Goal: Task Accomplishment & Management: Manage account settings

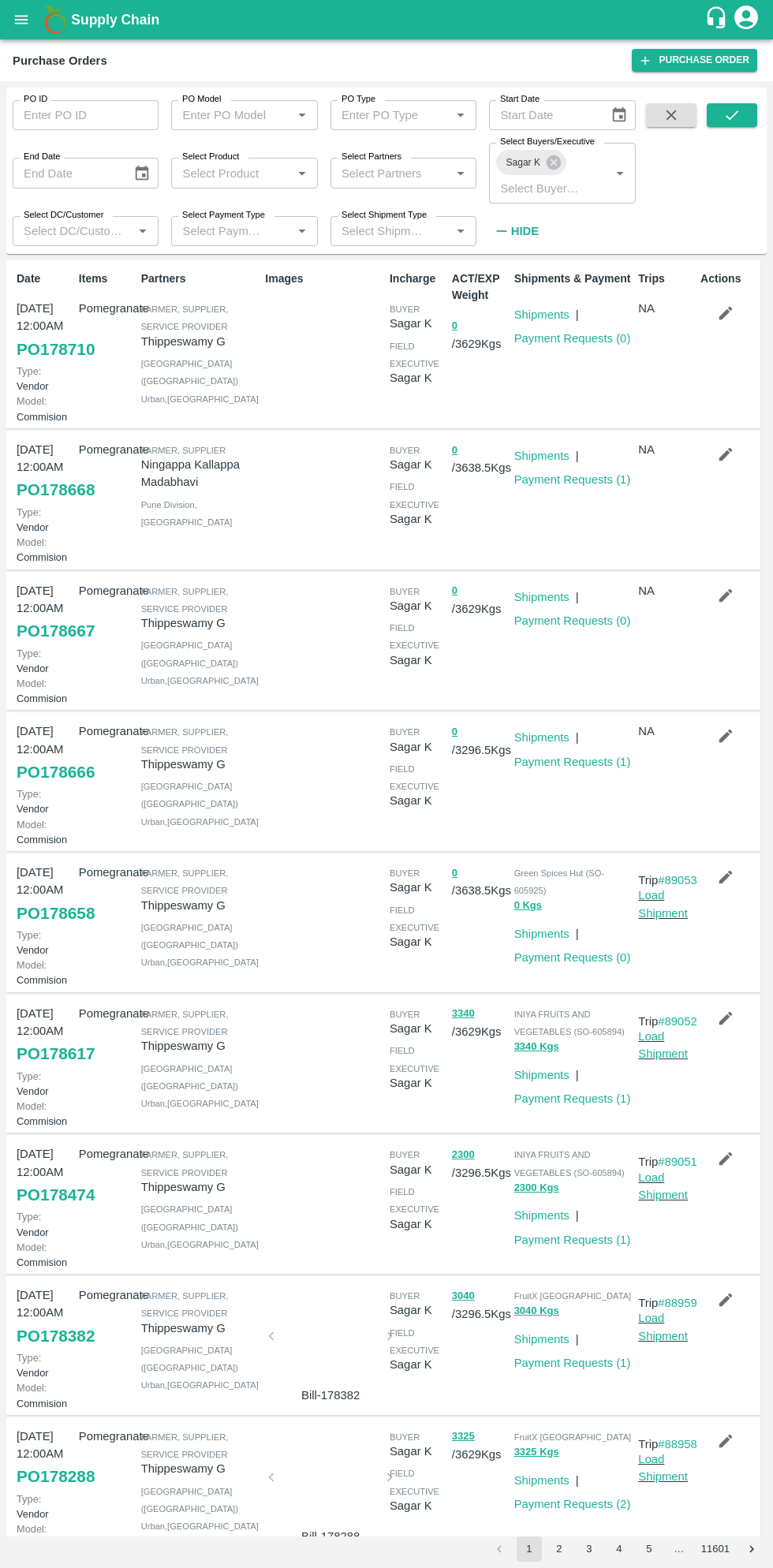
click at [70, 787] on link "PO 178666" at bounding box center [56, 772] width 78 height 29
click at [29, 19] on icon "open drawer" at bounding box center [21, 19] width 17 height 17
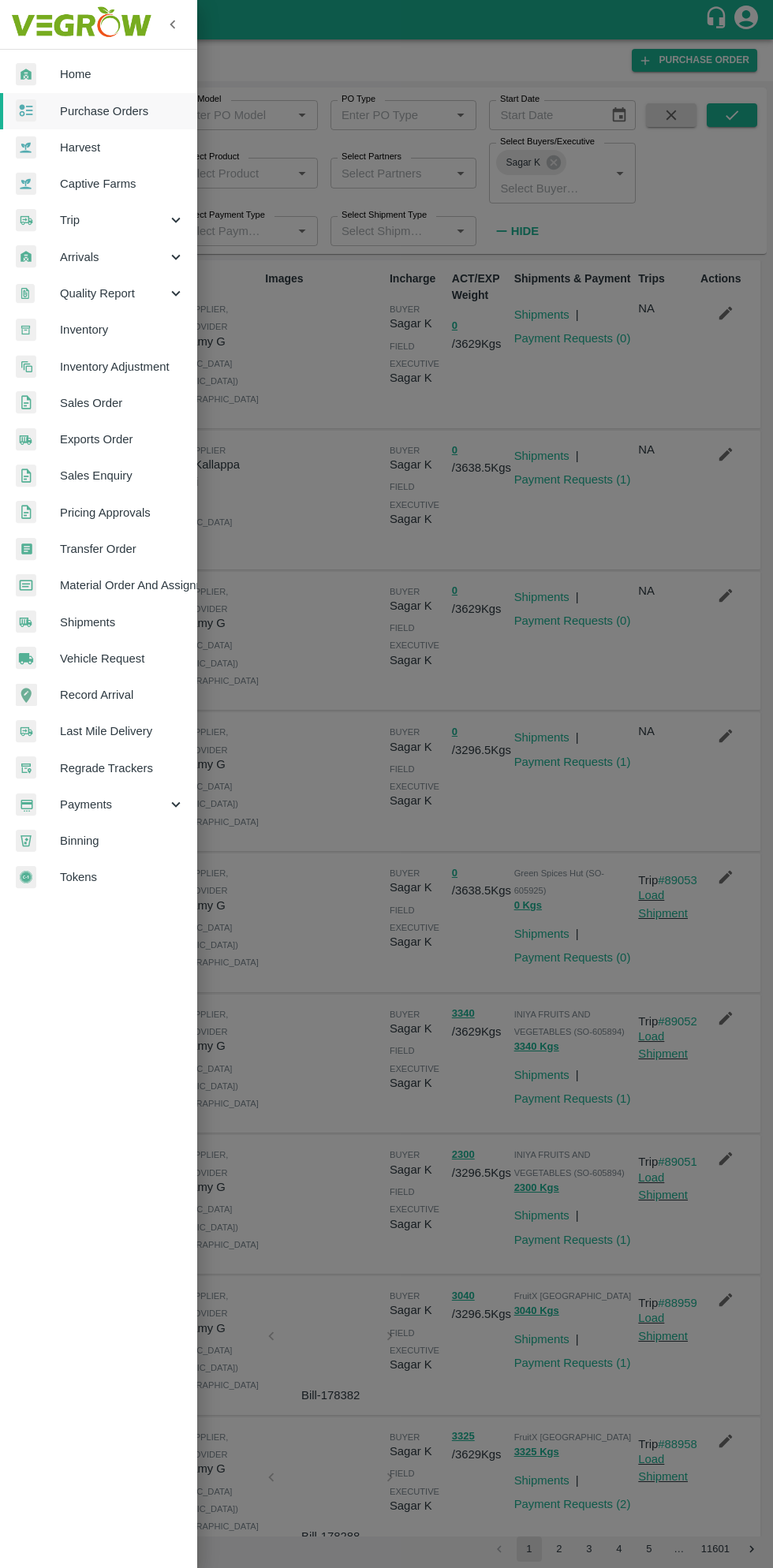
click at [158, 586] on span "Material Order And Assignment" at bounding box center [122, 585] width 124 height 17
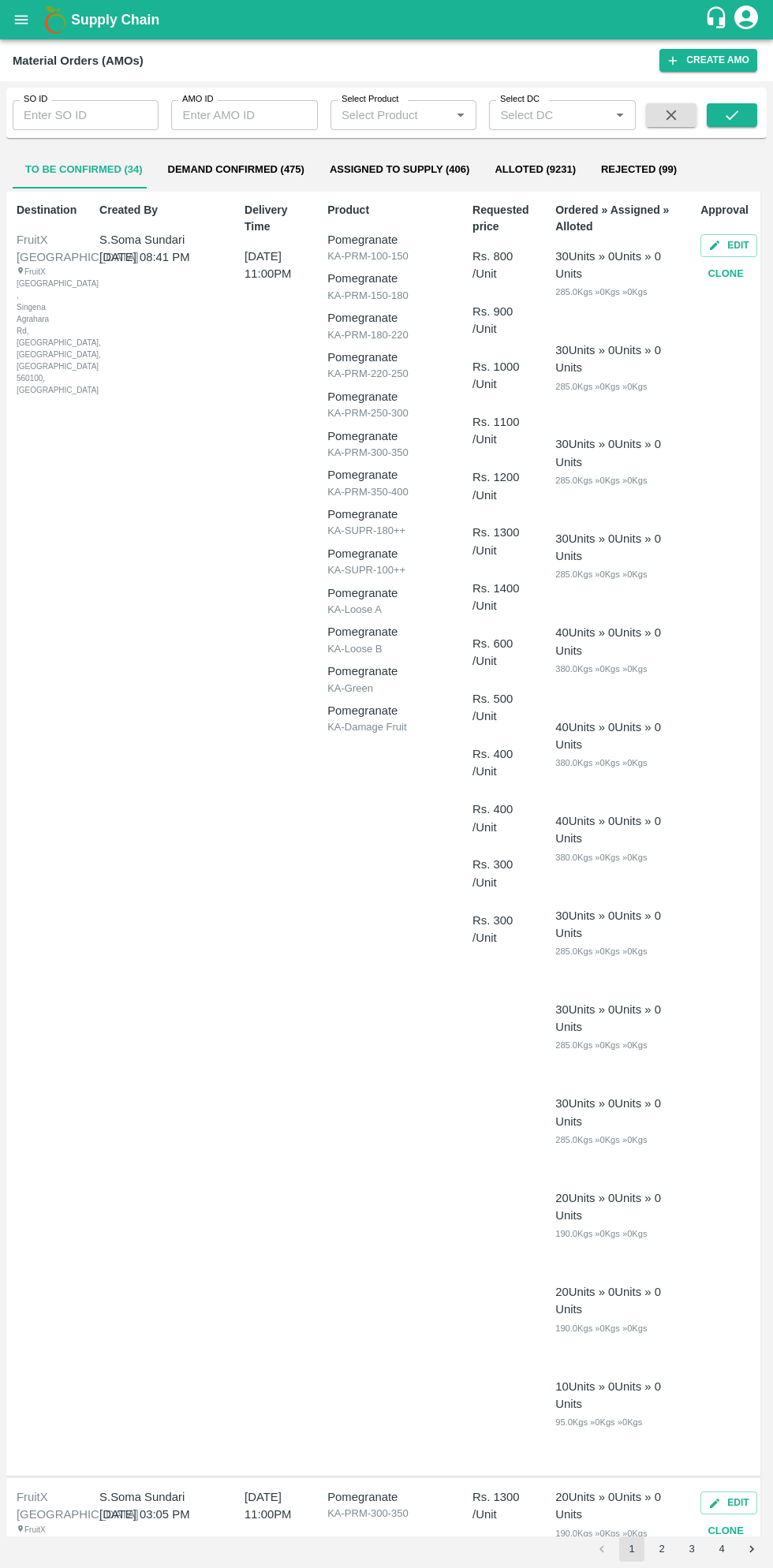
click at [251, 113] on input "AMO ID" at bounding box center [244, 114] width 146 height 30
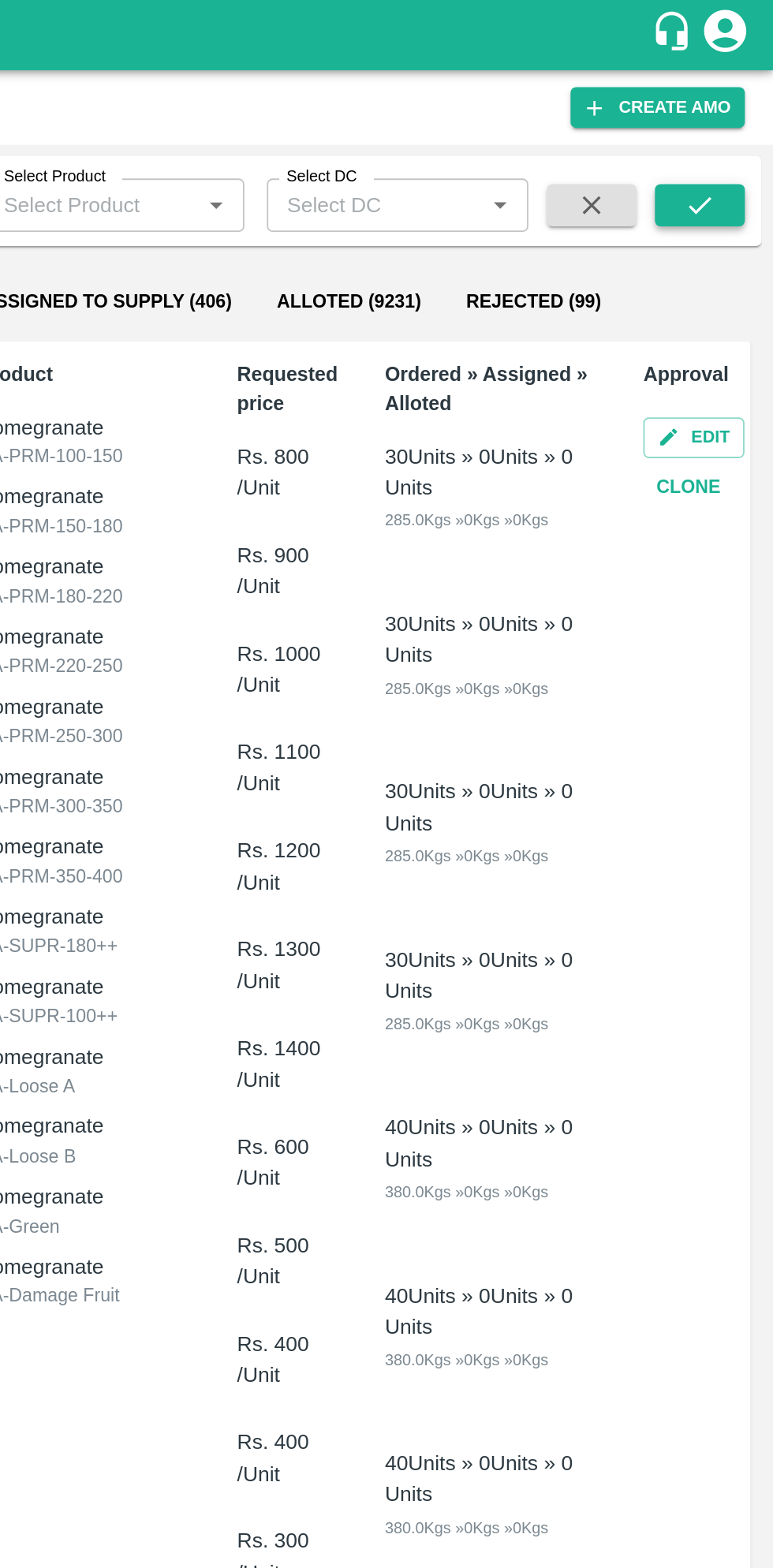
type input "330256"
click at [736, 118] on icon "submit" at bounding box center [732, 115] width 17 height 17
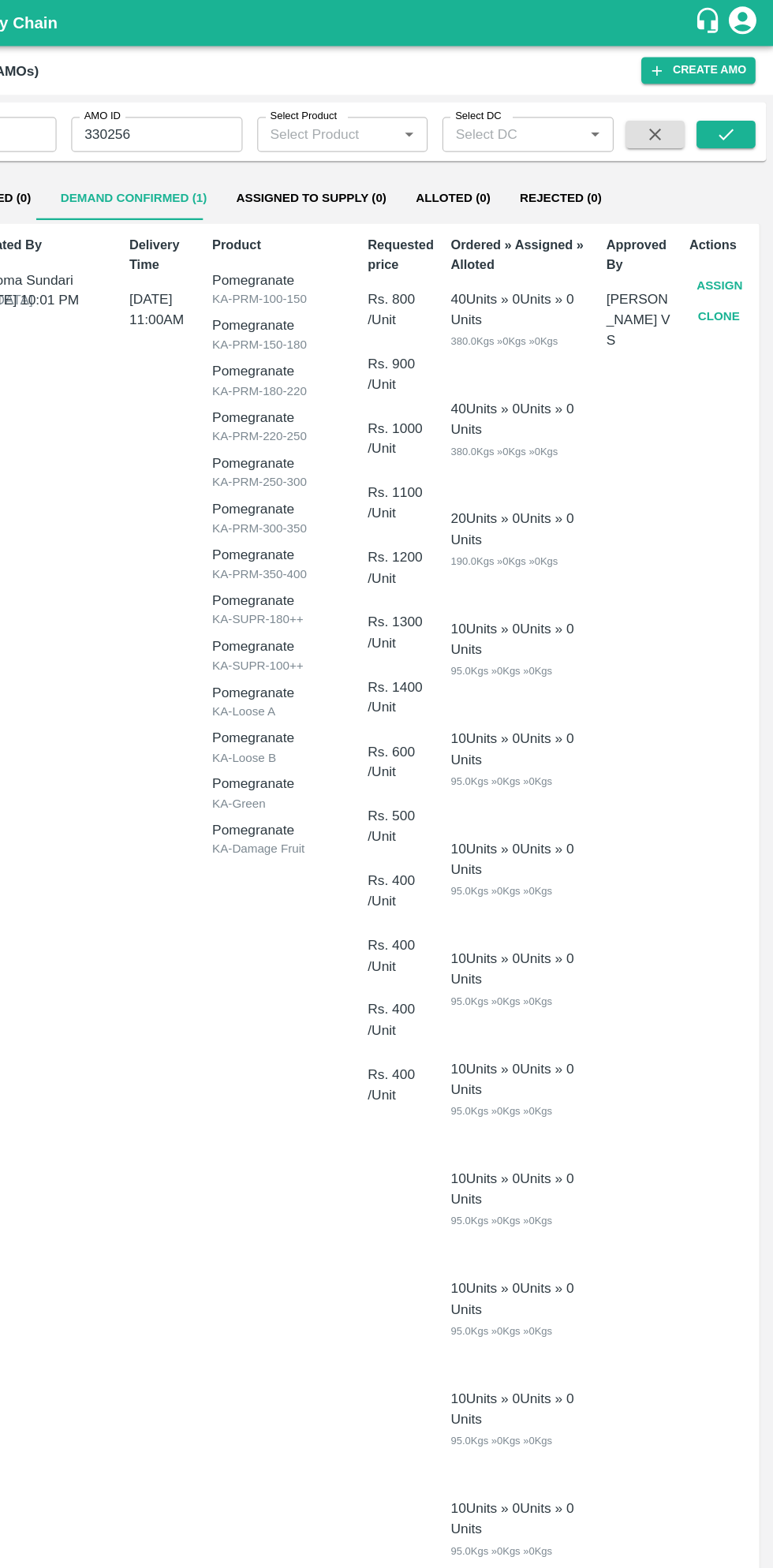
click at [726, 240] on button "Assign" at bounding box center [726, 245] width 52 height 28
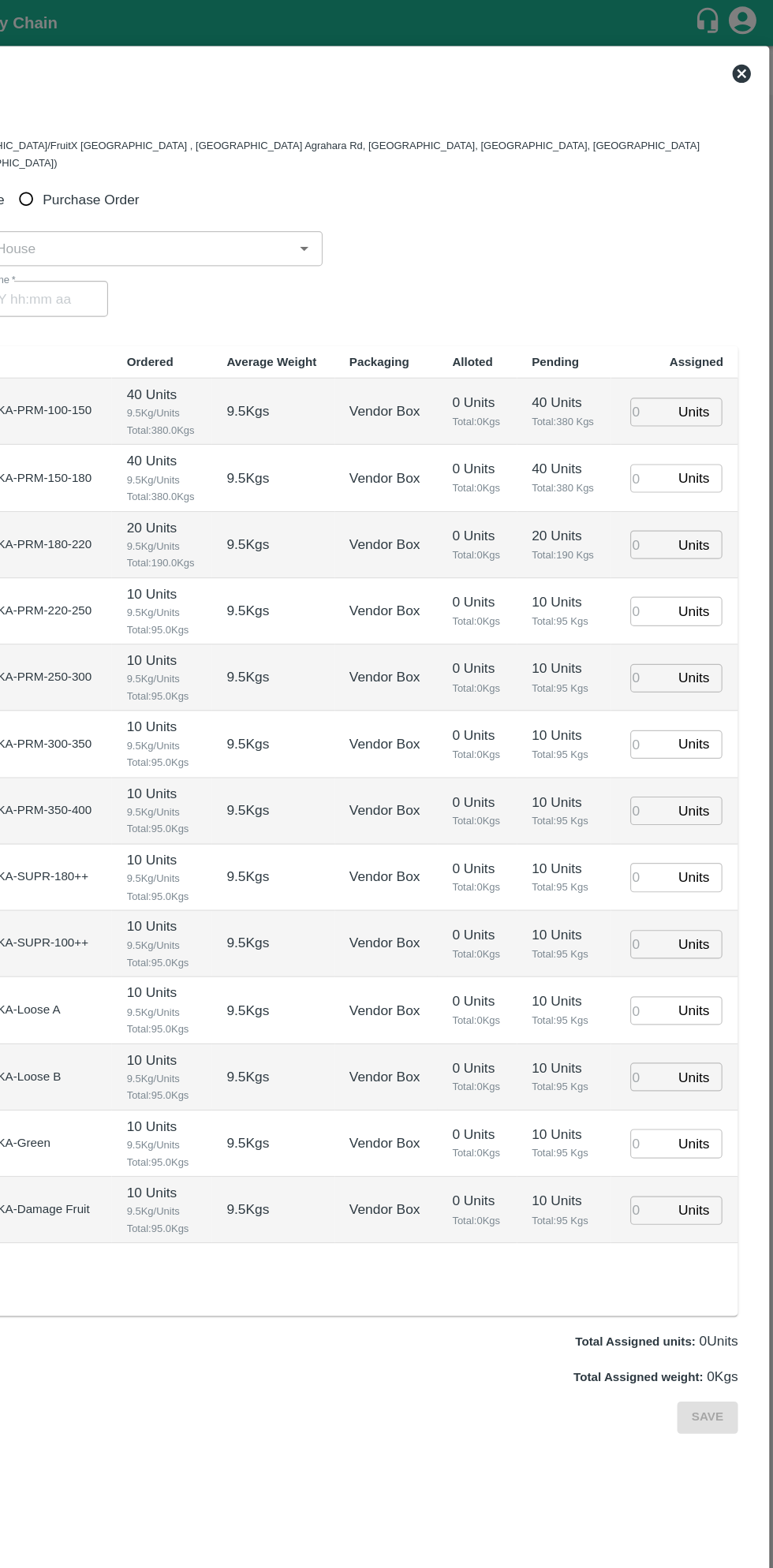
type input "02/10/2025 11:00 AM"
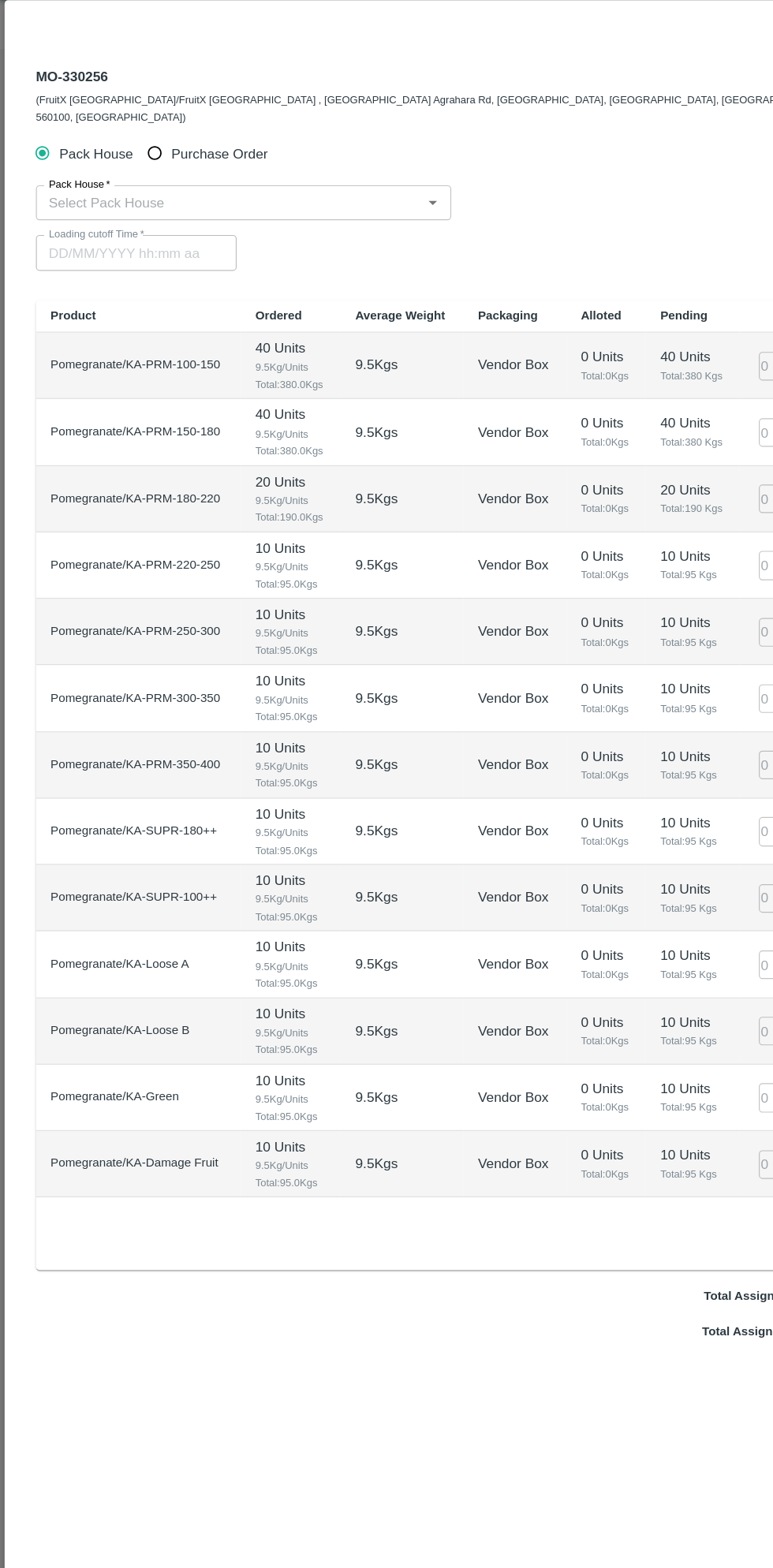
click at [138, 156] on input "Purchase Order" at bounding box center [133, 170] width 29 height 29
radio input "true"
click at [218, 202] on input "PO   *" at bounding box center [367, 213] width 664 height 20
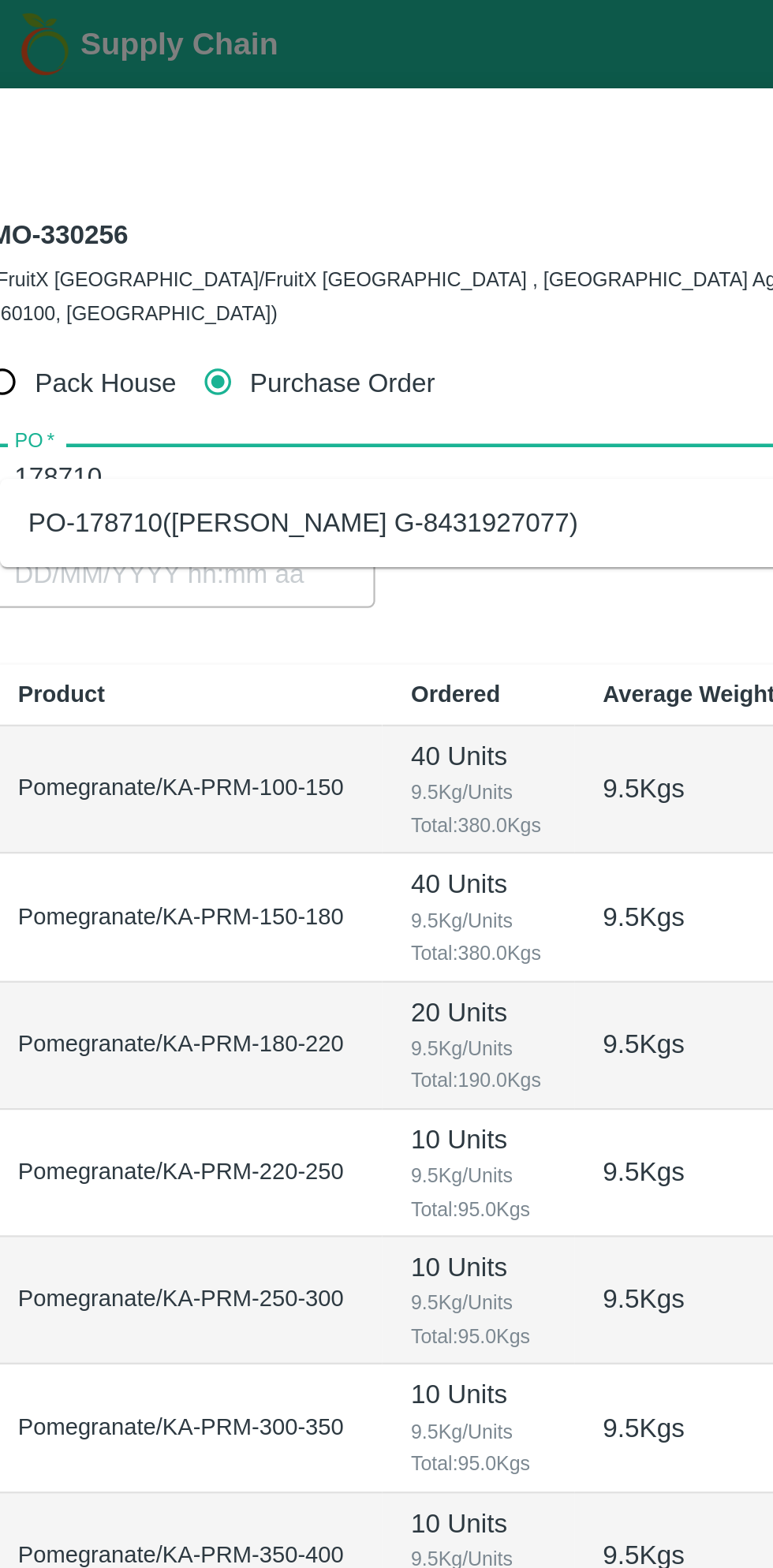
click at [270, 232] on div "PO-178710(Thippeswamy G-8431927077)" at bounding box center [384, 234] width 698 height 27
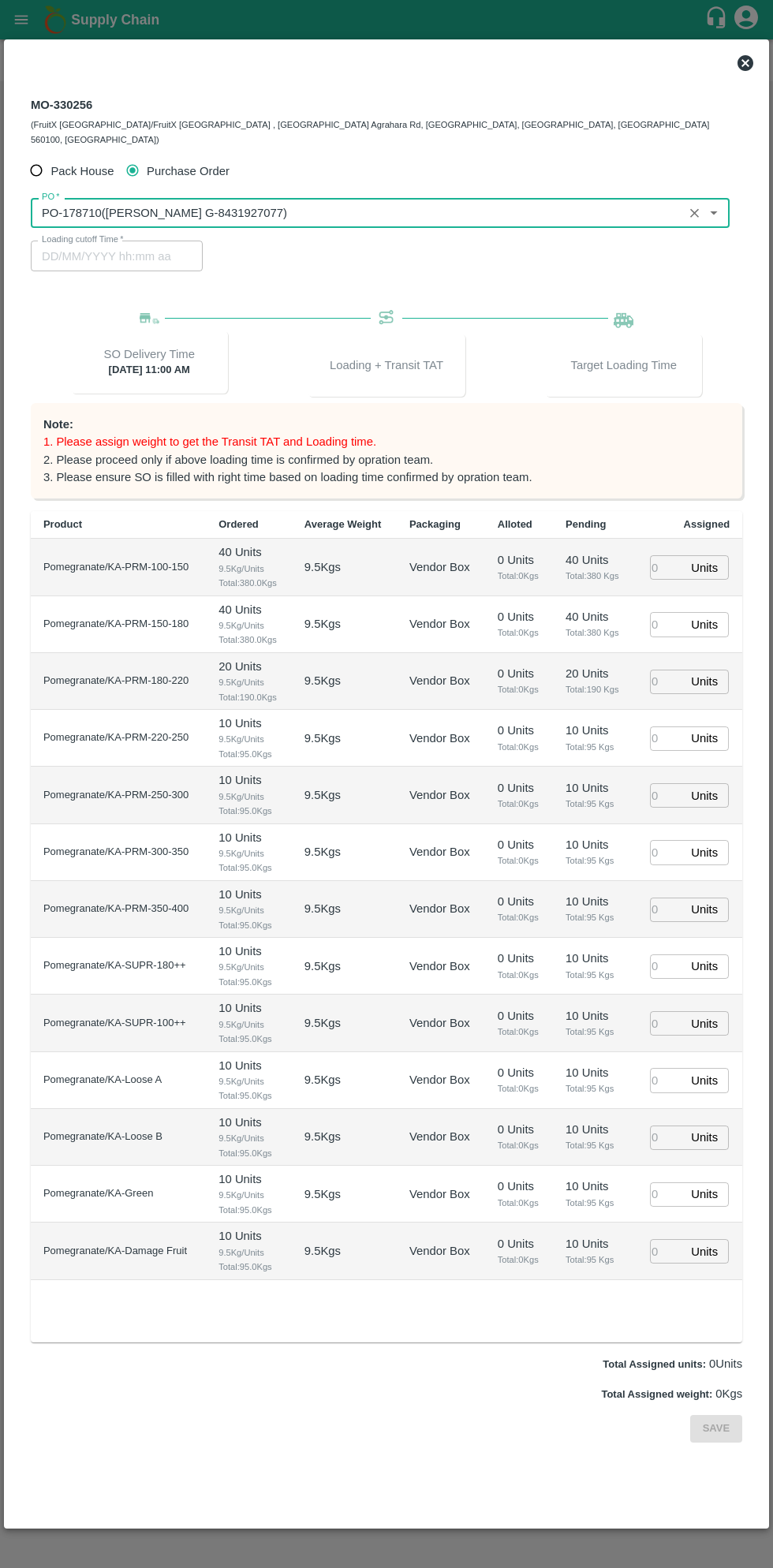
type input "PO-178710(Thippeswamy G-8431927077)"
click at [662, 555] on input "number" at bounding box center [667, 567] width 35 height 25
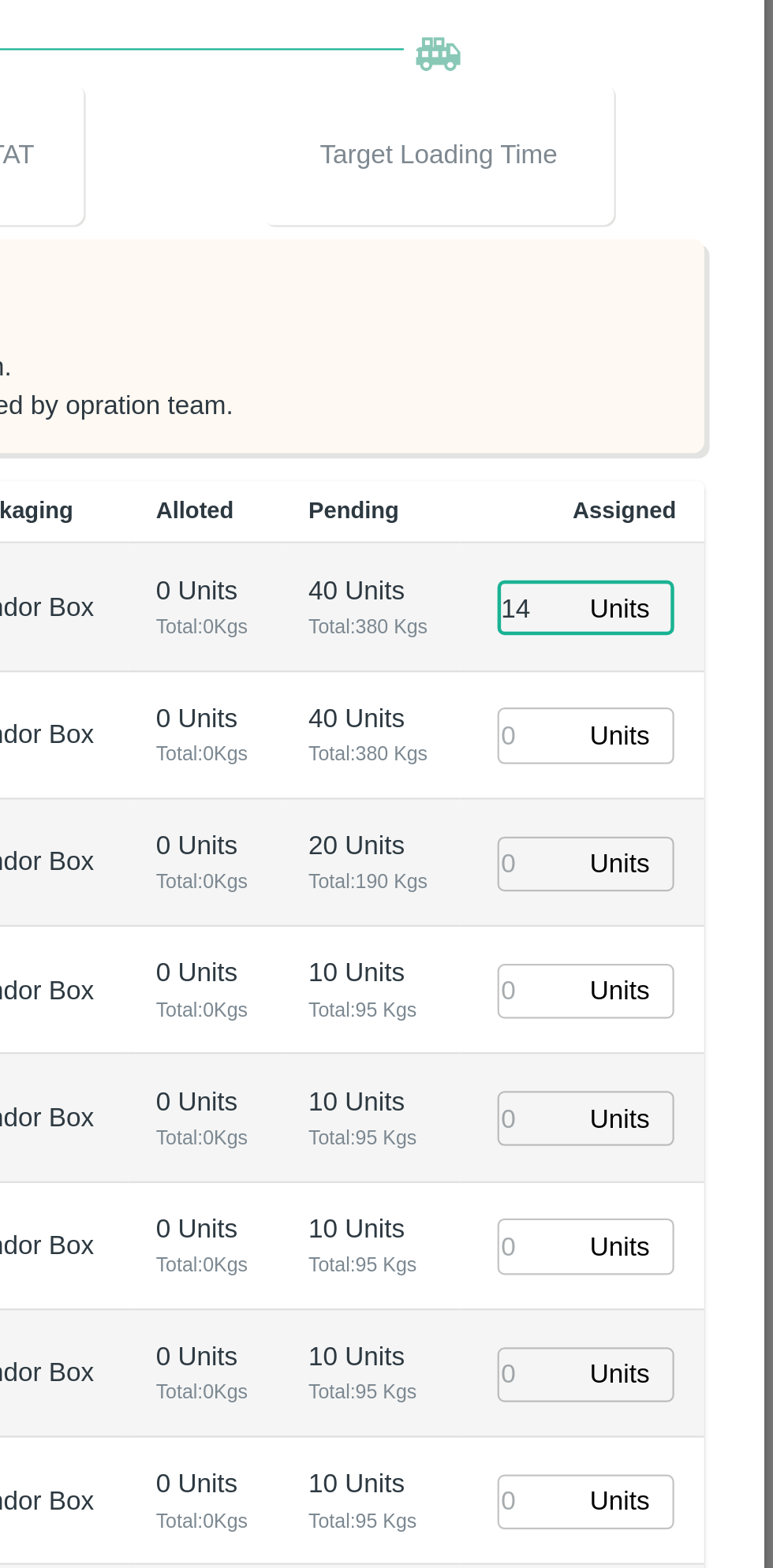
type input "14"
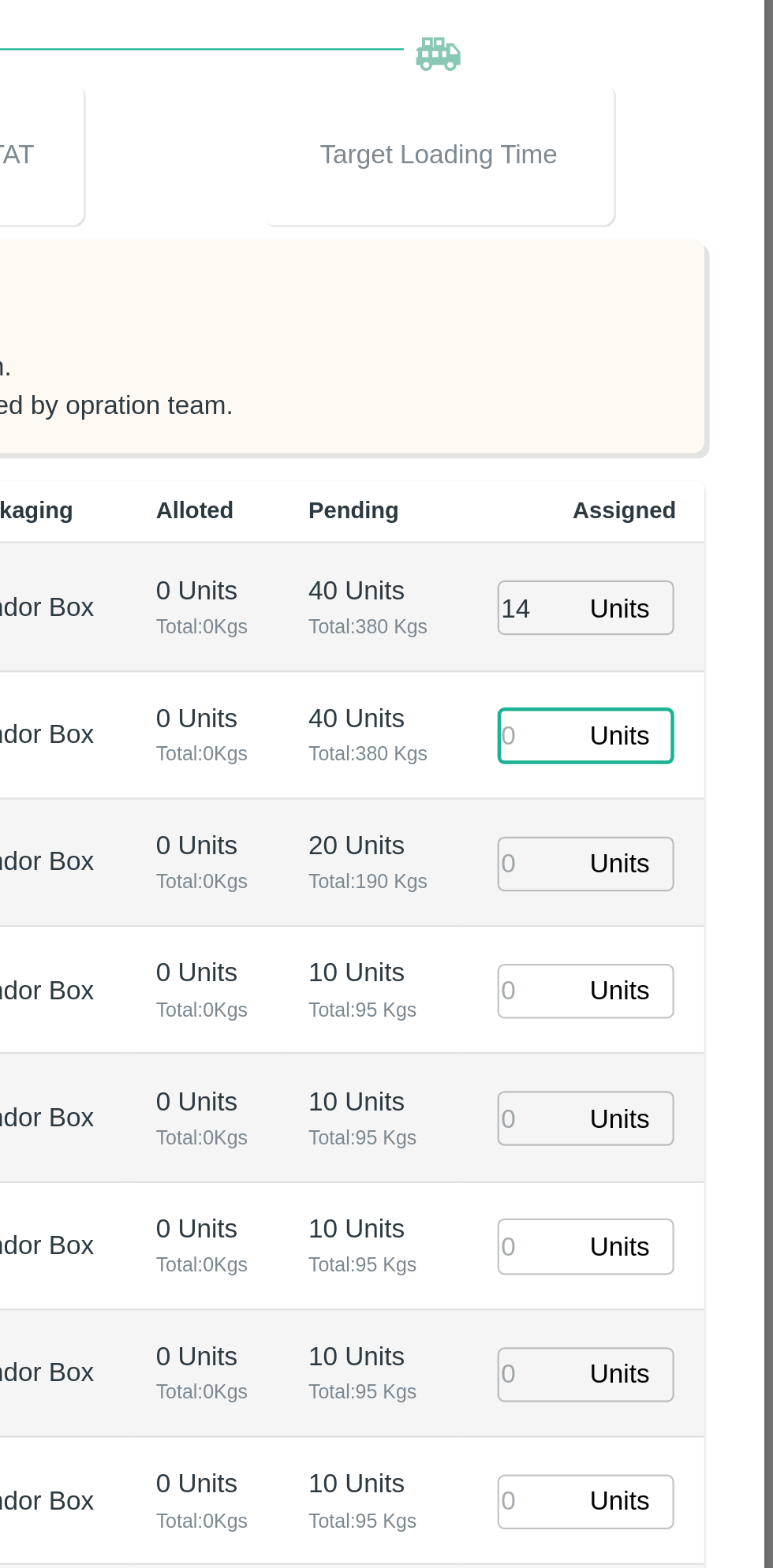
type input "02/10/2025 03:22 AM"
type input "21"
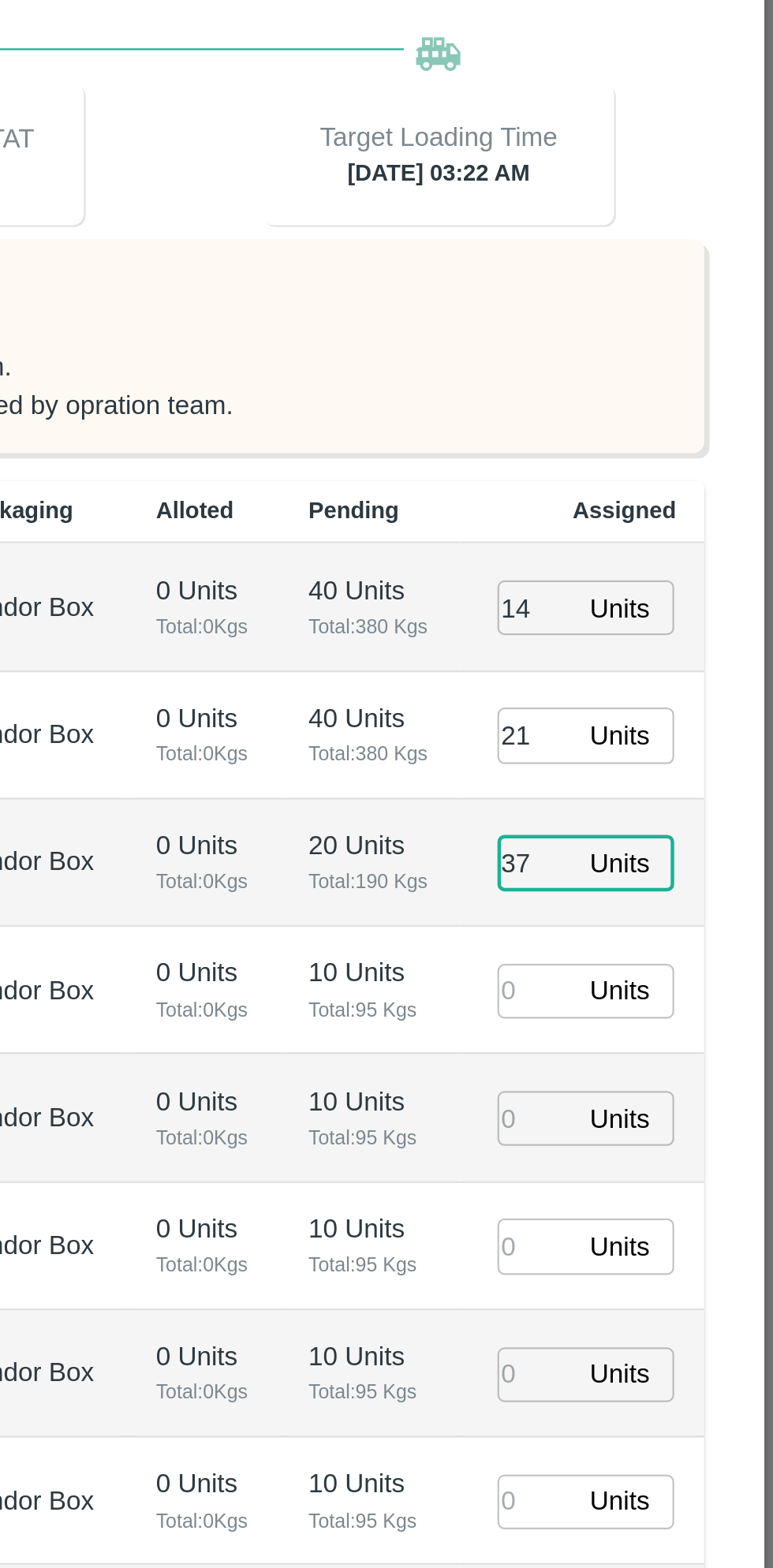
type input "37"
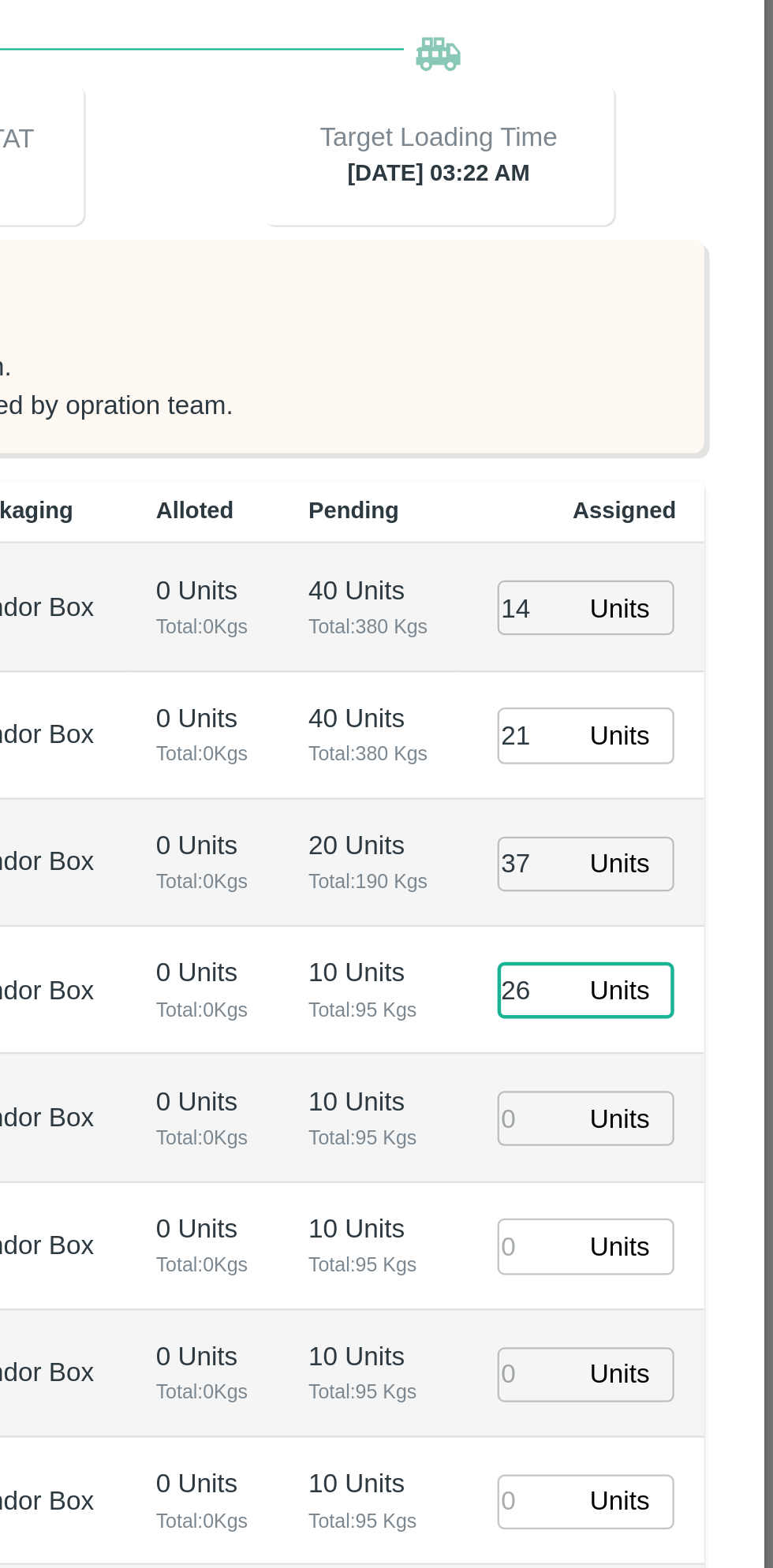
type input "26"
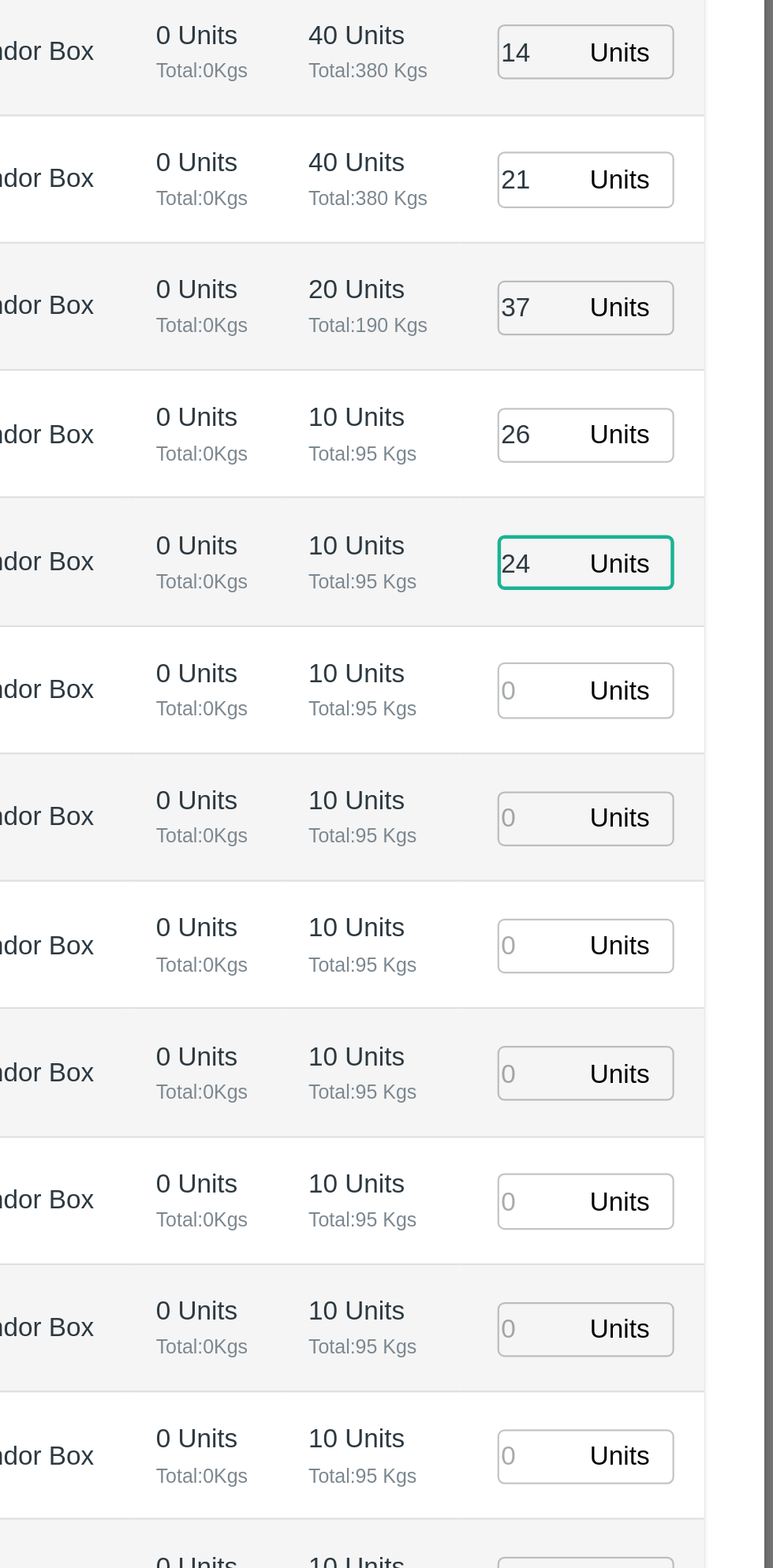
type input "24"
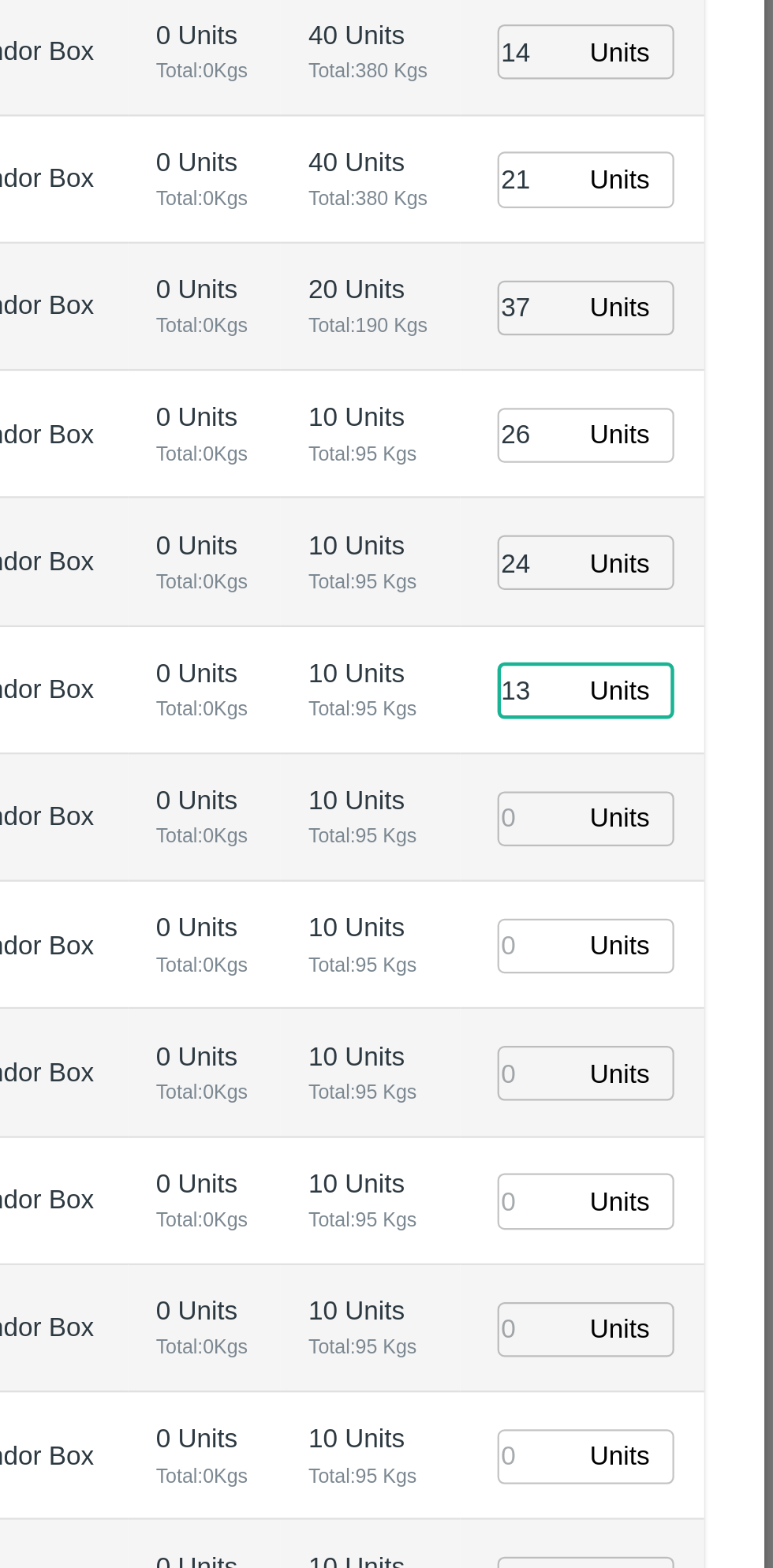
type input "13"
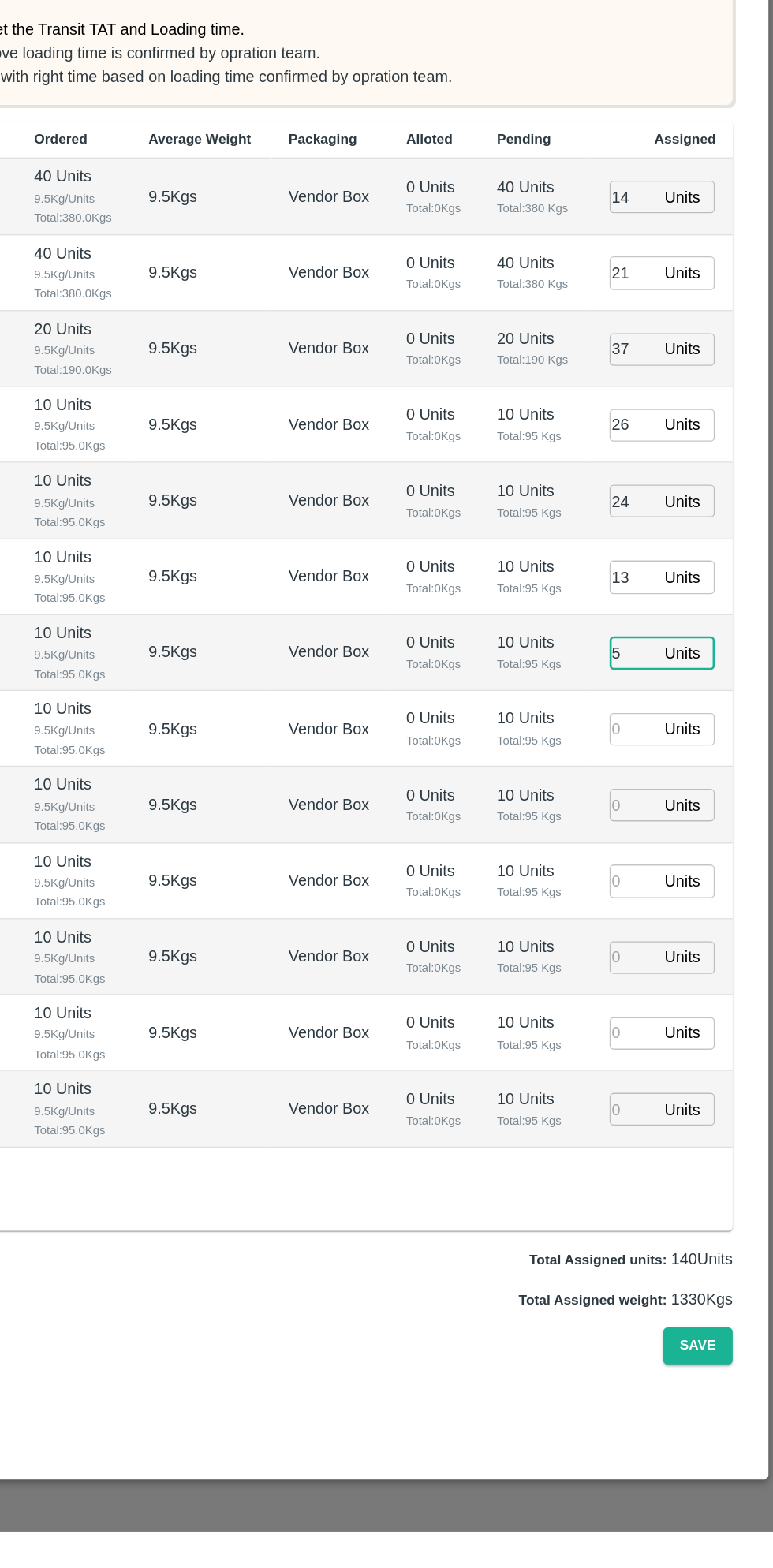
type input "5"
click at [670, 954] on input "number" at bounding box center [667, 966] width 35 height 25
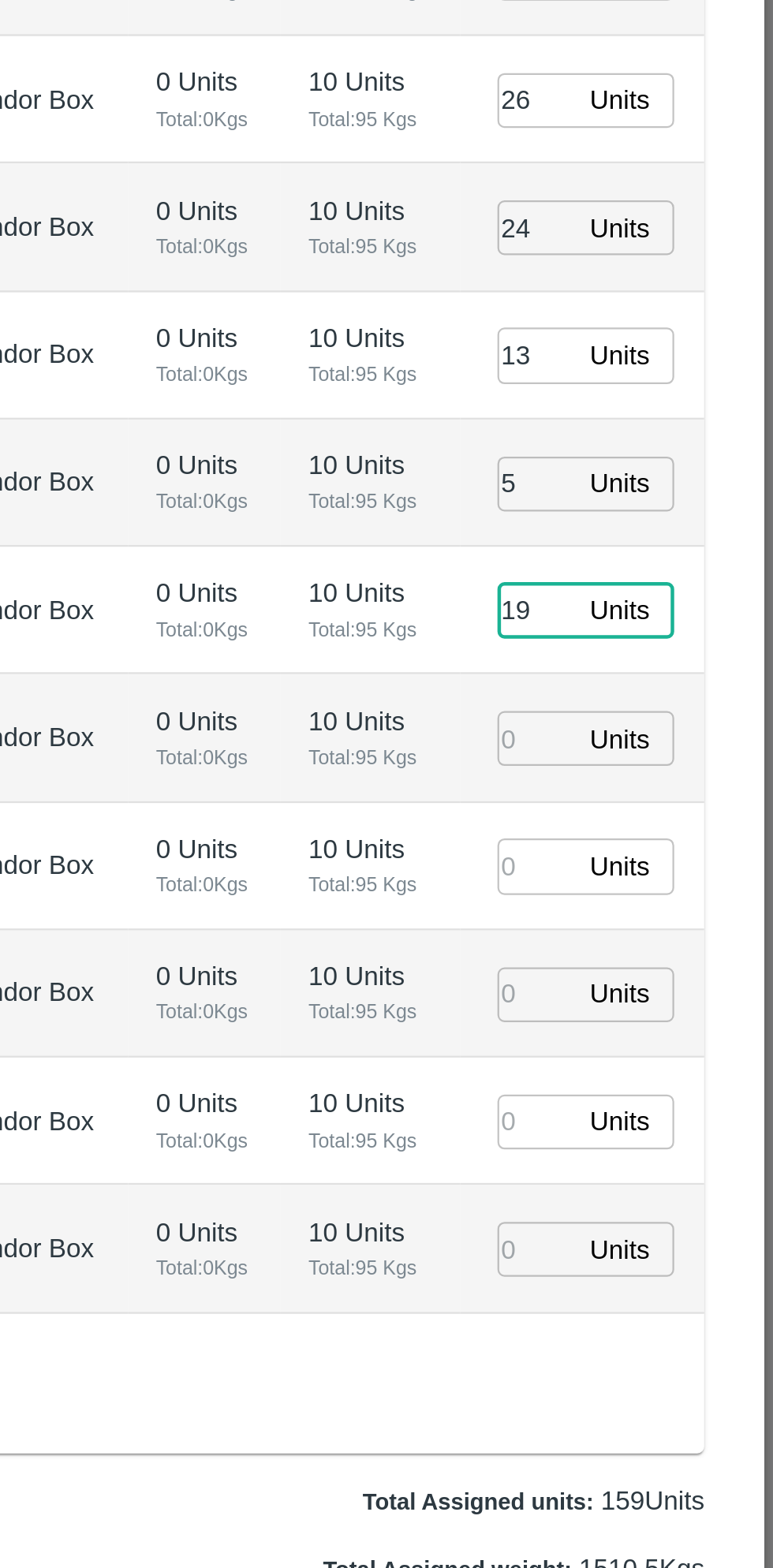
type input "19"
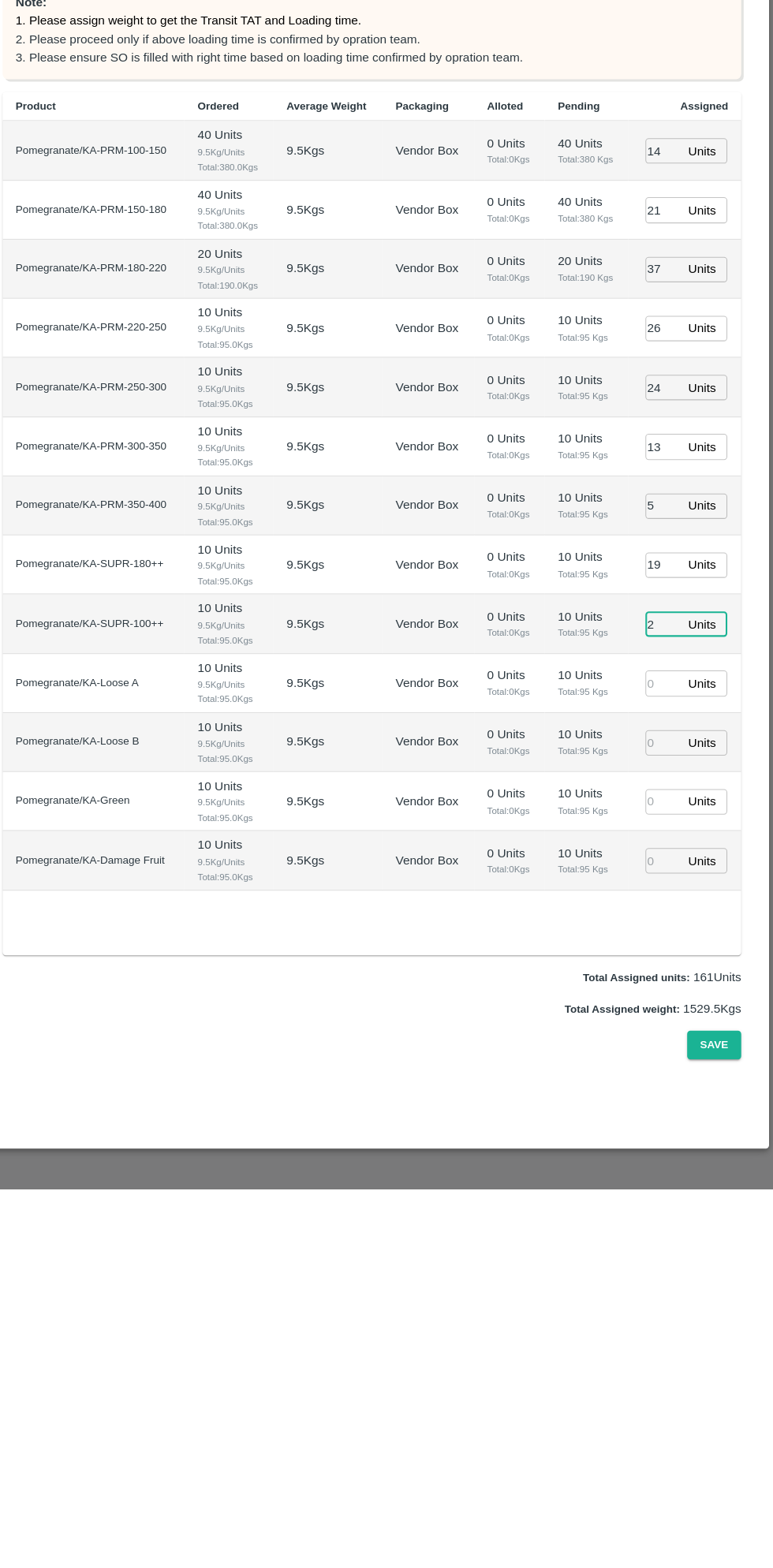
type input "2"
click at [676, 1068] on input "number" at bounding box center [667, 1079] width 35 height 25
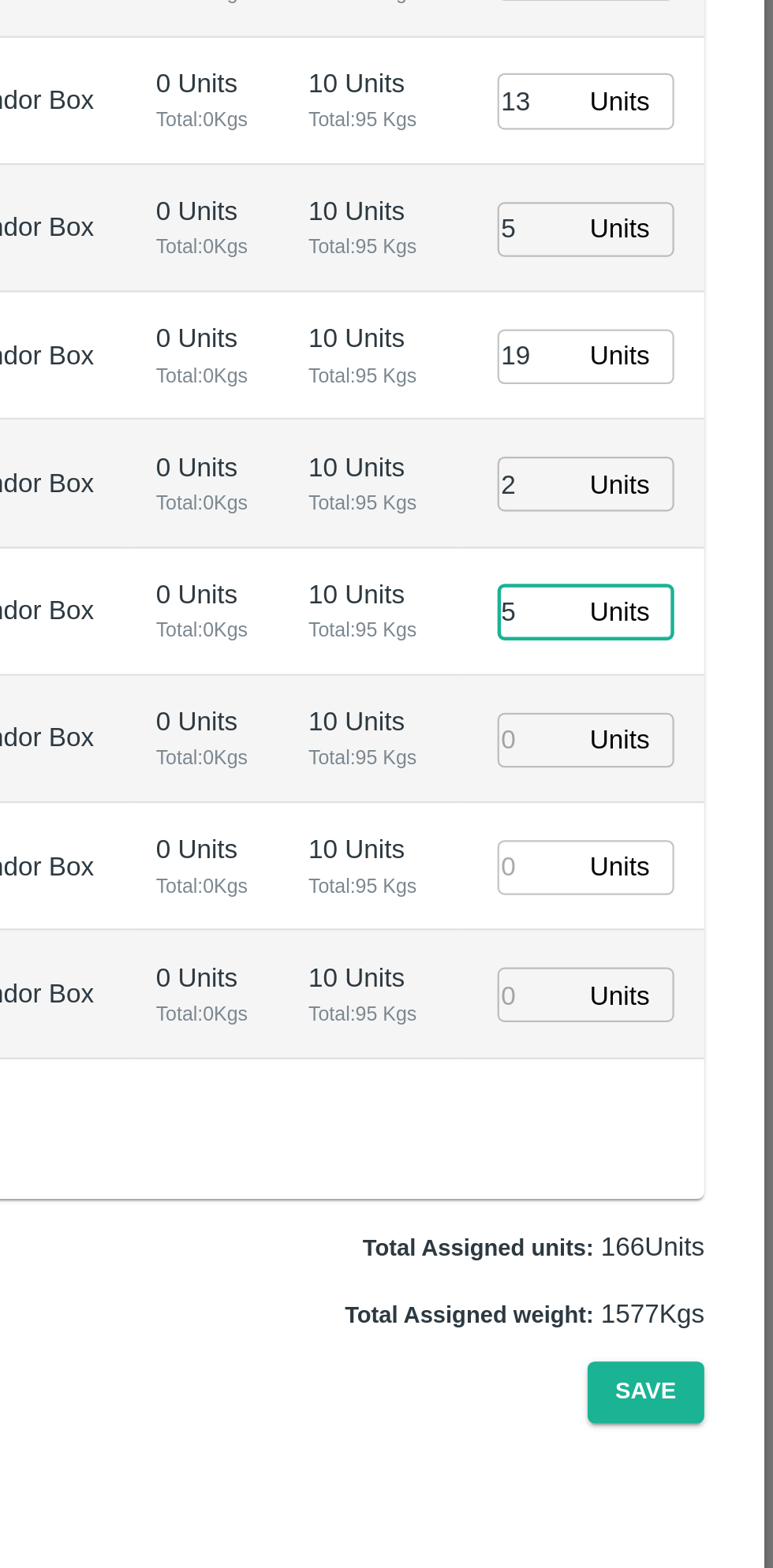
type input "5"
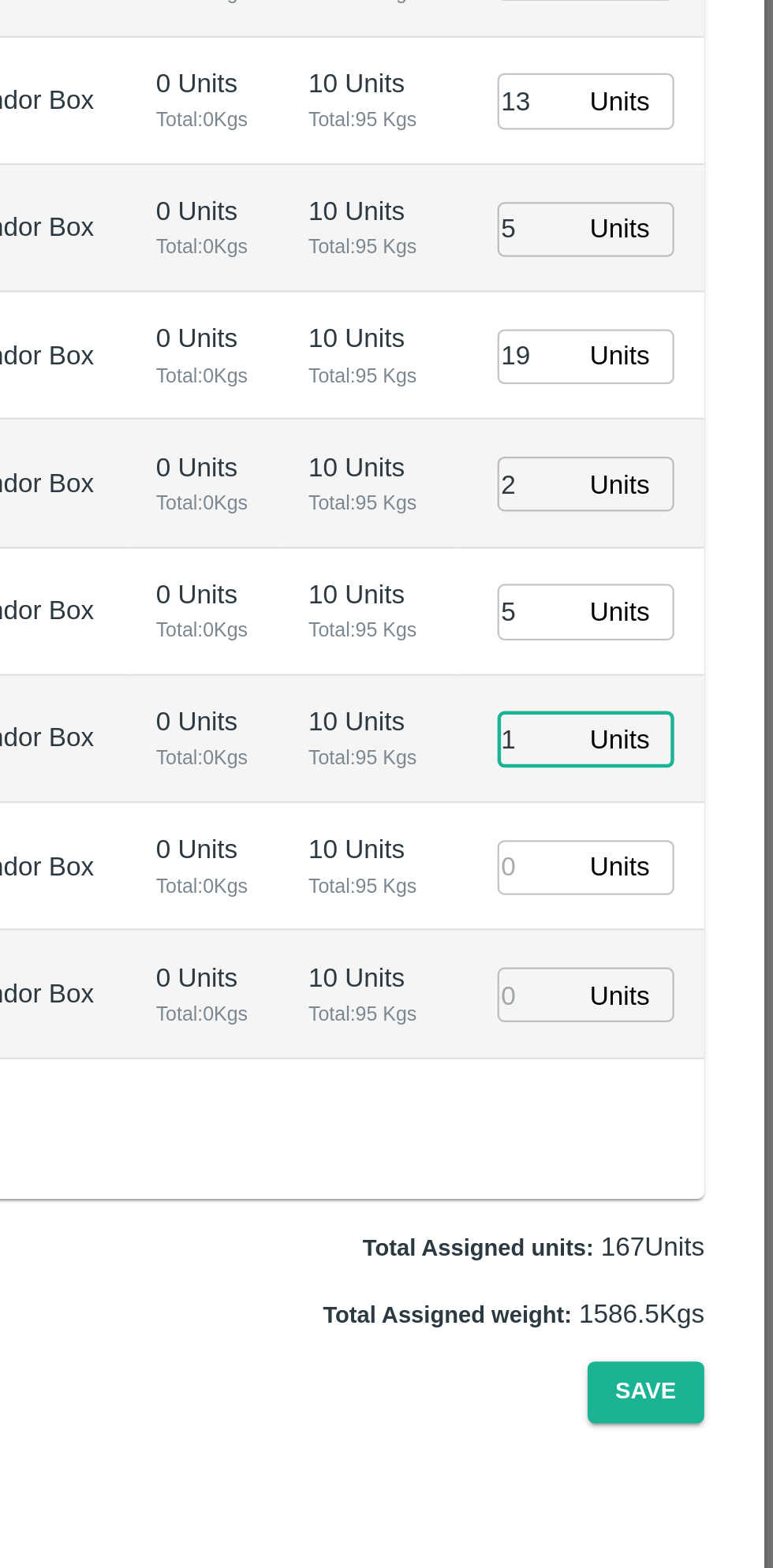
type input "1"
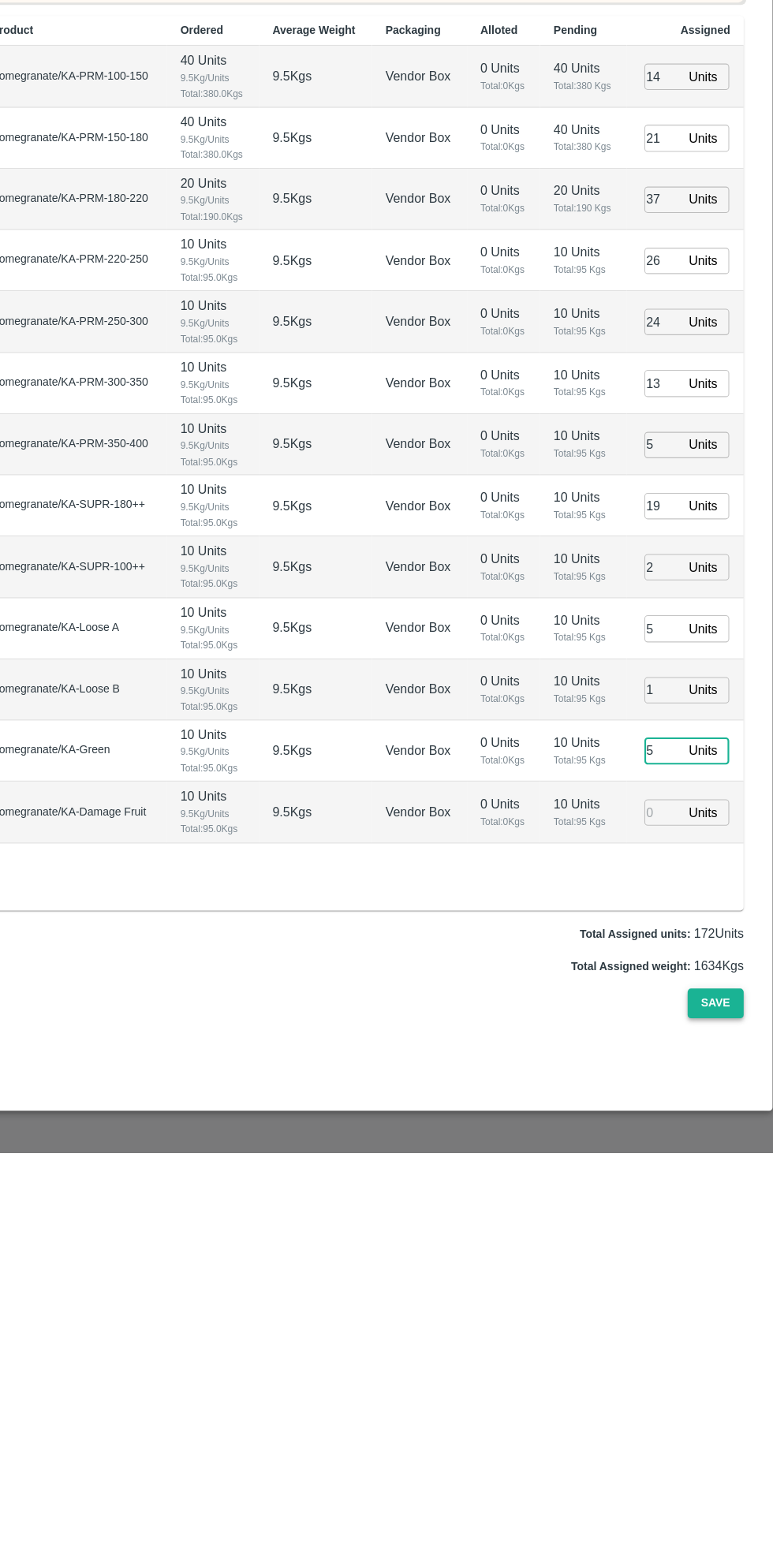
type input "5"
click at [717, 1415] on button "Save" at bounding box center [715, 1428] width 52 height 28
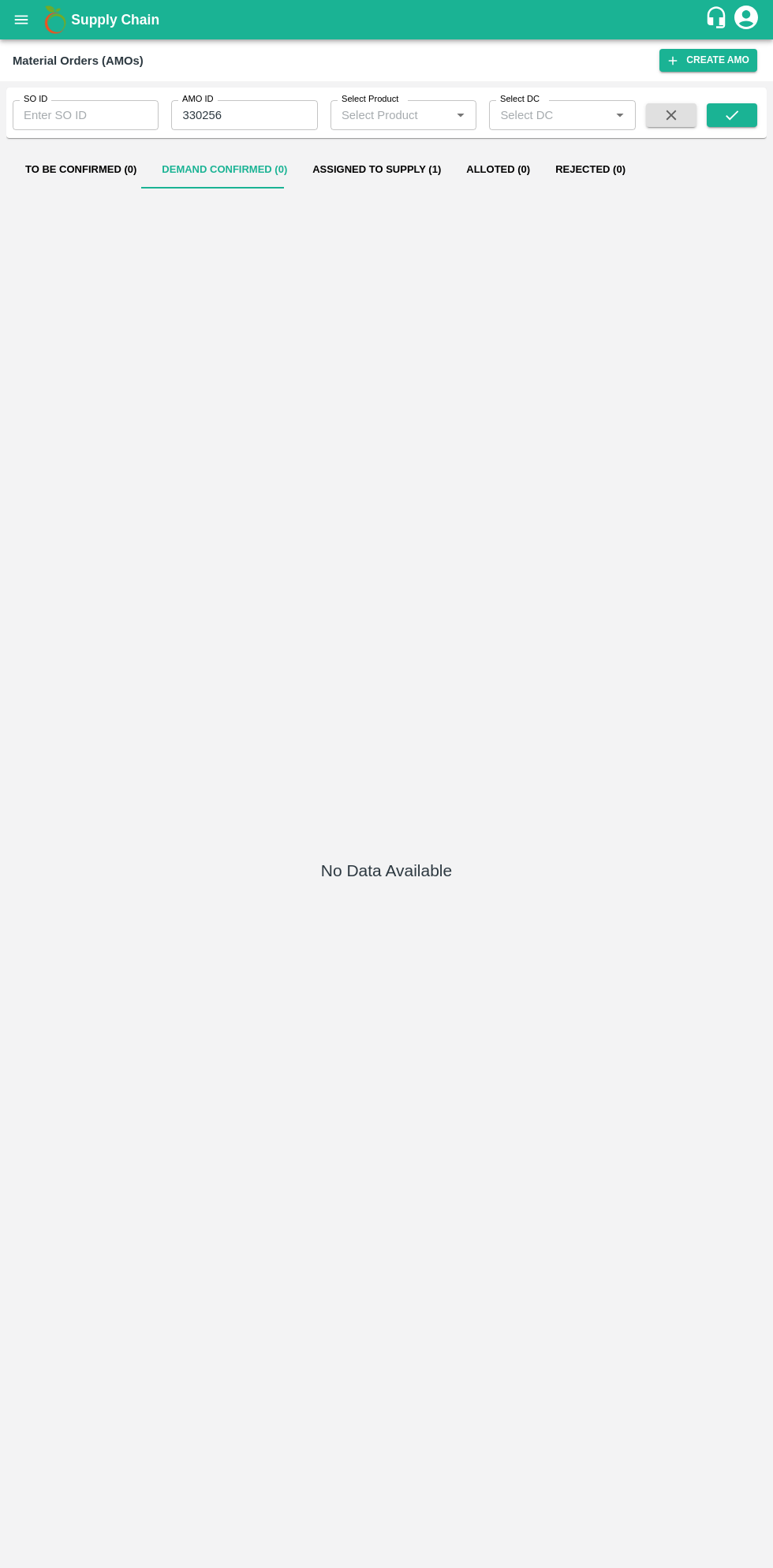
click at [21, 19] on icon "open drawer" at bounding box center [22, 19] width 14 height 8
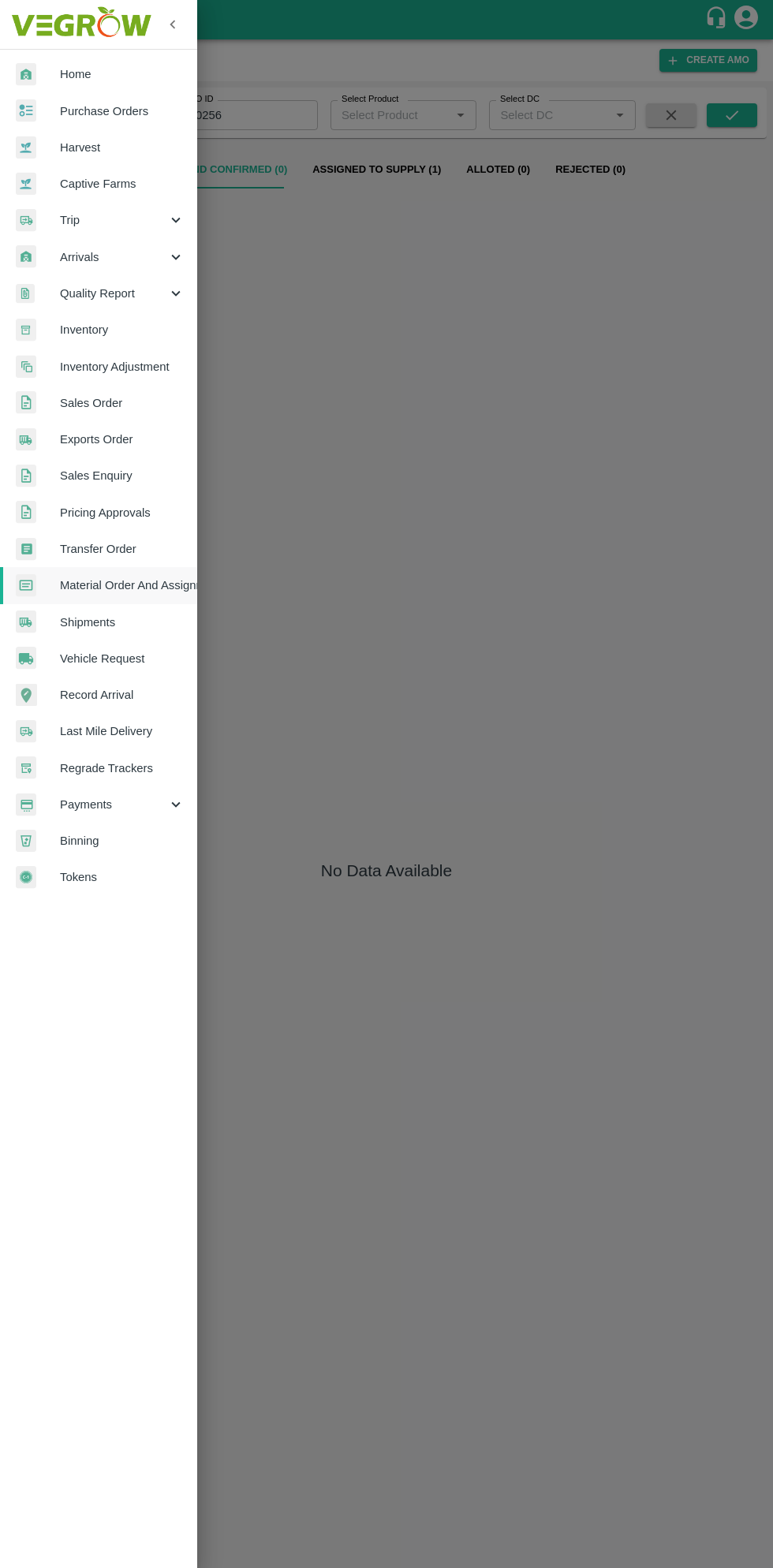
click at [121, 113] on span "Purchase Orders" at bounding box center [122, 111] width 124 height 17
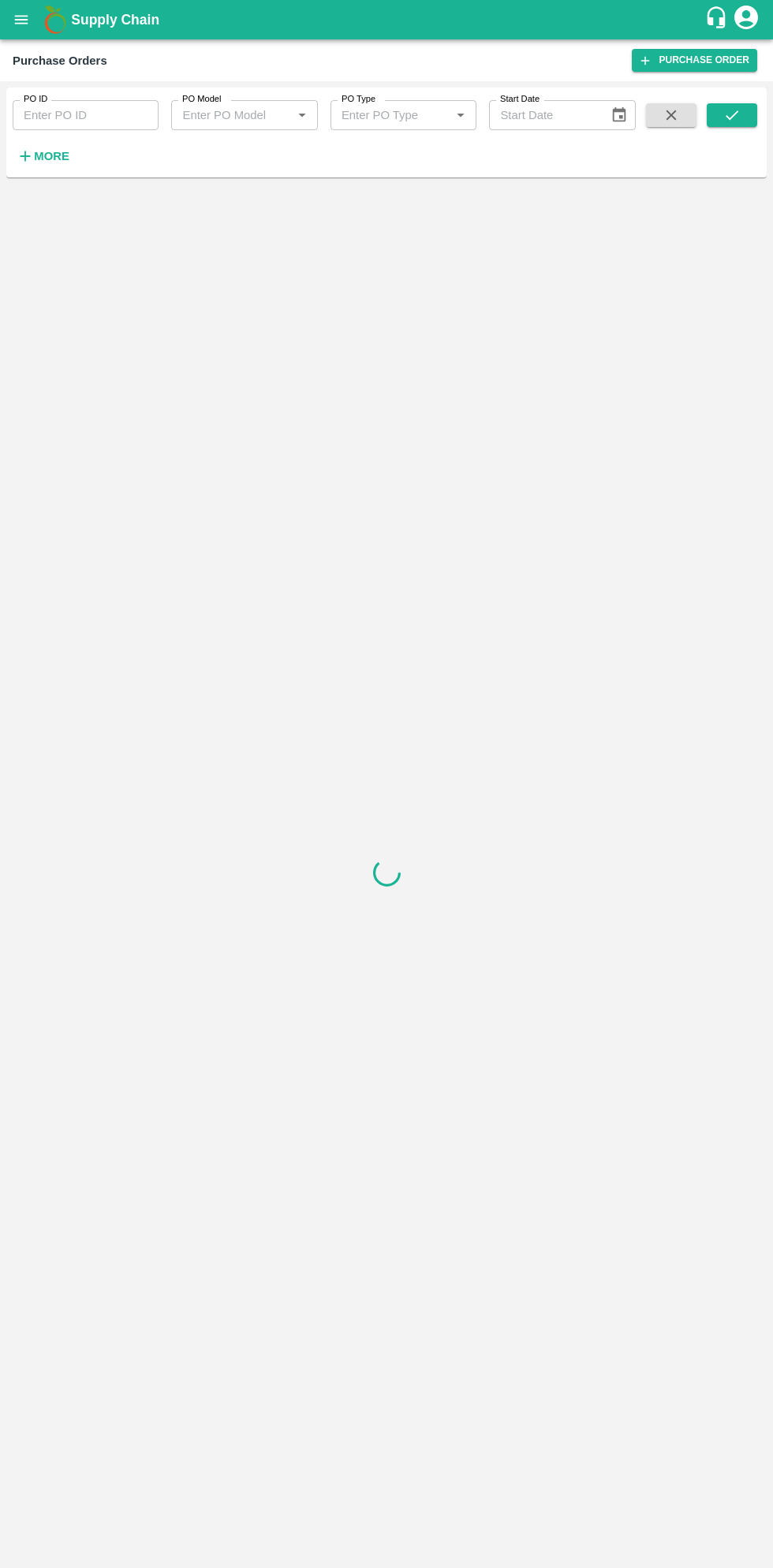
click at [55, 156] on strong "More" at bounding box center [52, 156] width 36 height 13
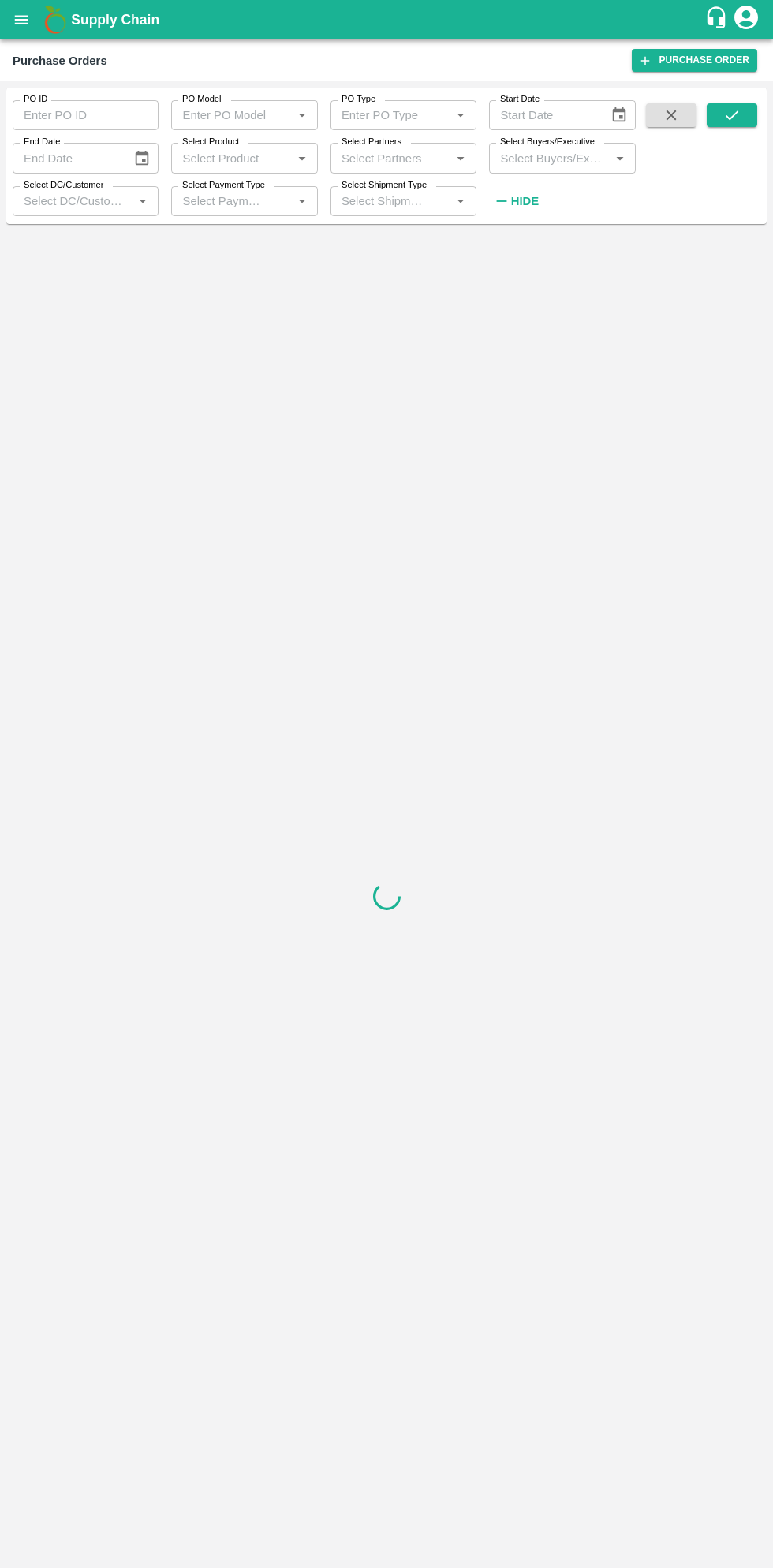
click at [564, 154] on input "Select Buyers/Executive" at bounding box center [549, 157] width 110 height 20
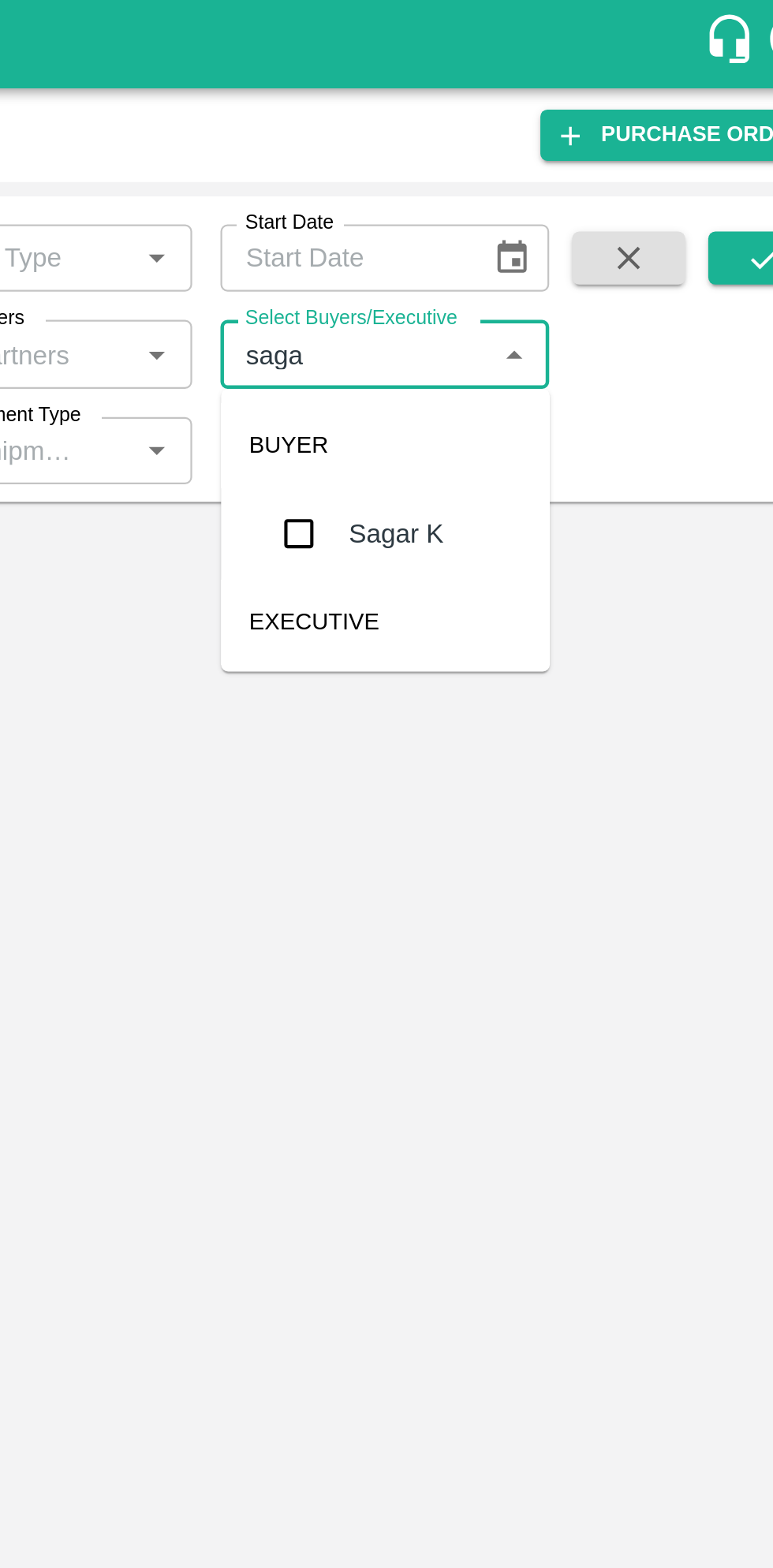
type input "sagar"
click at [527, 236] on input "checkbox" at bounding box center [523, 238] width 31 height 31
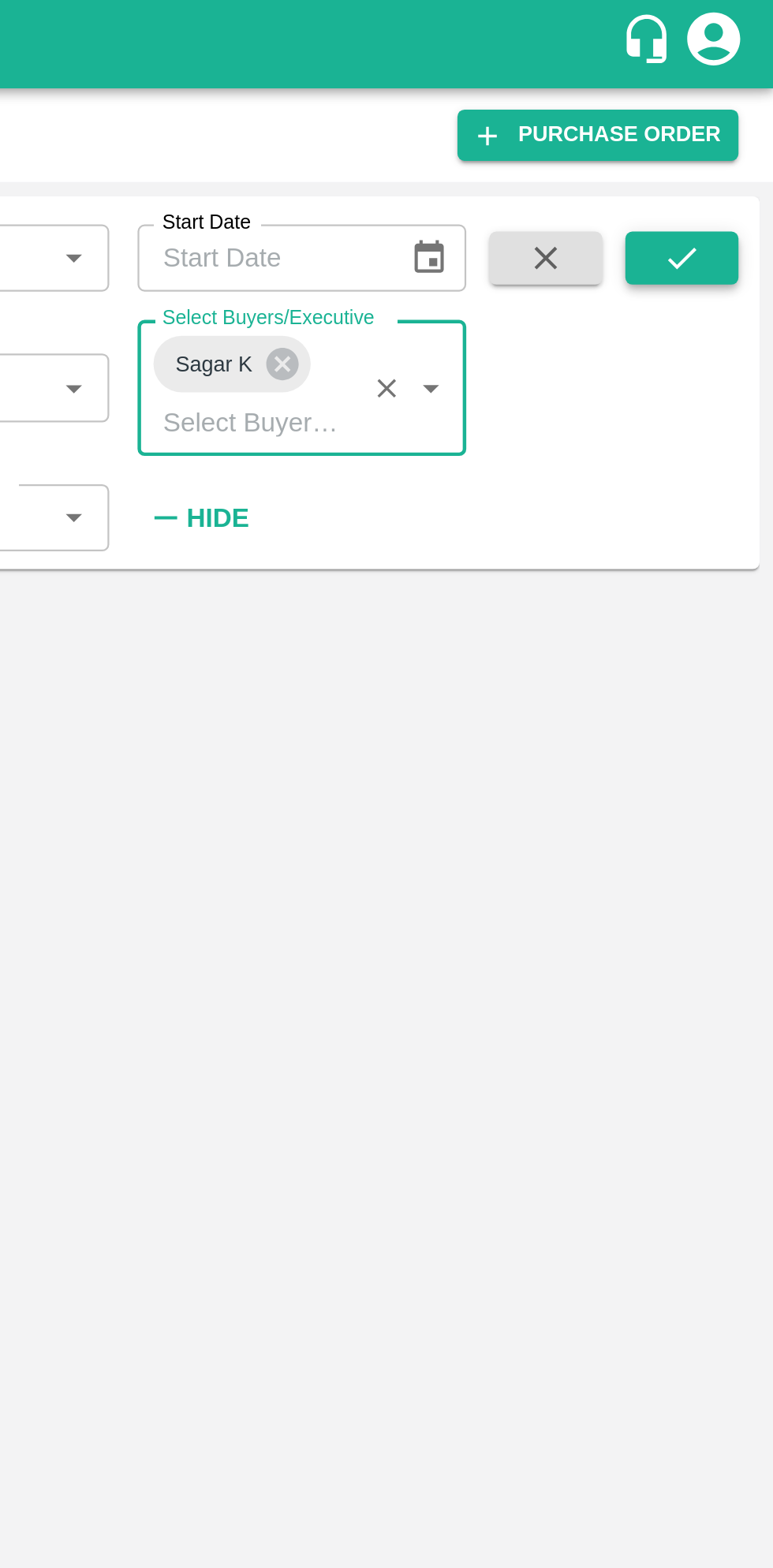
click at [733, 120] on icon "submit" at bounding box center [732, 115] width 17 height 17
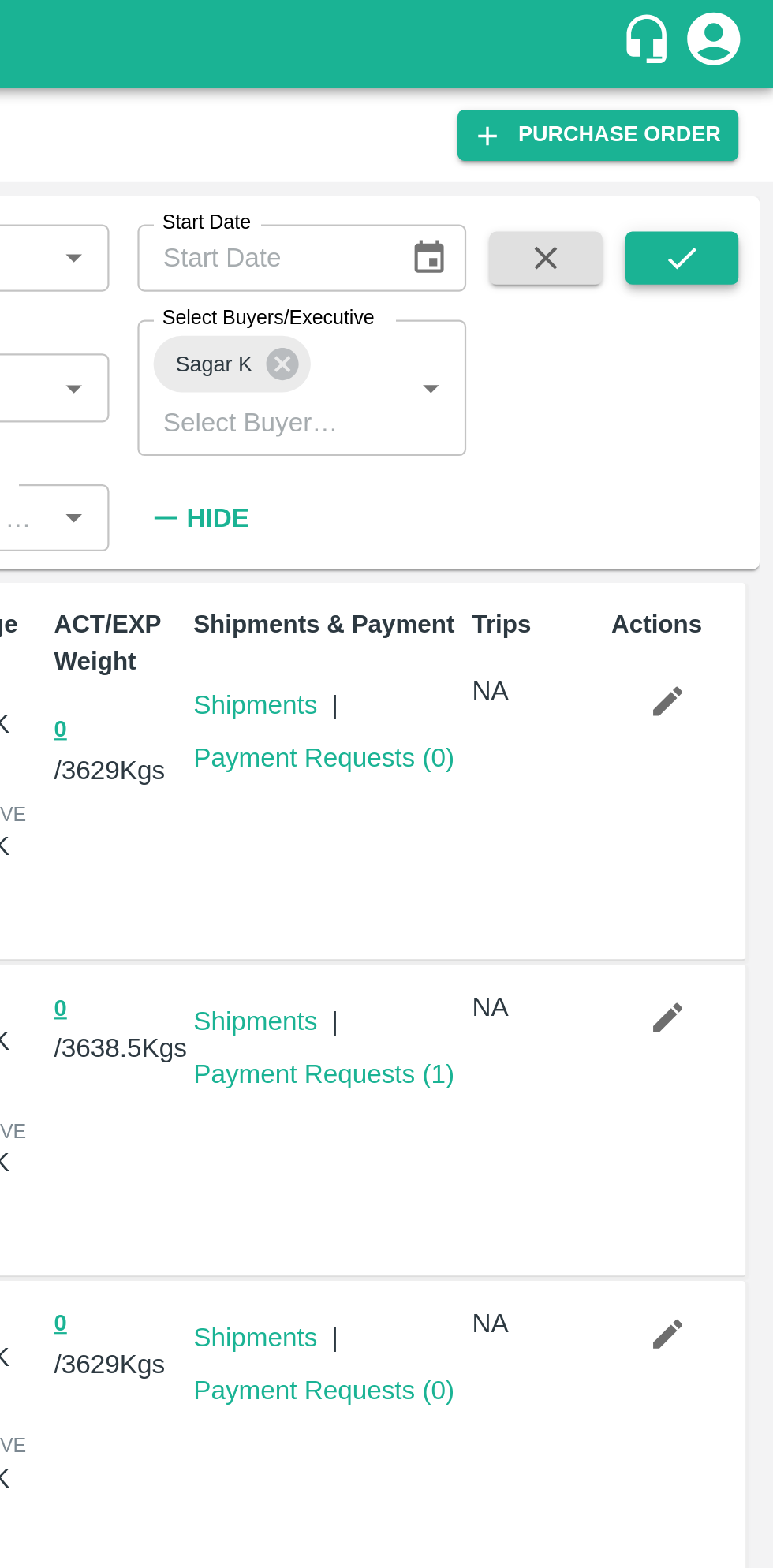
click at [725, 119] on icon "submit" at bounding box center [732, 115] width 17 height 17
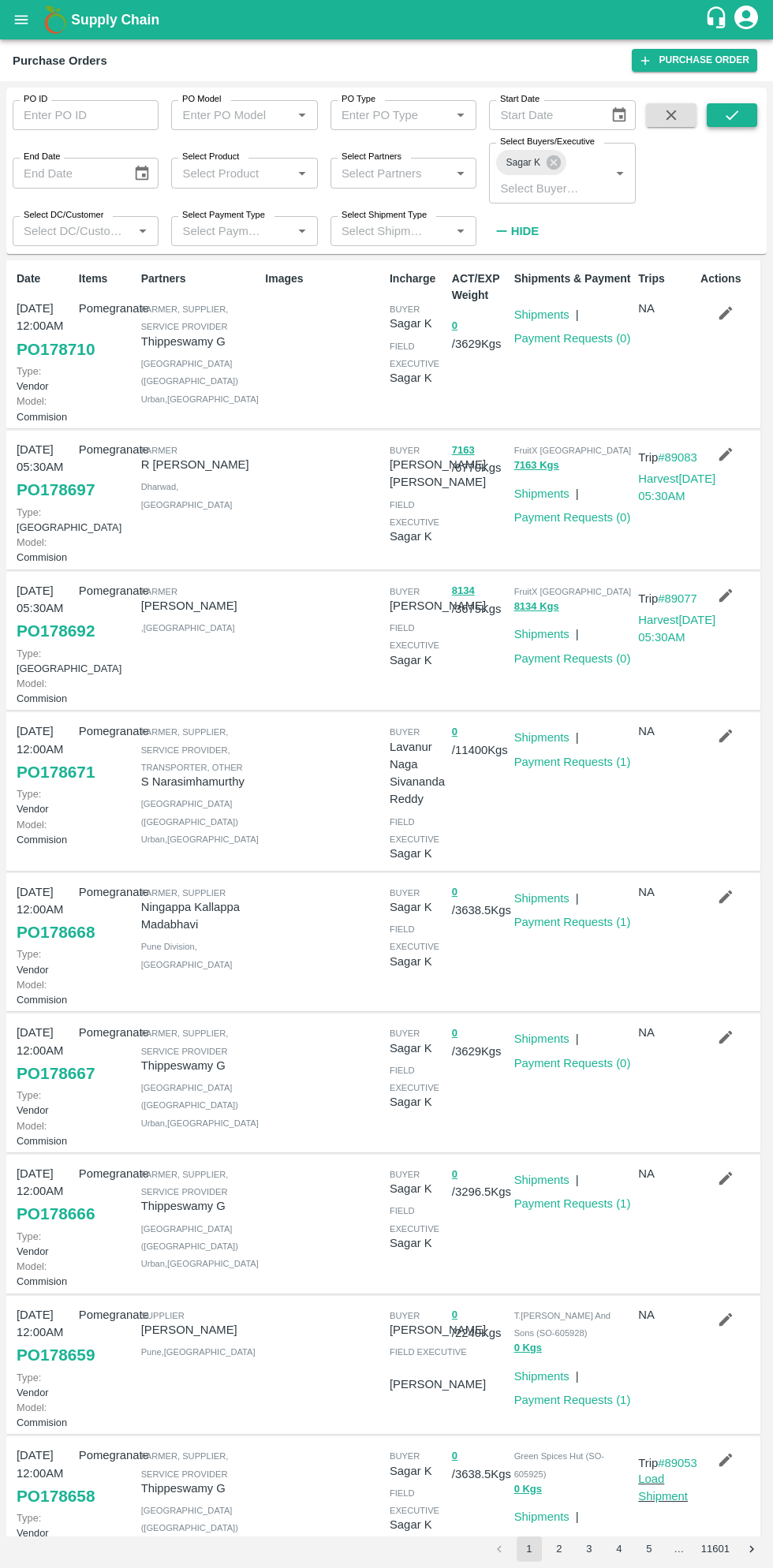
click at [733, 113] on icon "submit" at bounding box center [732, 115] width 17 height 17
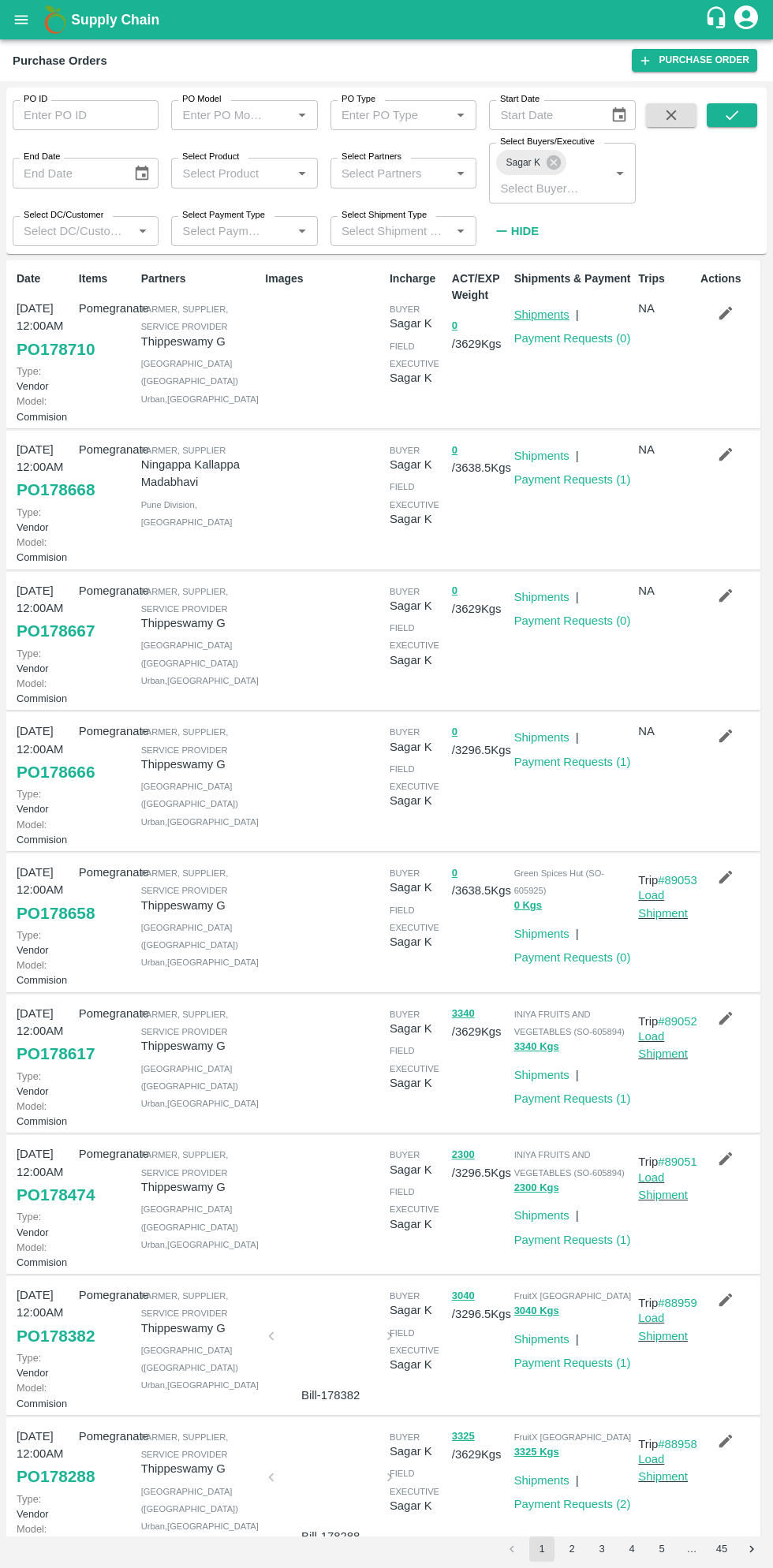
click at [537, 310] on link "Shipments" at bounding box center [541, 314] width 55 height 13
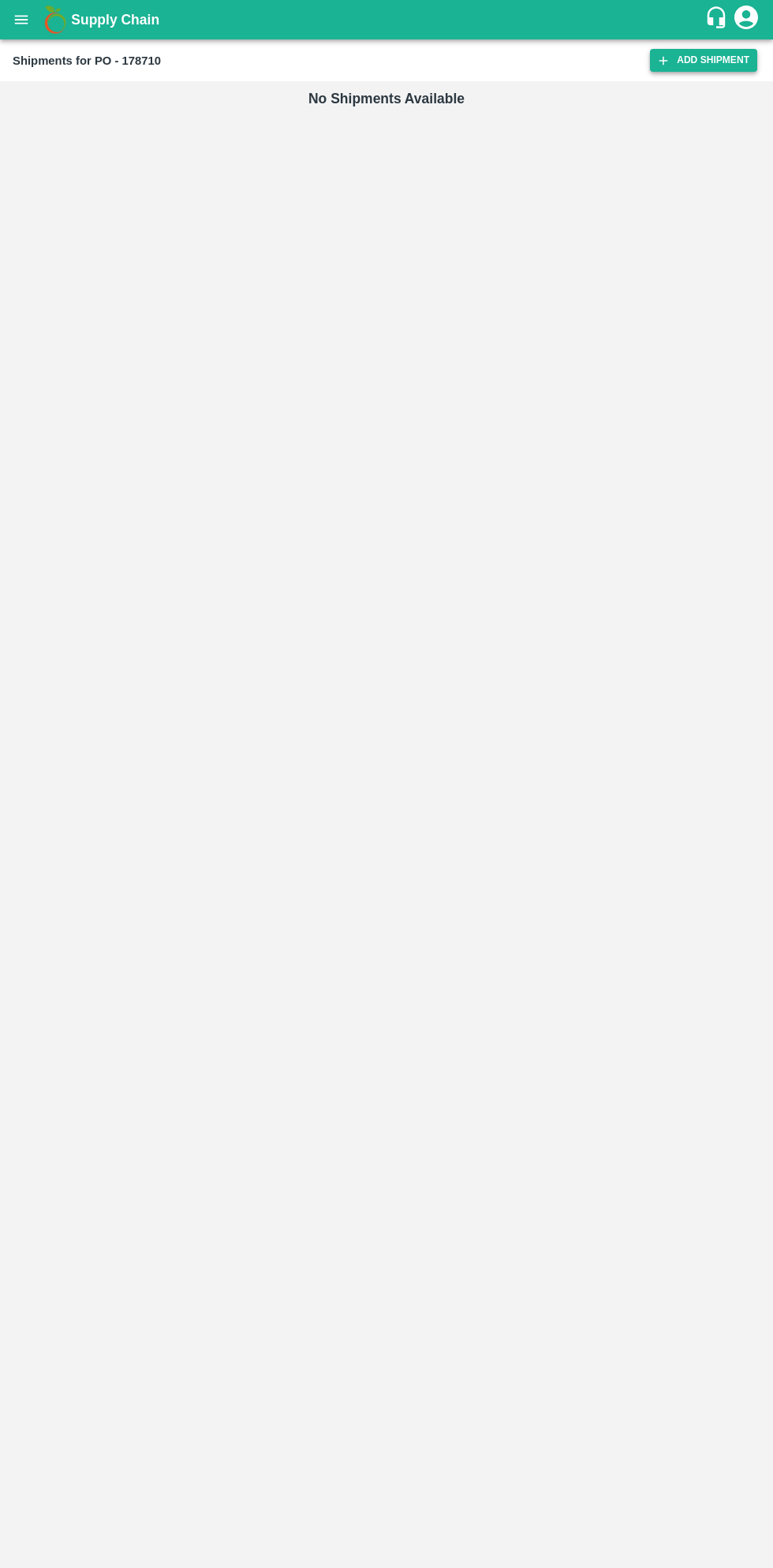
click at [707, 64] on link "Add Shipment" at bounding box center [704, 60] width 108 height 23
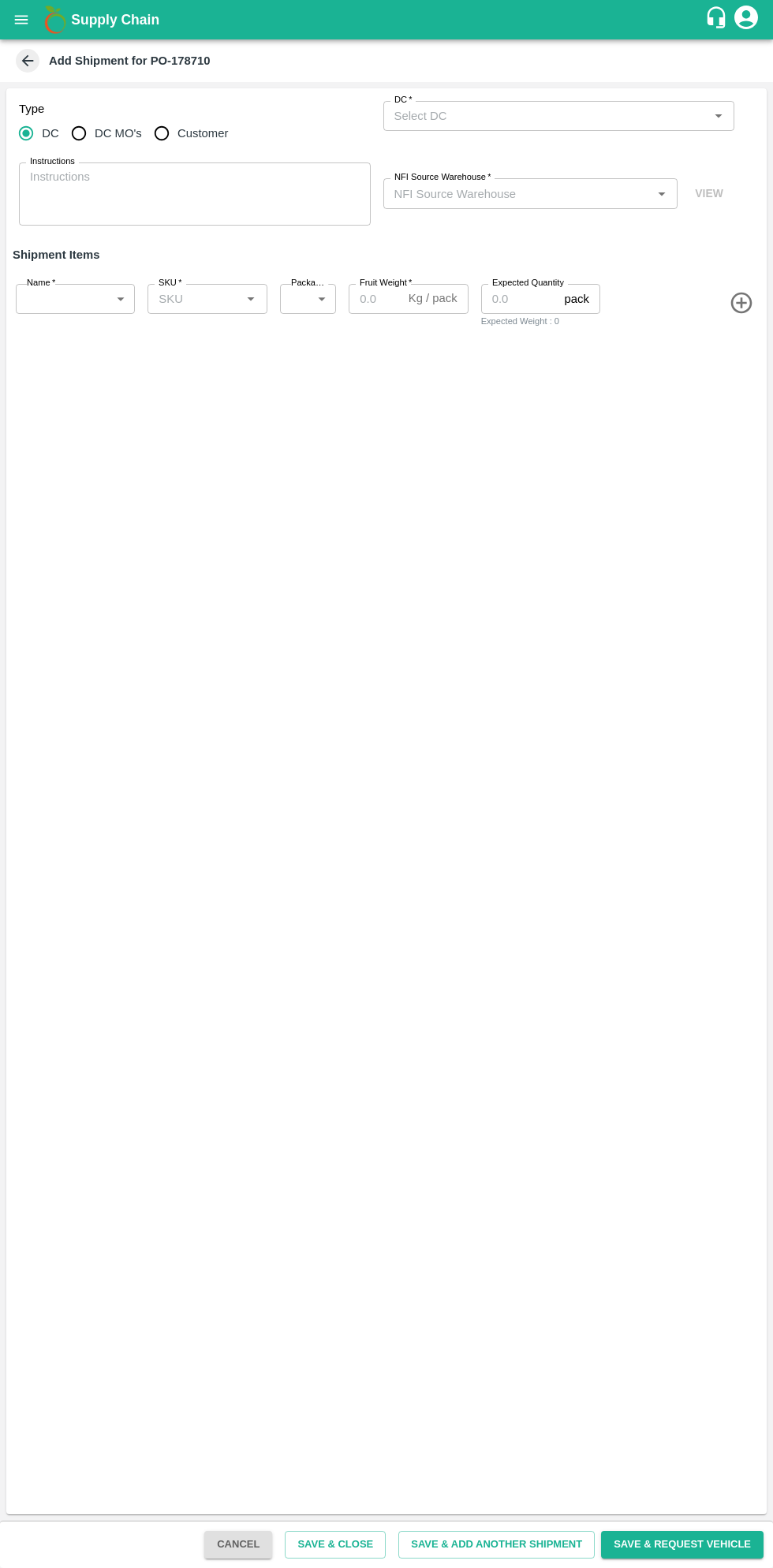
click at [84, 134] on input "DC MO's" at bounding box center [79, 133] width 31 height 31
radio input "true"
click at [544, 119] on input "DC (Material Orders)   *" at bounding box center [546, 116] width 317 height 20
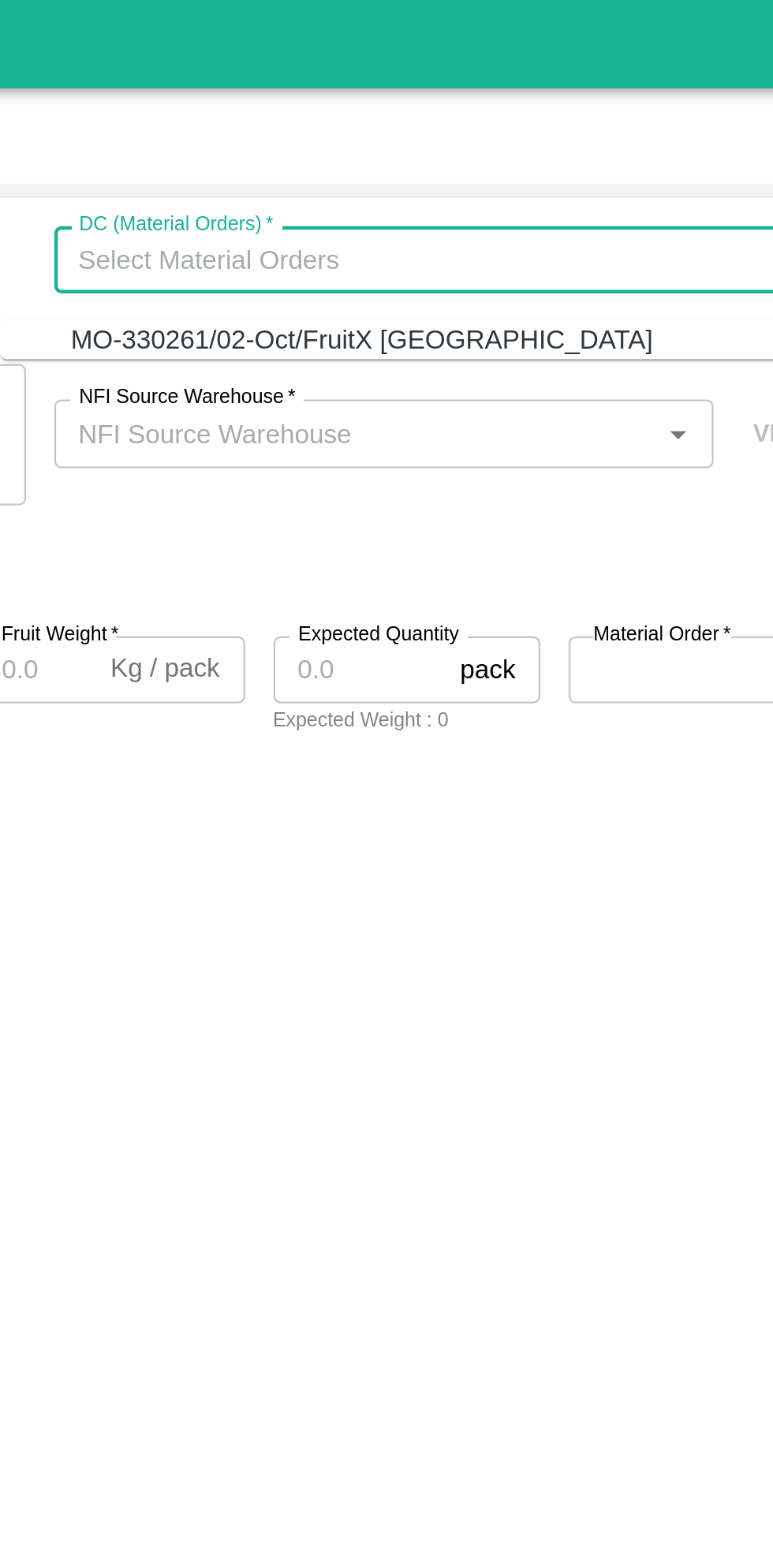
click at [547, 147] on div "MO-330261/02-Oct/FruitX Bangalore" at bounding box center [520, 152] width 260 height 17
type input "MO-330261/02-Oct/FruitX Bangalore"
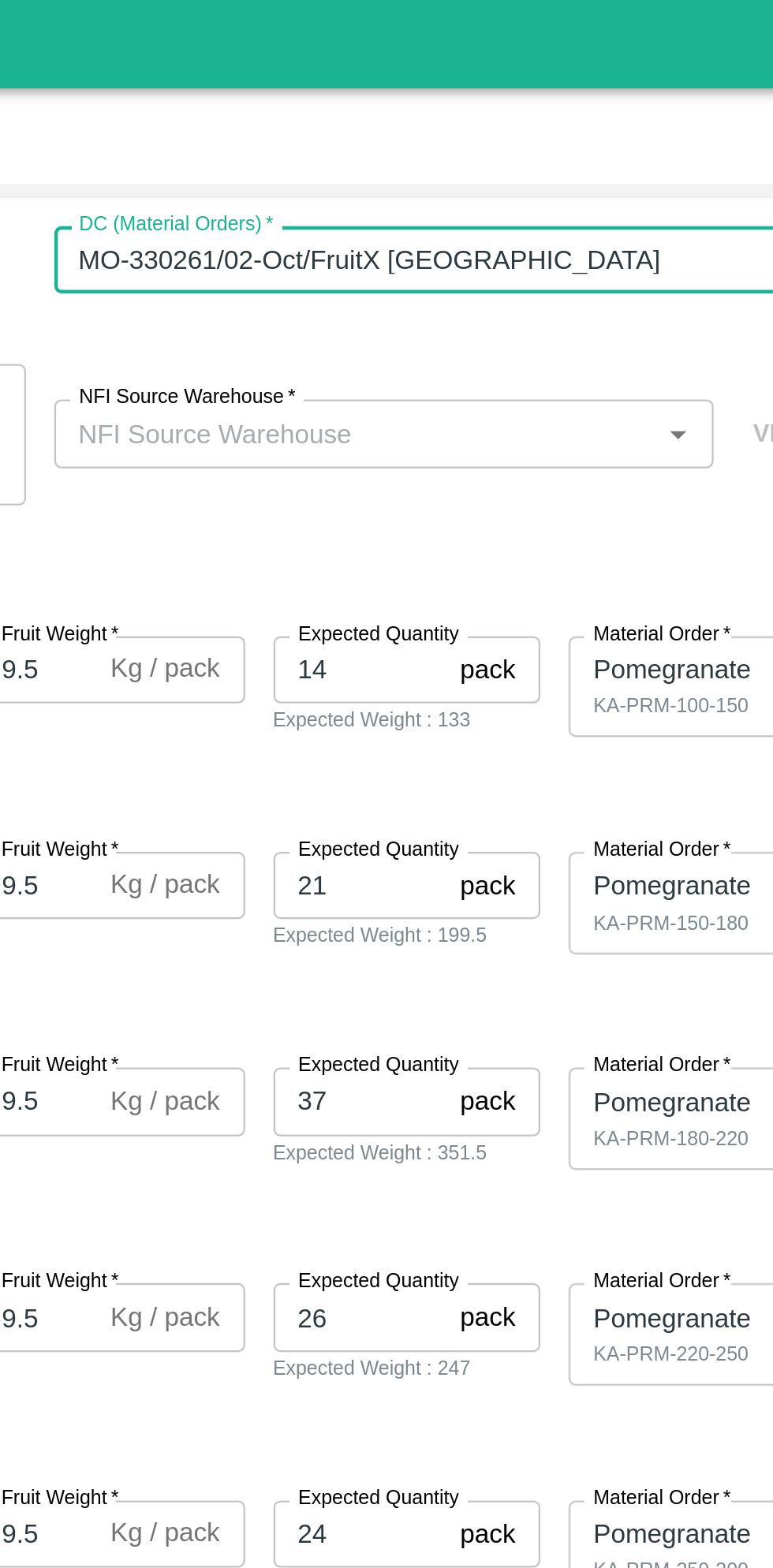
click at [566, 191] on input "NFI Source Warehouse   *" at bounding box center [517, 193] width 260 height 20
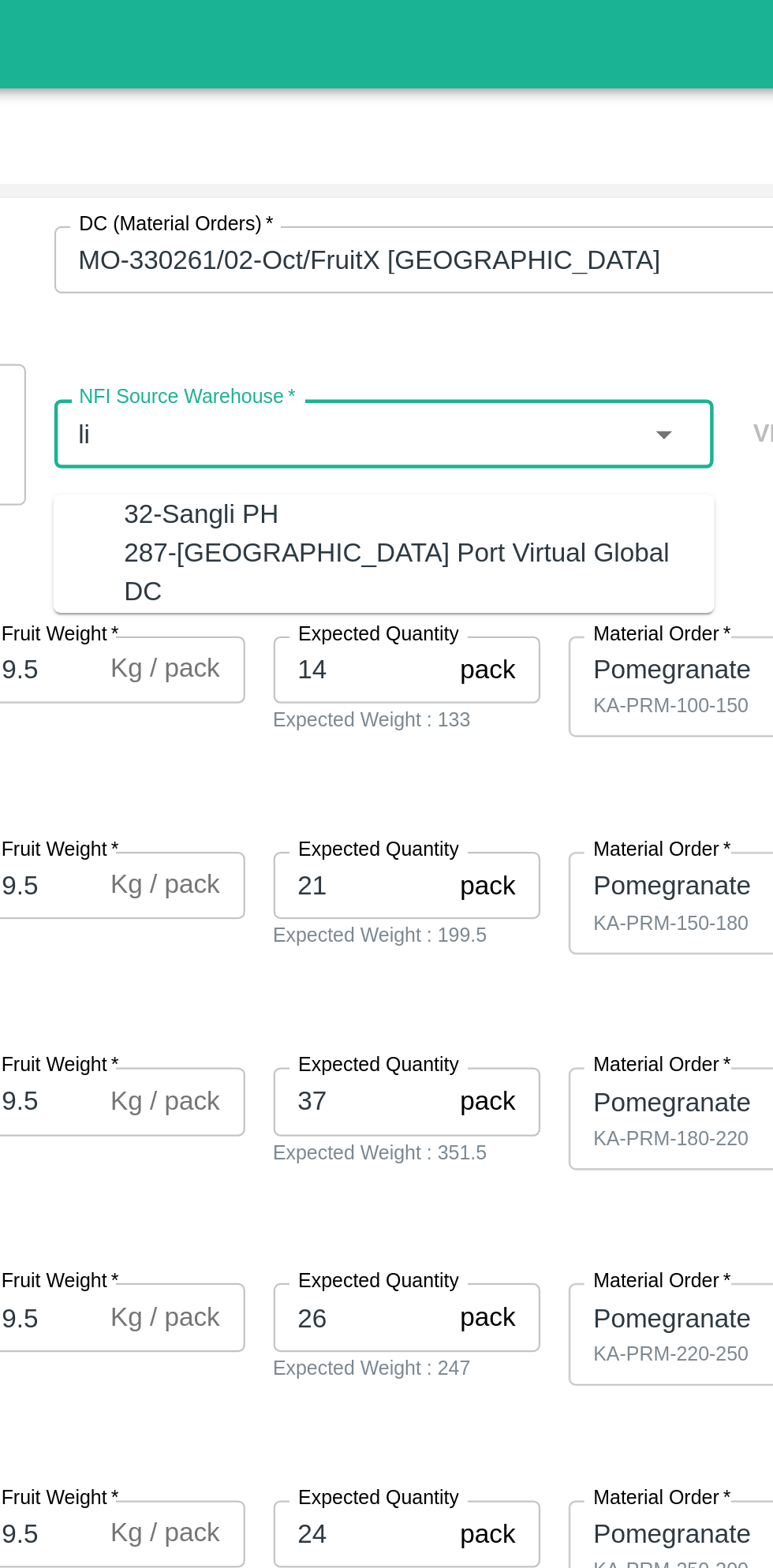
type input "l"
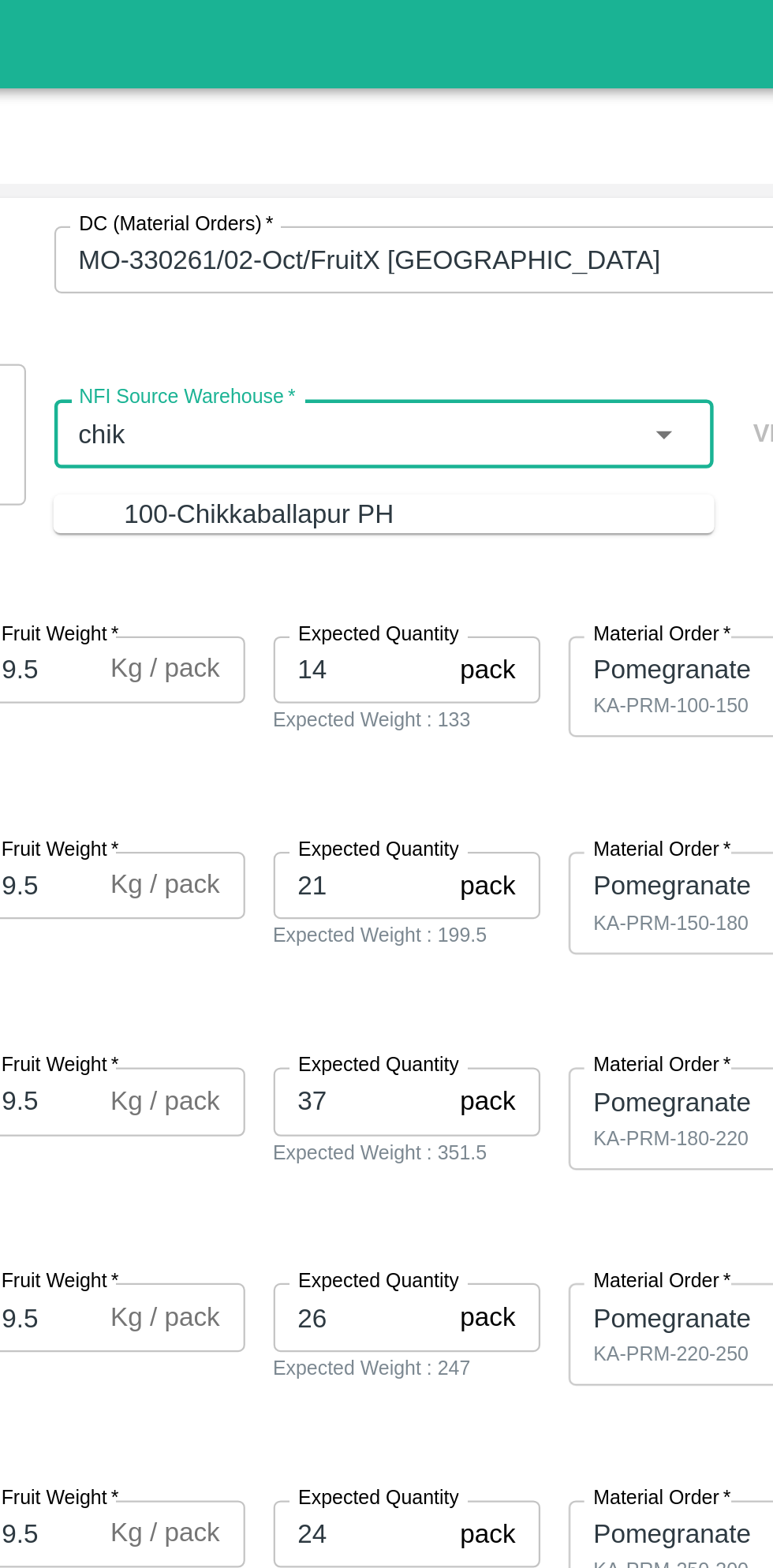
click at [579, 225] on div "100-Chikkaballapur PH" at bounding box center [545, 229] width 263 height 17
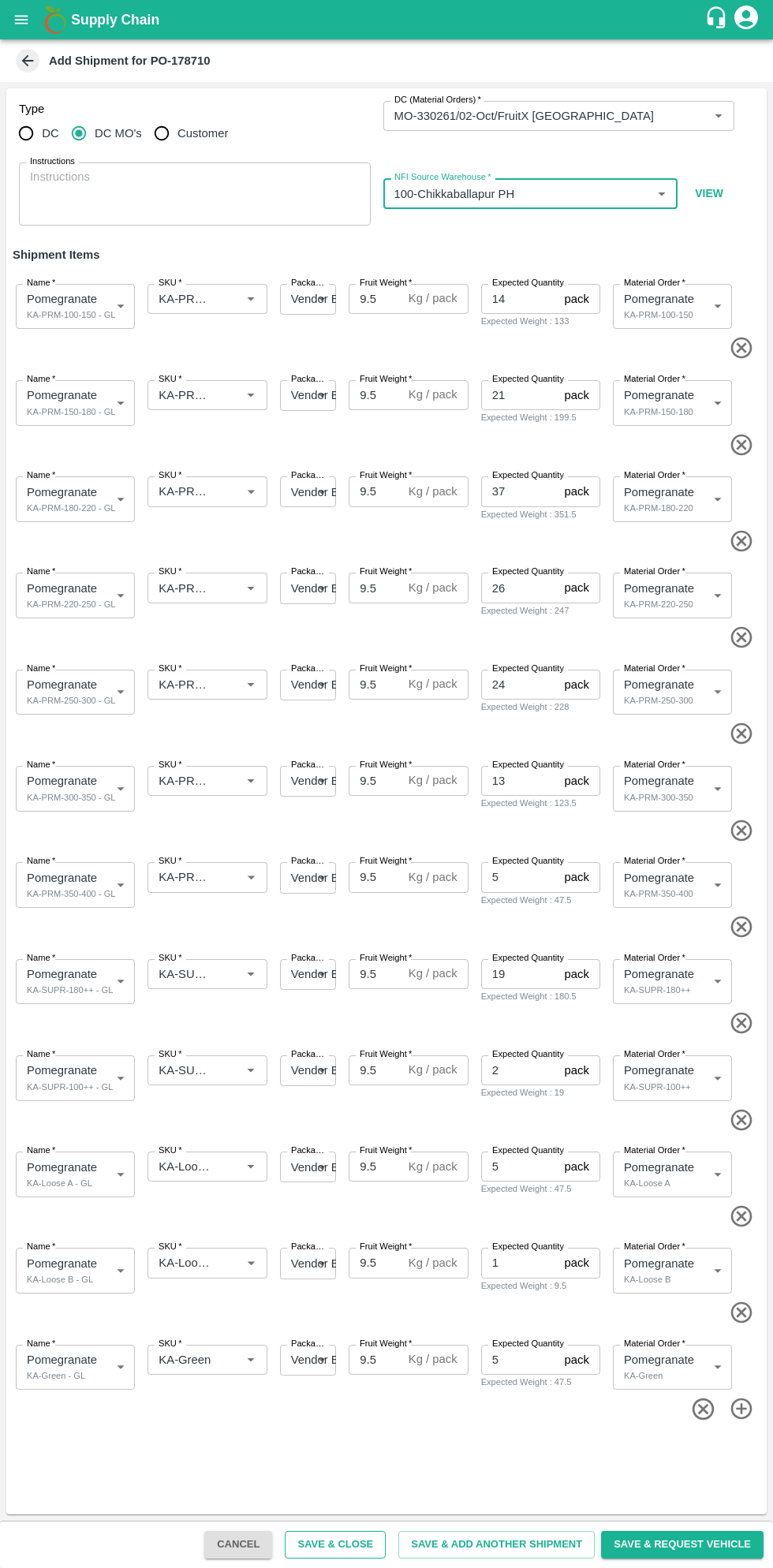
type input "100-Chikkaballapur PH"
click at [356, 1544] on button "Save & Close" at bounding box center [334, 1544] width 101 height 28
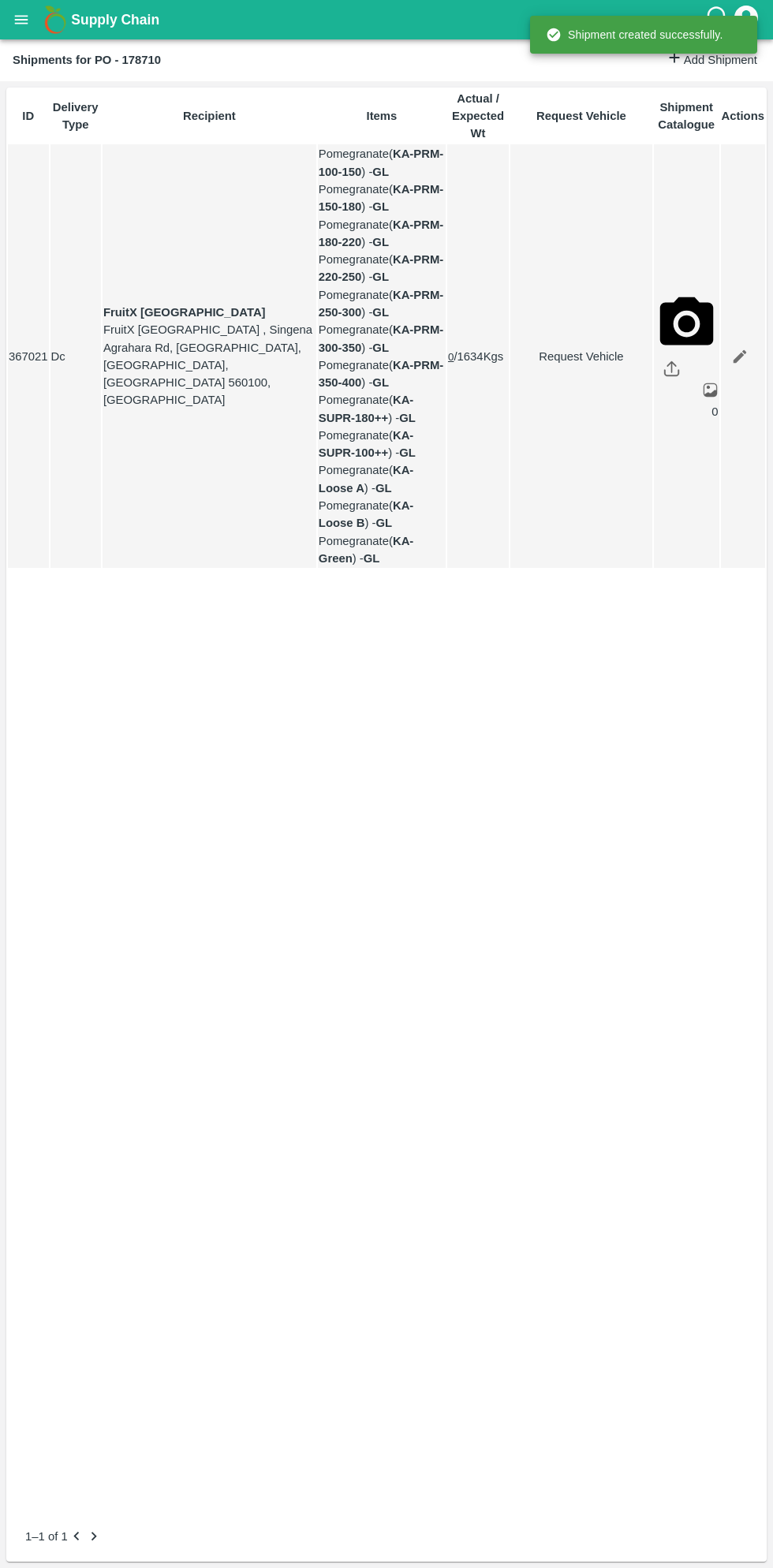
click at [31, 20] on button "open drawer" at bounding box center [21, 19] width 36 height 36
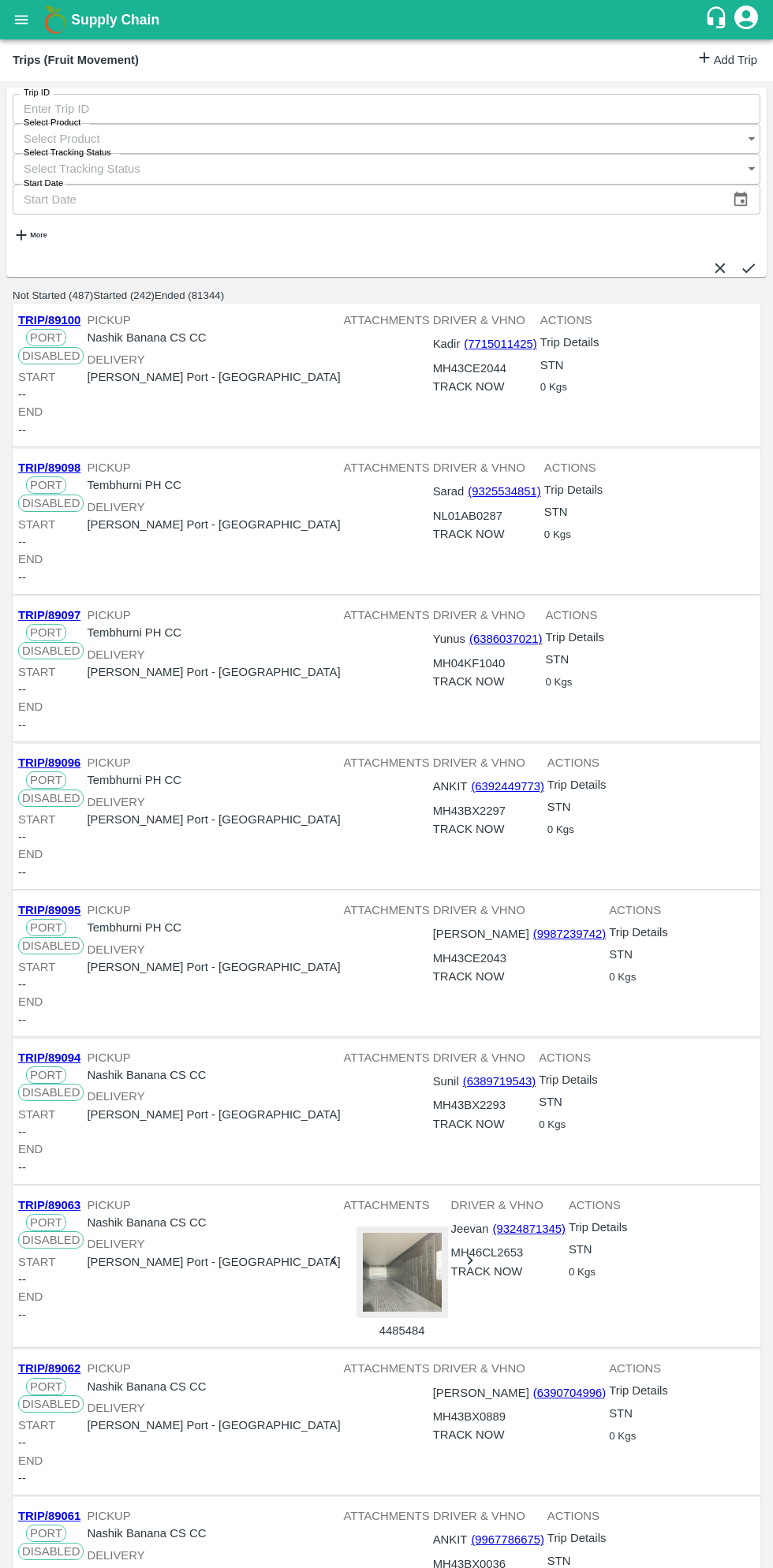
click at [711, 61] on link "Add Trip" at bounding box center [726, 60] width 62 height 23
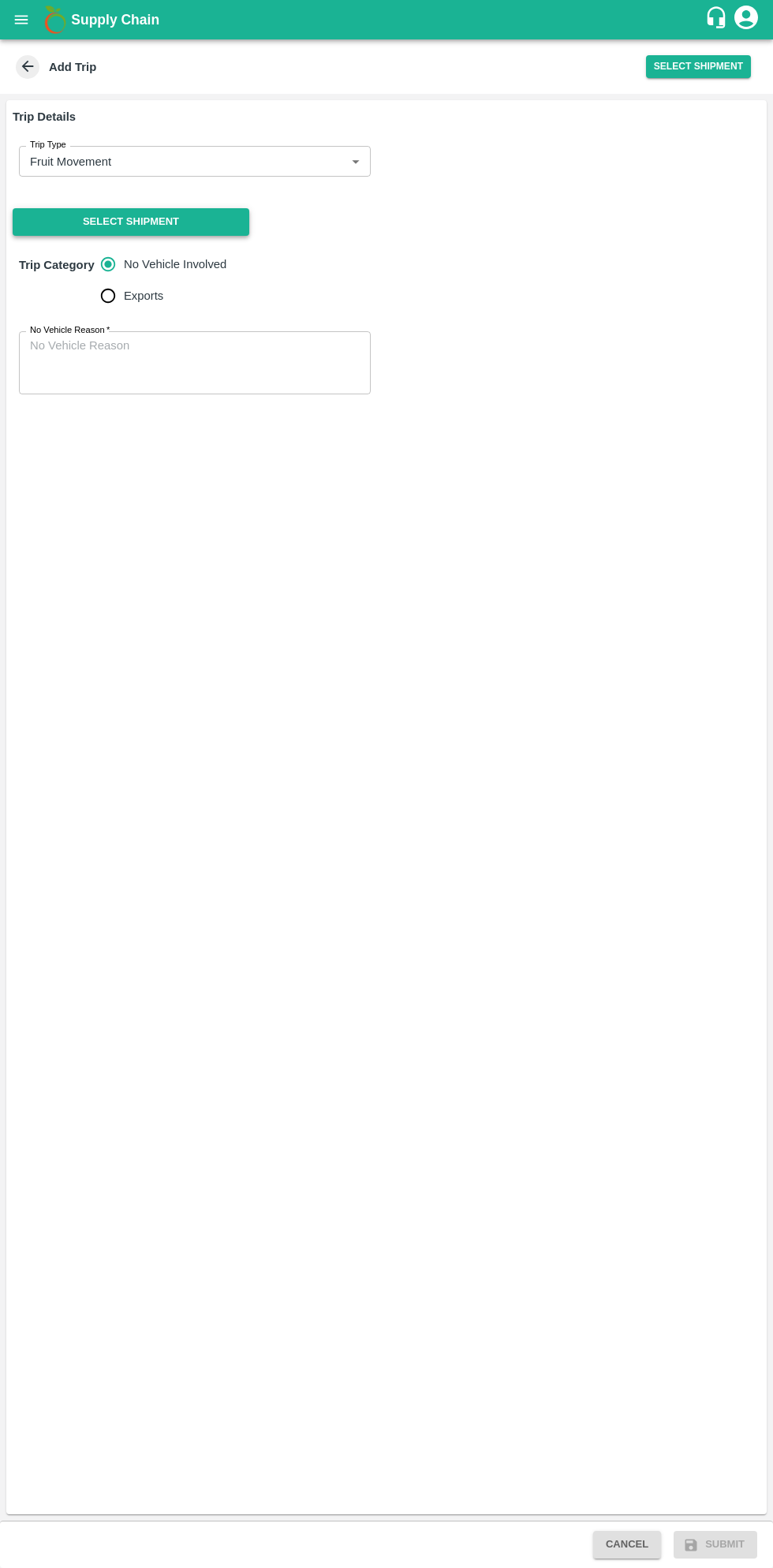
click at [193, 217] on button "Select Shipment" at bounding box center [131, 222] width 237 height 28
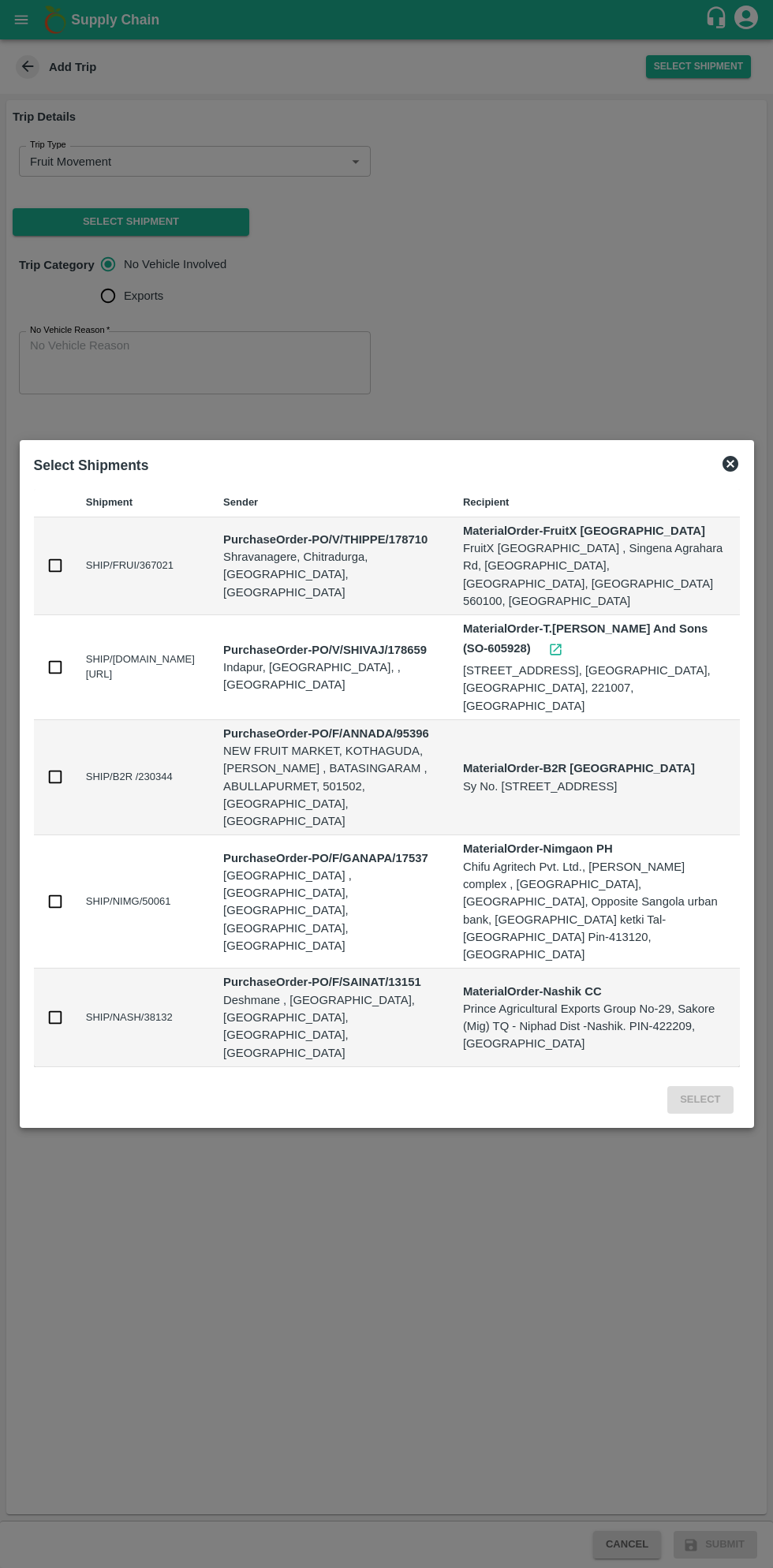
click at [55, 574] on input "checkbox" at bounding box center [55, 566] width 17 height 17
checkbox input "true"
click at [699, 1086] on button "Select" at bounding box center [699, 1100] width 65 height 28
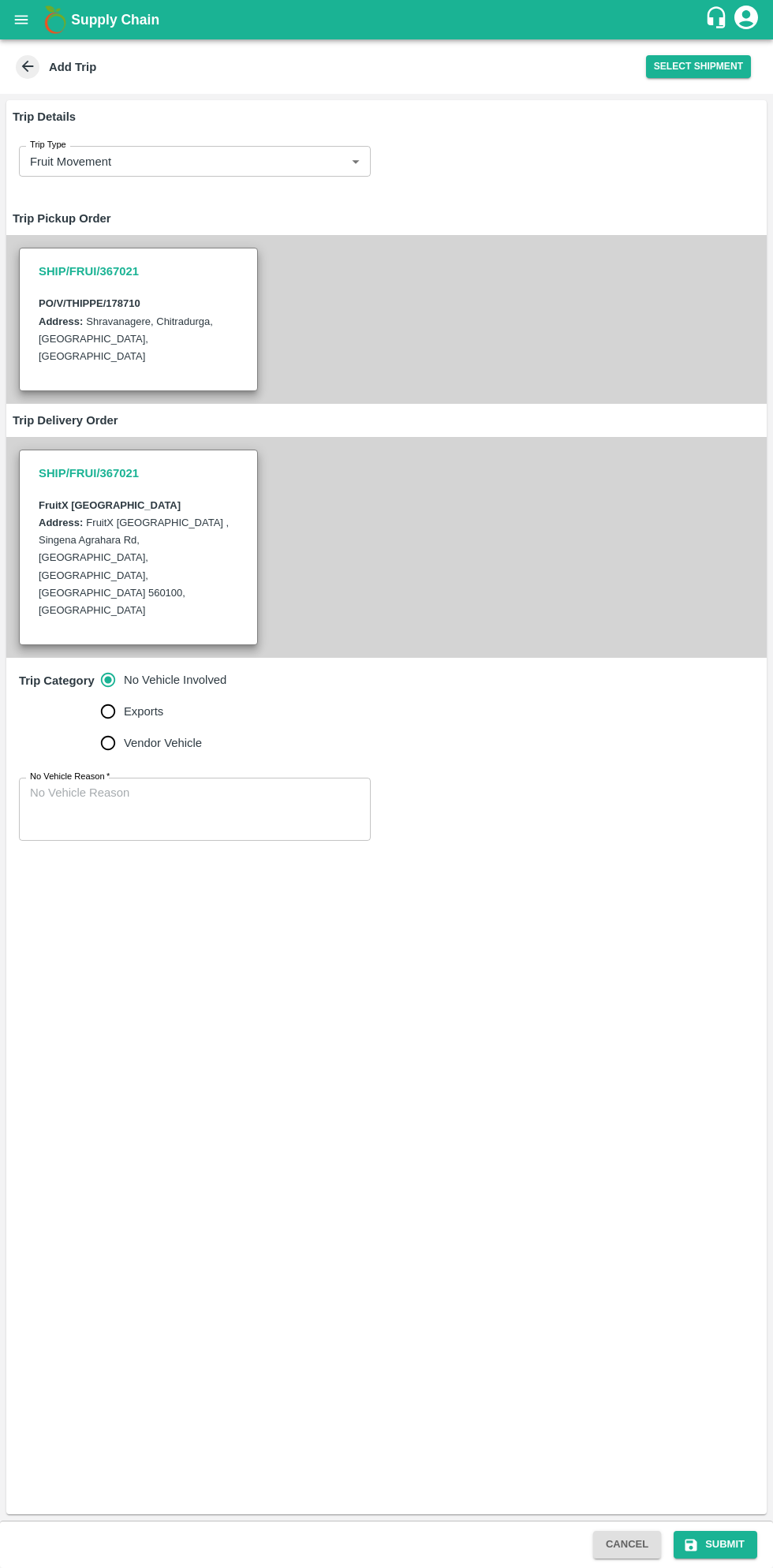
click at [110, 727] on input "Vendor Vehicle" at bounding box center [108, 743] width 31 height 31
radio input "true"
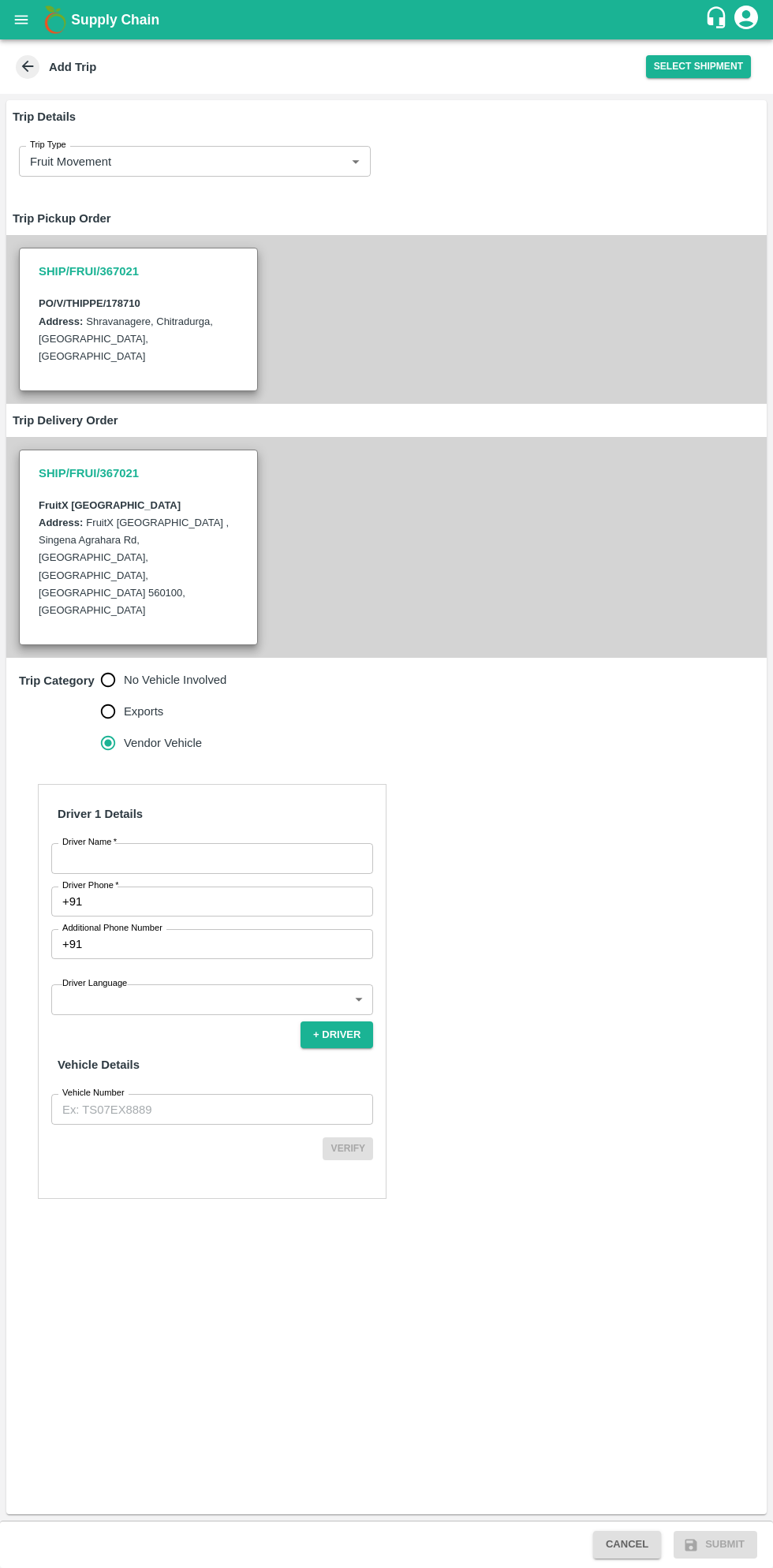
click at [225, 843] on input "Driver Name   *" at bounding box center [213, 858] width 322 height 30
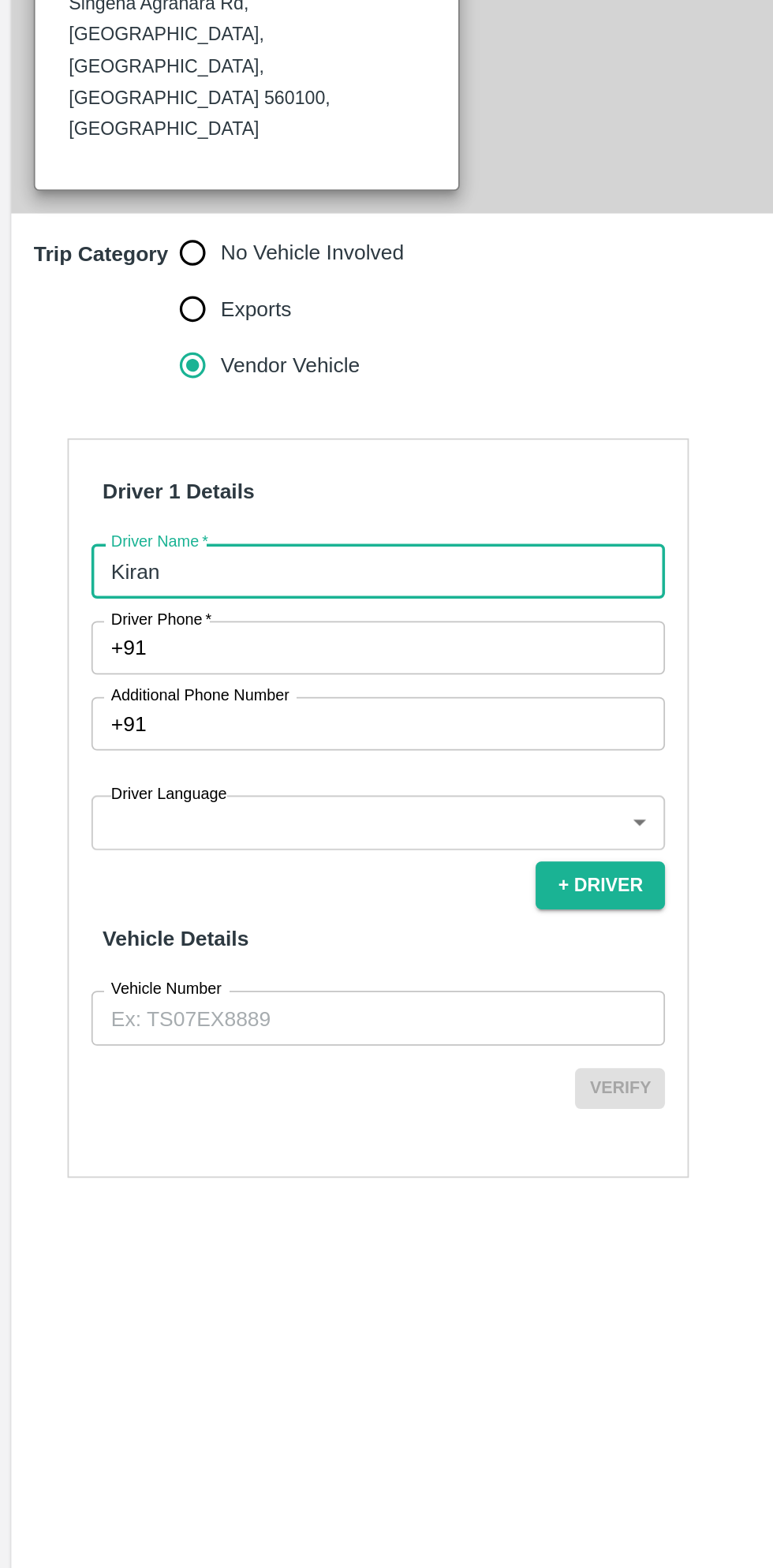
type input "Kiran"
click at [242, 886] on input "Driver Phone   *" at bounding box center [230, 901] width 284 height 30
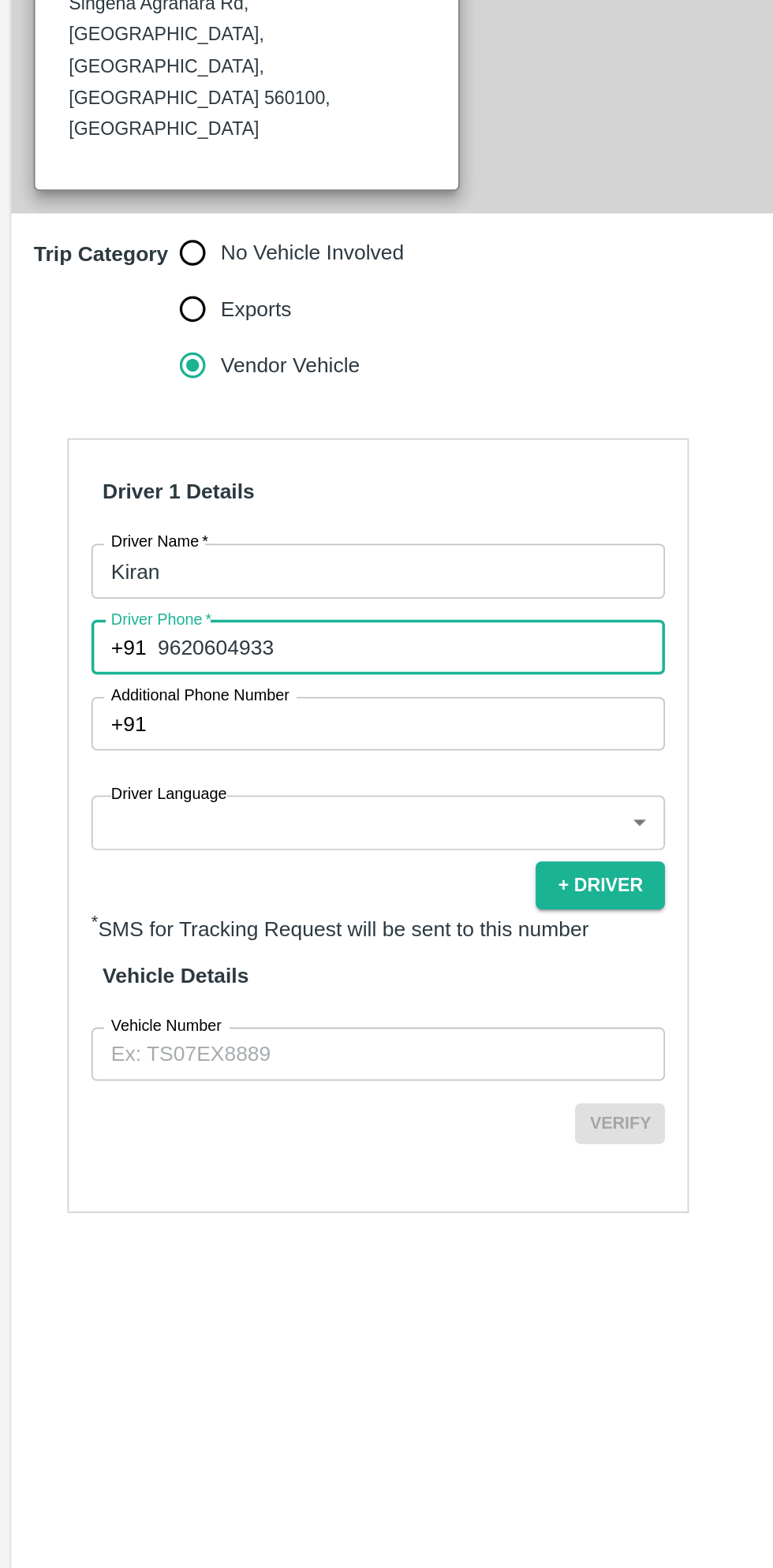
type input "9620604933"
click at [257, 925] on body "Supply Chain Add Trip Select Shipment Trip Details Trip Type Fruit Movement 1 T…" at bounding box center [386, 784] width 773 height 1568
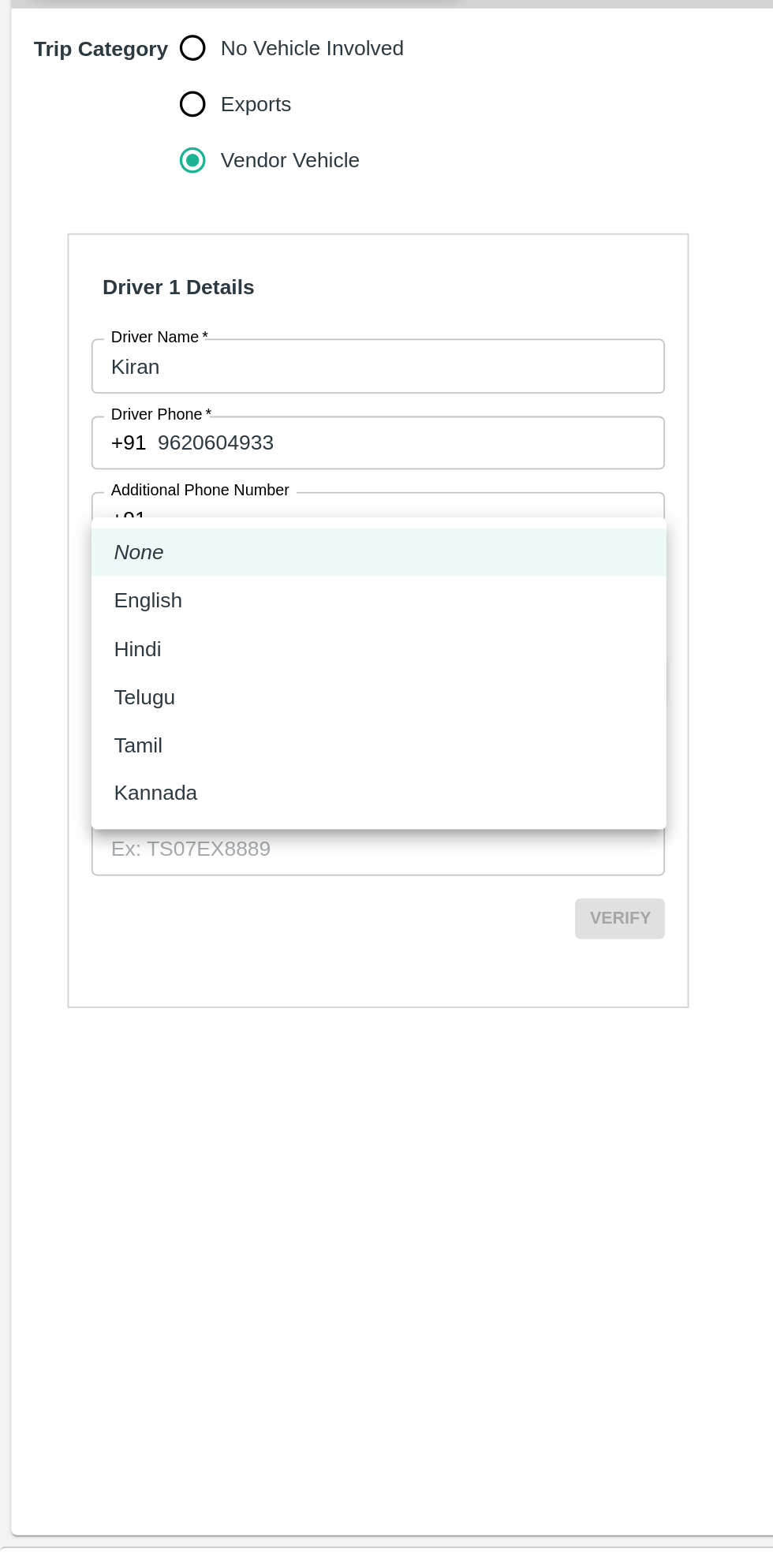
click at [115, 1104] on div "Kannada" at bounding box center [91, 1098] width 54 height 17
type input "ka"
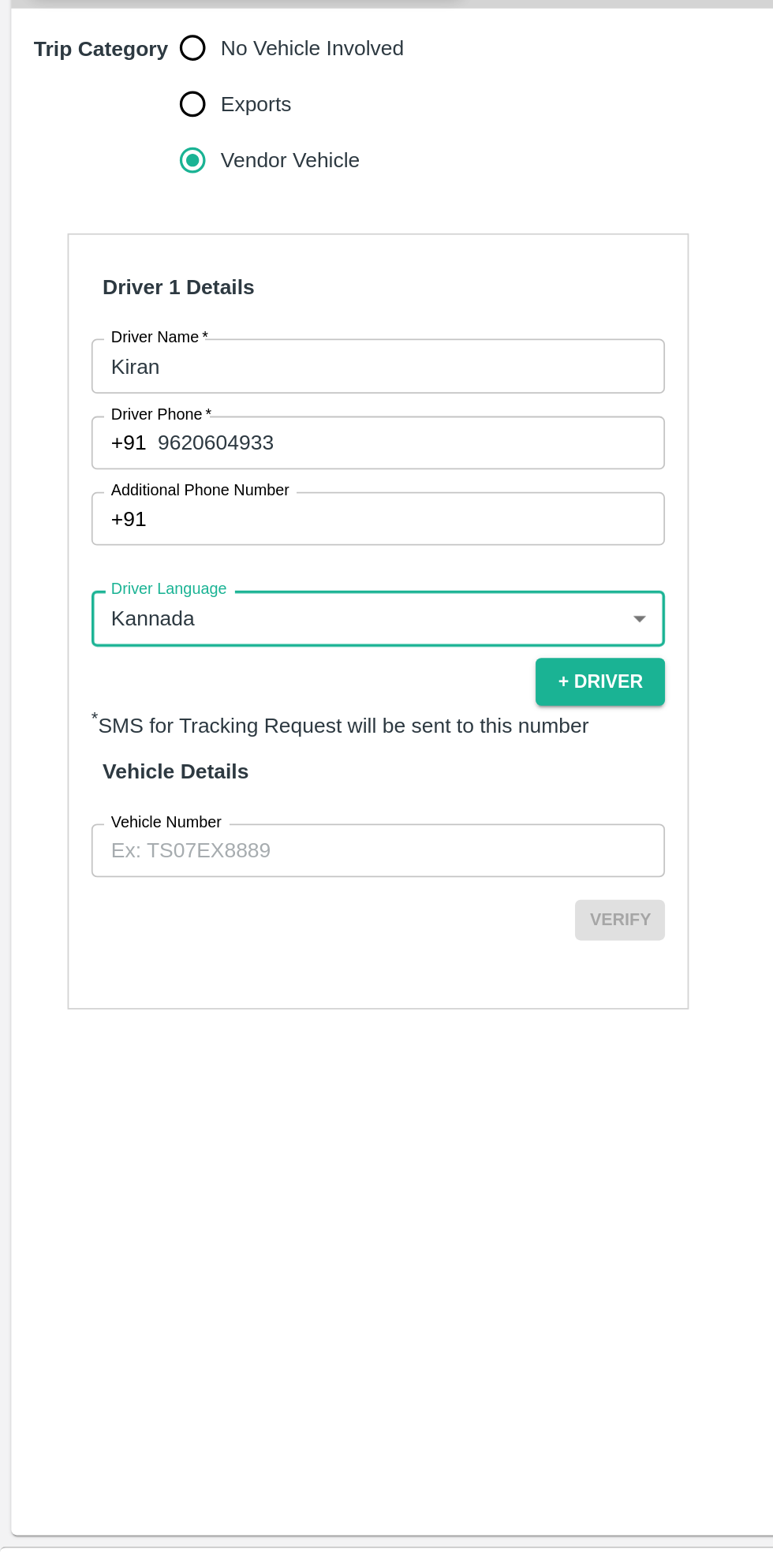
click at [240, 1115] on input "Vehicle Number" at bounding box center [213, 1129] width 322 height 30
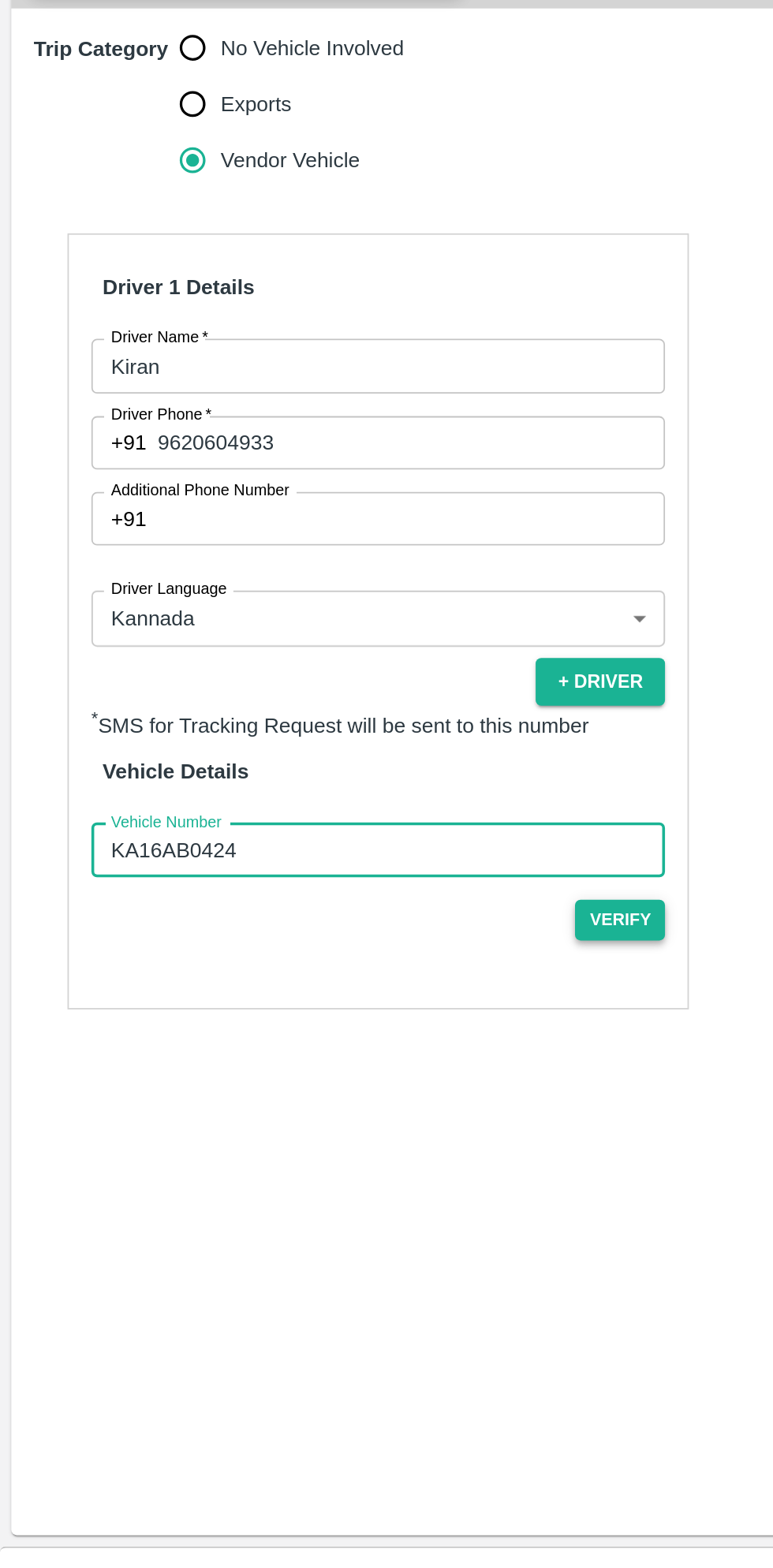
type input "KA16AB0424"
click at [365, 1158] on button "Verify" at bounding box center [348, 1169] width 51 height 23
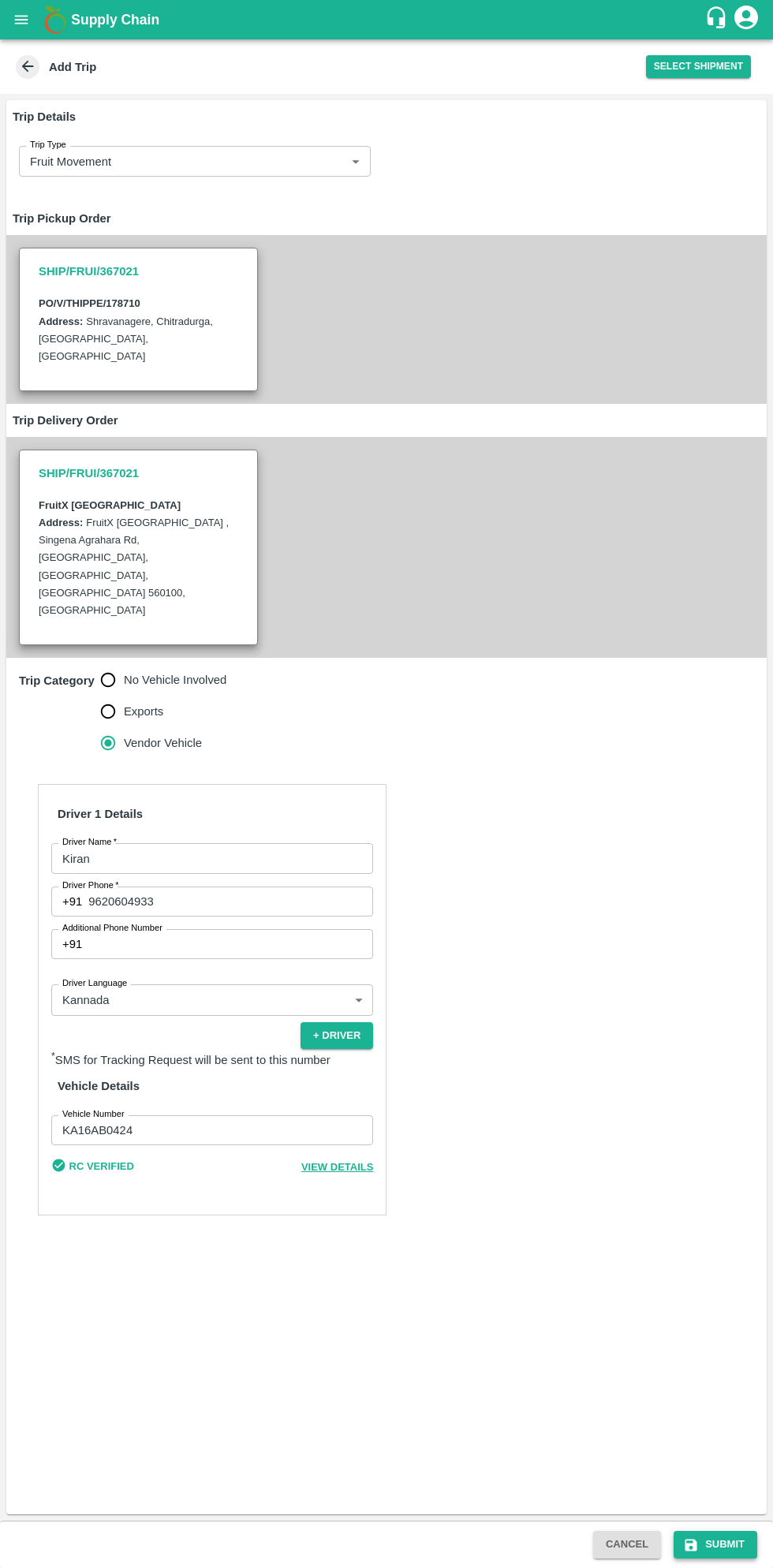
click at [721, 1542] on button "Submit" at bounding box center [715, 1544] width 84 height 28
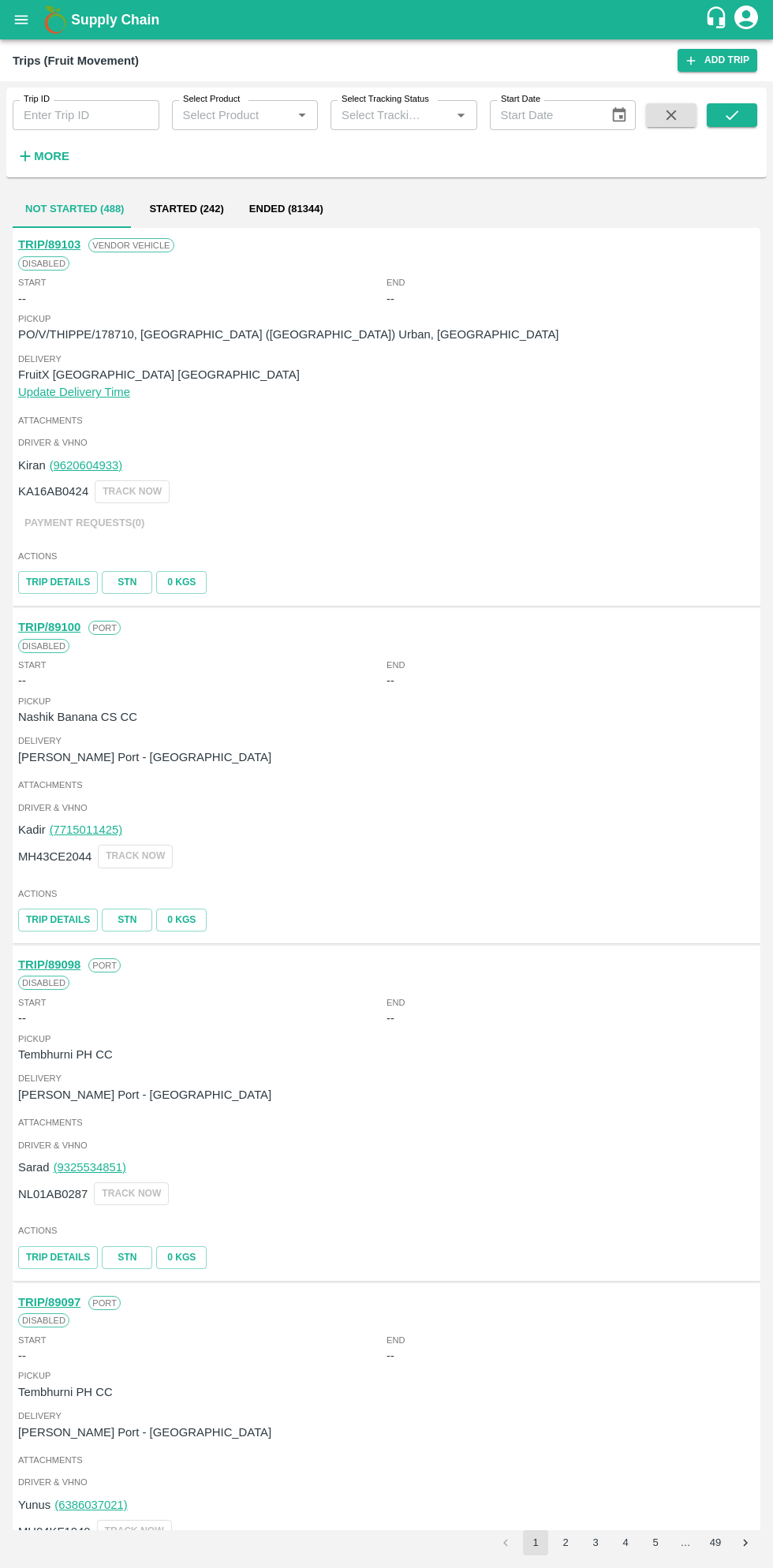
click at [23, 19] on icon "open drawer" at bounding box center [22, 19] width 14 height 8
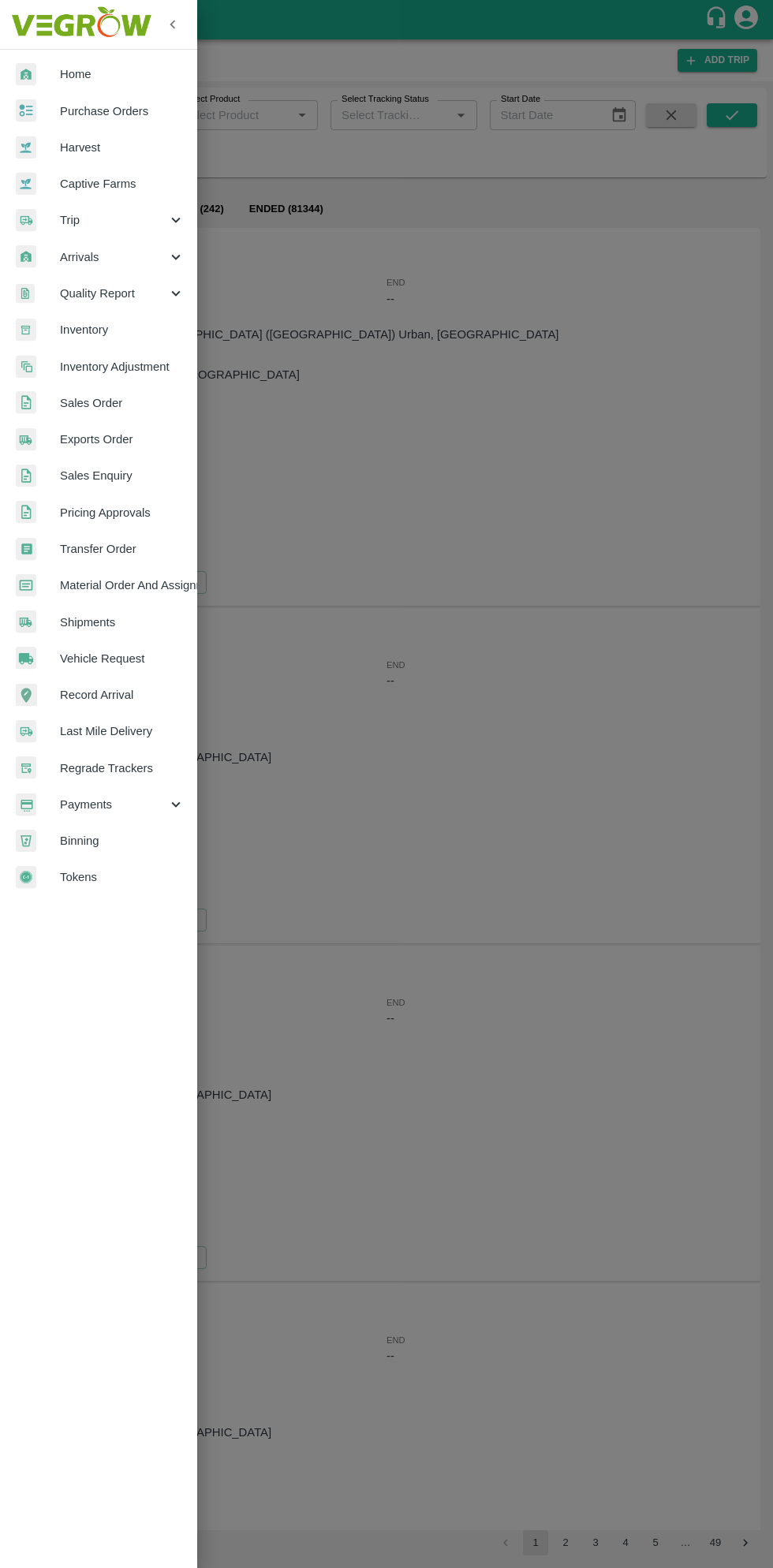
click at [133, 103] on span "Purchase Orders" at bounding box center [122, 111] width 124 height 17
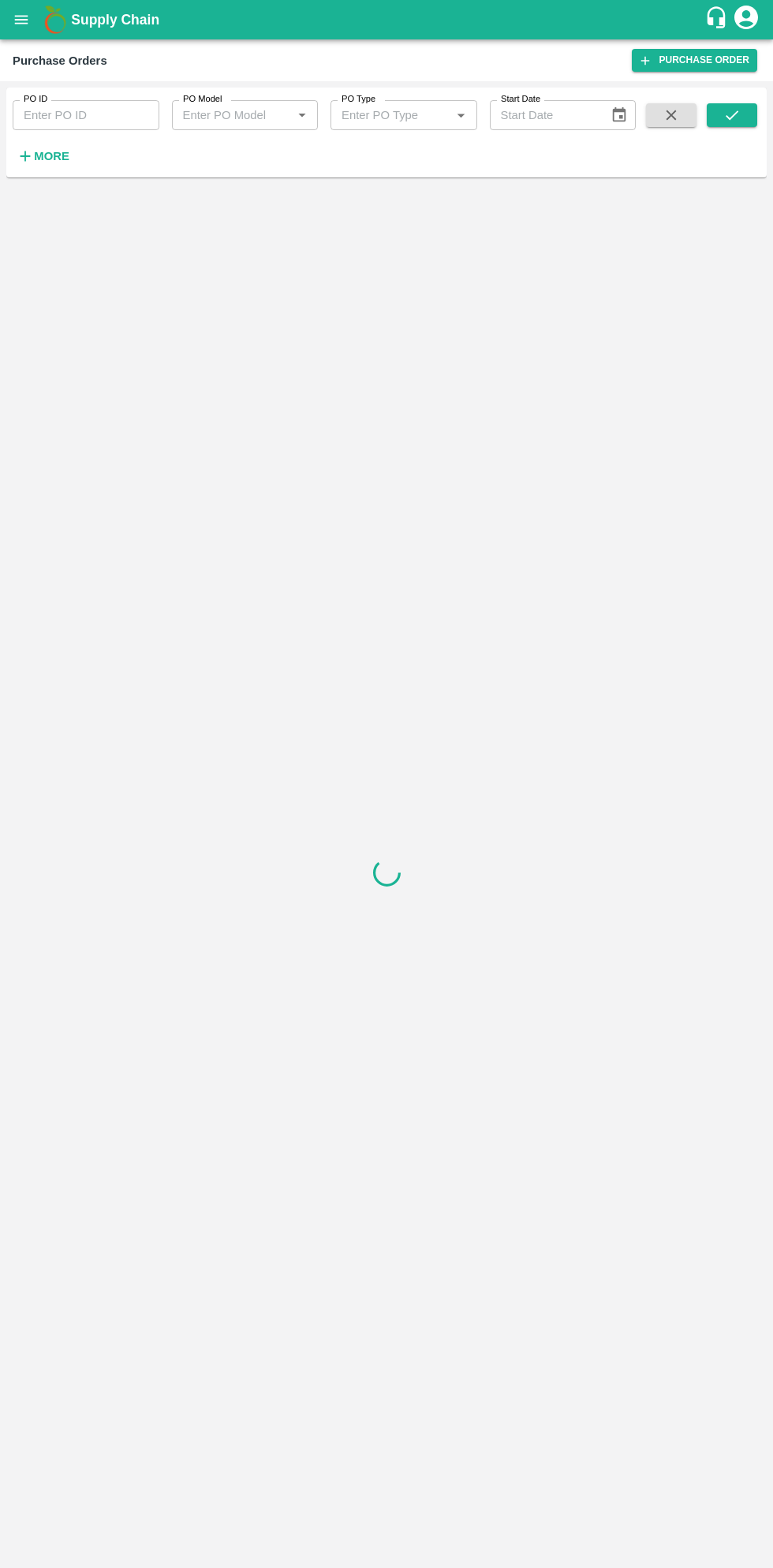
click at [54, 156] on strong "More" at bounding box center [52, 156] width 36 height 13
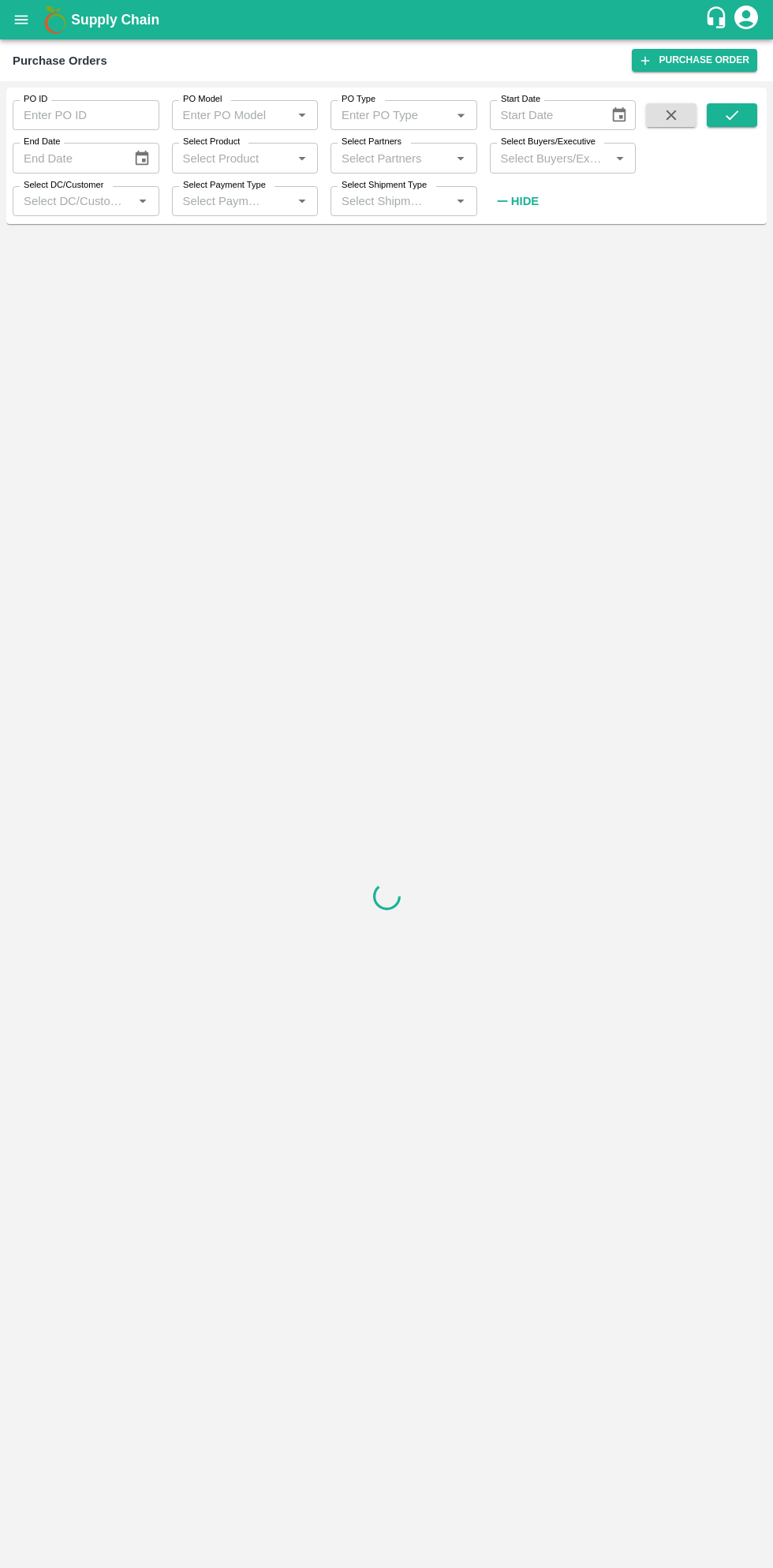
click at [571, 159] on input "Select Buyers/Executive" at bounding box center [549, 157] width 111 height 20
type input "sagar"
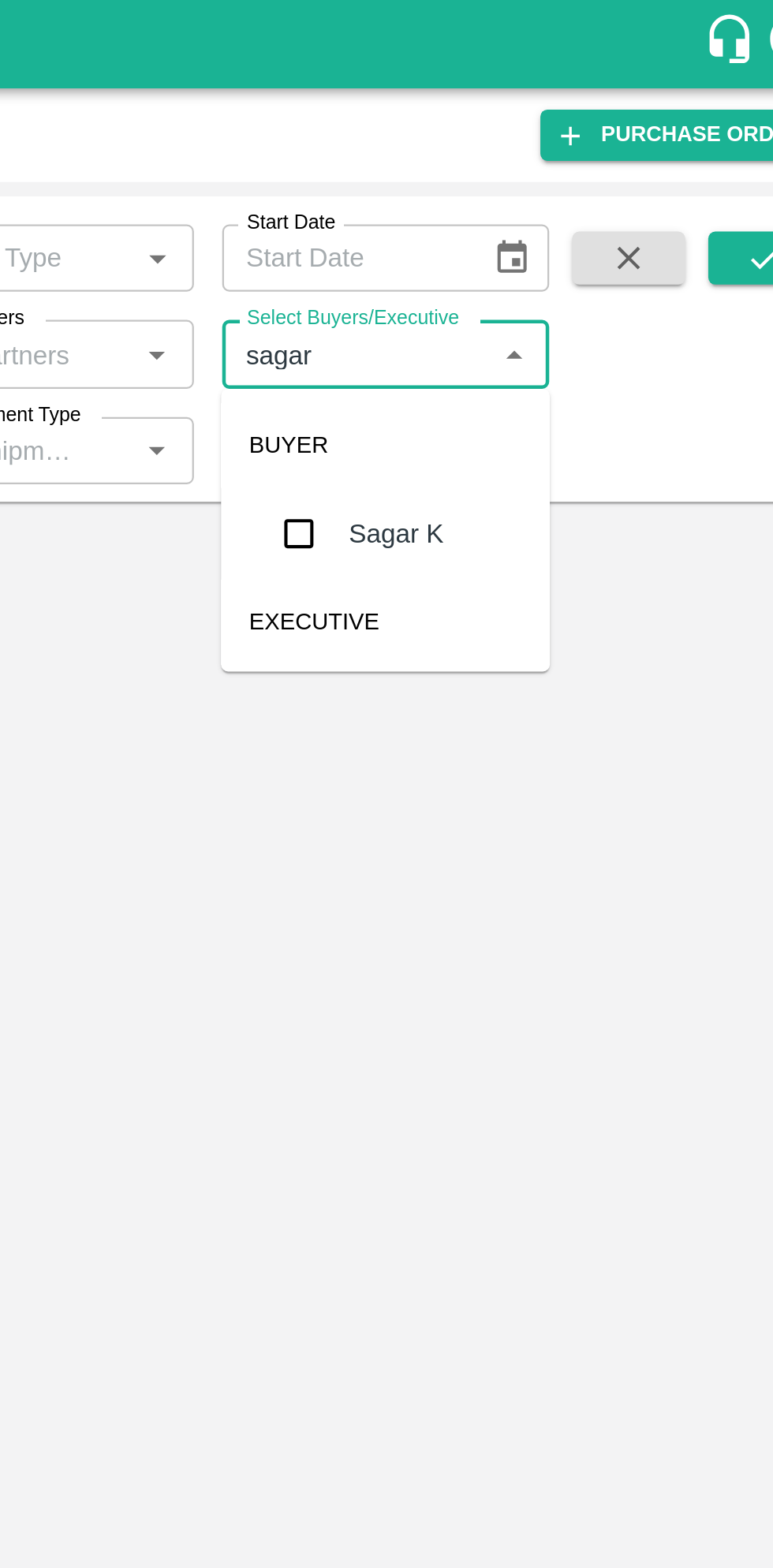
click at [520, 246] on input "checkbox" at bounding box center [523, 238] width 31 height 31
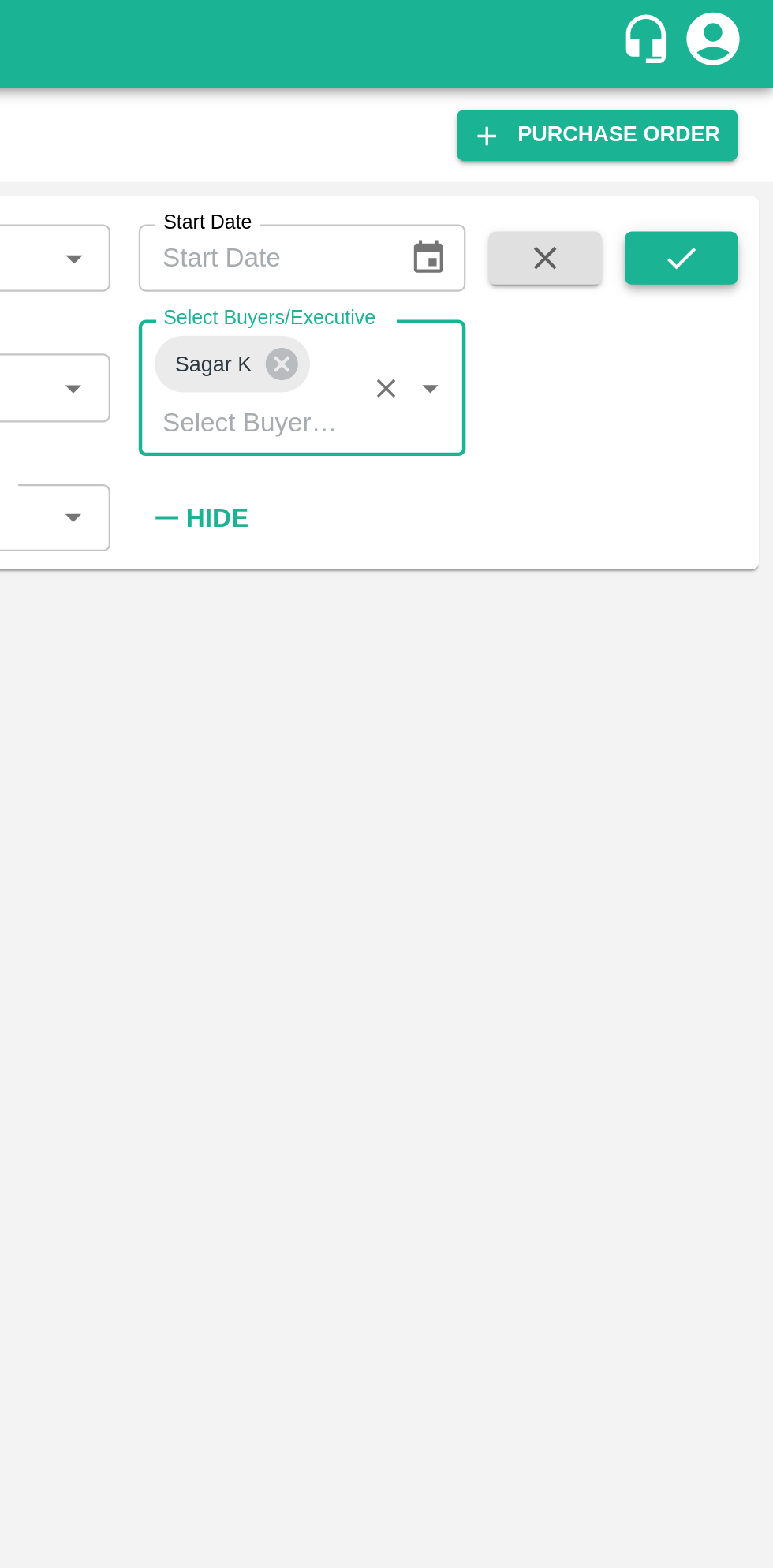
click at [733, 122] on icon "submit" at bounding box center [732, 115] width 17 height 17
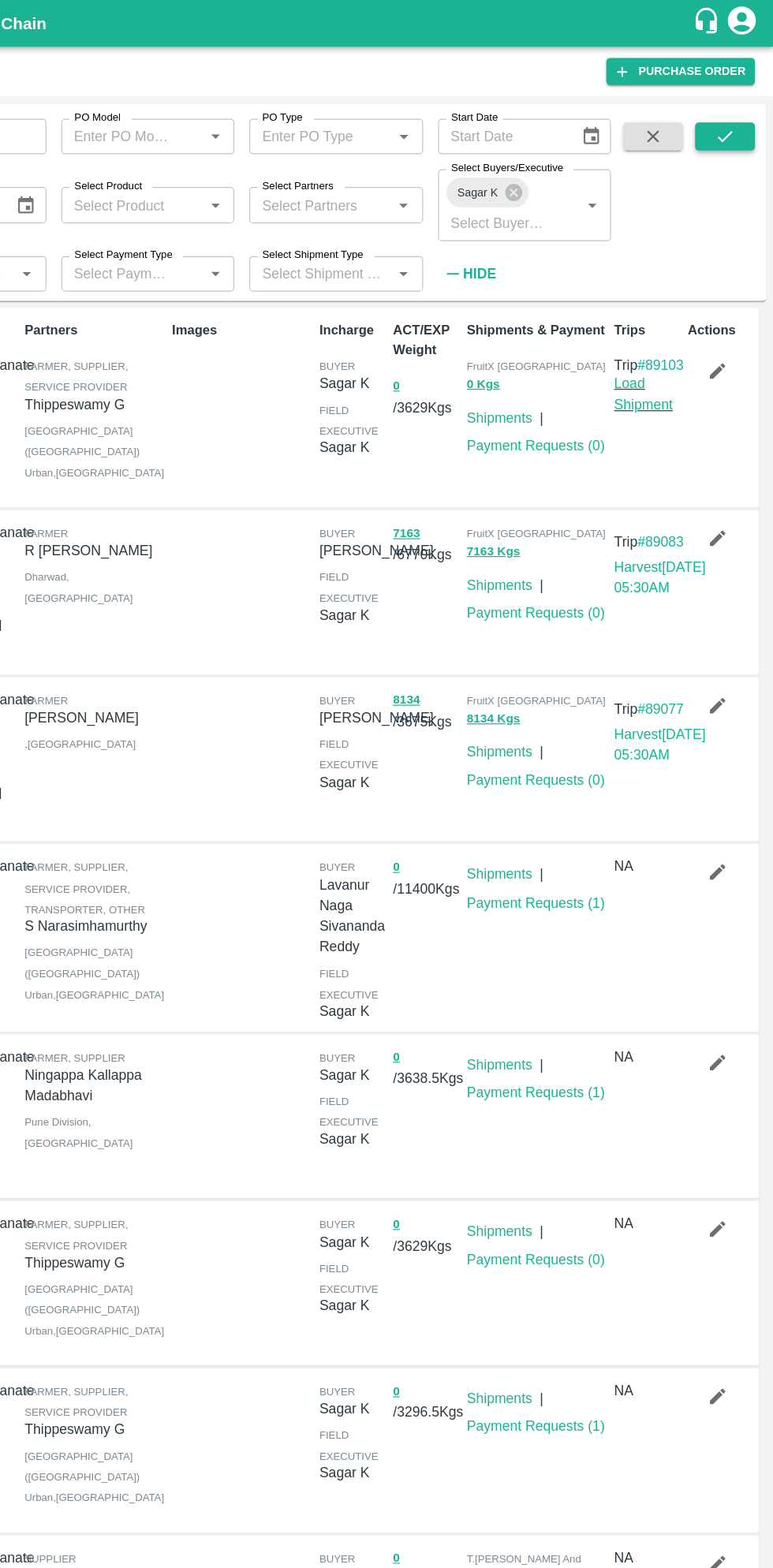
click at [738, 111] on icon "submit" at bounding box center [732, 115] width 17 height 17
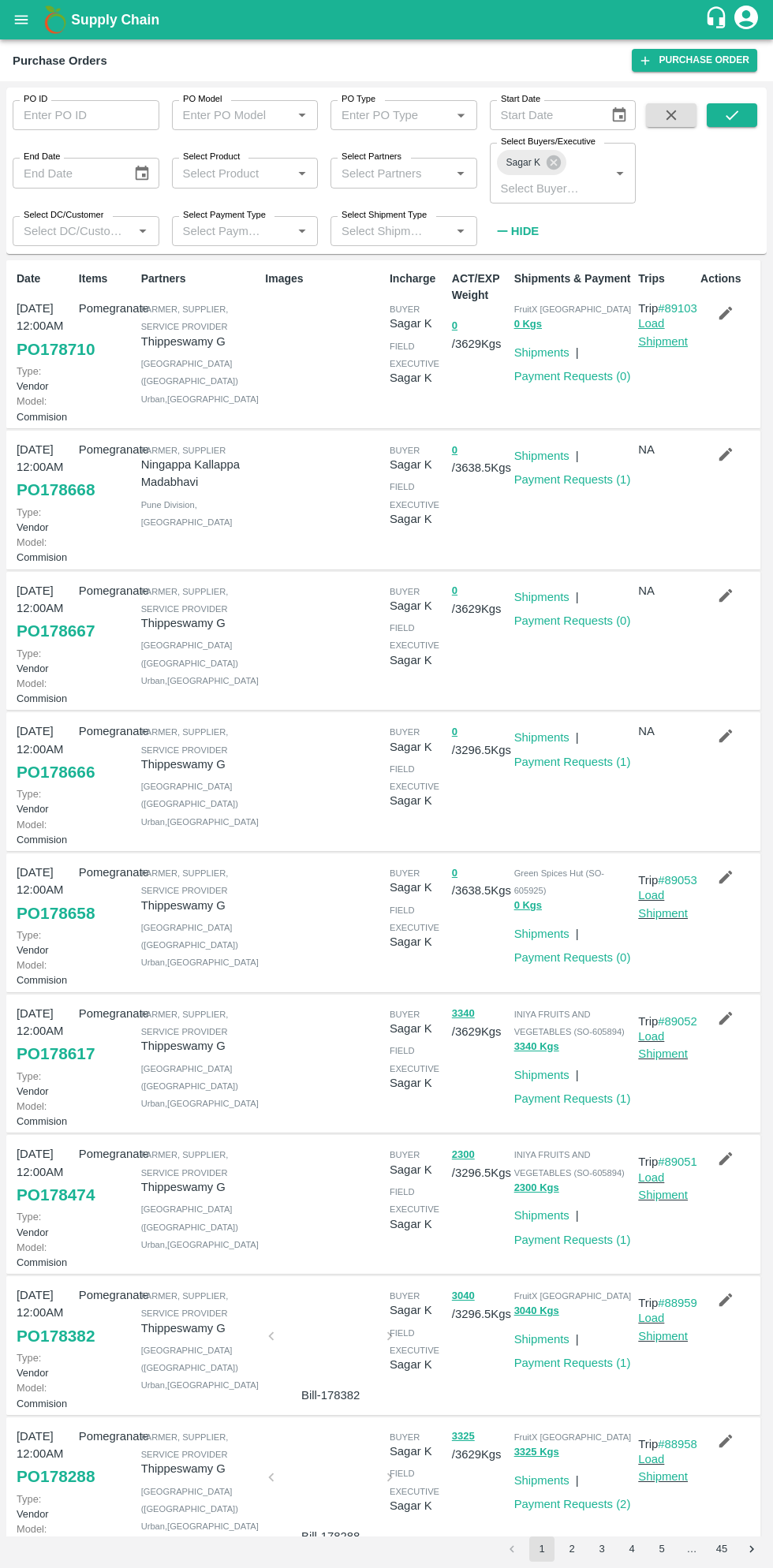
click at [673, 347] on link "Load Shipment" at bounding box center [663, 332] width 50 height 30
click at [668, 347] on link "Load Shipment" at bounding box center [663, 332] width 50 height 30
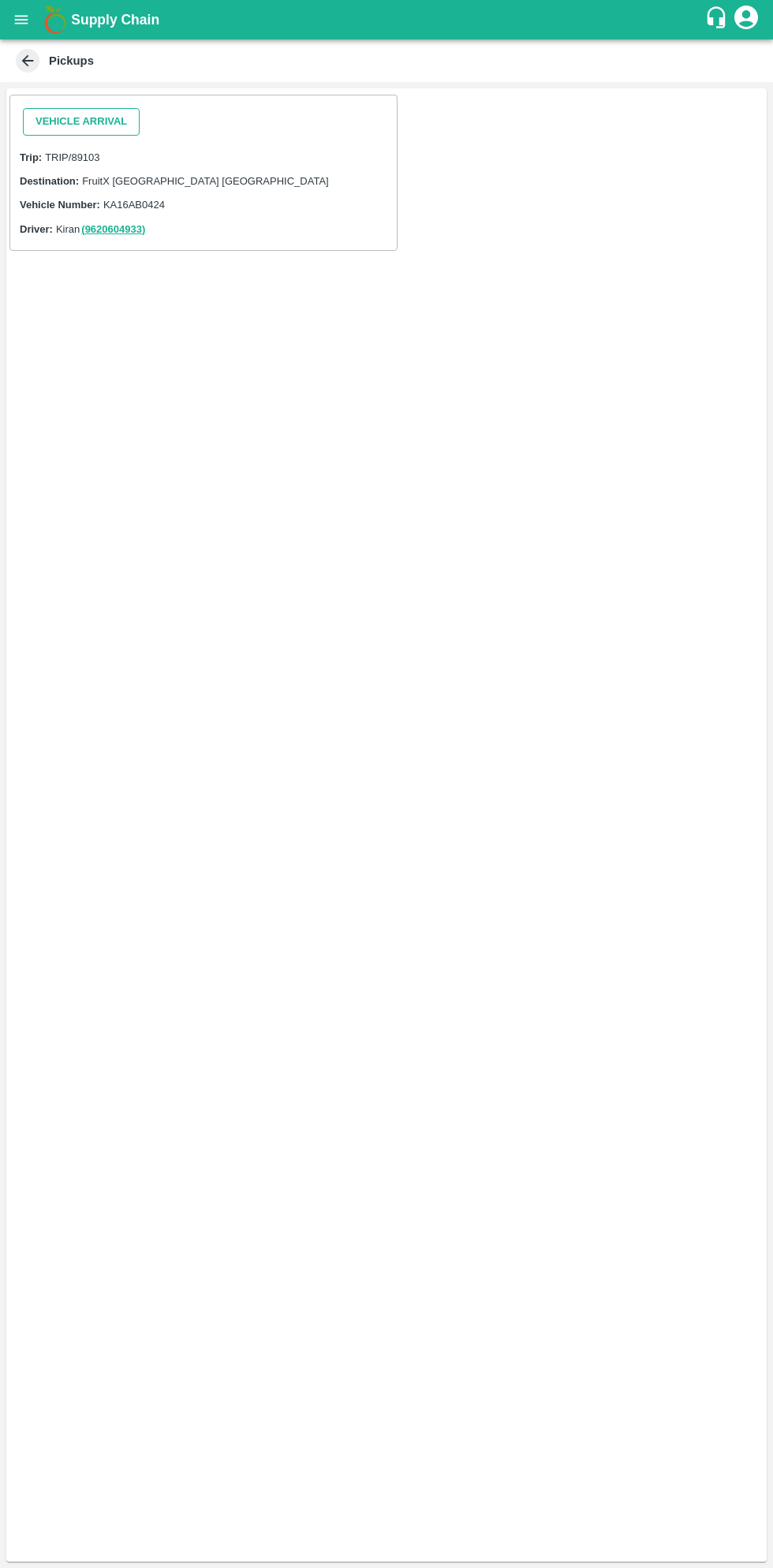
click at [101, 121] on button "Vehicle Arrival" at bounding box center [81, 122] width 117 height 28
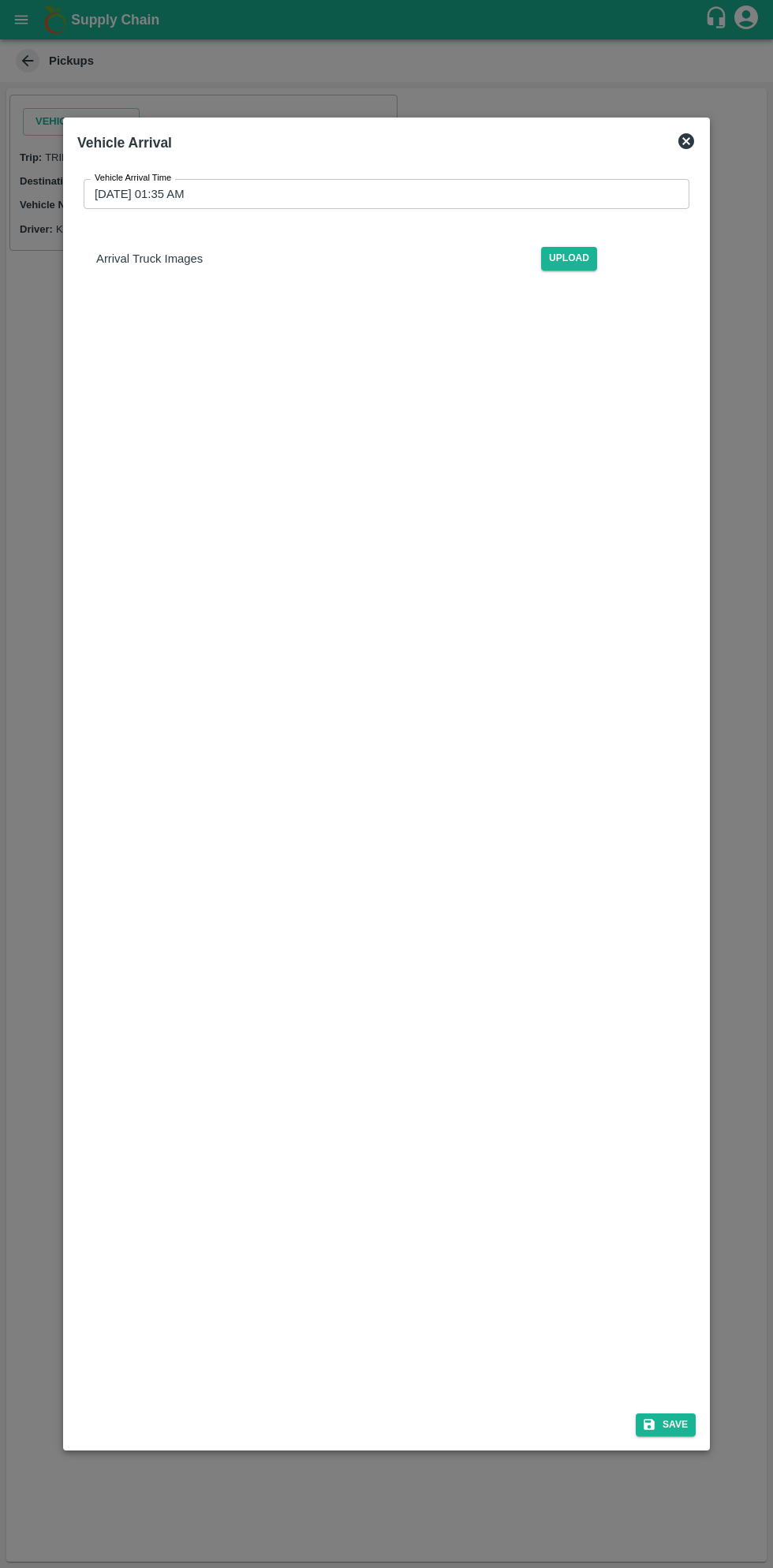
click at [423, 194] on input "29/09/2025 01:35 AM" at bounding box center [381, 193] width 594 height 30
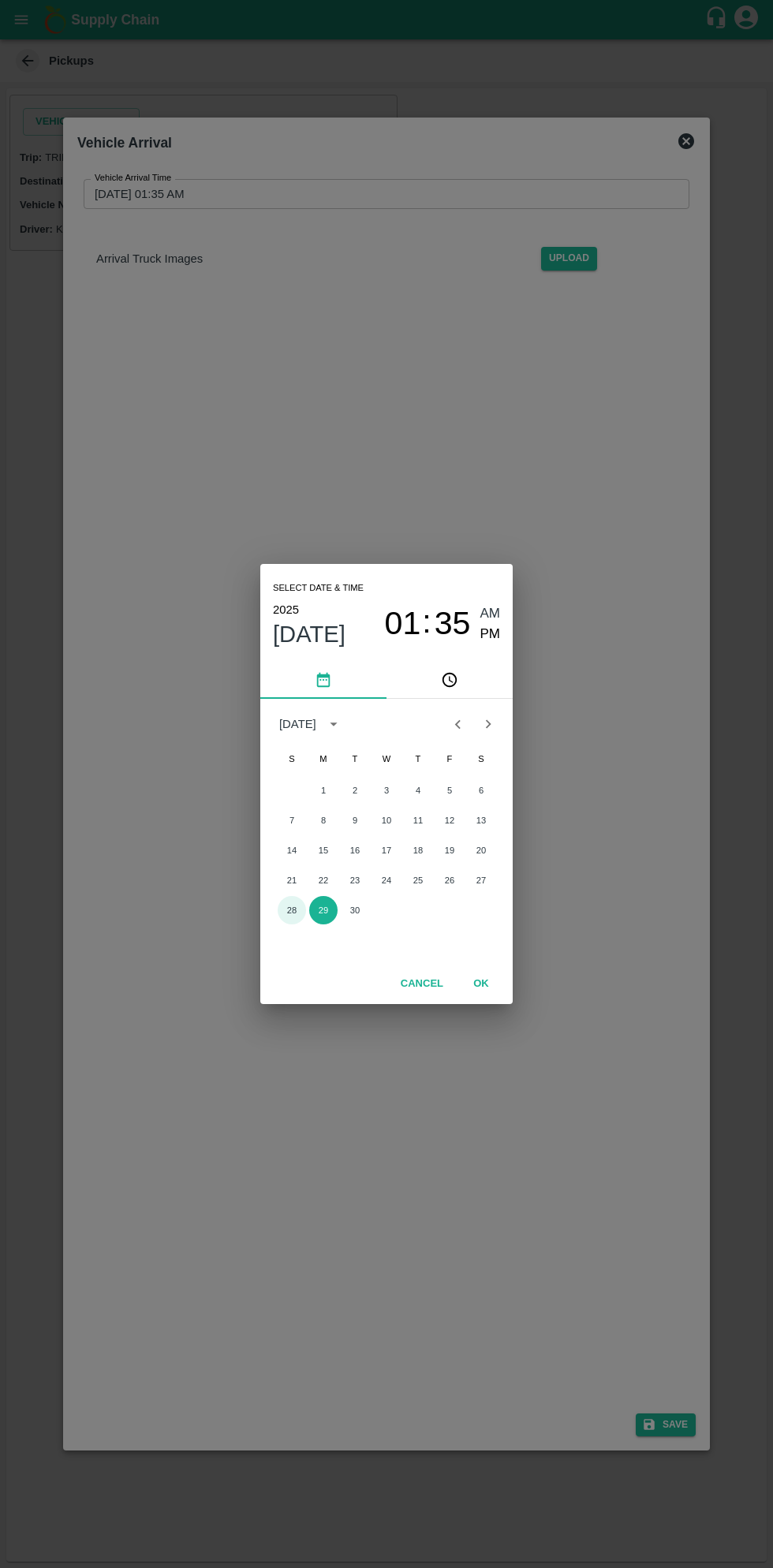
click at [290, 911] on button "28" at bounding box center [292, 910] width 29 height 29
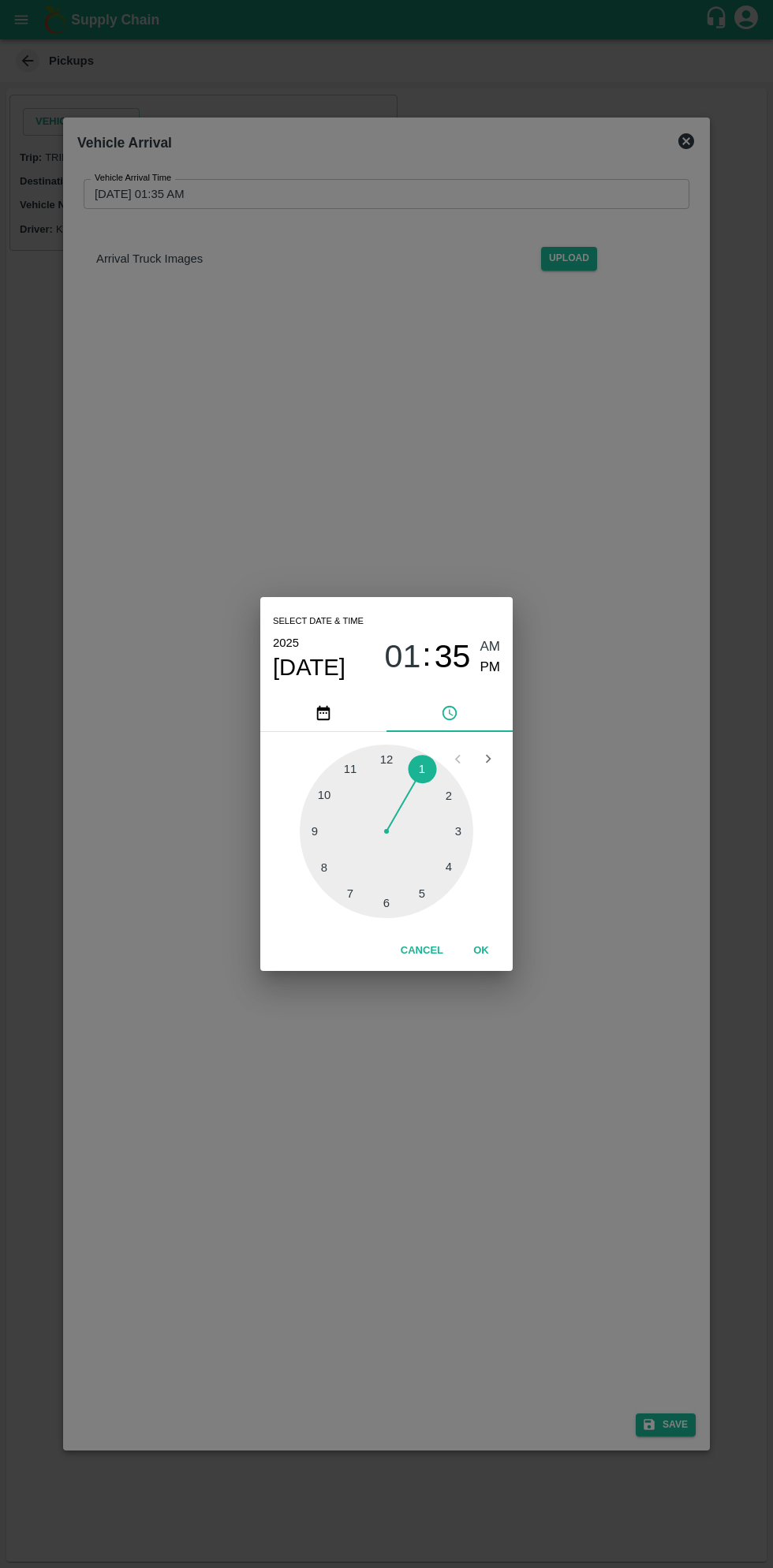
click at [319, 831] on div at bounding box center [386, 831] width 174 height 174
type input "28/09/2025 09:35 AM"
click at [490, 644] on span "AM" at bounding box center [490, 647] width 20 height 21
click at [504, 956] on button "OK" at bounding box center [482, 951] width 51 height 28
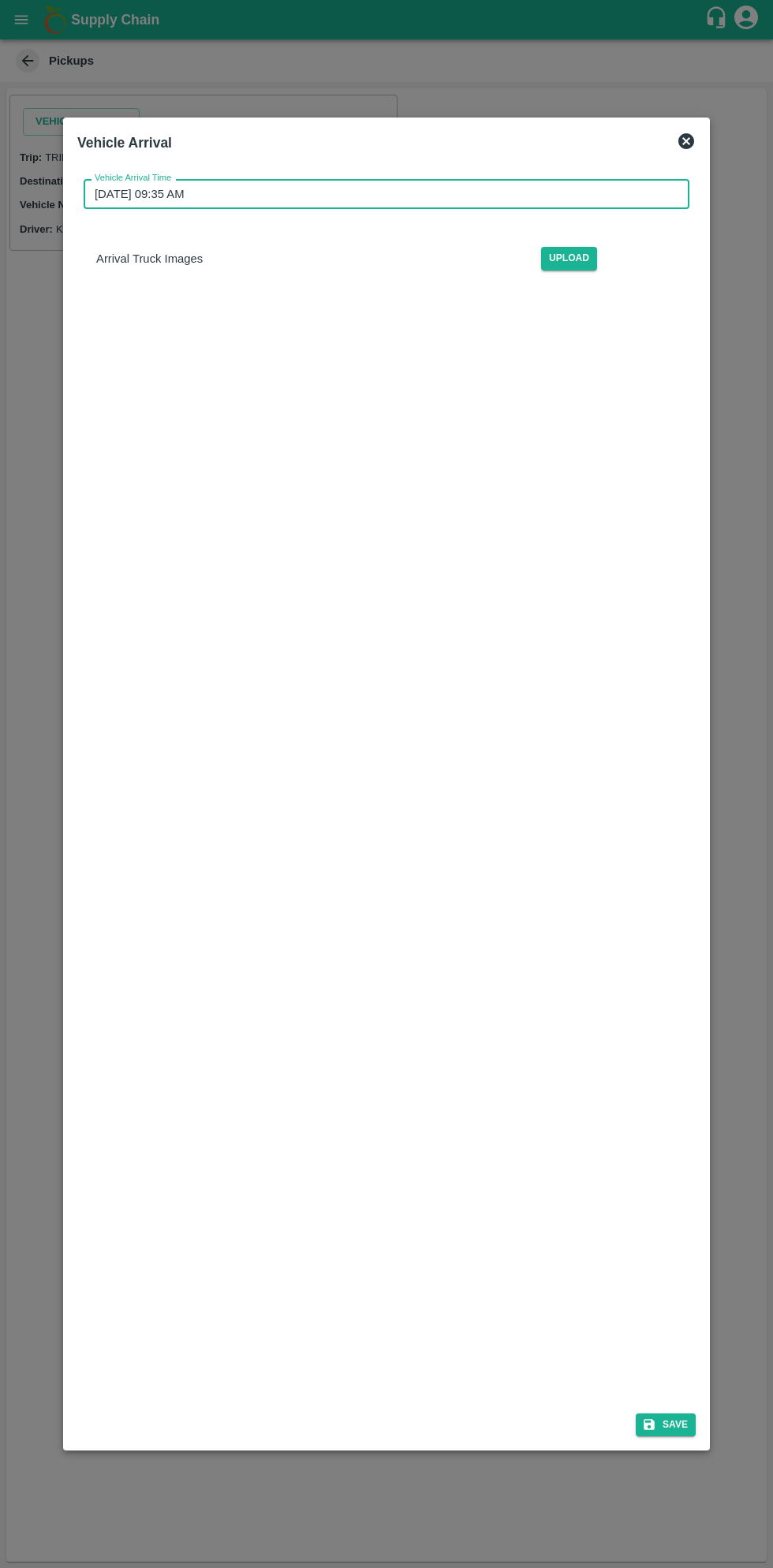
scroll to position [4, 0]
click at [674, 1423] on button "Save" at bounding box center [665, 1425] width 60 height 23
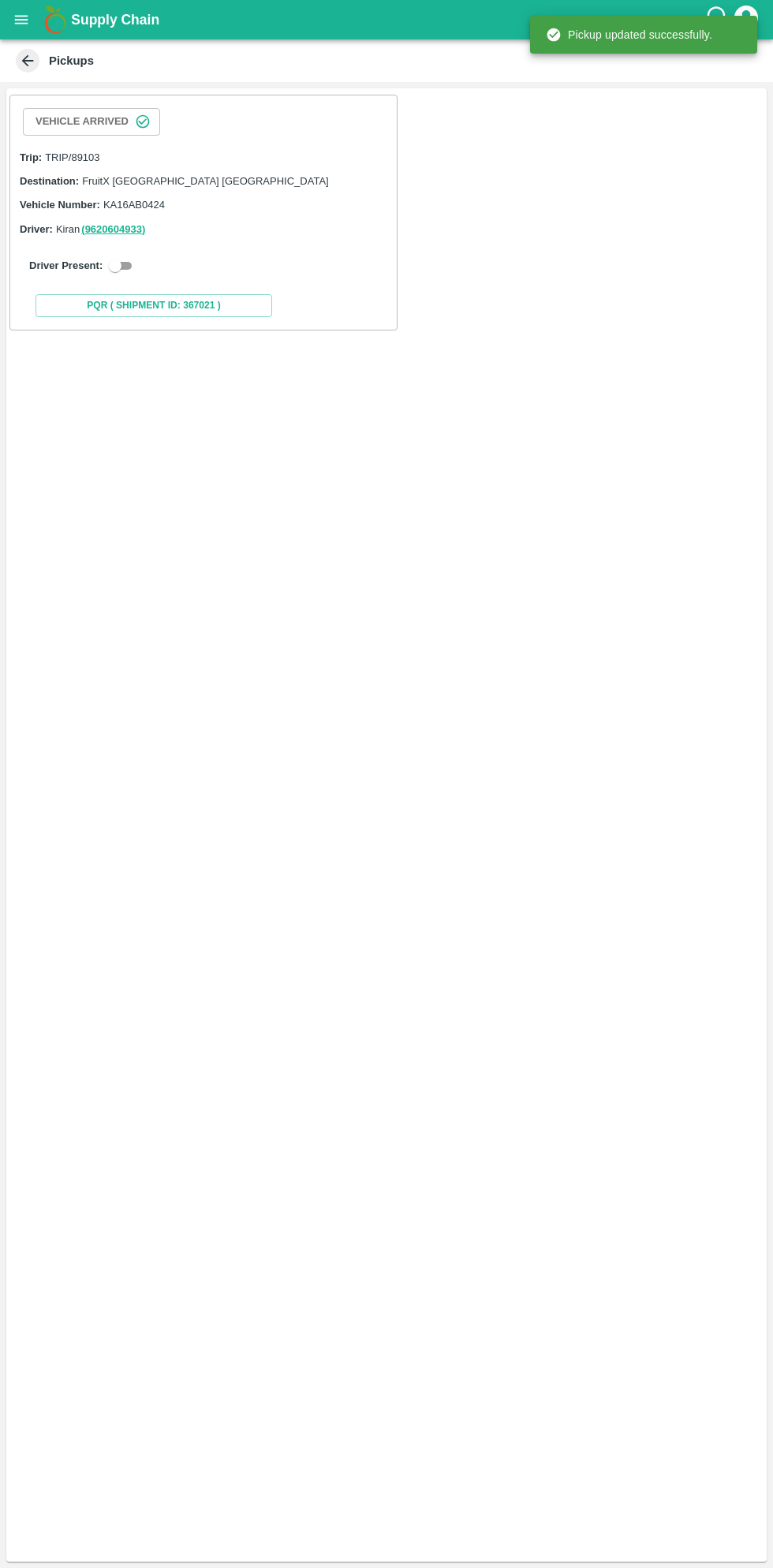
click at [113, 264] on input "checkbox" at bounding box center [114, 266] width 57 height 19
checkbox input "true"
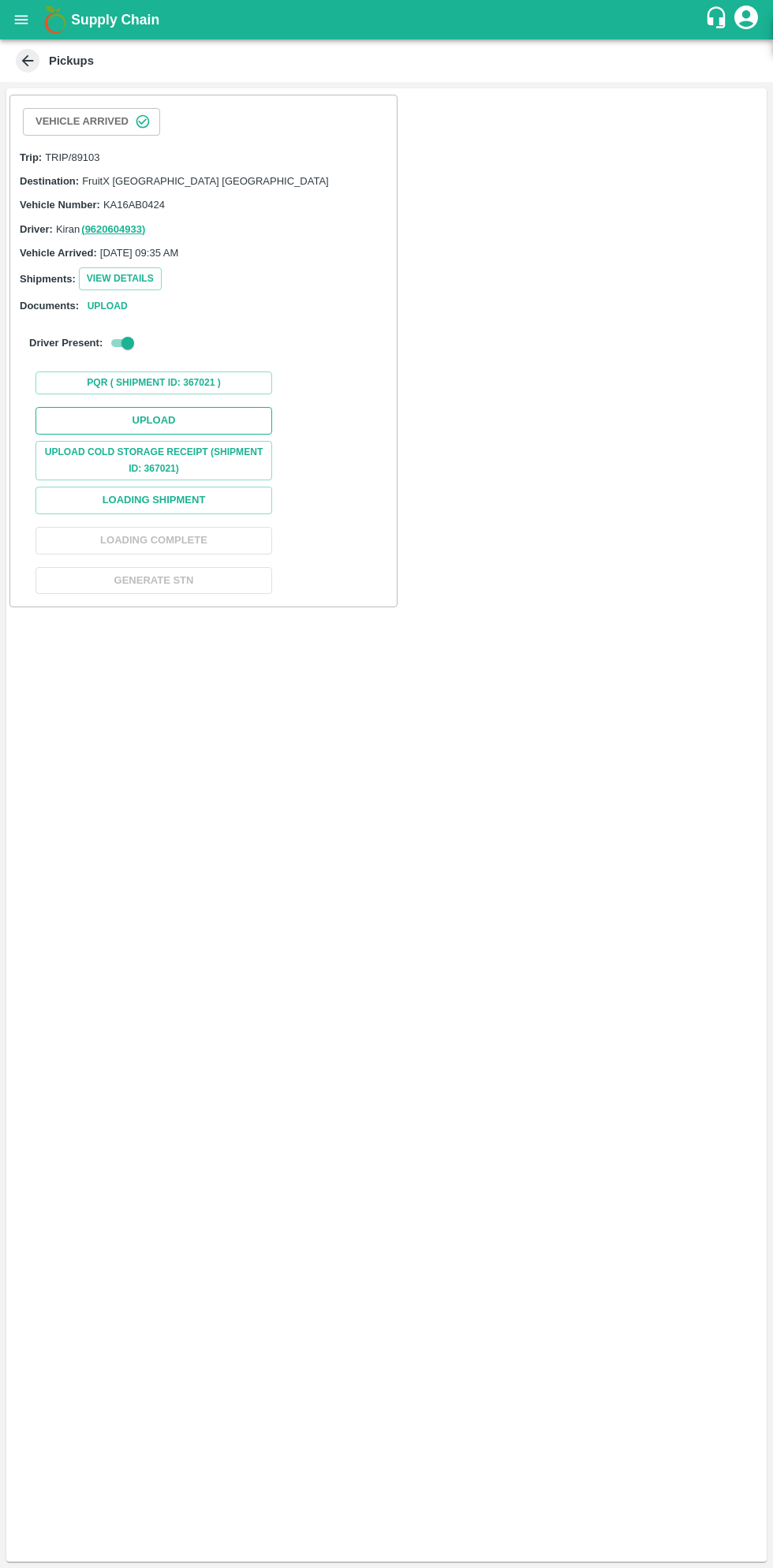
click at [200, 421] on button "Upload" at bounding box center [154, 421] width 237 height 28
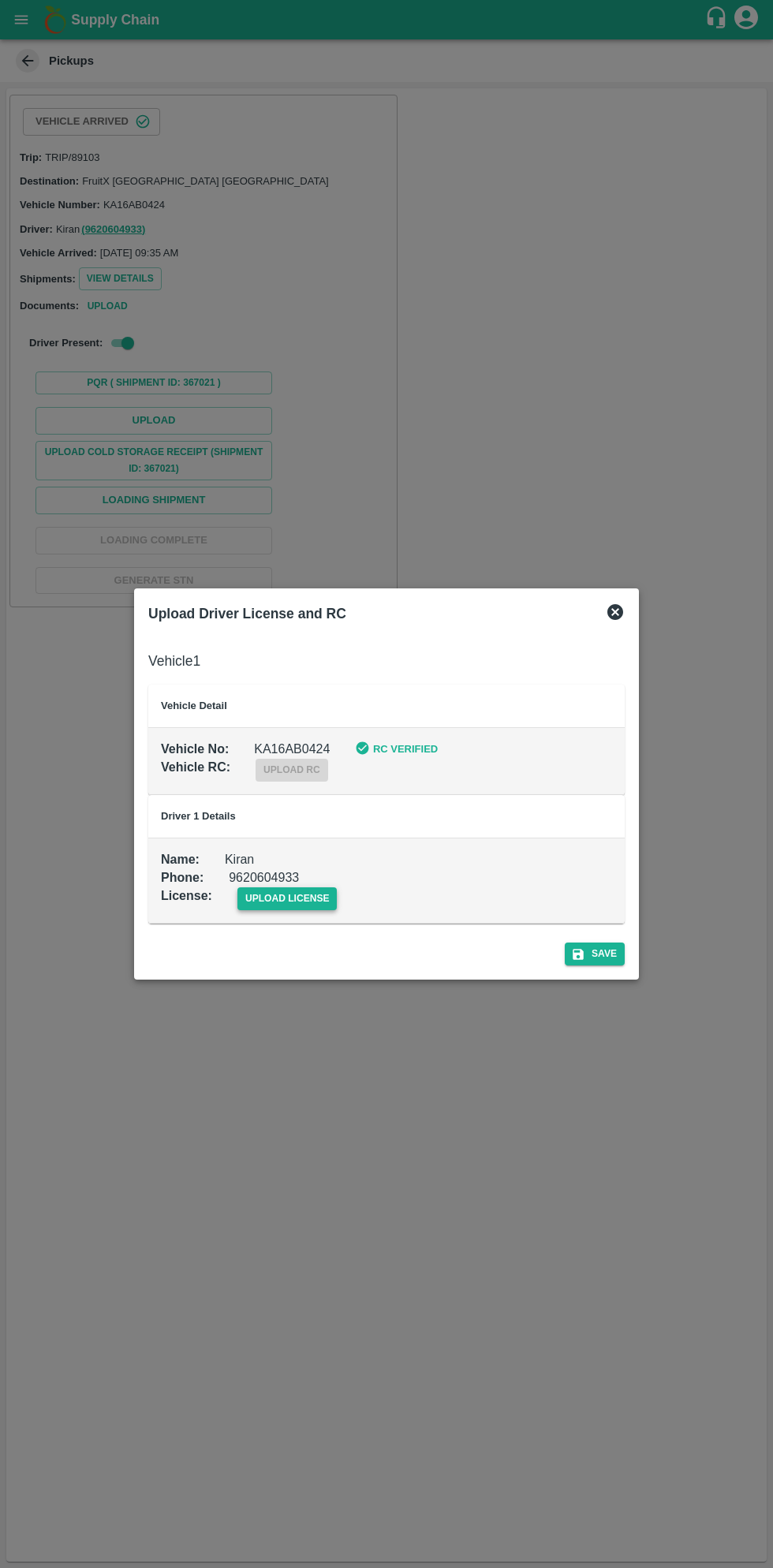
click at [283, 898] on span "upload license" at bounding box center [287, 898] width 100 height 23
click at [0, 0] on input "upload license" at bounding box center [0, 0] width 0 height 0
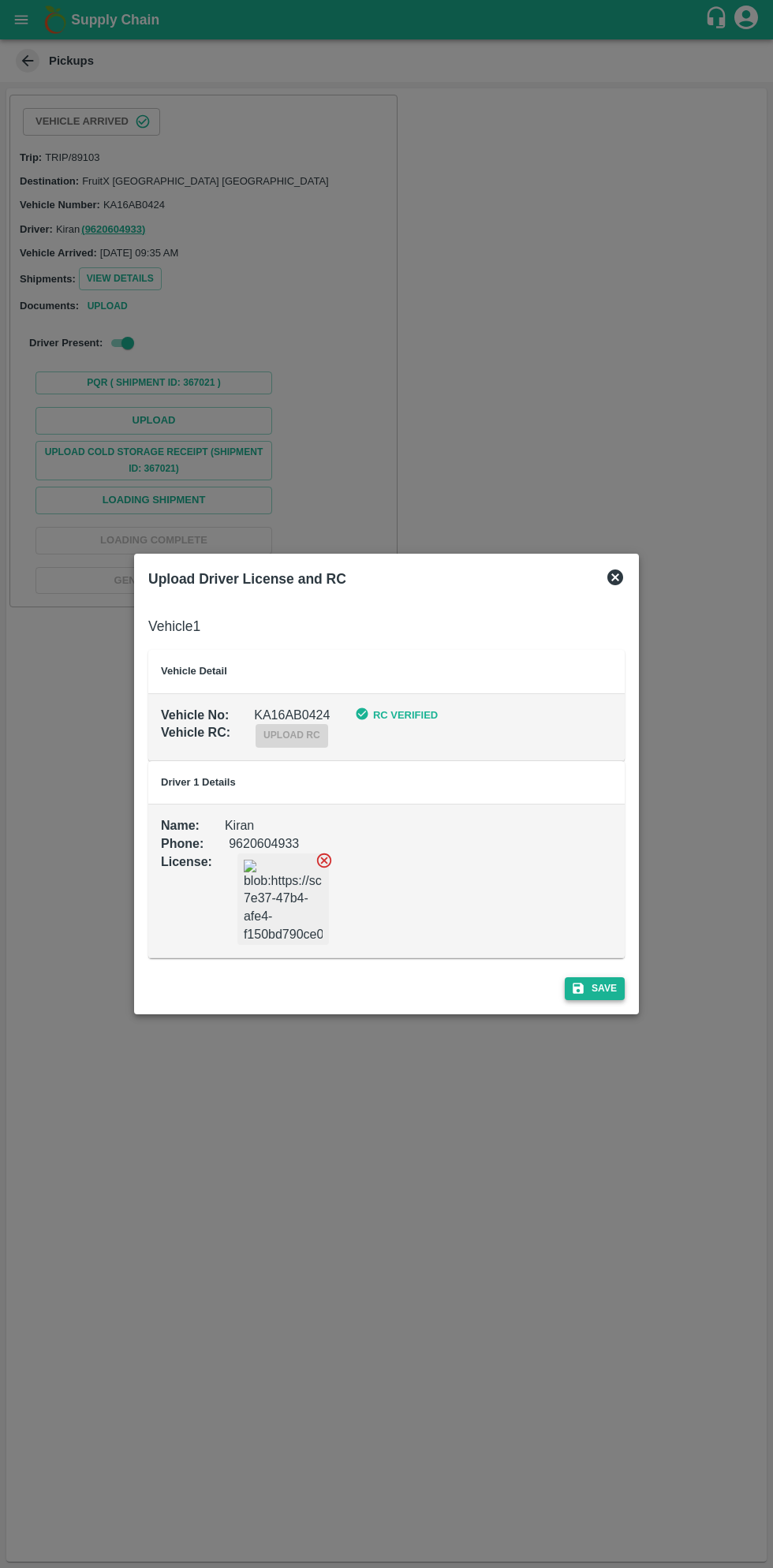
click at [621, 986] on button "Save" at bounding box center [594, 988] width 60 height 23
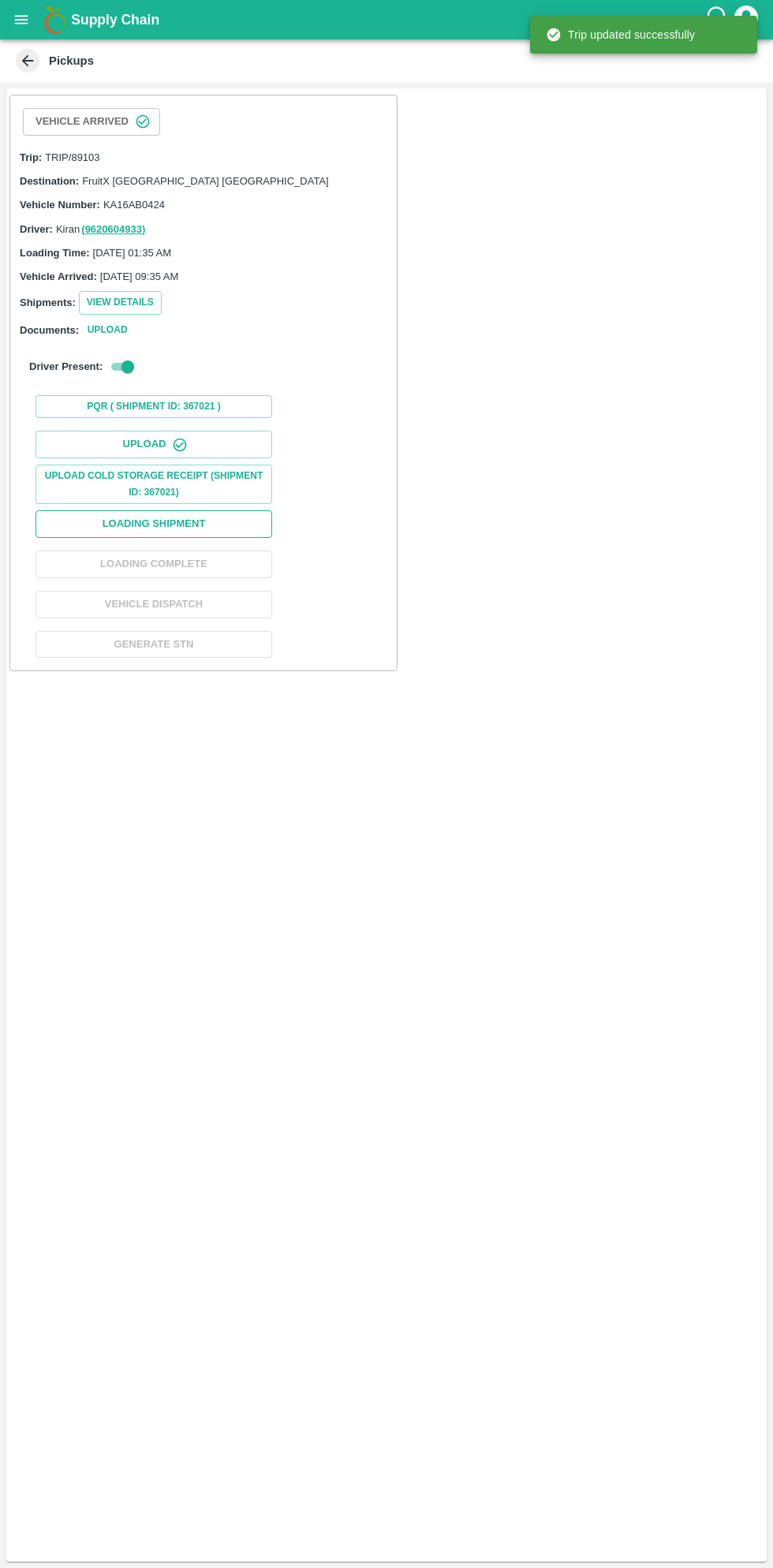
click at [209, 524] on button "Loading Shipment" at bounding box center [154, 524] width 237 height 28
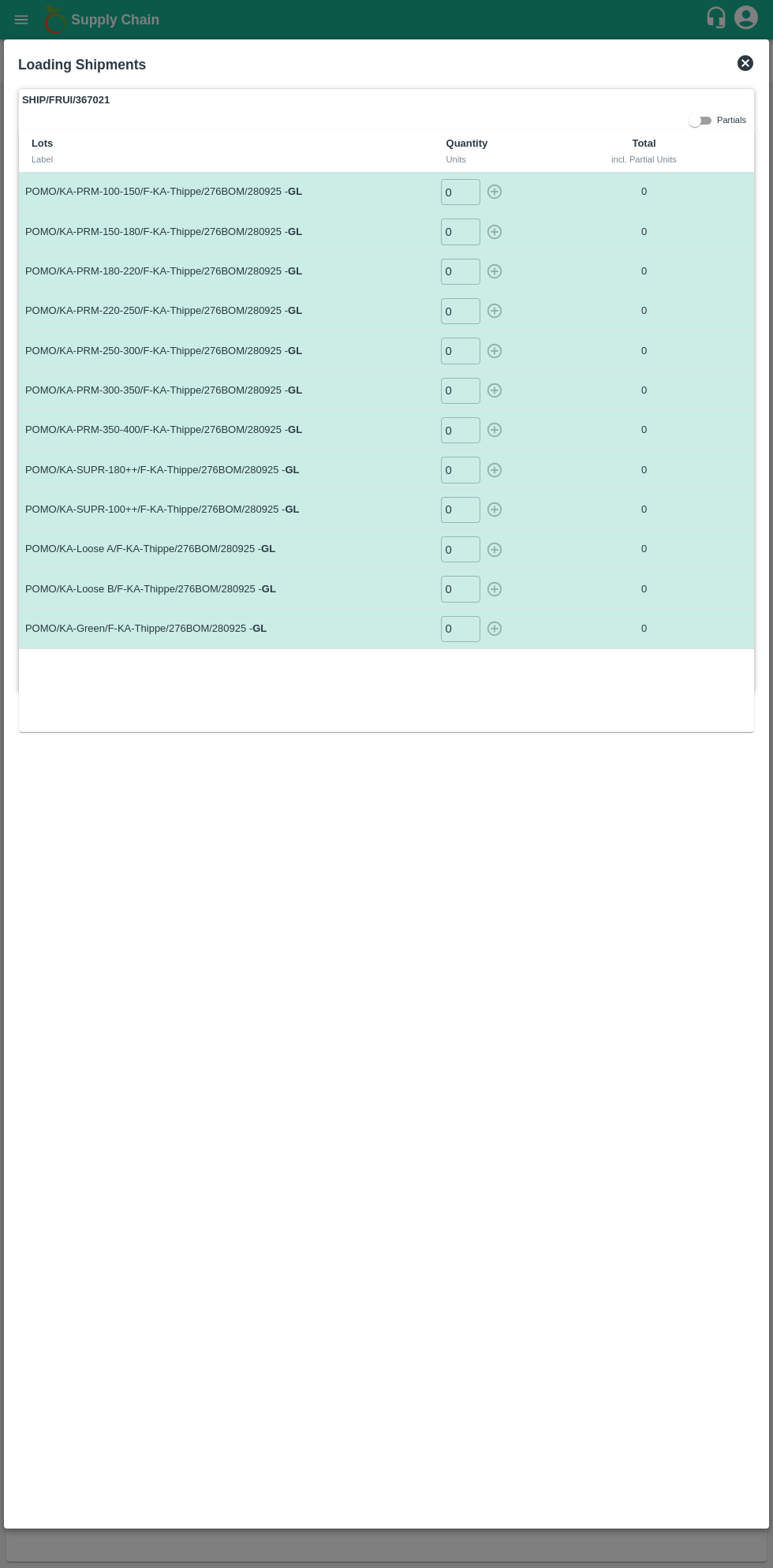
click at [467, 228] on input "0" at bounding box center [461, 231] width 40 height 26
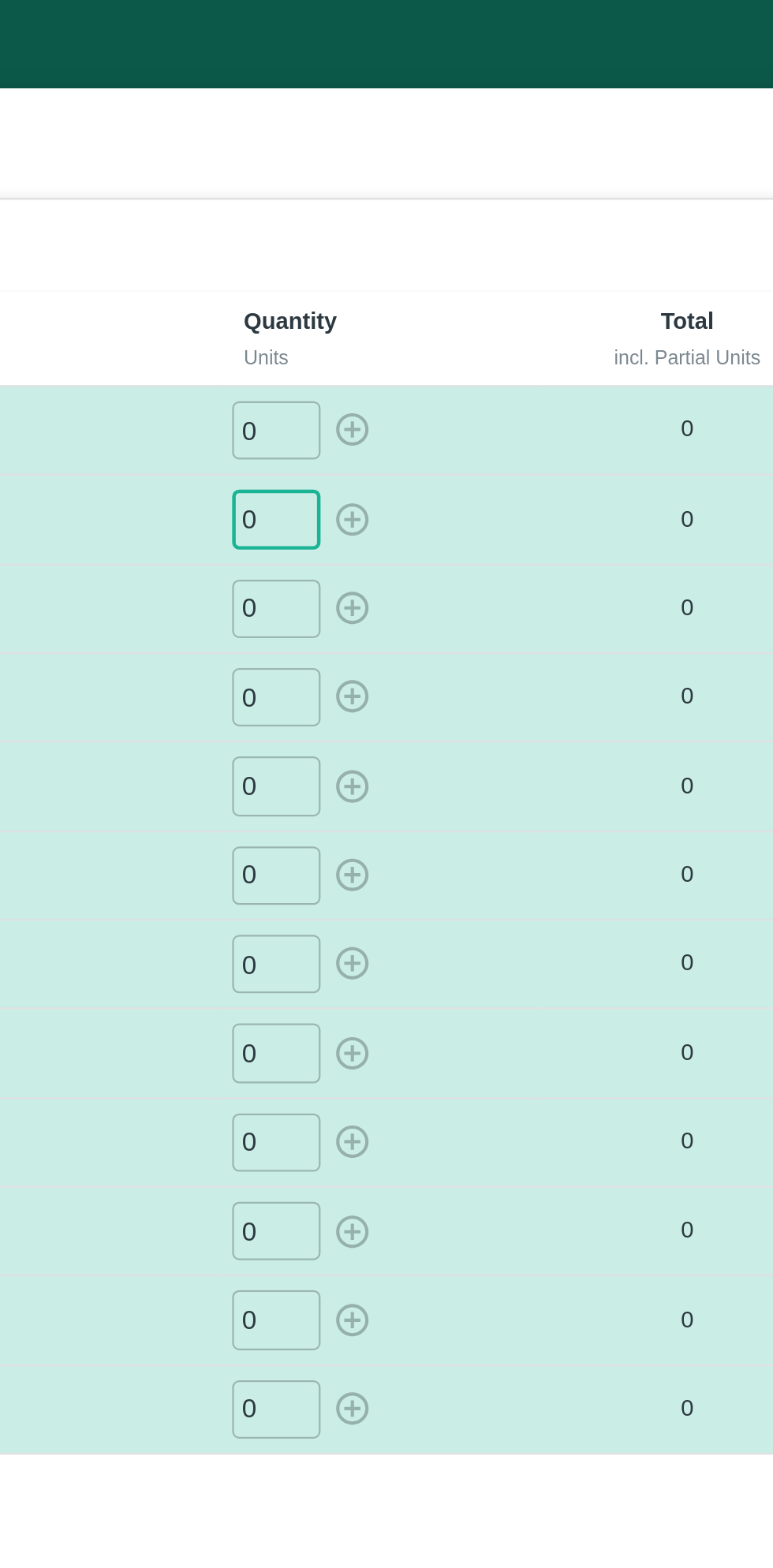
click at [467, 195] on input "0" at bounding box center [461, 191] width 40 height 26
click at [496, 189] on icon "button" at bounding box center [494, 191] width 17 height 17
click at [466, 233] on input "0" at bounding box center [461, 231] width 40 height 26
type input "0"
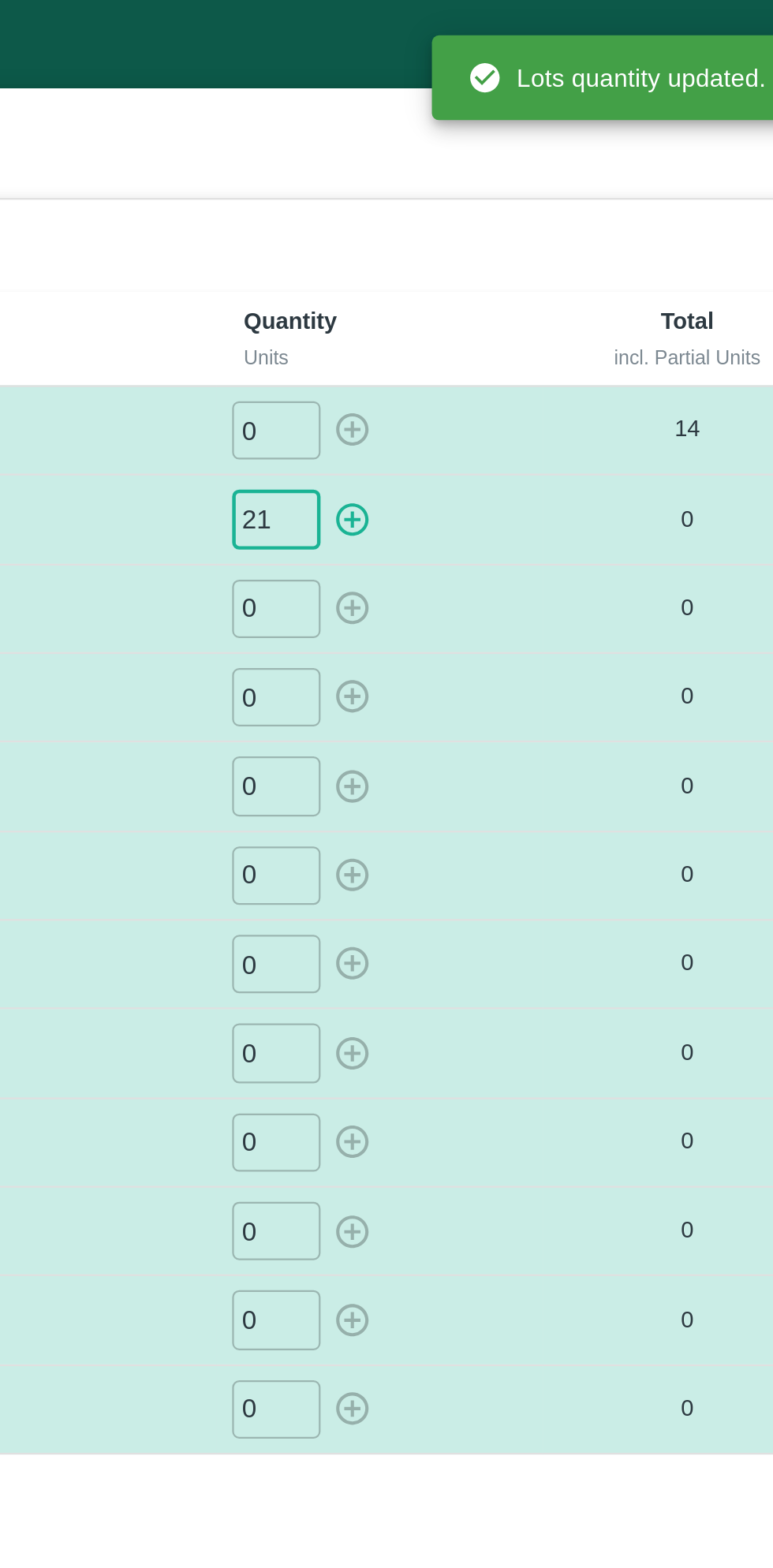
click at [498, 230] on icon "button" at bounding box center [494, 233] width 15 height 15
type input "0"
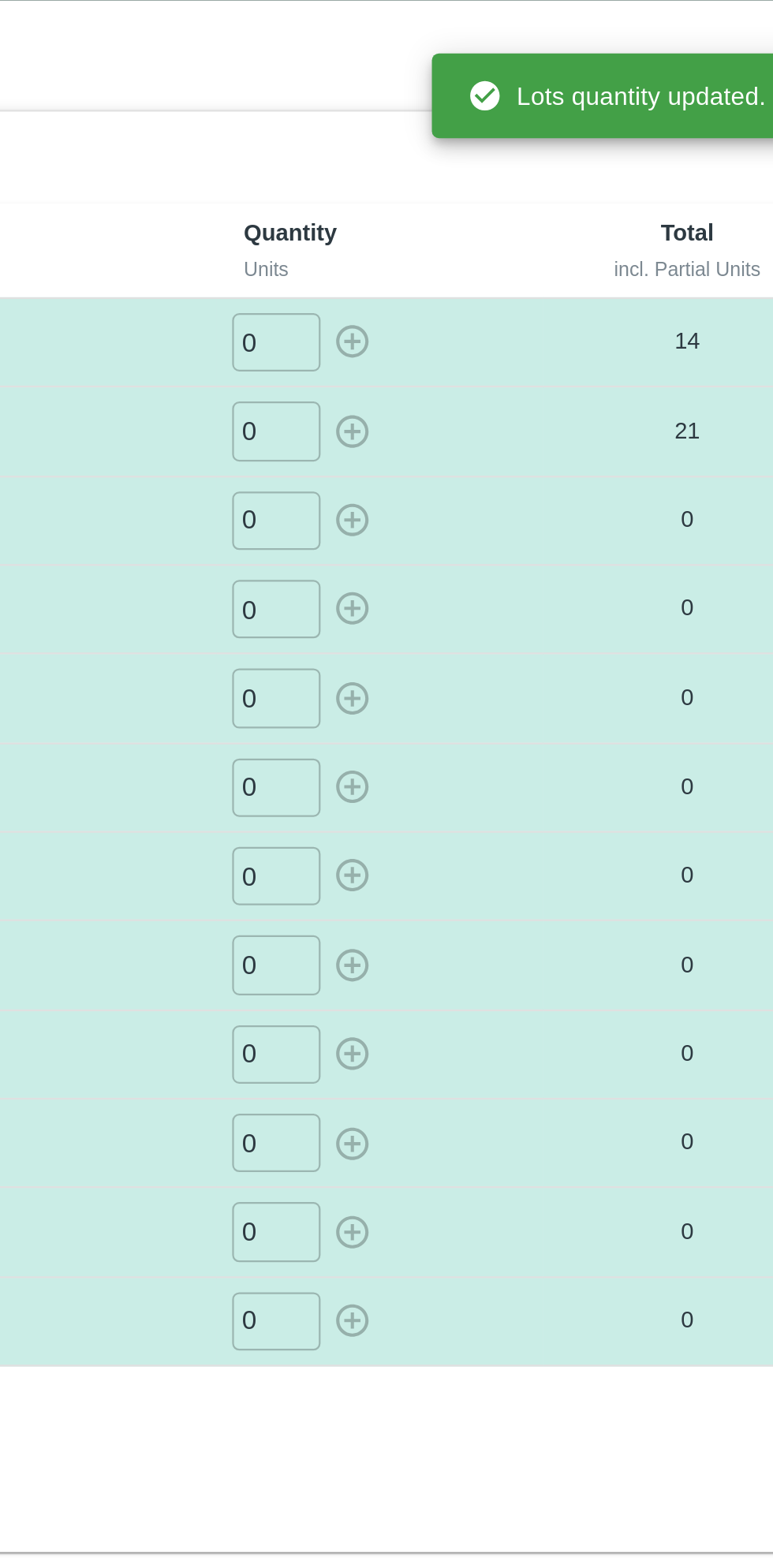
click at [467, 308] on input "0" at bounding box center [461, 311] width 40 height 26
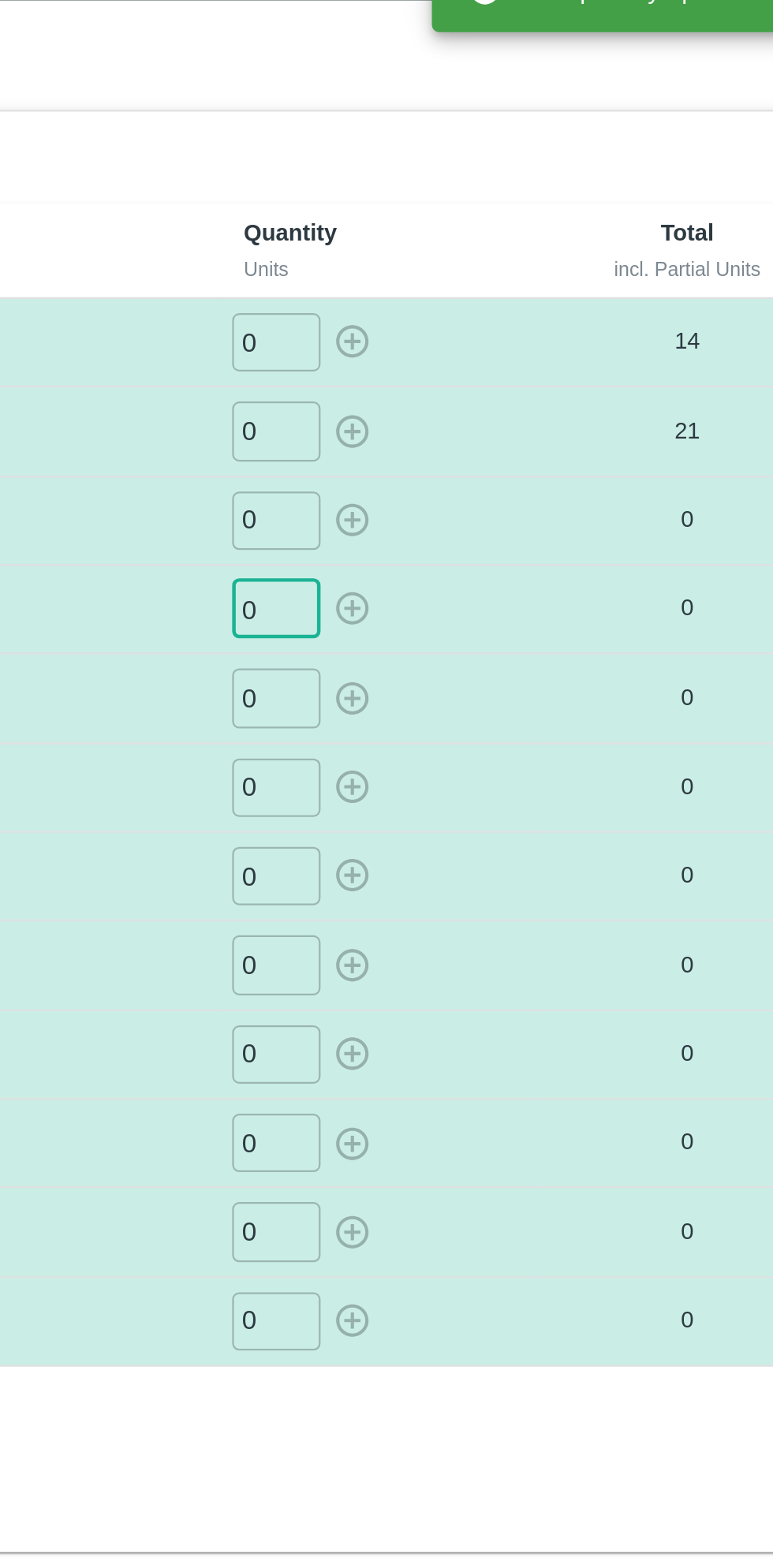
click at [467, 269] on input "0" at bounding box center [461, 272] width 40 height 26
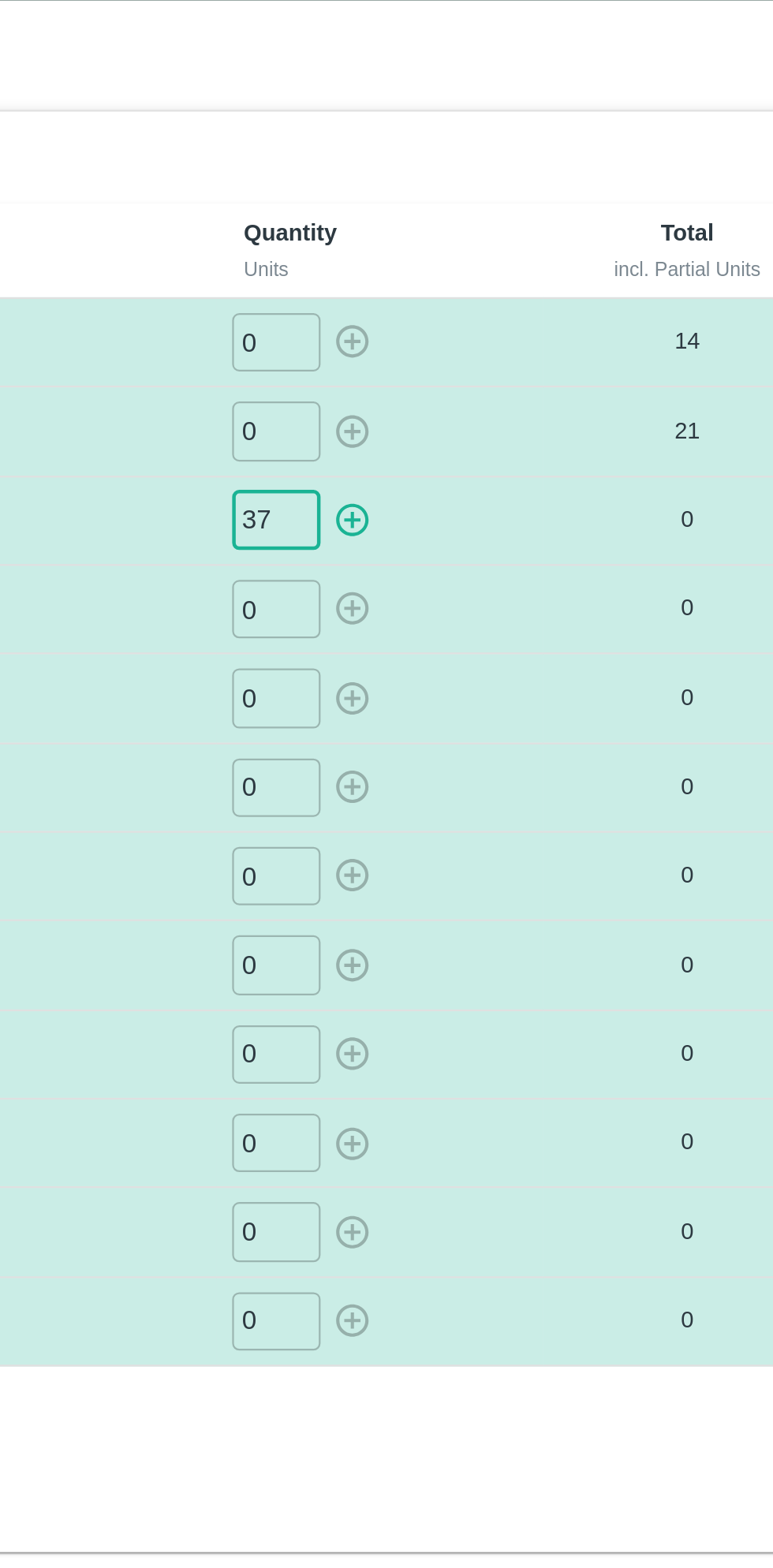
click at [492, 271] on icon "button" at bounding box center [494, 272] width 15 height 15
type input "0"
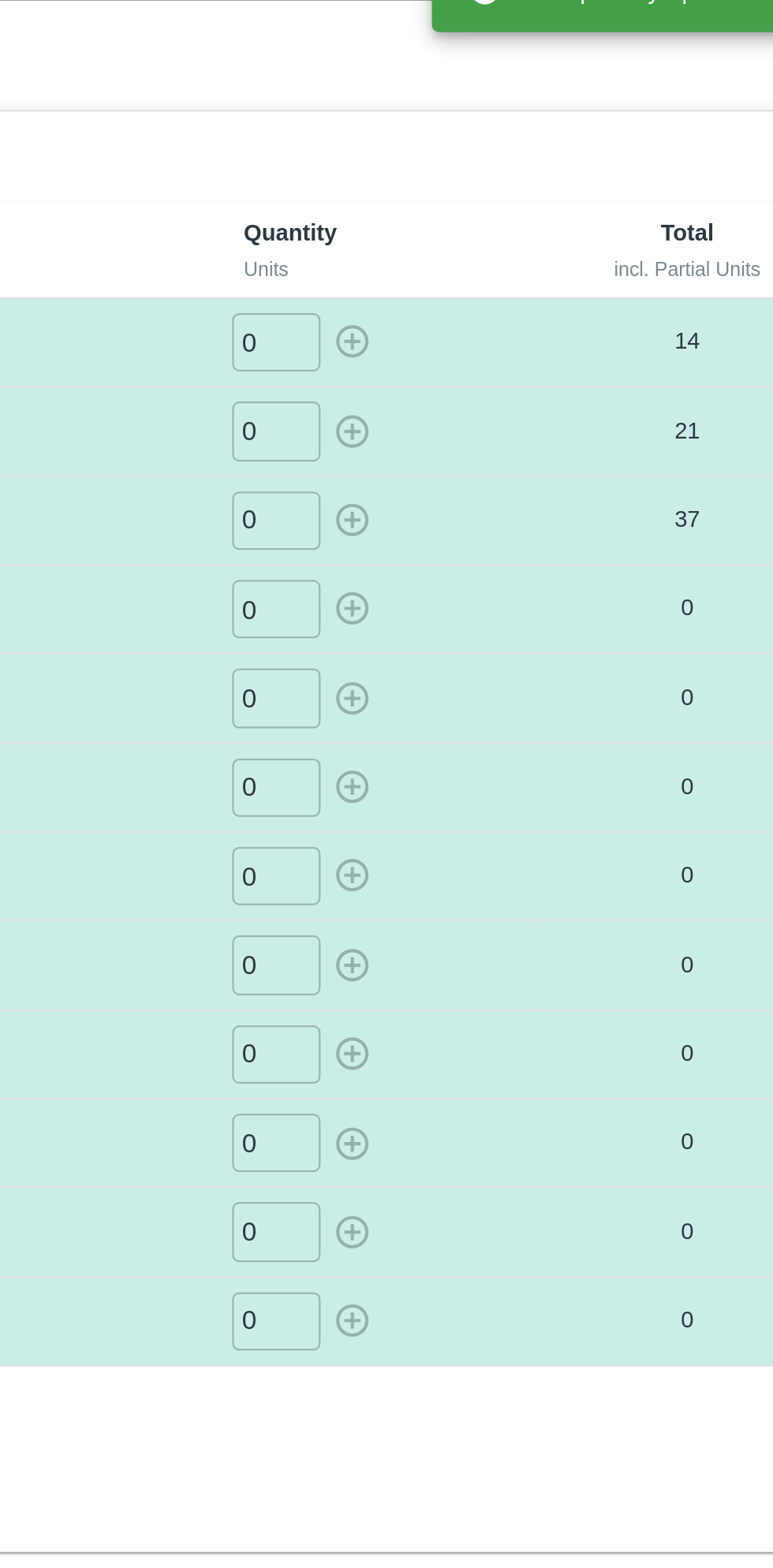
click at [467, 309] on input "0" at bounding box center [461, 311] width 40 height 26
click at [502, 317] on icon "button" at bounding box center [494, 311] width 17 height 17
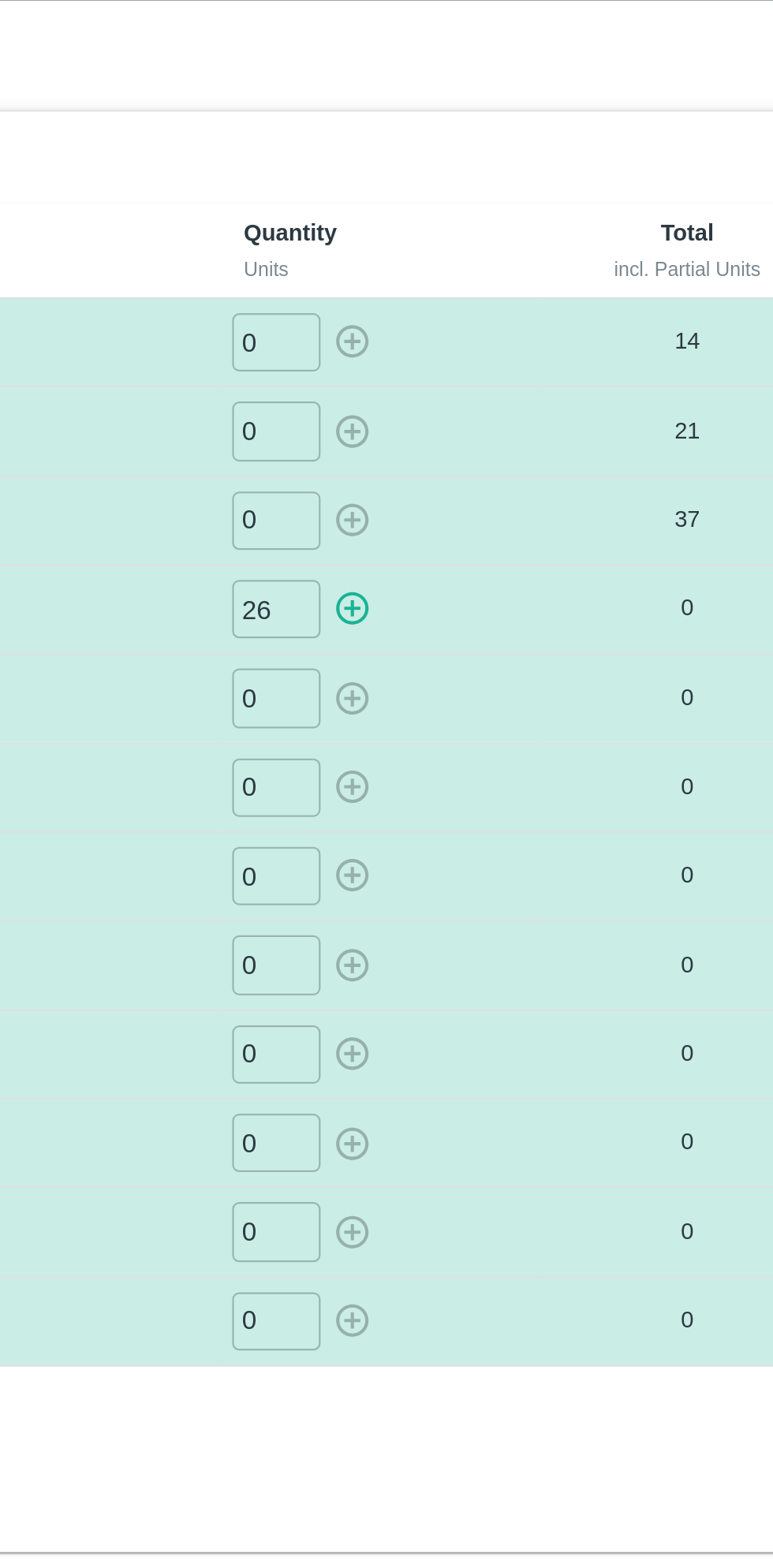
type input "0"
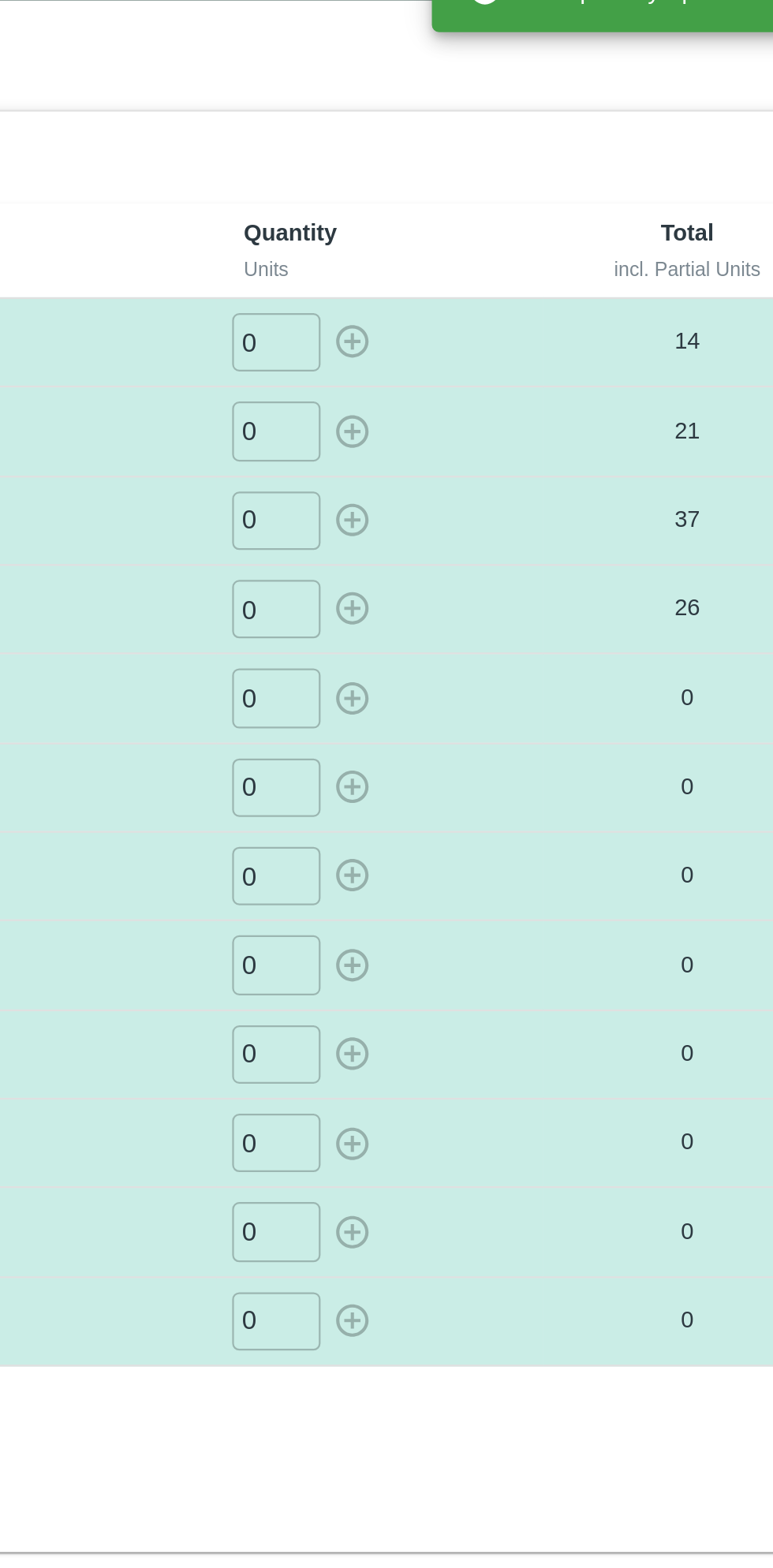
click at [467, 351] on input "0" at bounding box center [461, 351] width 40 height 26
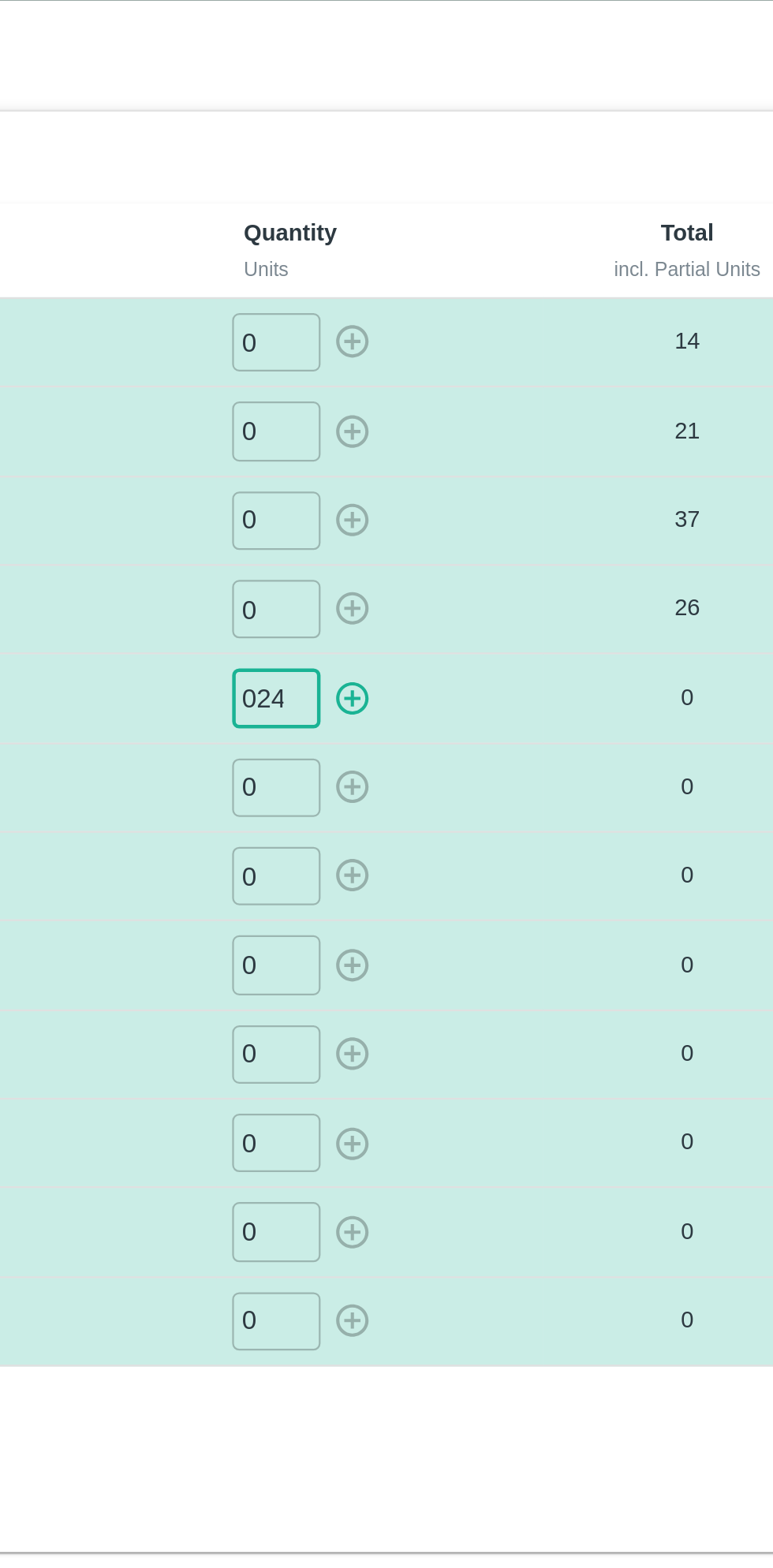
click at [497, 352] on icon "button" at bounding box center [494, 351] width 17 height 17
type input "0"
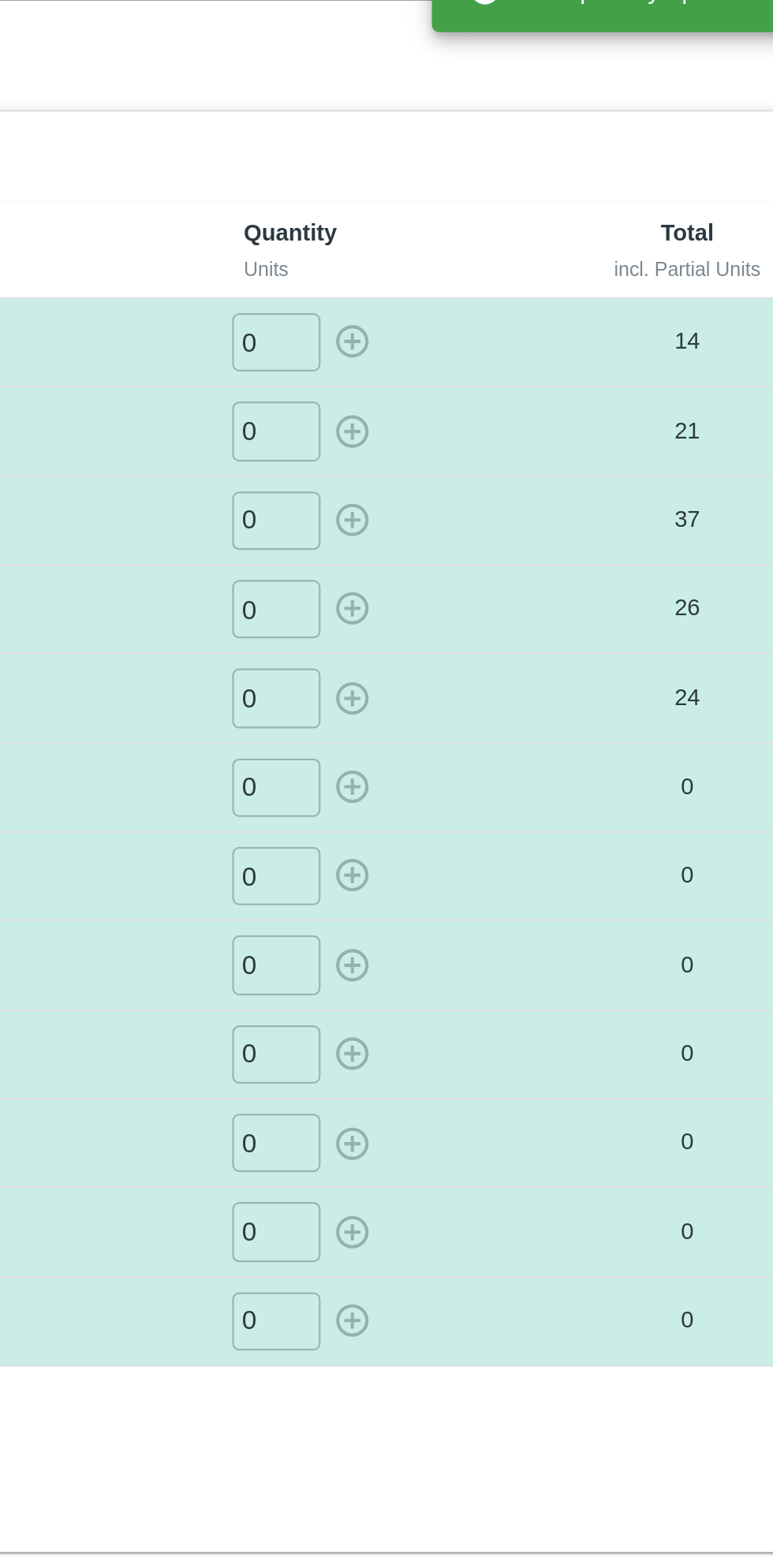
click at [465, 387] on input "0" at bounding box center [461, 390] width 40 height 26
click at [494, 390] on icon "button" at bounding box center [494, 391] width 15 height 15
type input "0"
click at [465, 426] on input "0" at bounding box center [461, 430] width 40 height 26
click at [500, 427] on icon "button" at bounding box center [494, 430] width 17 height 17
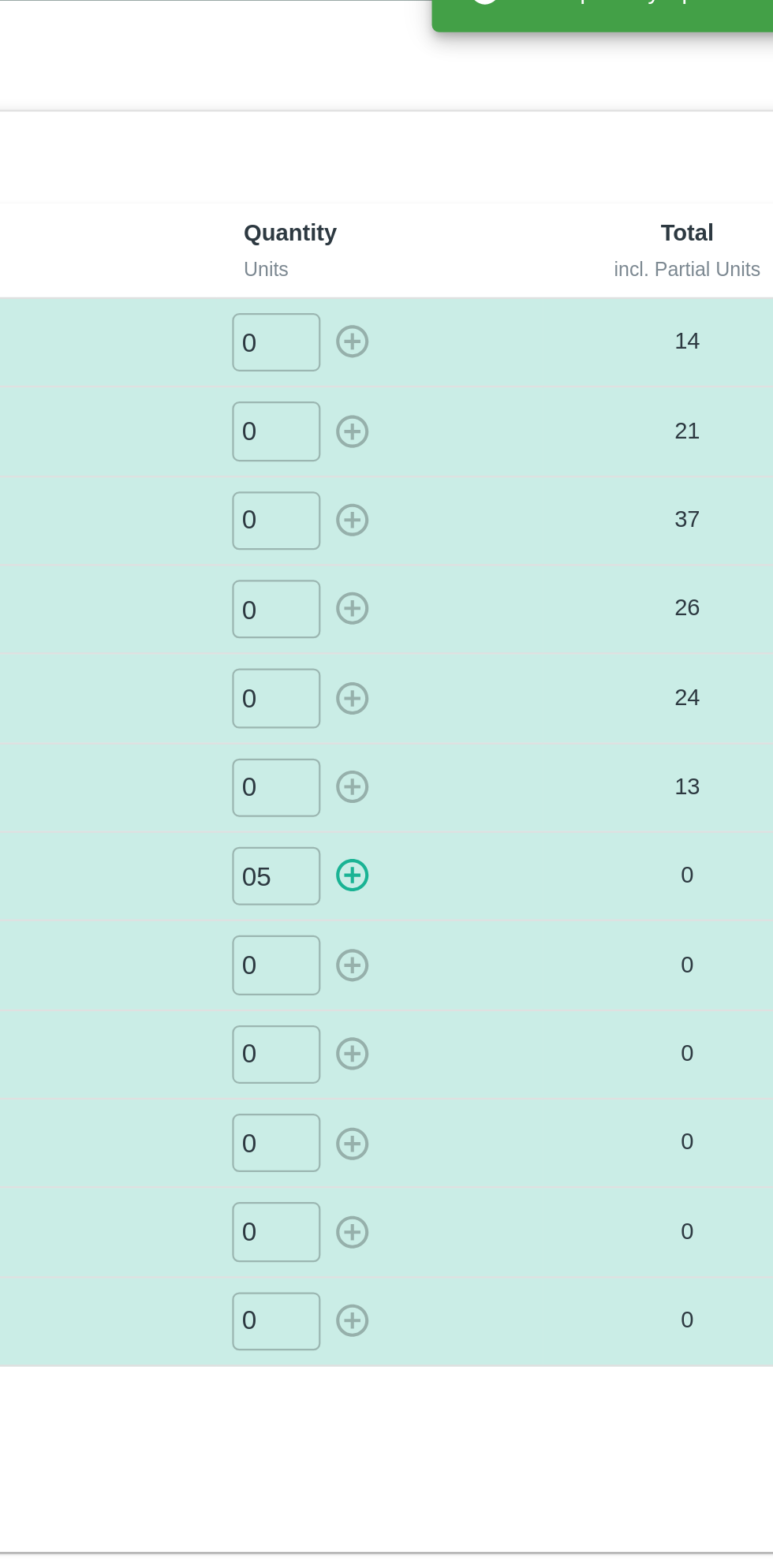
type input "0"
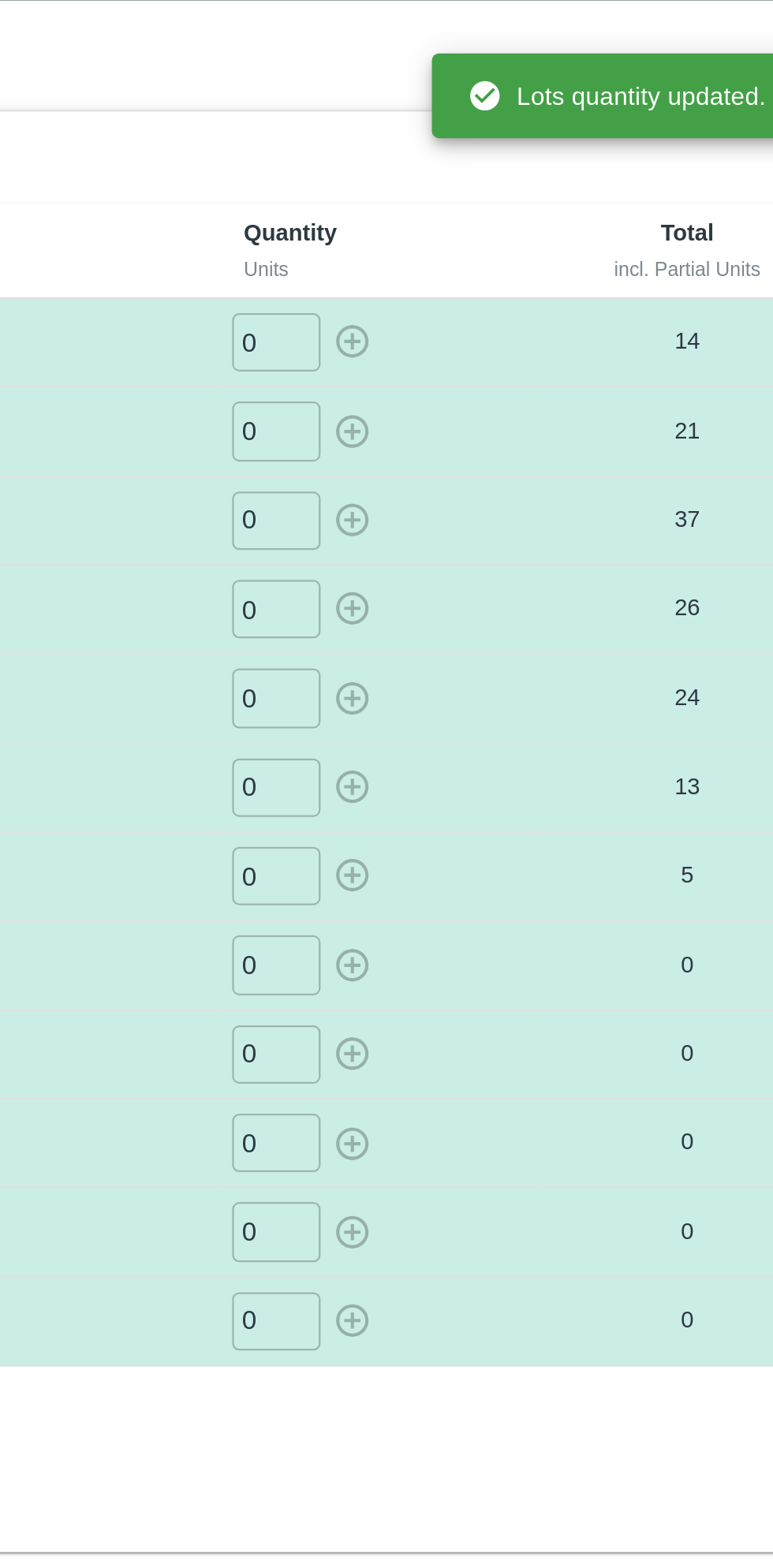
click at [463, 467] on input "0" at bounding box center [461, 469] width 40 height 26
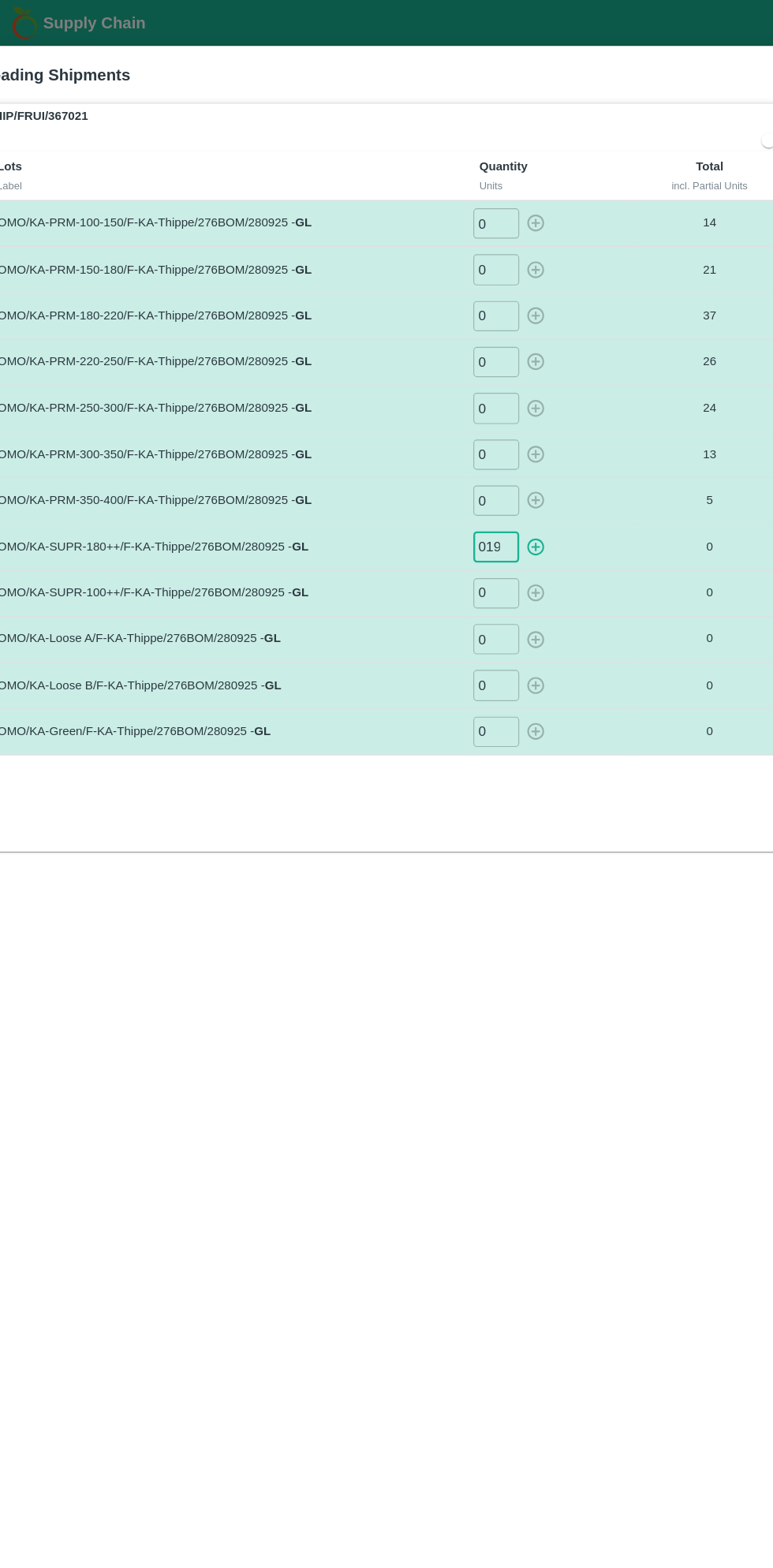
click at [494, 467] on icon "button" at bounding box center [494, 471] width 15 height 15
type input "0"
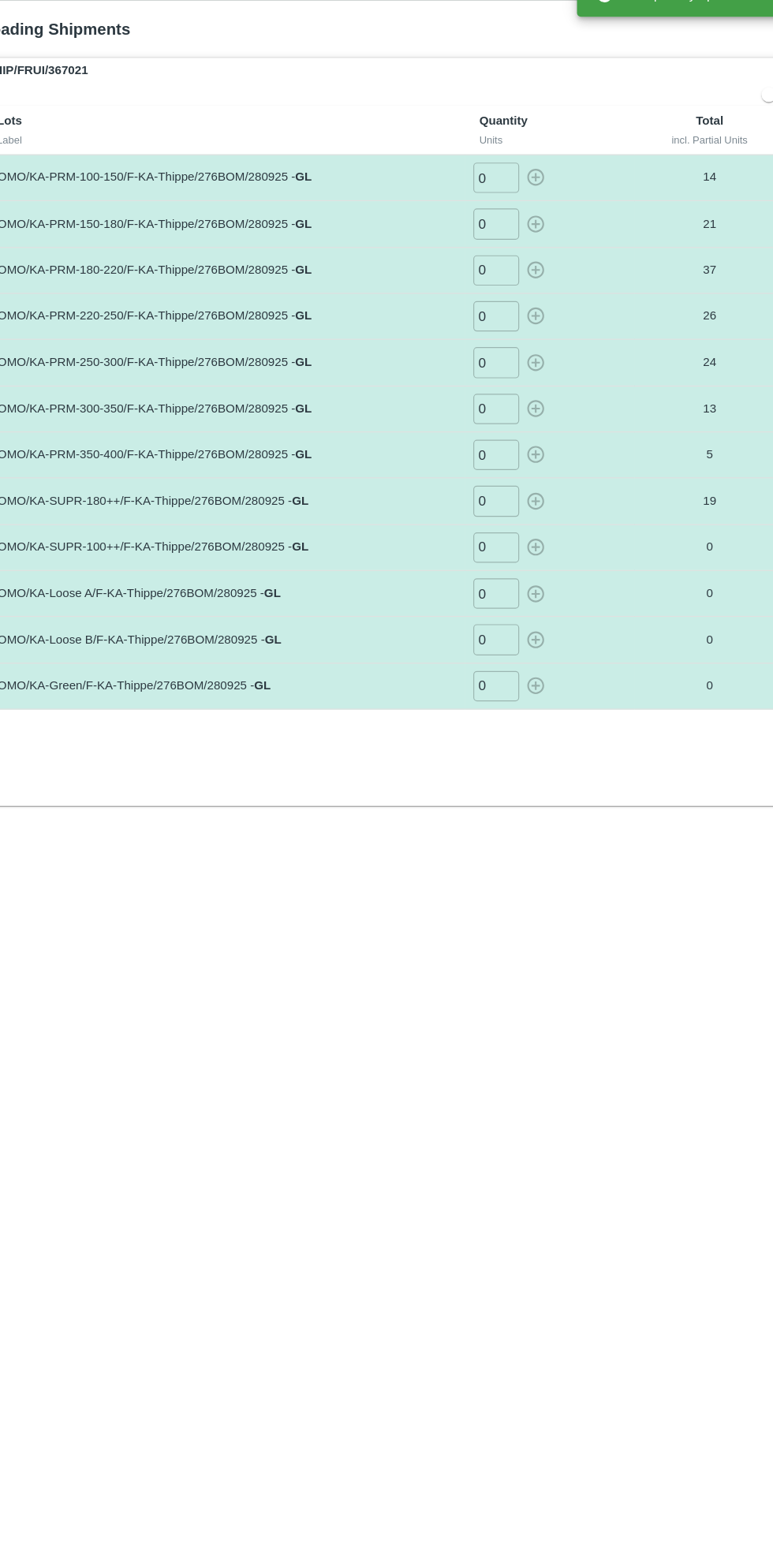
click at [455, 507] on input "0" at bounding box center [461, 510] width 40 height 26
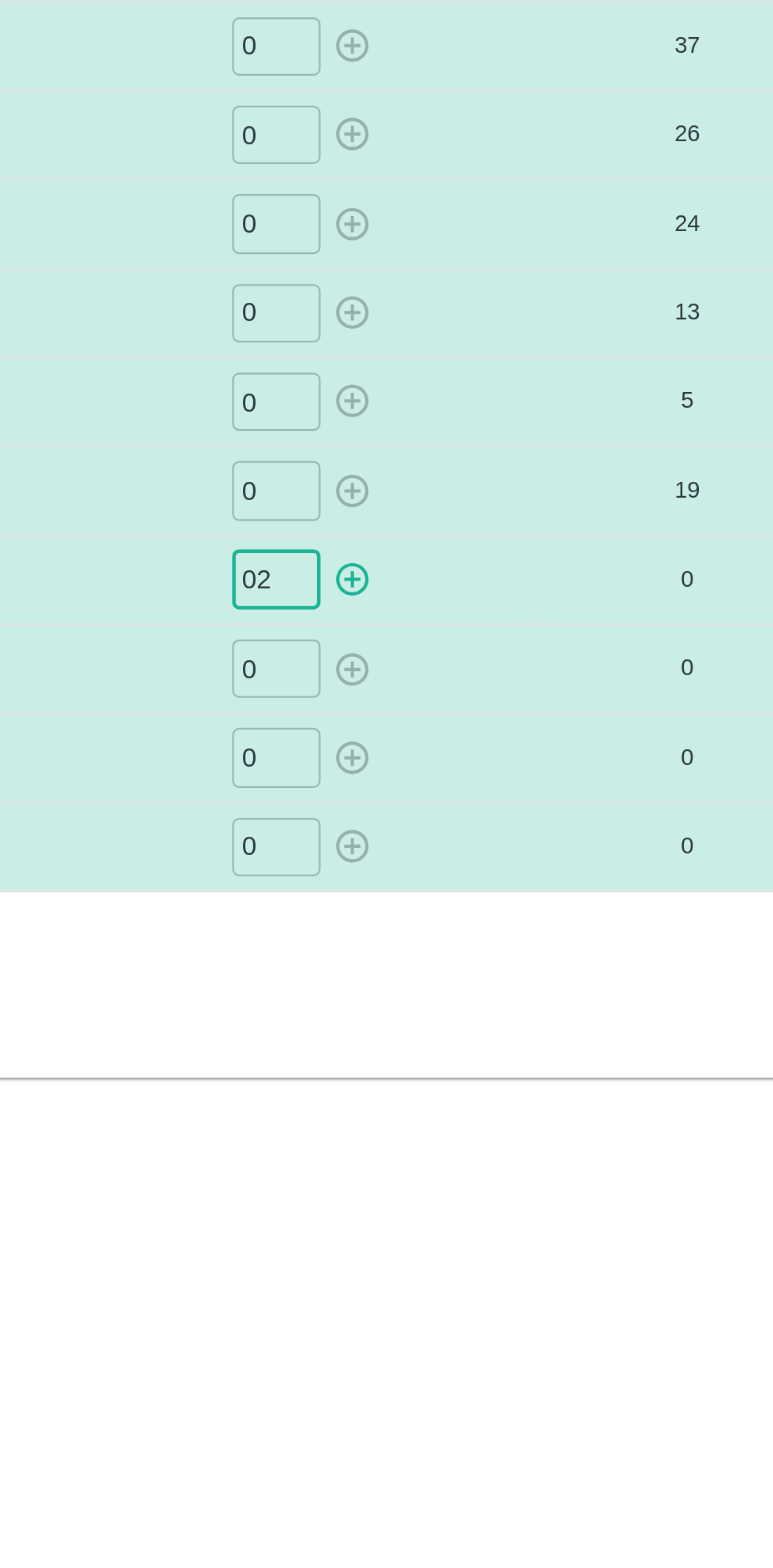
click at [495, 510] on icon "button" at bounding box center [494, 510] width 17 height 17
type input "0"
click at [470, 549] on input "0" at bounding box center [461, 549] width 40 height 26
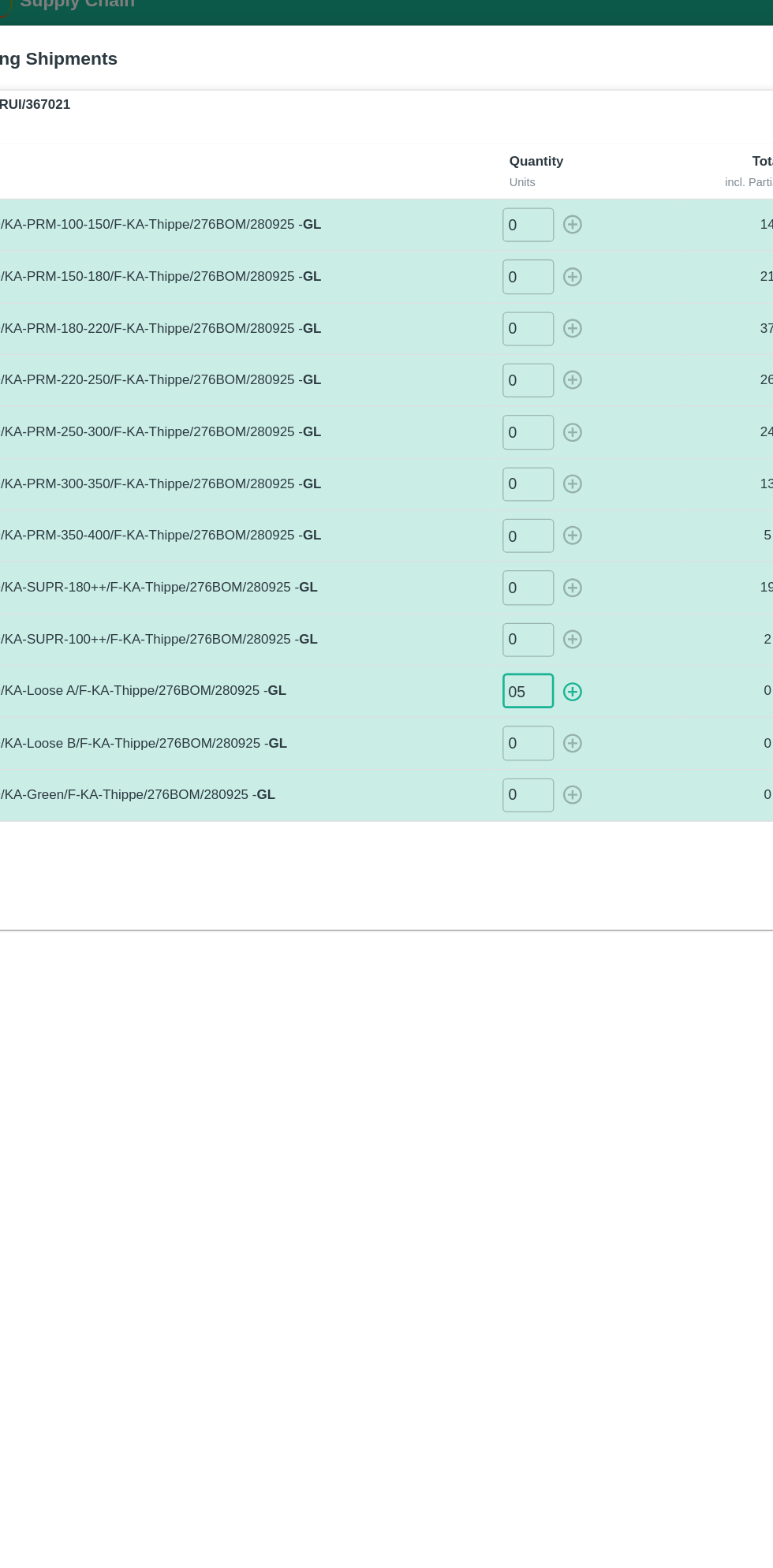
type input "05"
click at [469, 593] on input "0" at bounding box center [461, 588] width 40 height 26
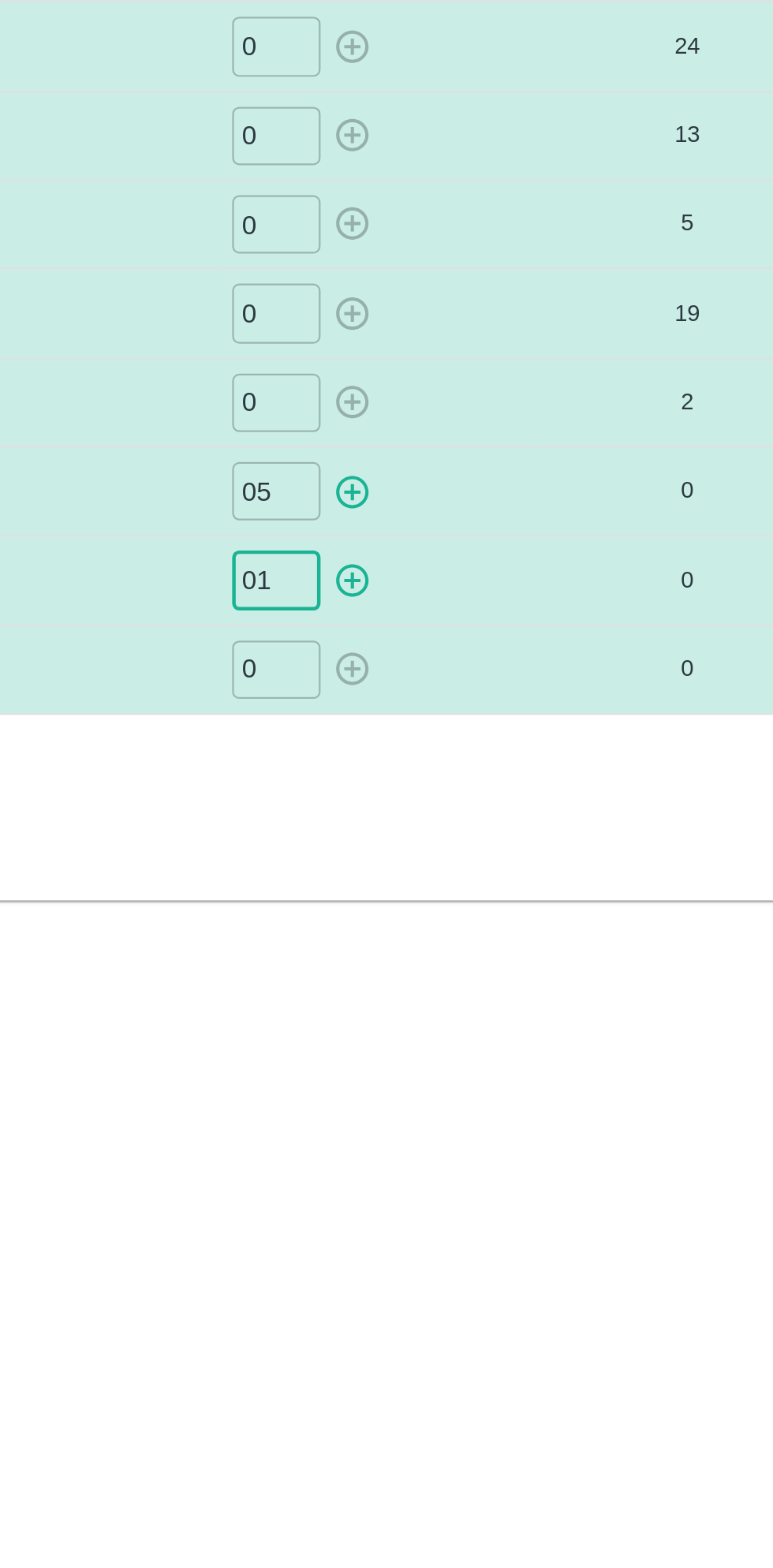
type input "01"
click at [495, 551] on icon "button" at bounding box center [494, 549] width 17 height 17
type input "0"
click at [499, 584] on icon "button" at bounding box center [494, 589] width 17 height 17
type input "0"
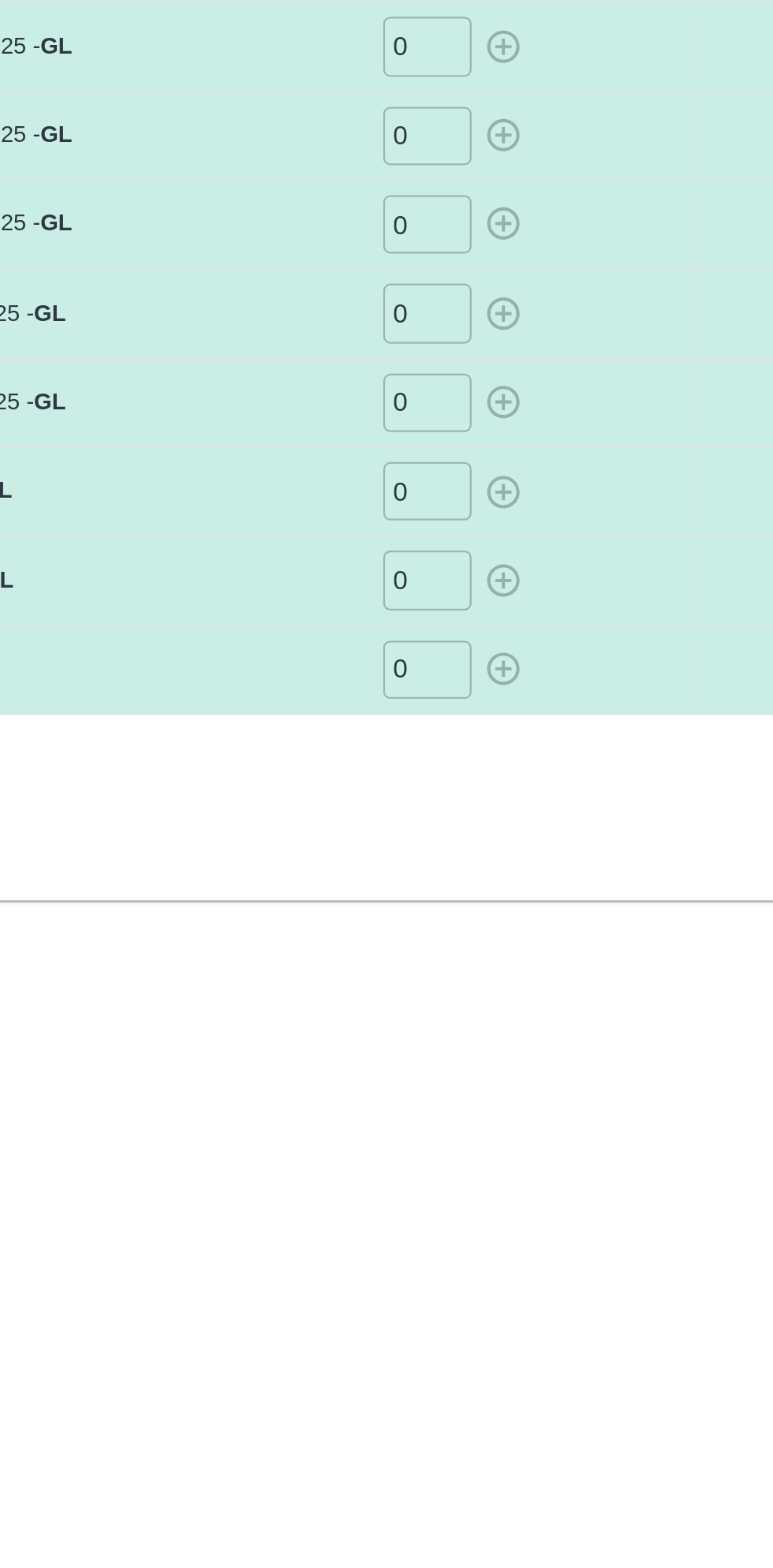
click at [467, 629] on input "0" at bounding box center [461, 629] width 40 height 26
click at [497, 629] on icon "button" at bounding box center [494, 628] width 17 height 17
type input "0"
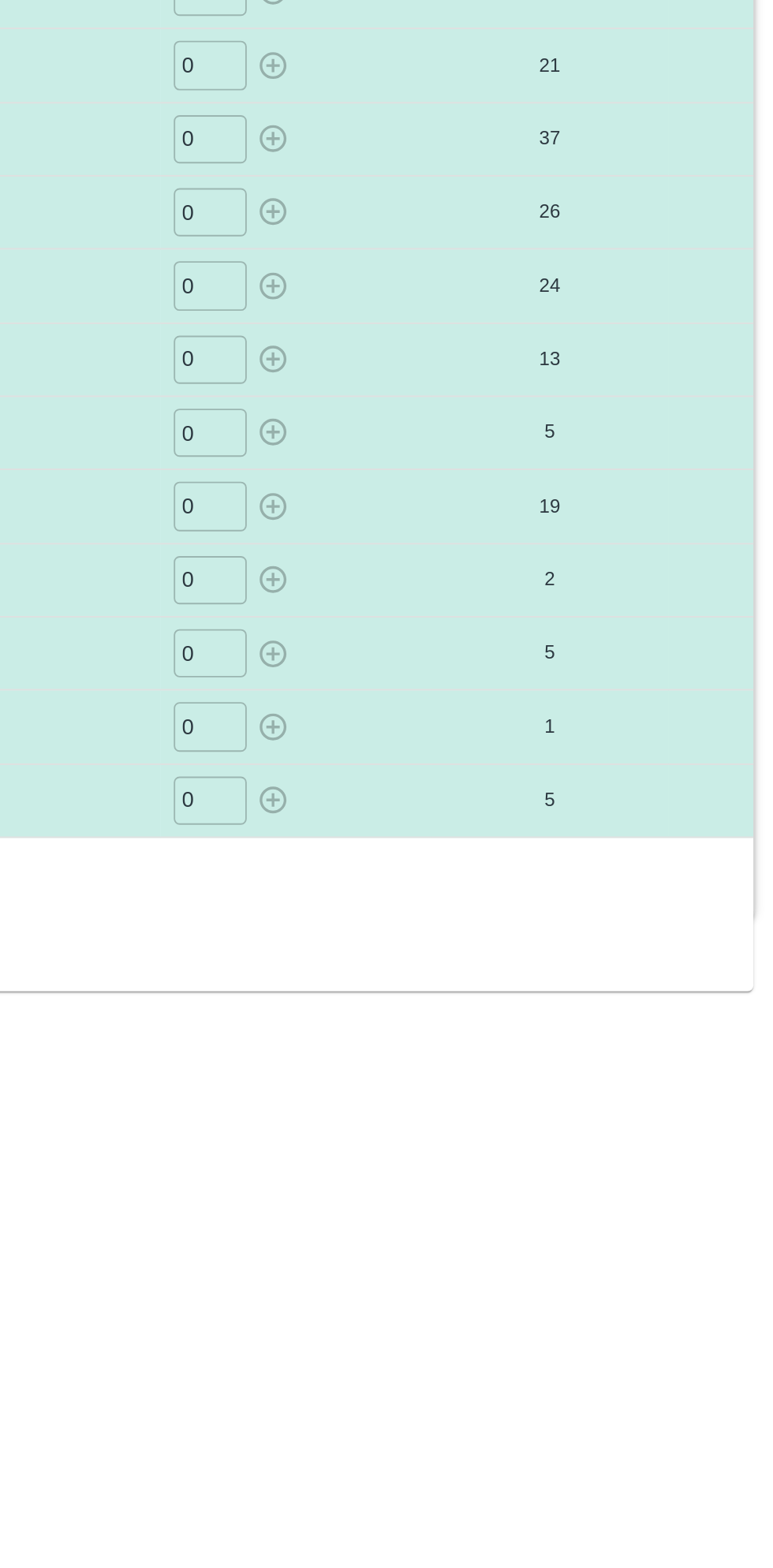
scroll to position [0, 0]
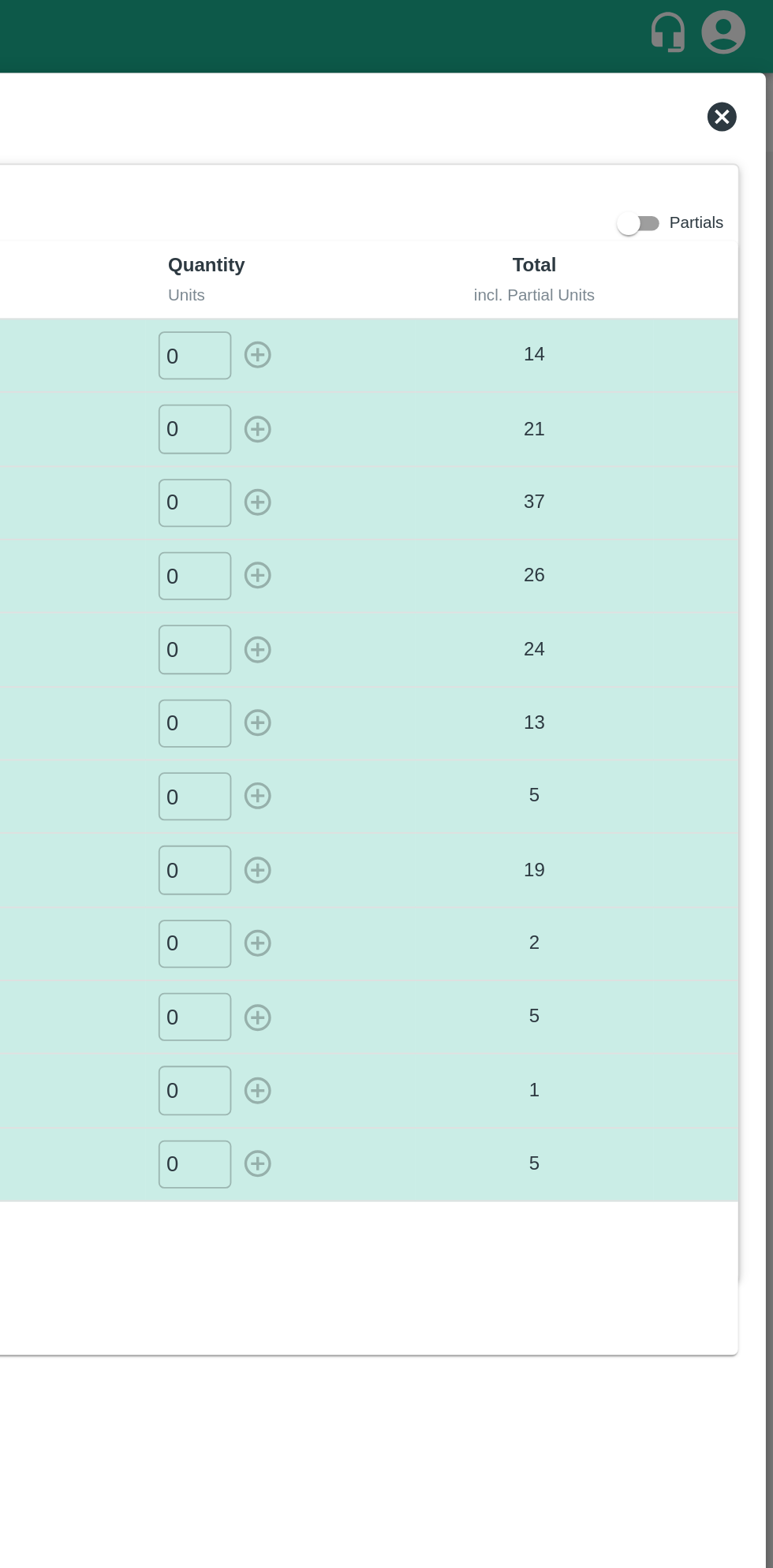
click at [740, 65] on icon at bounding box center [745, 63] width 16 height 16
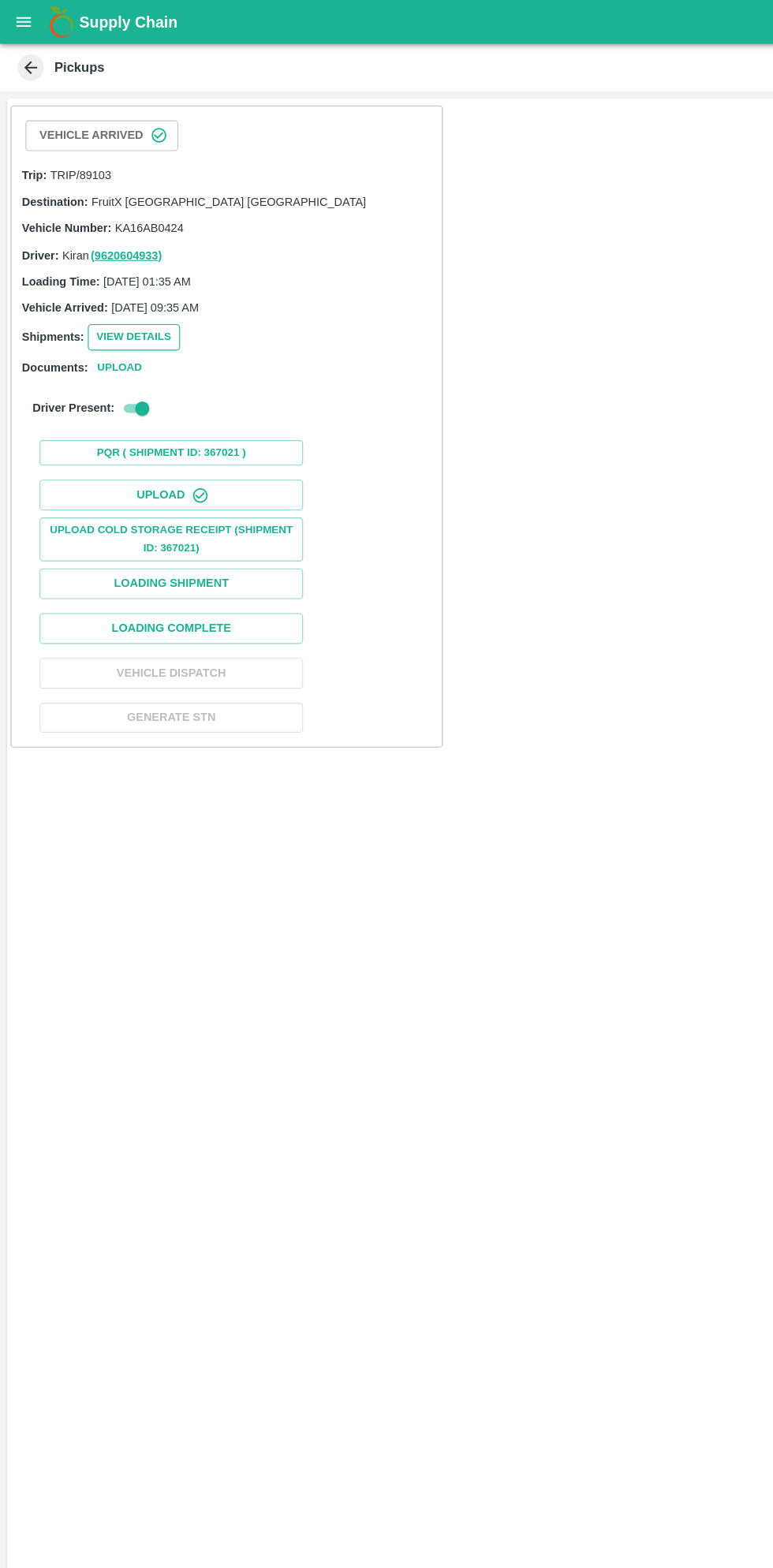
click at [121, 296] on button "View Details" at bounding box center [120, 302] width 83 height 23
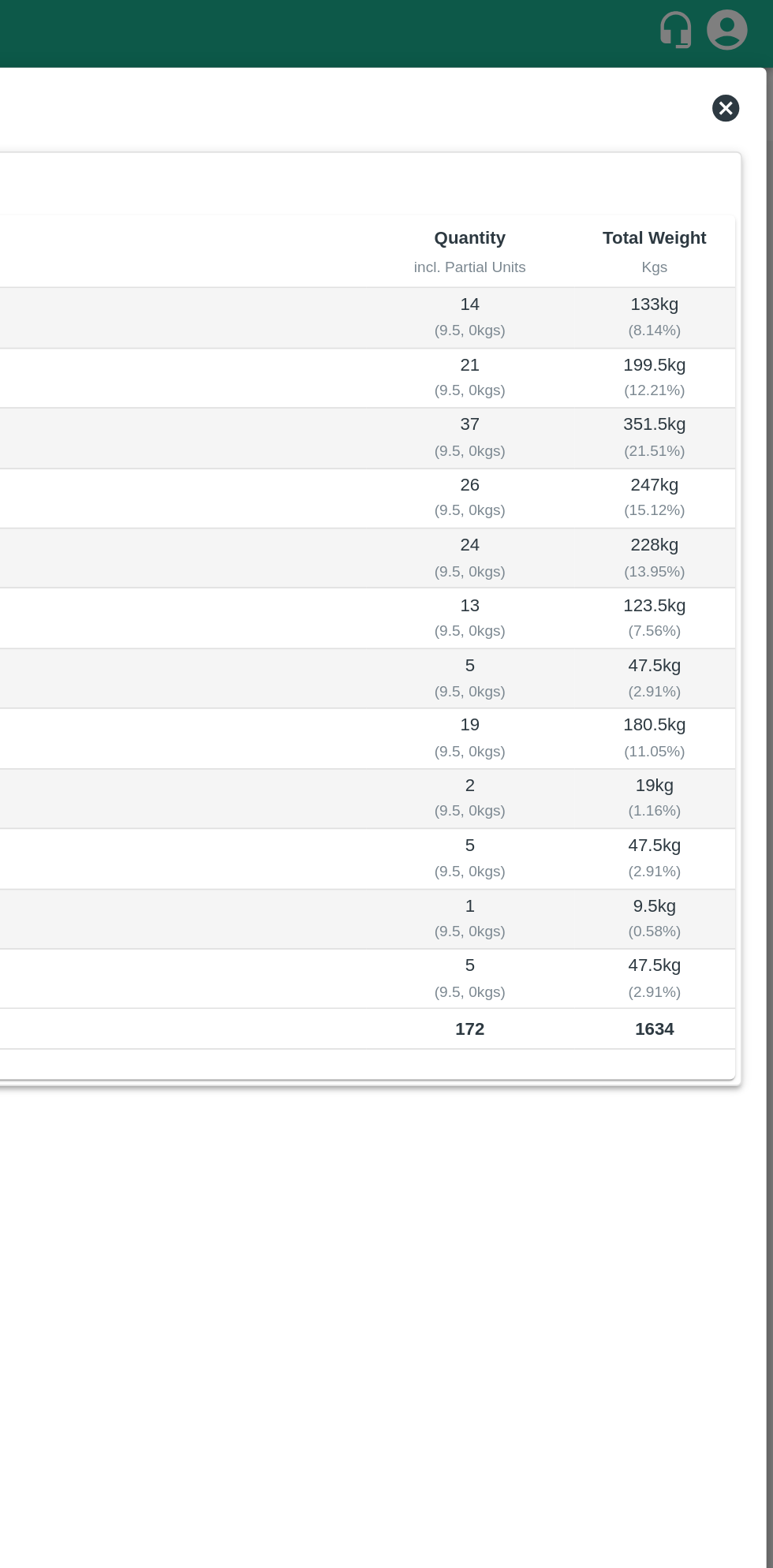
click at [744, 63] on icon at bounding box center [745, 63] width 19 height 19
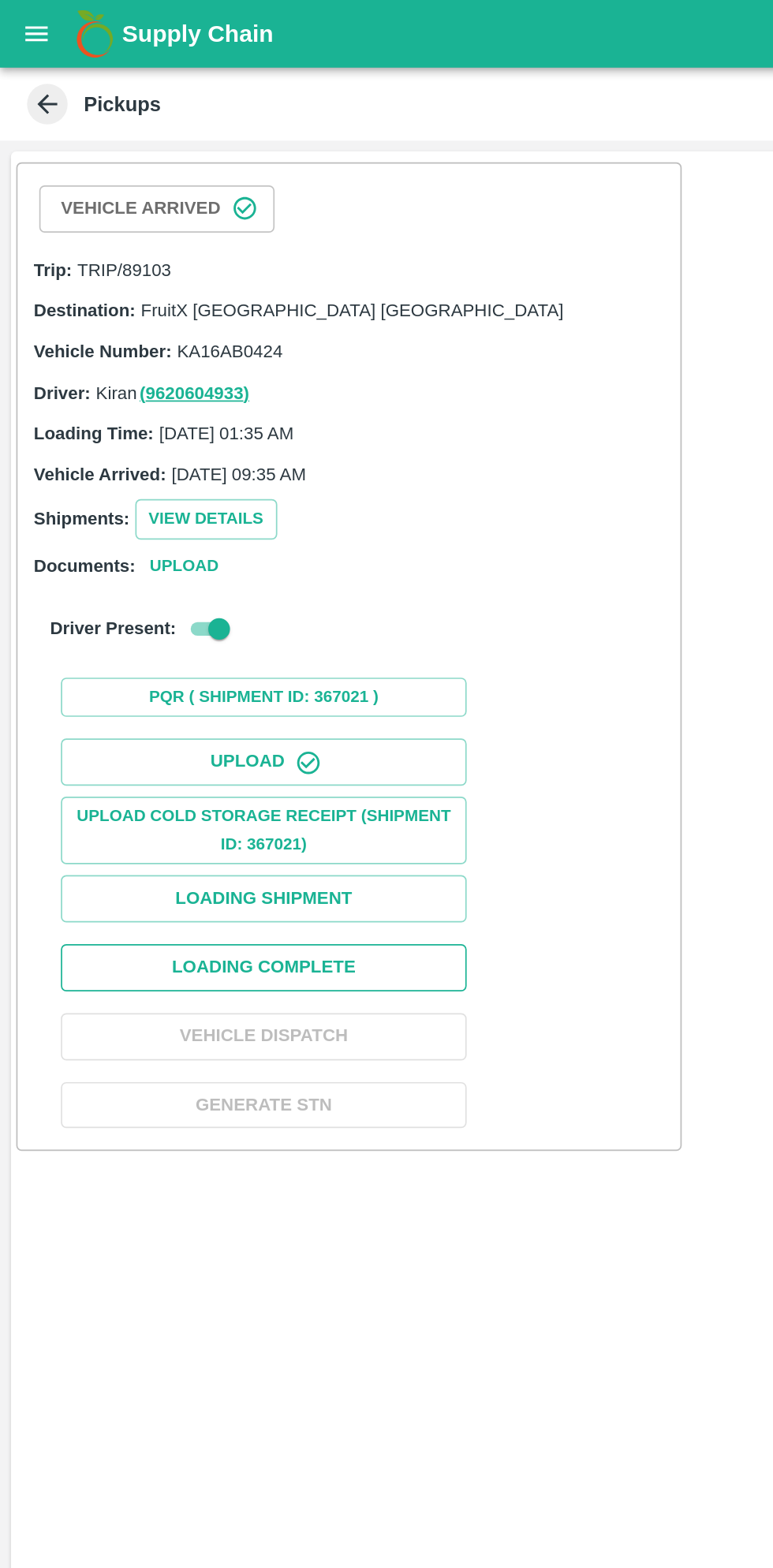
click at [207, 557] on button "Loading Complete" at bounding box center [154, 564] width 237 height 28
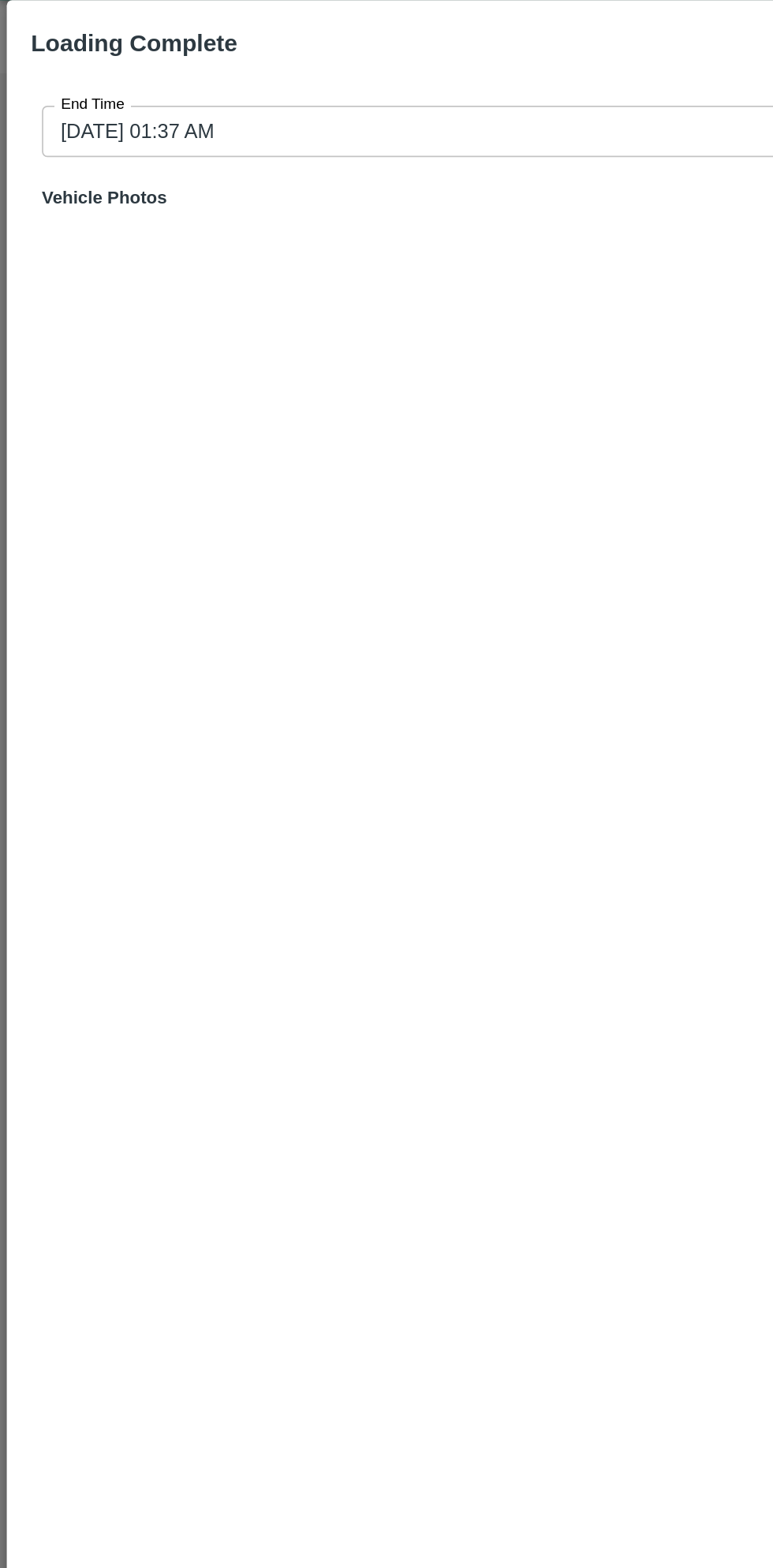
click at [250, 111] on input "29/09/2025 01:37 AM" at bounding box center [381, 115] width 713 height 30
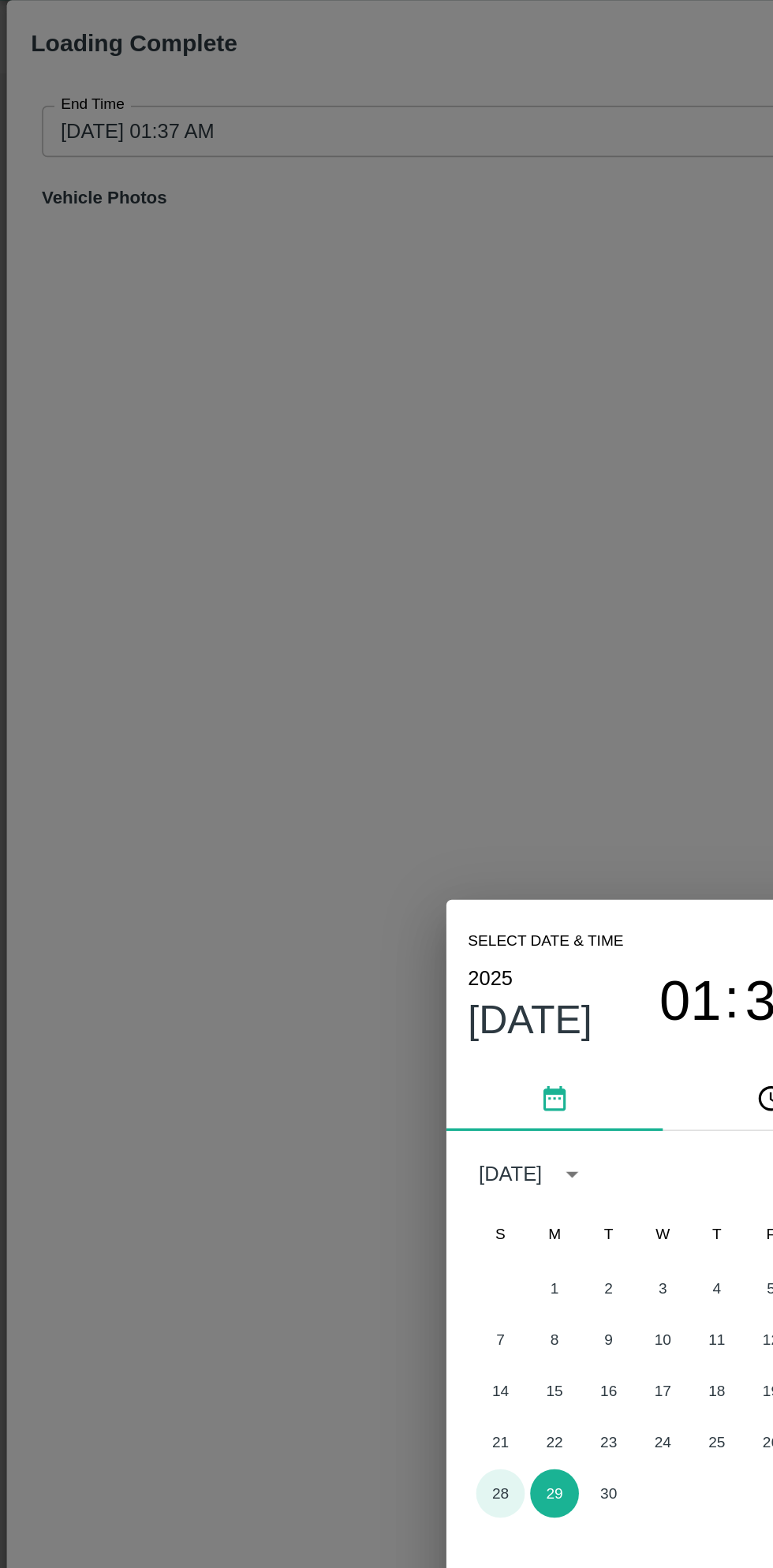
click at [291, 910] on button "28" at bounding box center [292, 910] width 29 height 29
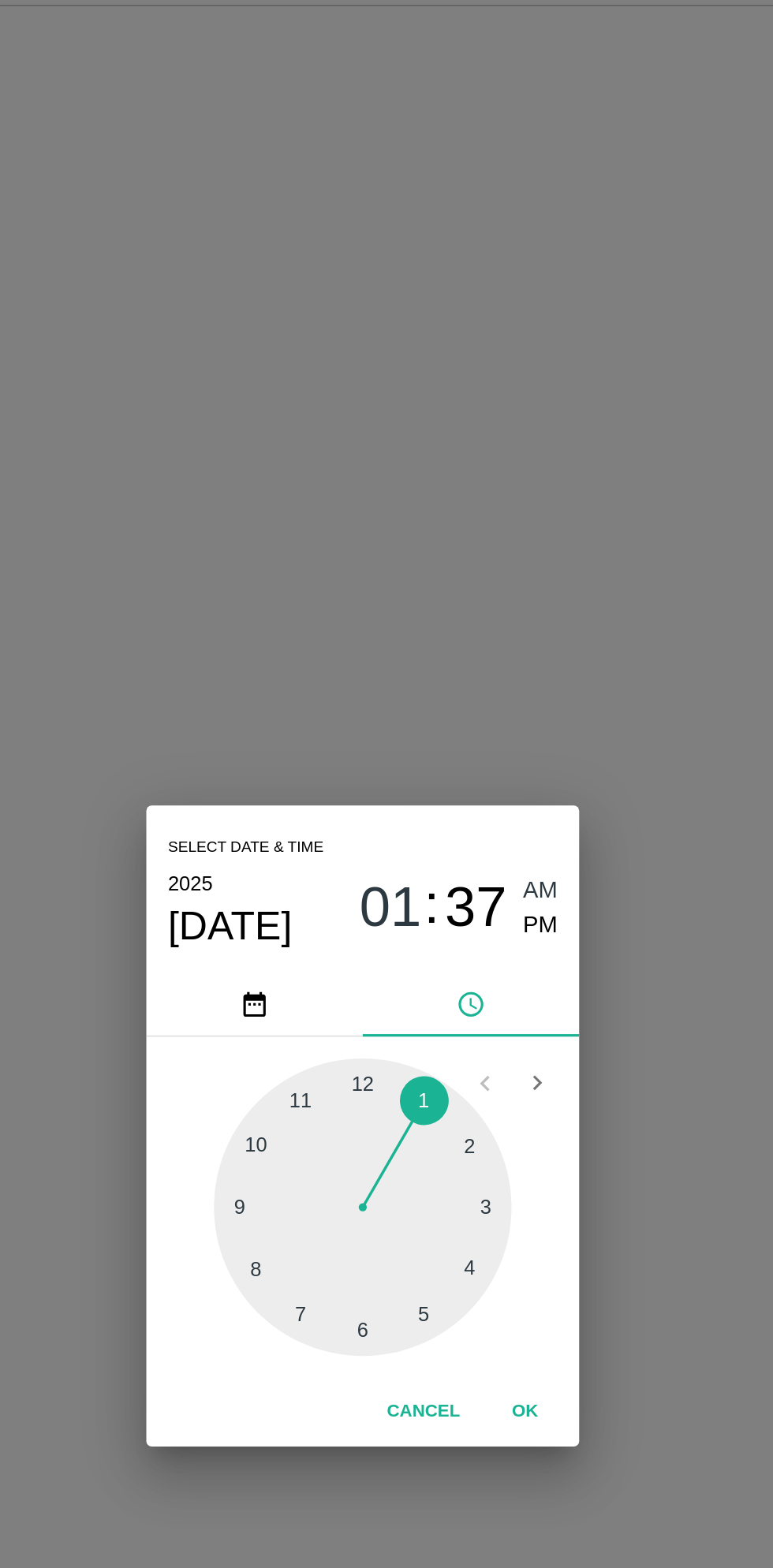
click at [450, 871] on div at bounding box center [386, 831] width 174 height 174
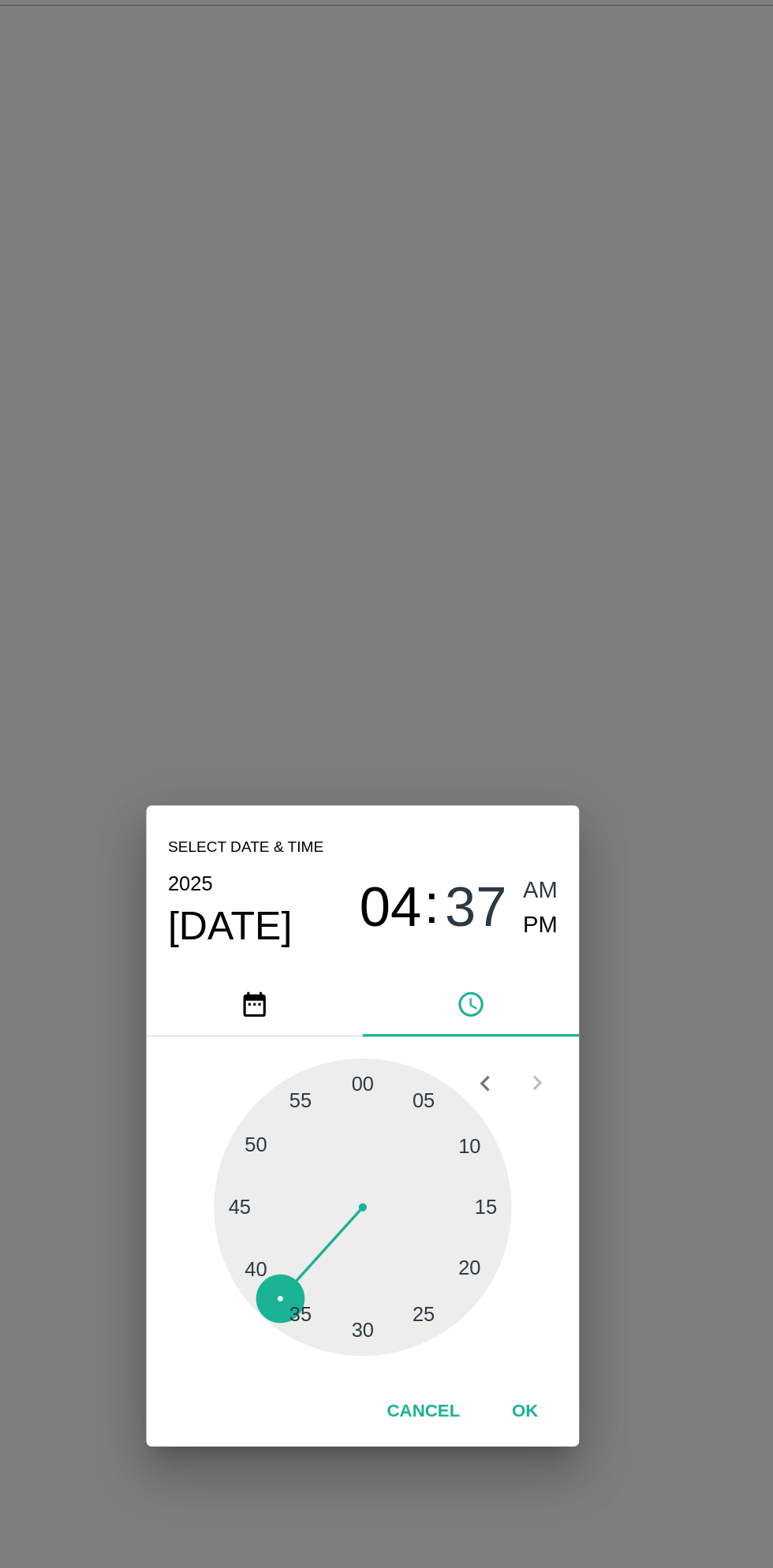
click at [490, 665] on span "PM" at bounding box center [490, 667] width 20 height 21
click at [504, 960] on button "OK" at bounding box center [482, 951] width 51 height 28
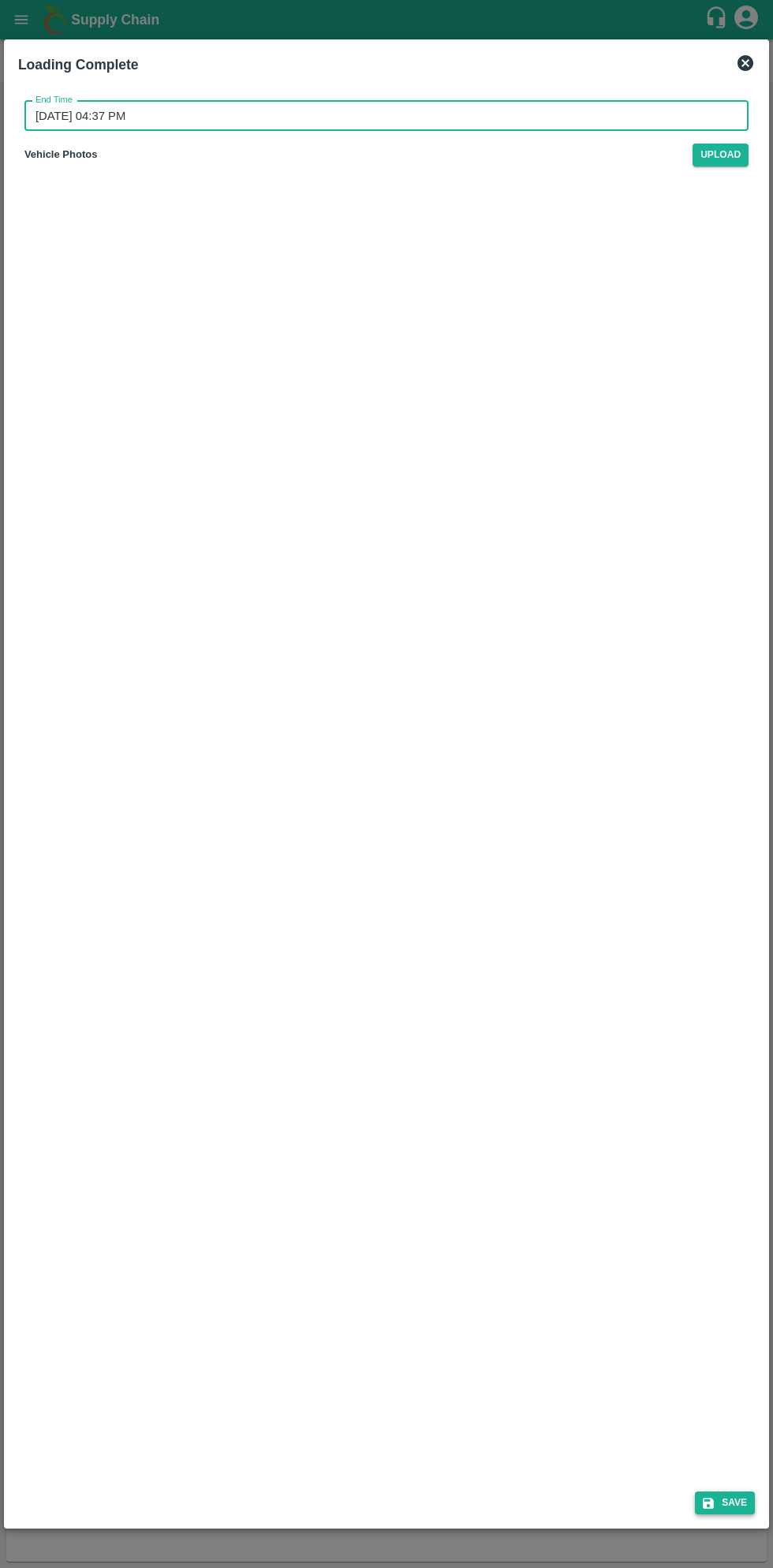
click at [737, 1497] on button "Save" at bounding box center [725, 1503] width 60 height 23
type input "29/09/2025 01:38 AM"
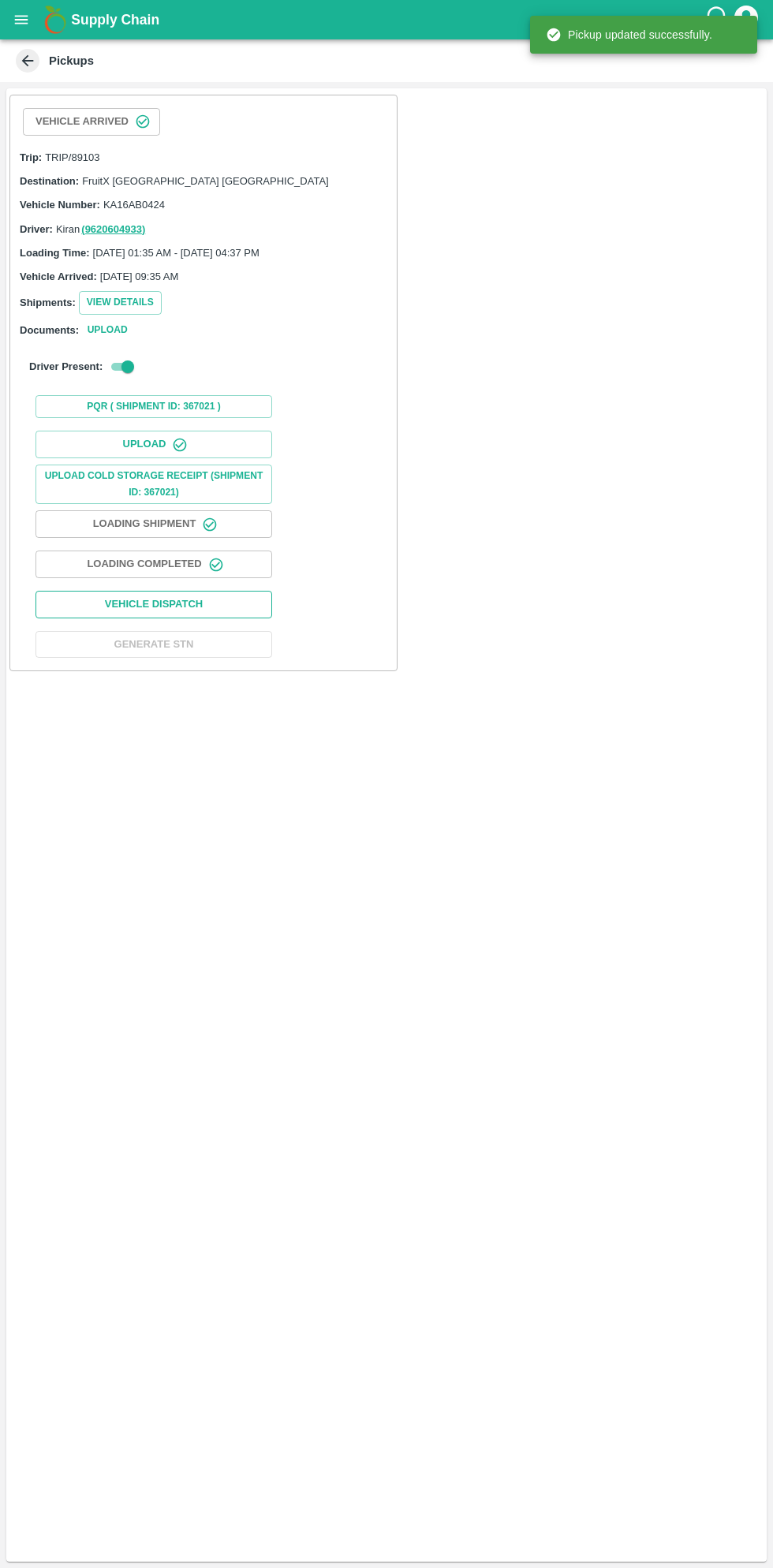
click at [213, 604] on button "Vehicle Dispatch" at bounding box center [154, 605] width 237 height 28
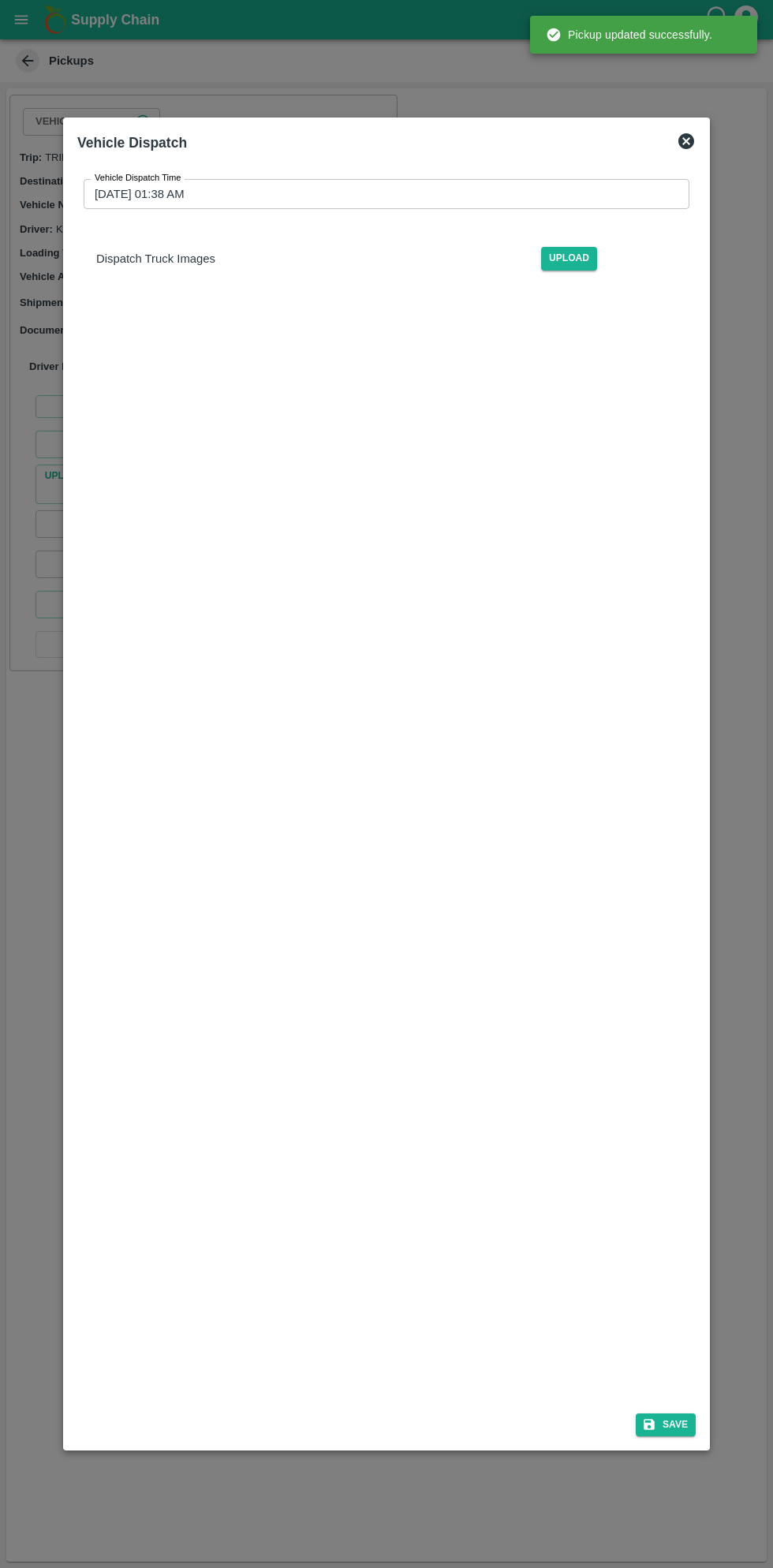
click at [377, 194] on input "29/09/2025 01:38 AM" at bounding box center [381, 193] width 594 height 30
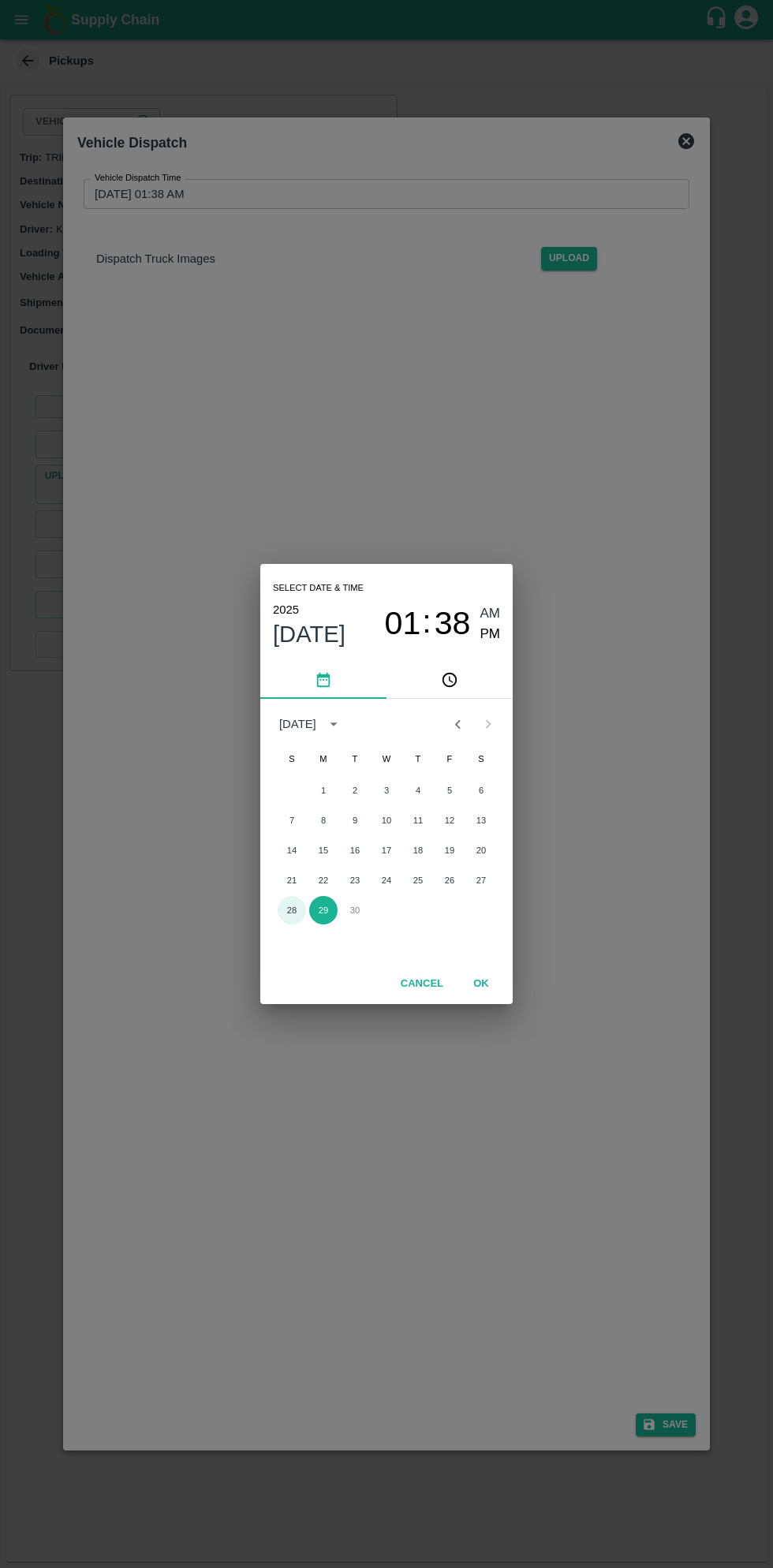
click at [297, 914] on button "28" at bounding box center [292, 910] width 29 height 29
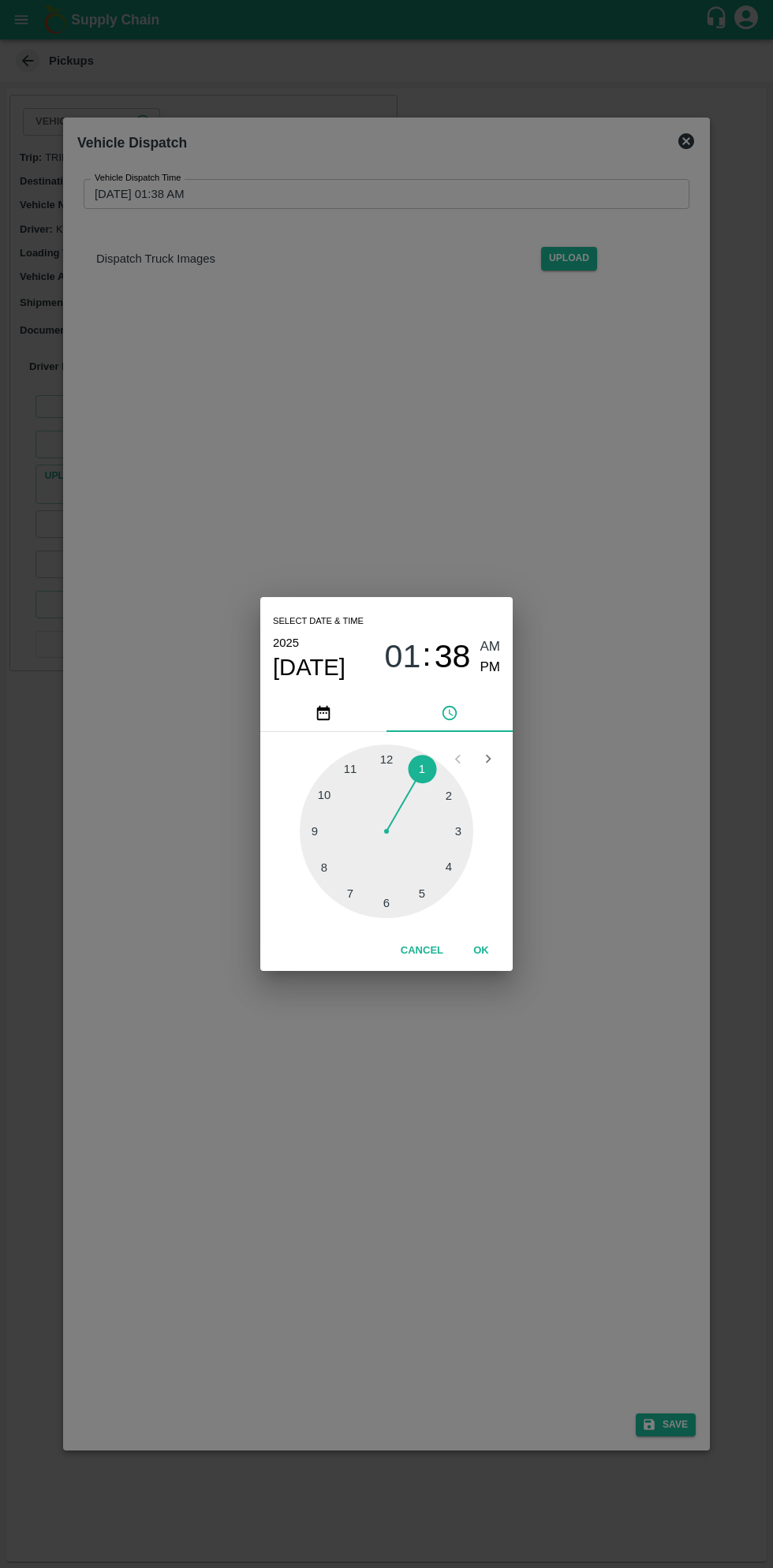
click at [415, 901] on div at bounding box center [386, 831] width 174 height 174
type input "28/09/2025 05:38 AM"
click at [500, 958] on button "OK" at bounding box center [482, 951] width 51 height 28
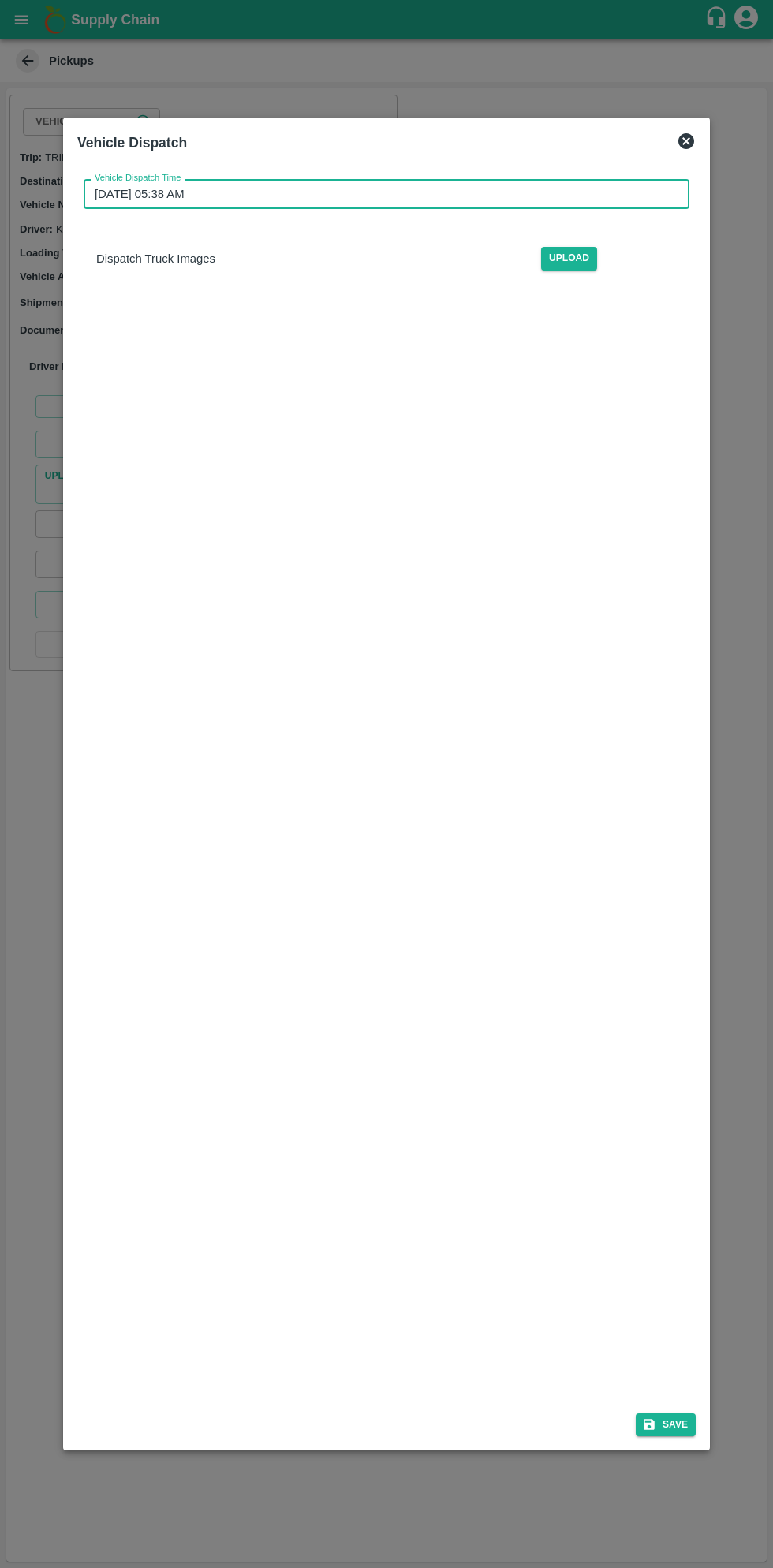
click at [512, 190] on input "28/09/2025 05:38 AM" at bounding box center [381, 193] width 594 height 30
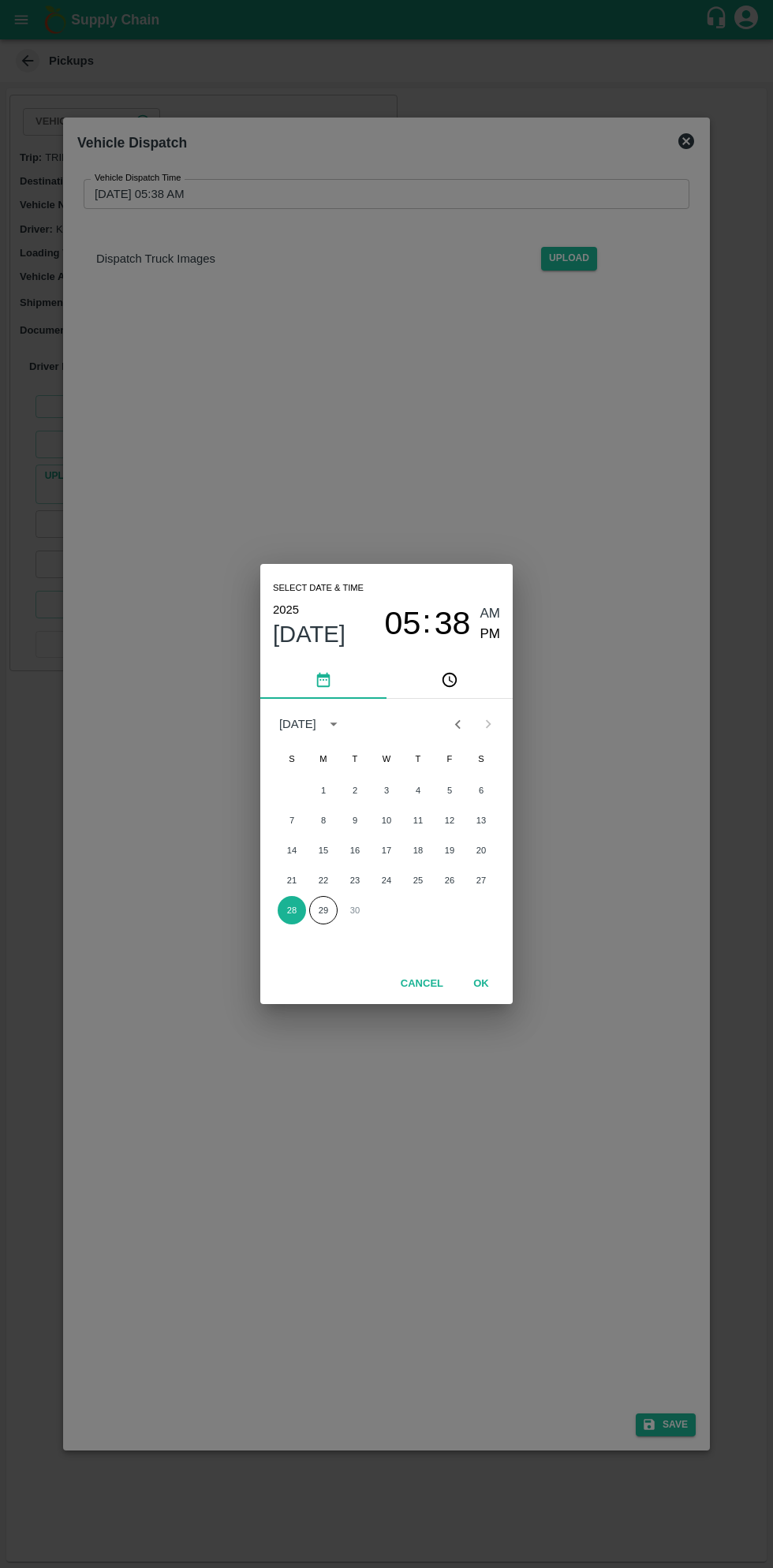
click at [409, 1242] on div "Select date & time 2025 Sep 28 05 : 38 AM PM September 2025 S M T W T F S 1 2 3…" at bounding box center [386, 784] width 773 height 1568
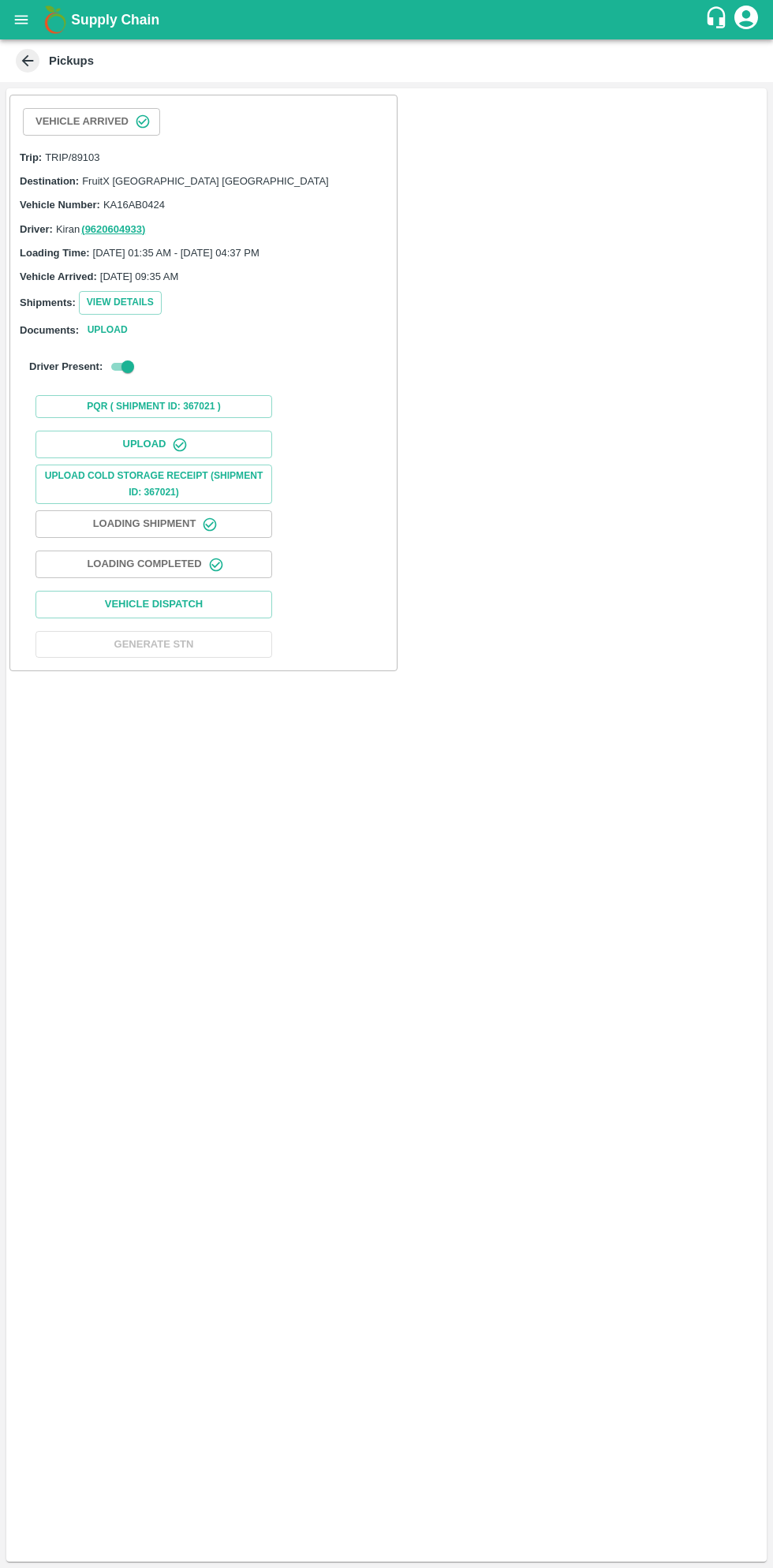
click at [213, 558] on icon "button" at bounding box center [216, 565] width 14 height 14
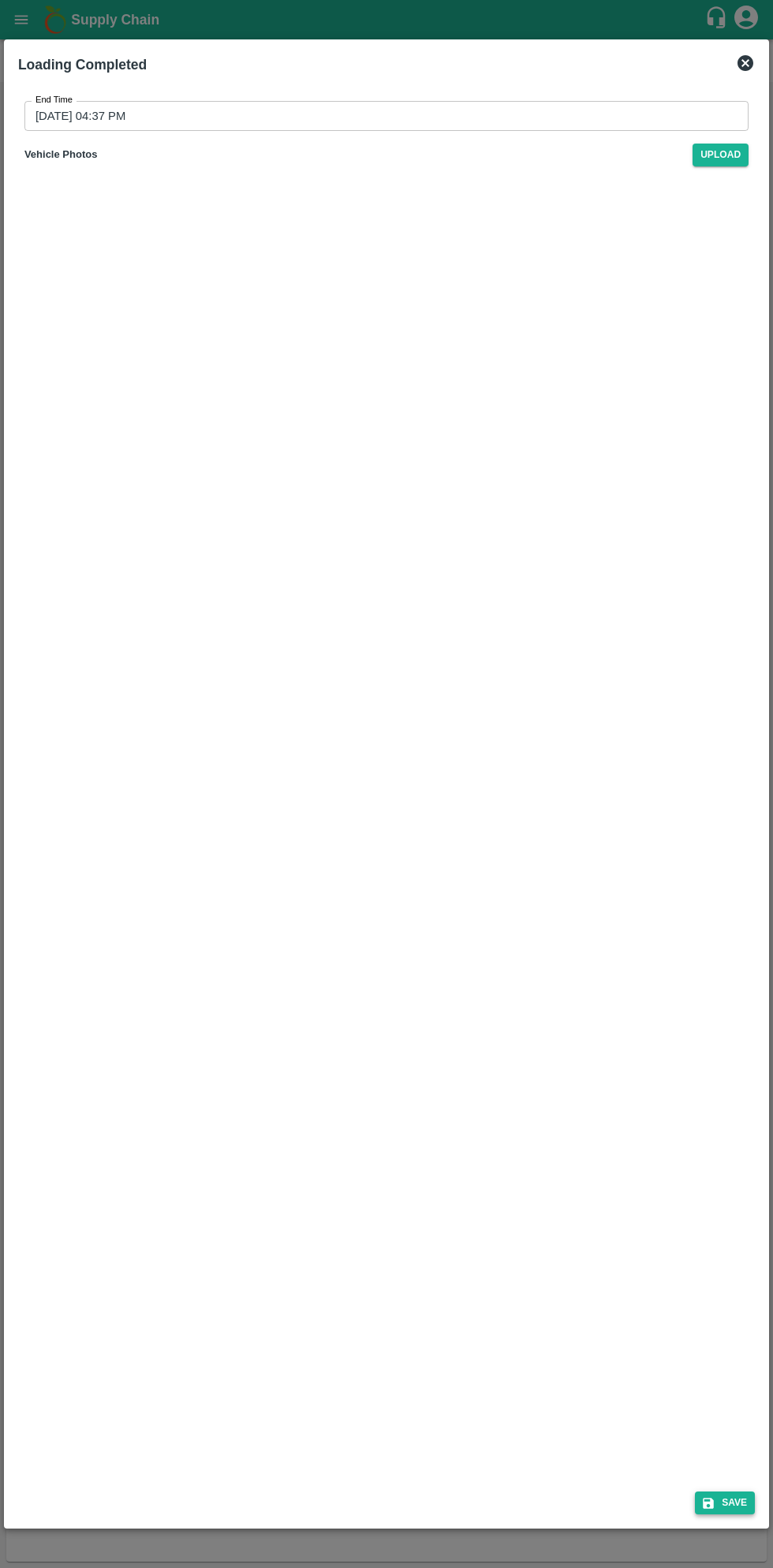
click at [732, 1495] on button "Save" at bounding box center [725, 1503] width 60 height 23
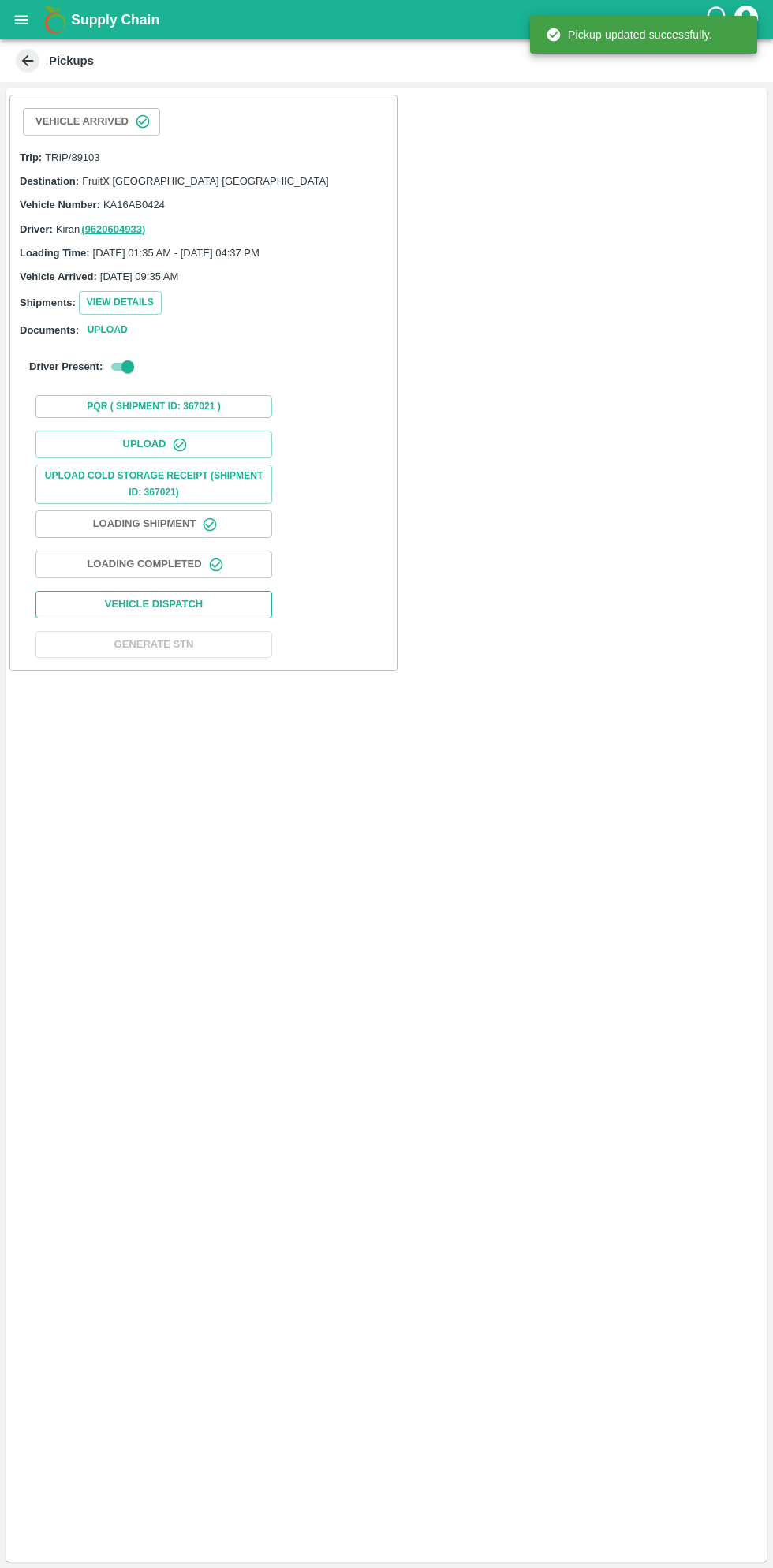
click at [213, 599] on button "Vehicle Dispatch" at bounding box center [154, 605] width 237 height 28
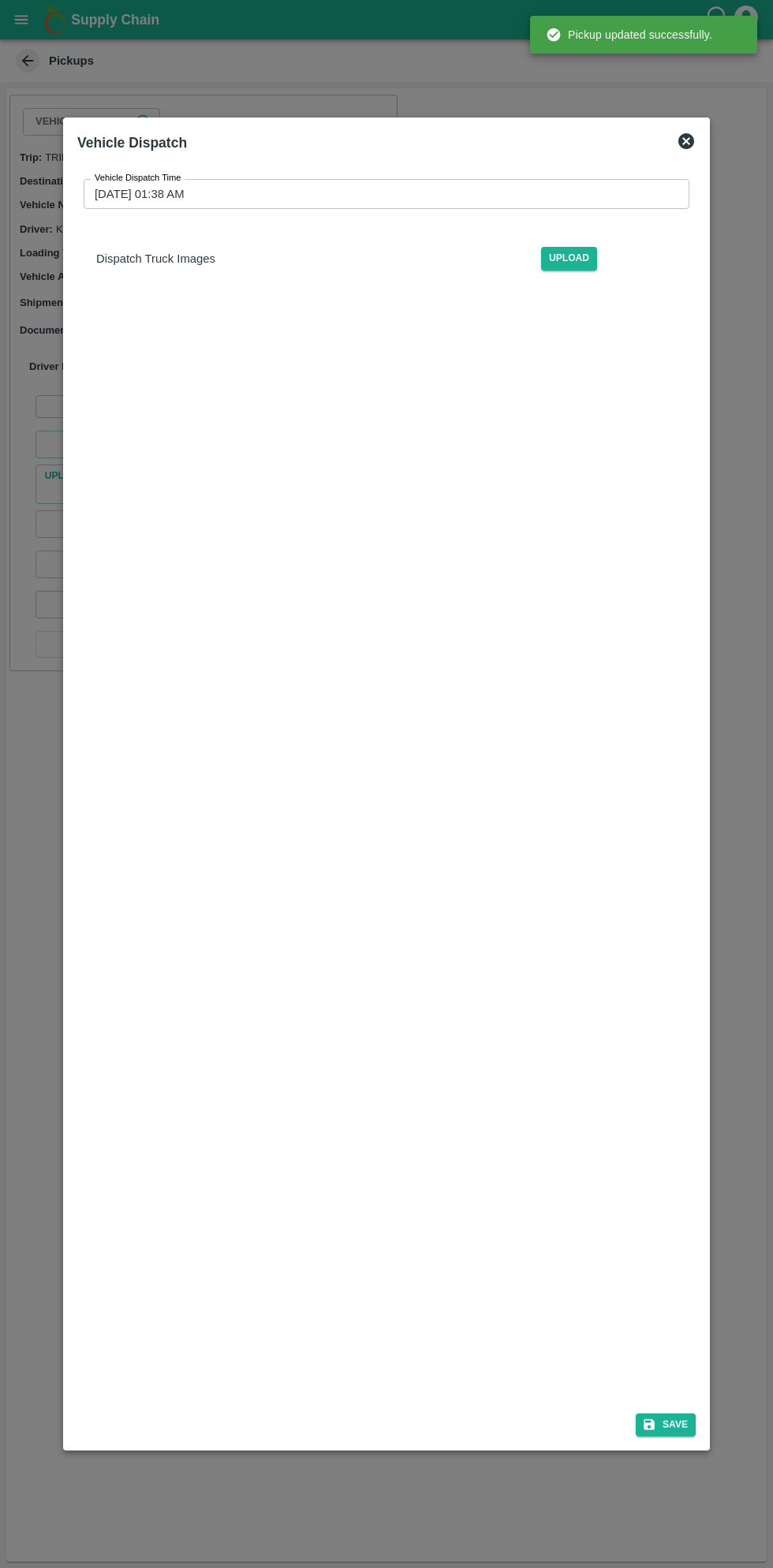
click at [384, 194] on input "[DATE] 01:38 AM" at bounding box center [381, 193] width 594 height 30
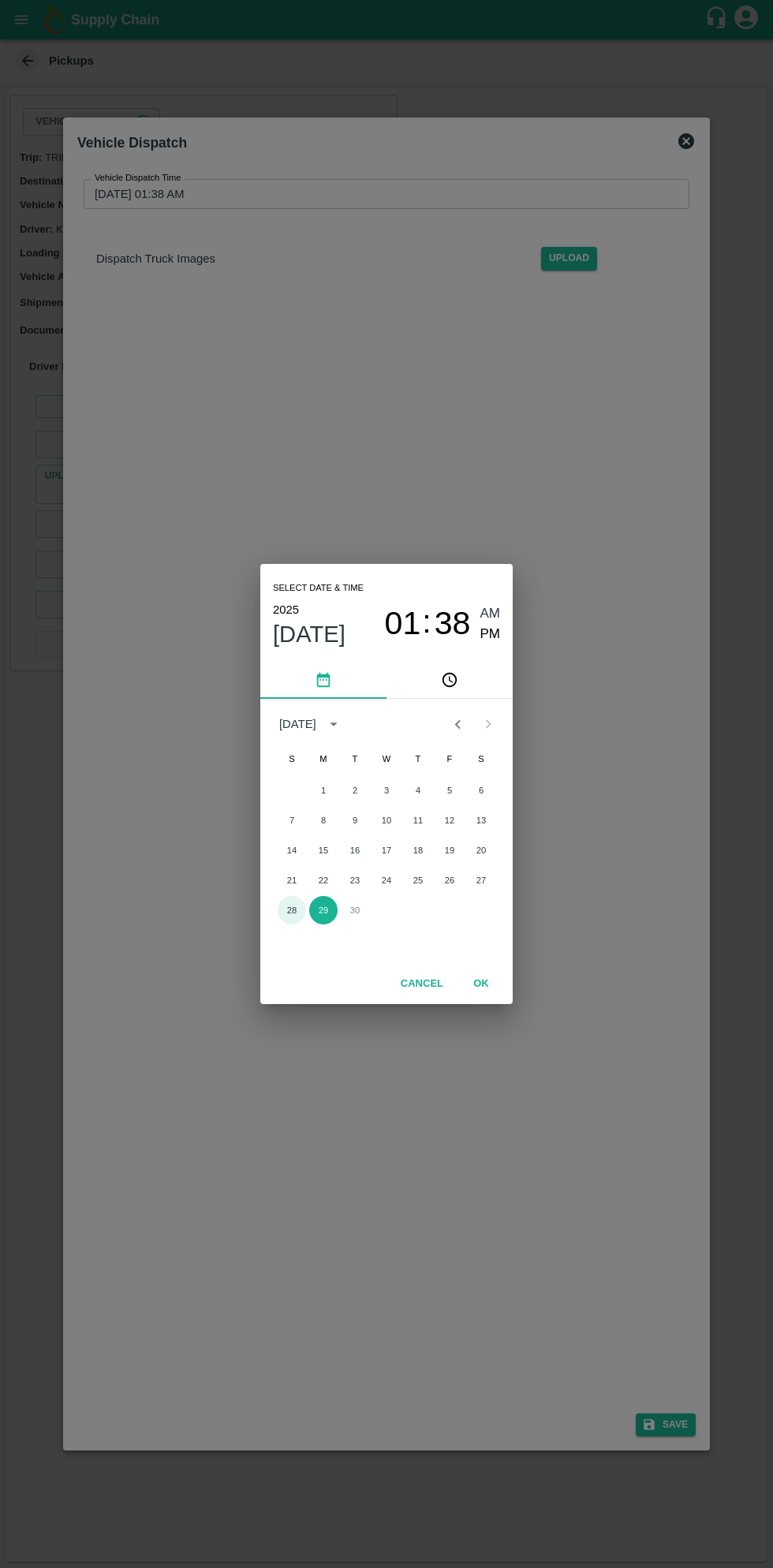
click at [293, 915] on button "28" at bounding box center [292, 910] width 29 height 29
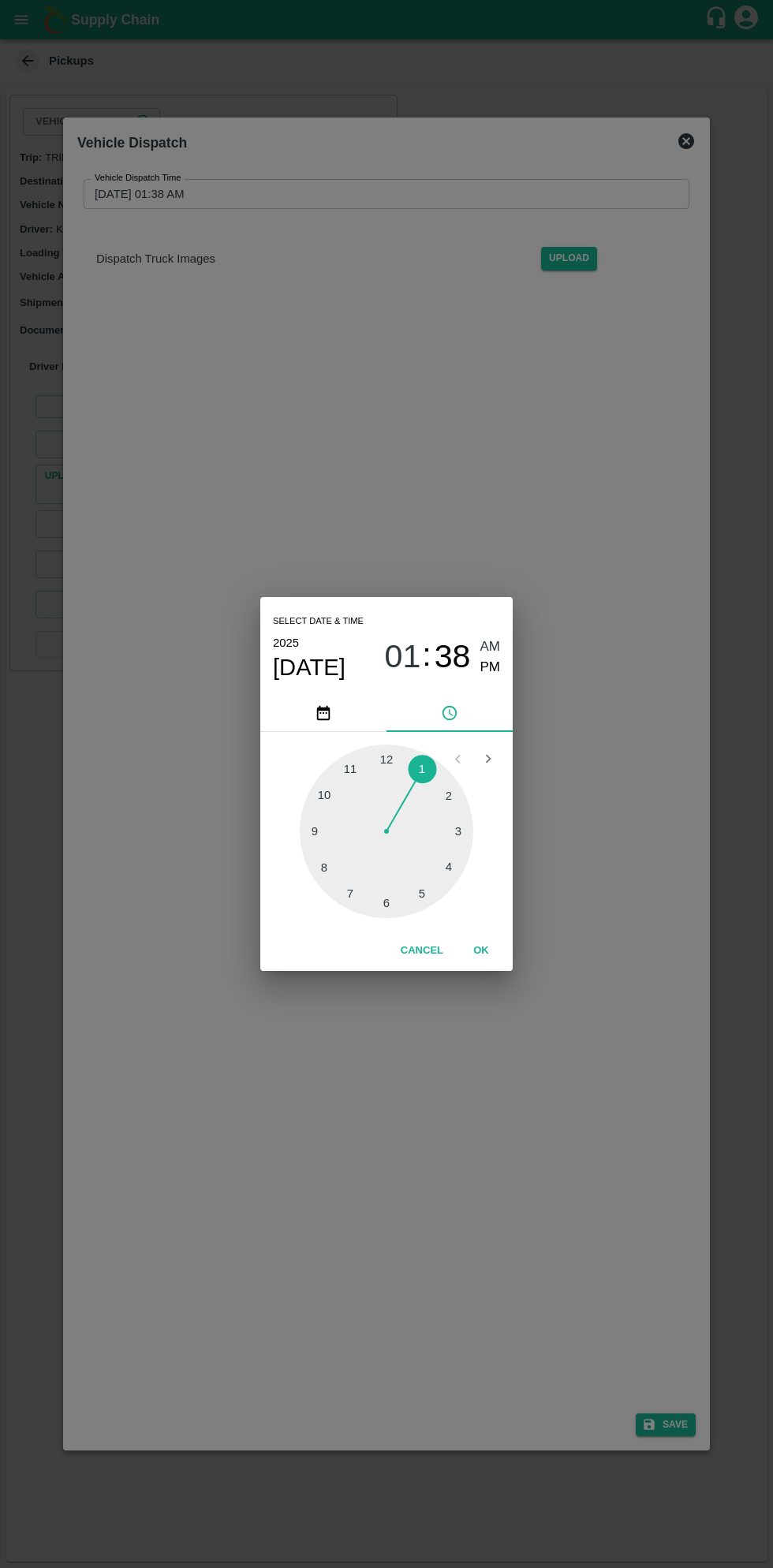
click at [426, 909] on div at bounding box center [386, 831] width 174 height 174
click at [497, 676] on span "PM" at bounding box center [490, 667] width 20 height 21
type input "[DATE] 05:38 PM"
click at [496, 952] on button "OK" at bounding box center [482, 951] width 51 height 28
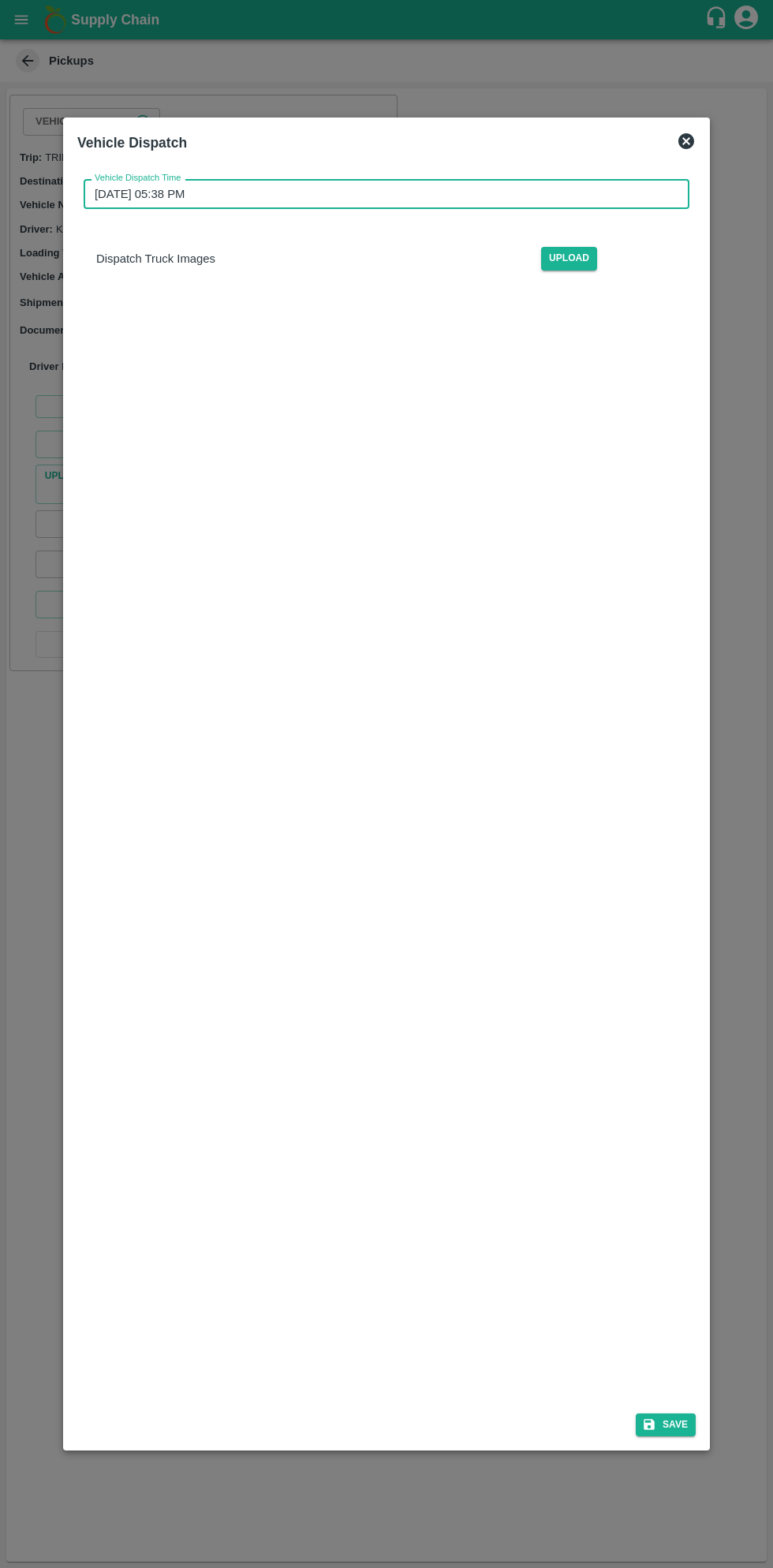
scroll to position [8, 0]
click at [677, 1425] on button "Save" at bounding box center [665, 1425] width 60 height 23
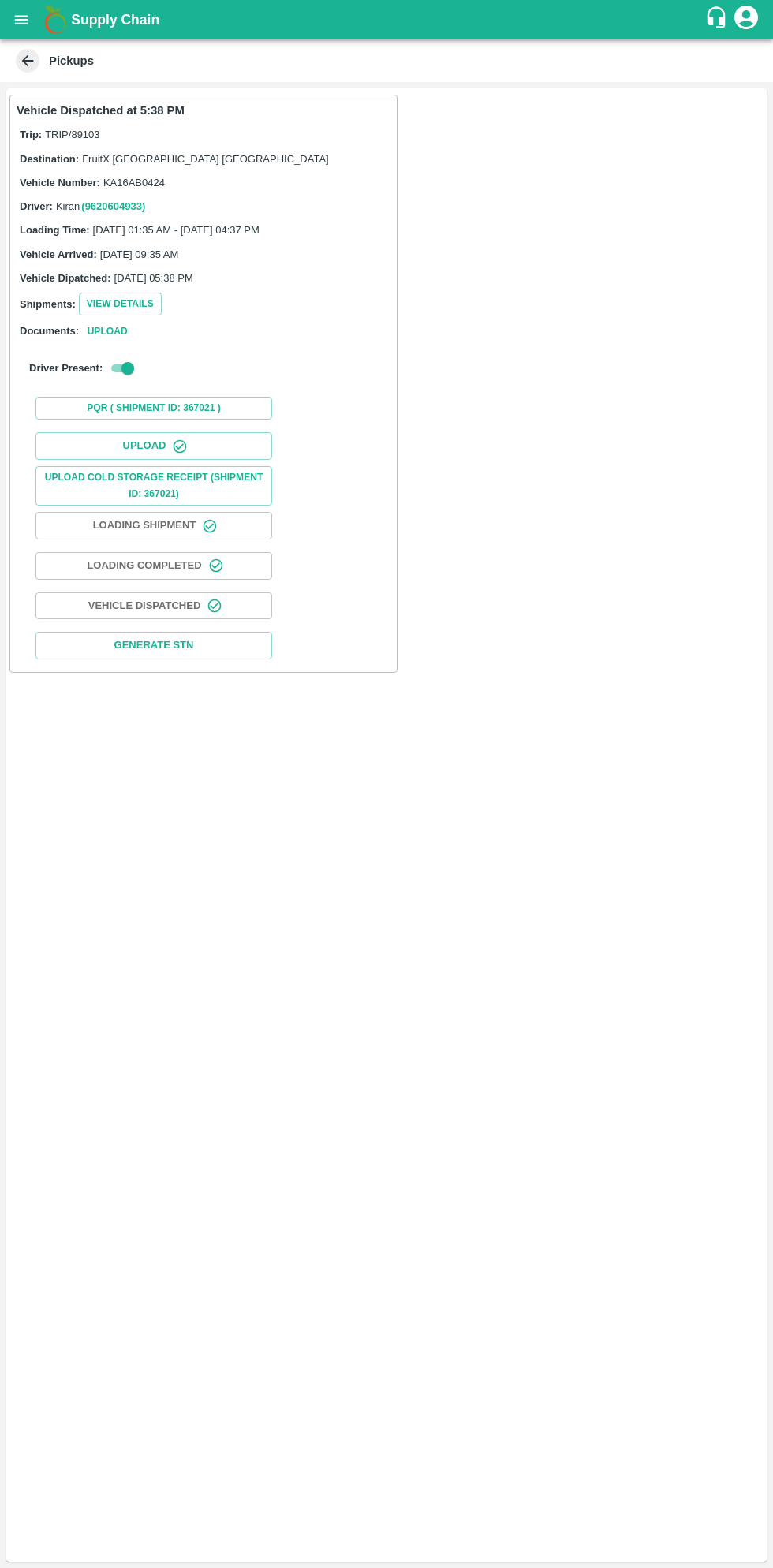
click at [74, 19] on b "Supply Chain" at bounding box center [115, 19] width 88 height 16
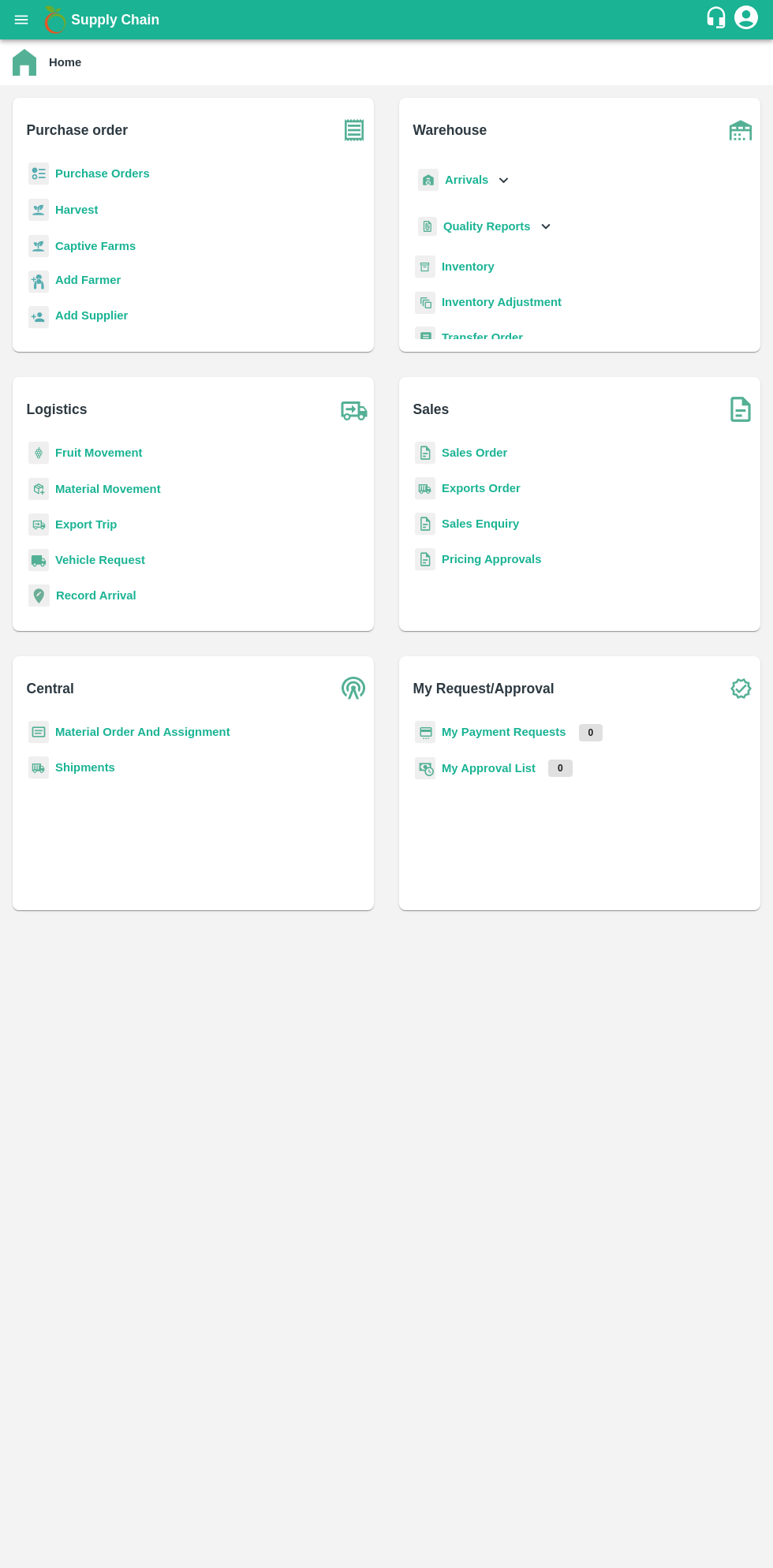
click at [80, 19] on b "Supply Chain" at bounding box center [115, 19] width 88 height 16
click at [33, 19] on button "open drawer" at bounding box center [21, 19] width 36 height 36
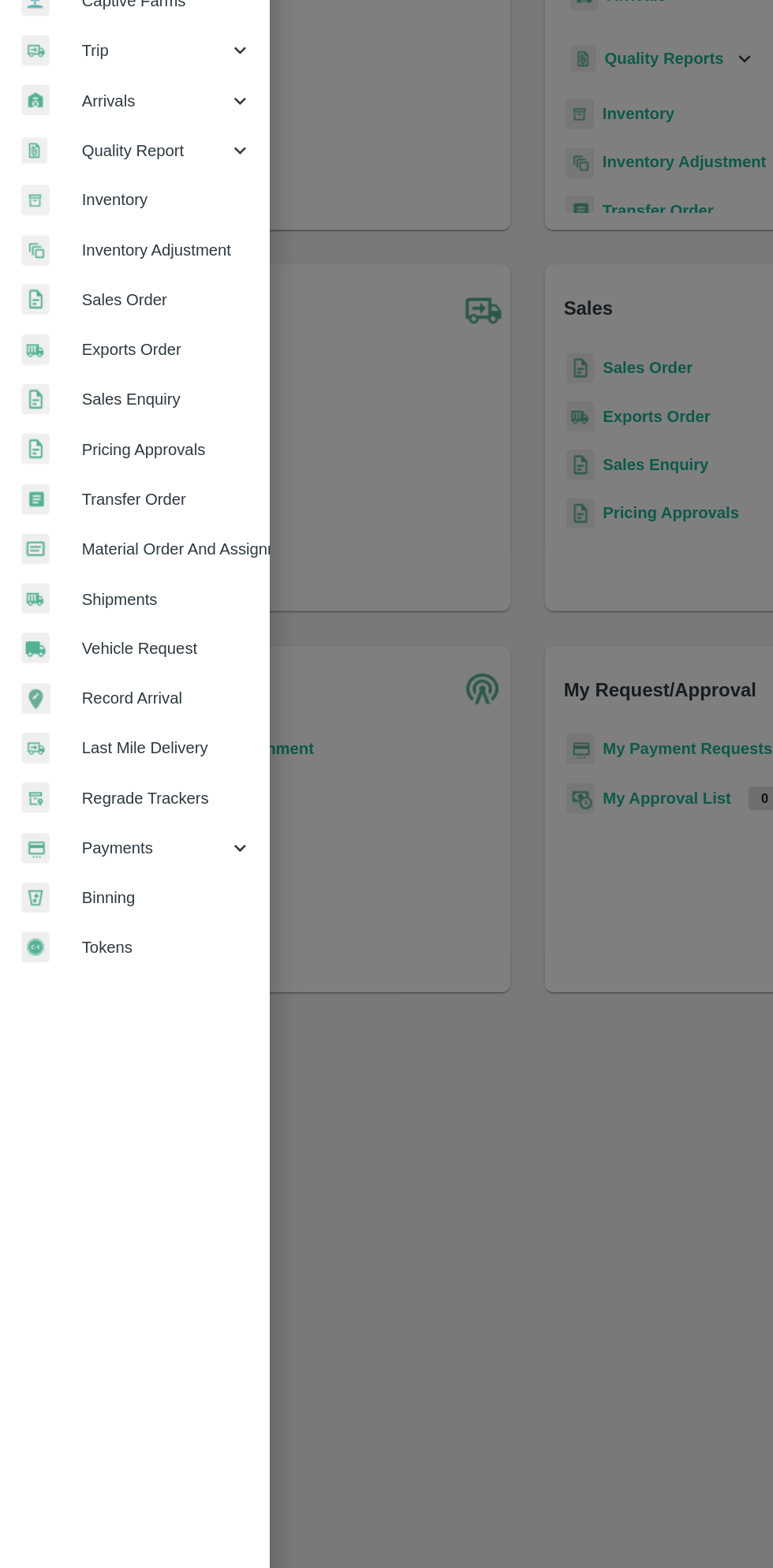
click at [106, 817] on div "Payments" at bounding box center [98, 804] width 197 height 36
click at [133, 837] on span "My Payment Requests" at bounding box center [129, 841] width 112 height 17
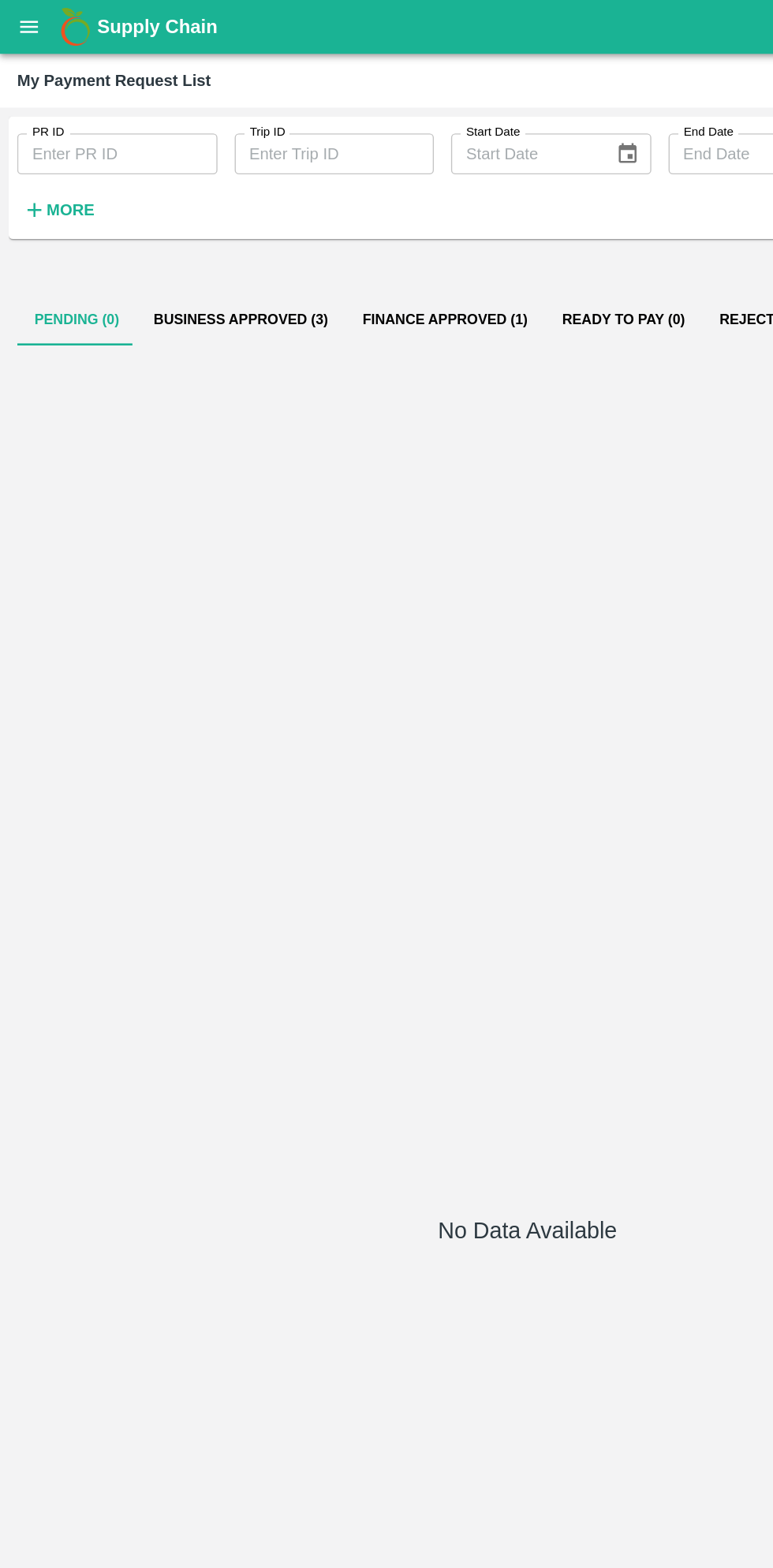
click at [204, 224] on button "Business Approved (3)" at bounding box center [176, 234] width 153 height 38
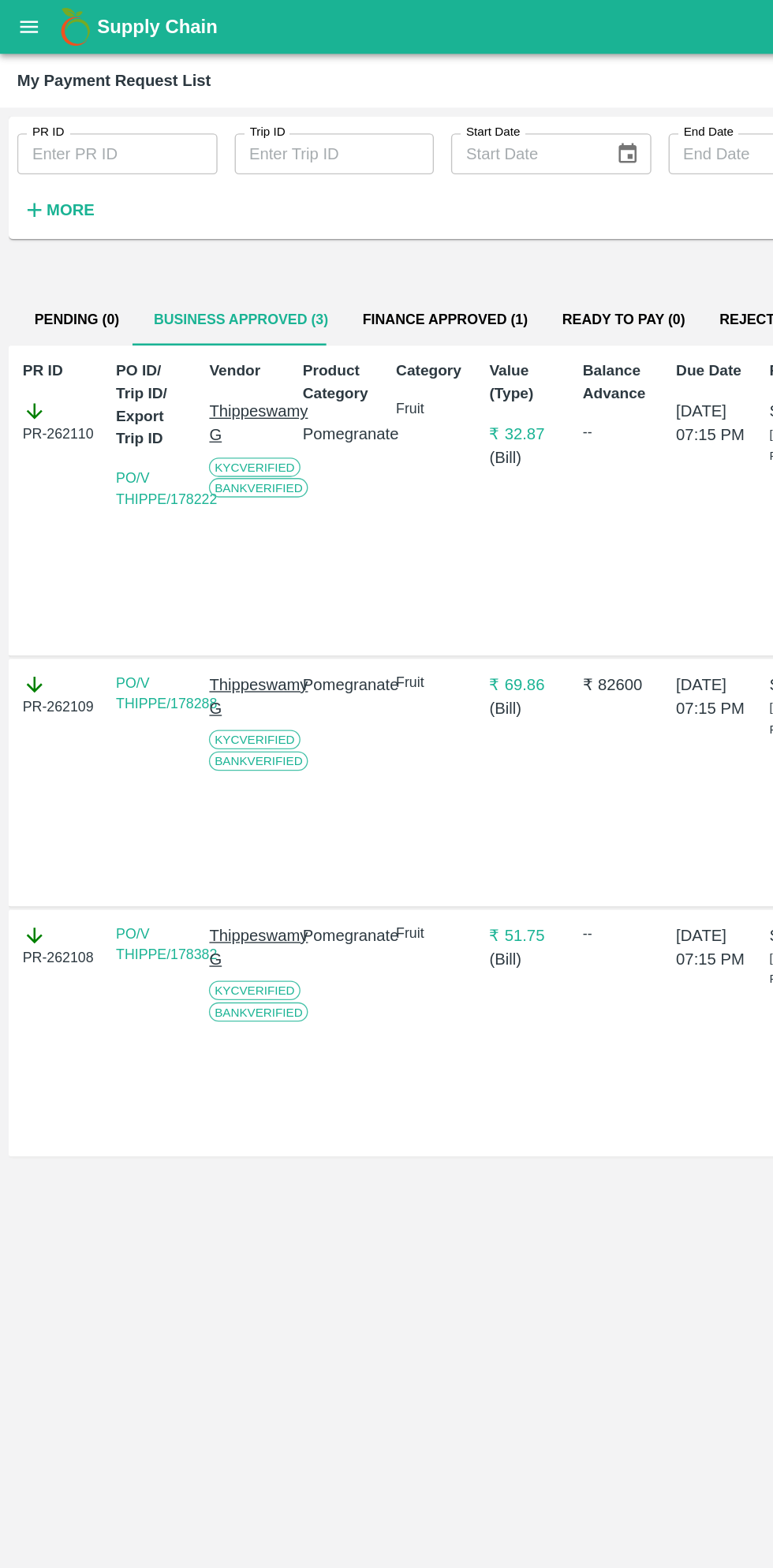
scroll to position [0, 11]
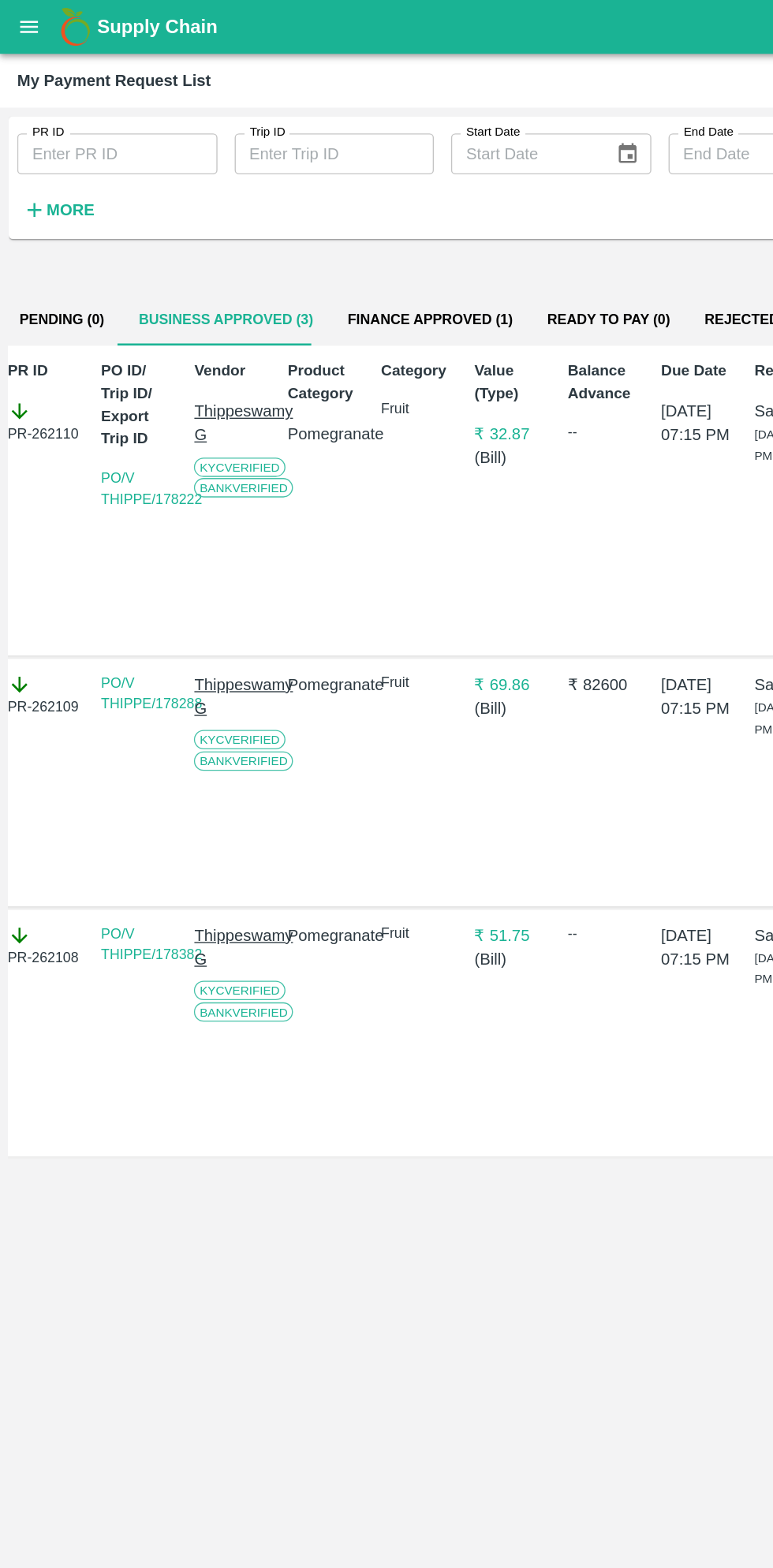
click at [445, 445] on div "Balance Advance --" at bounding box center [441, 367] width 63 height 219
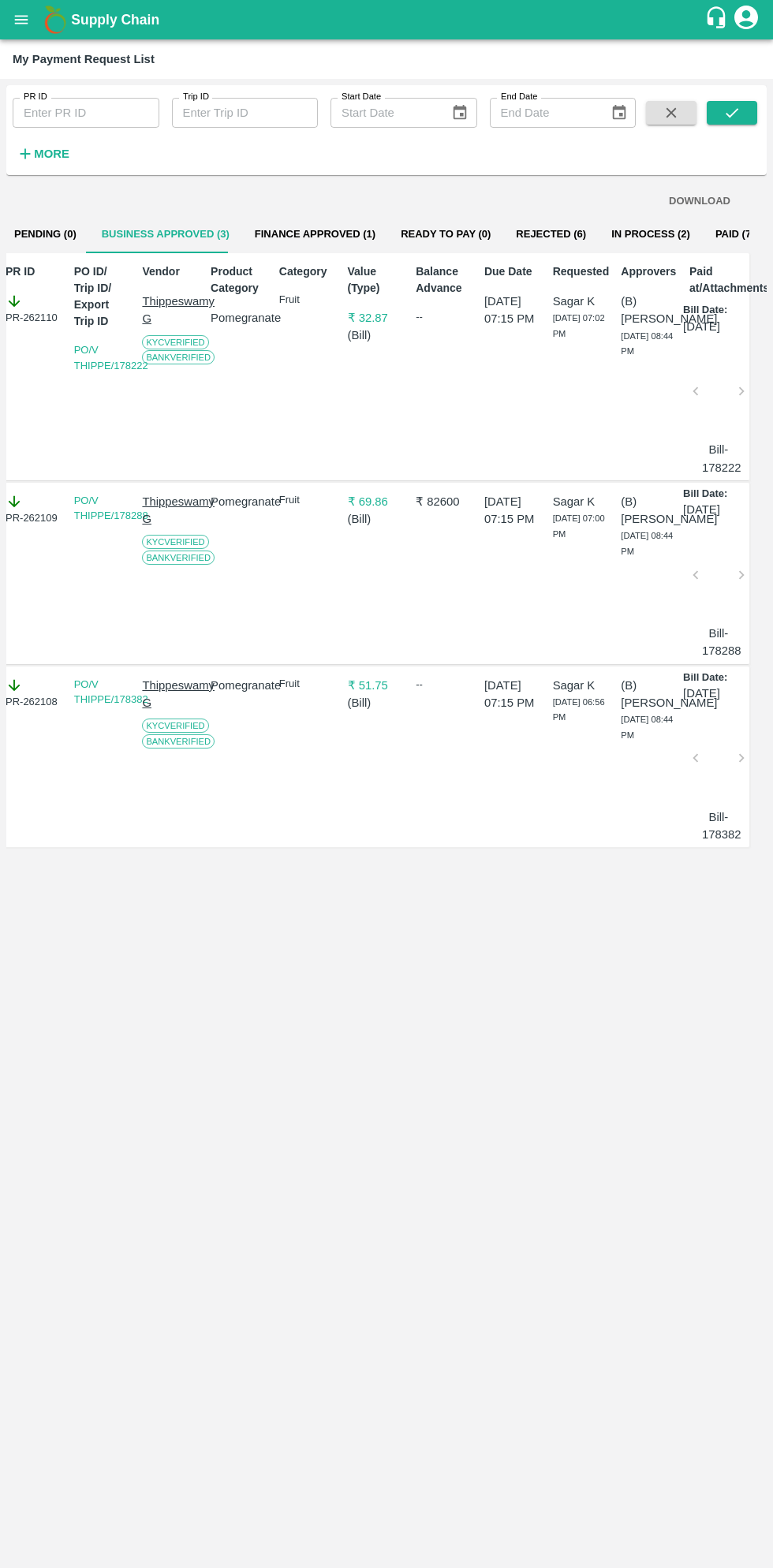
click at [22, 17] on icon "open drawer" at bounding box center [21, 19] width 17 height 17
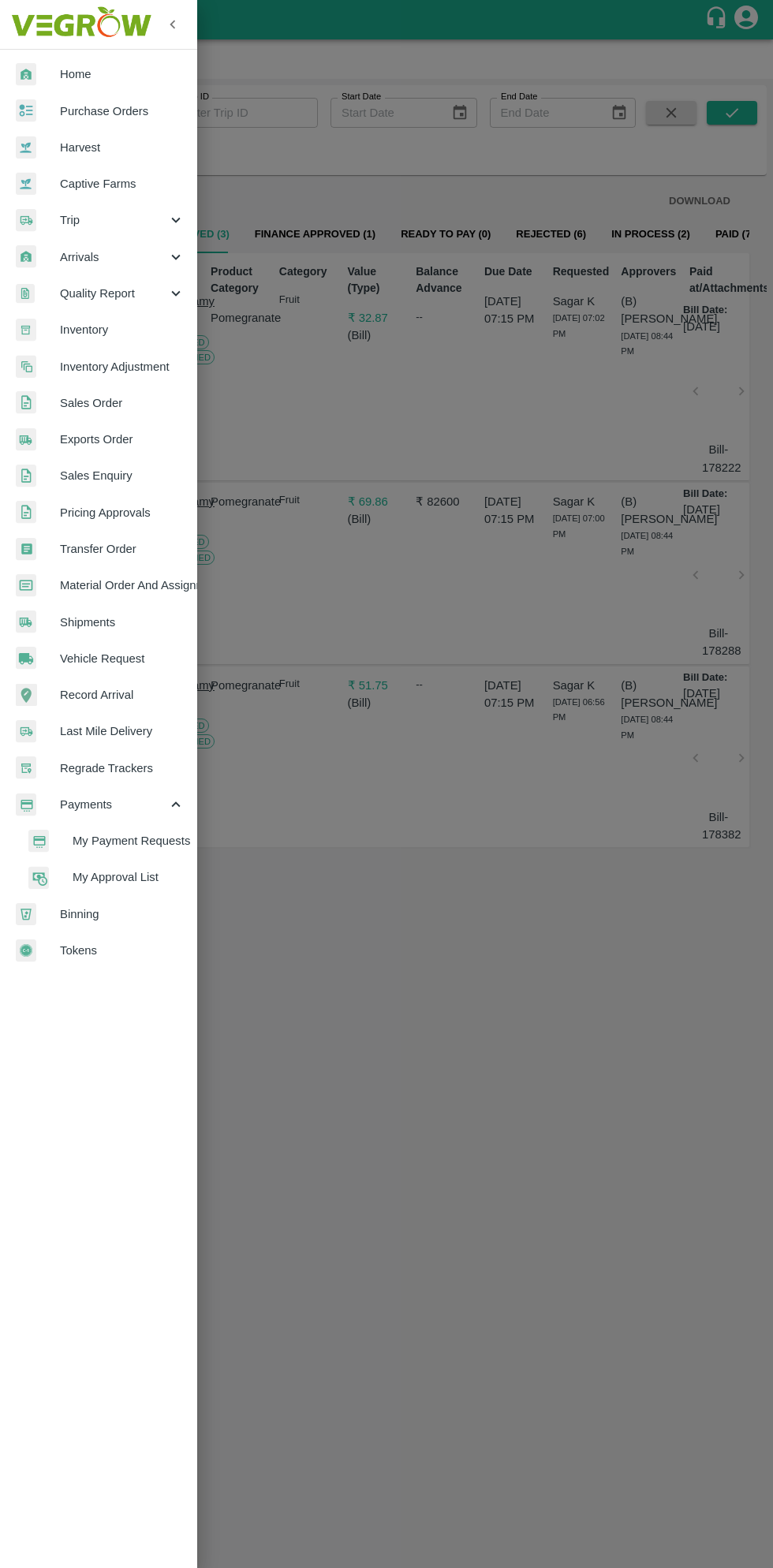
click at [133, 108] on span "Purchase Orders" at bounding box center [122, 111] width 124 height 17
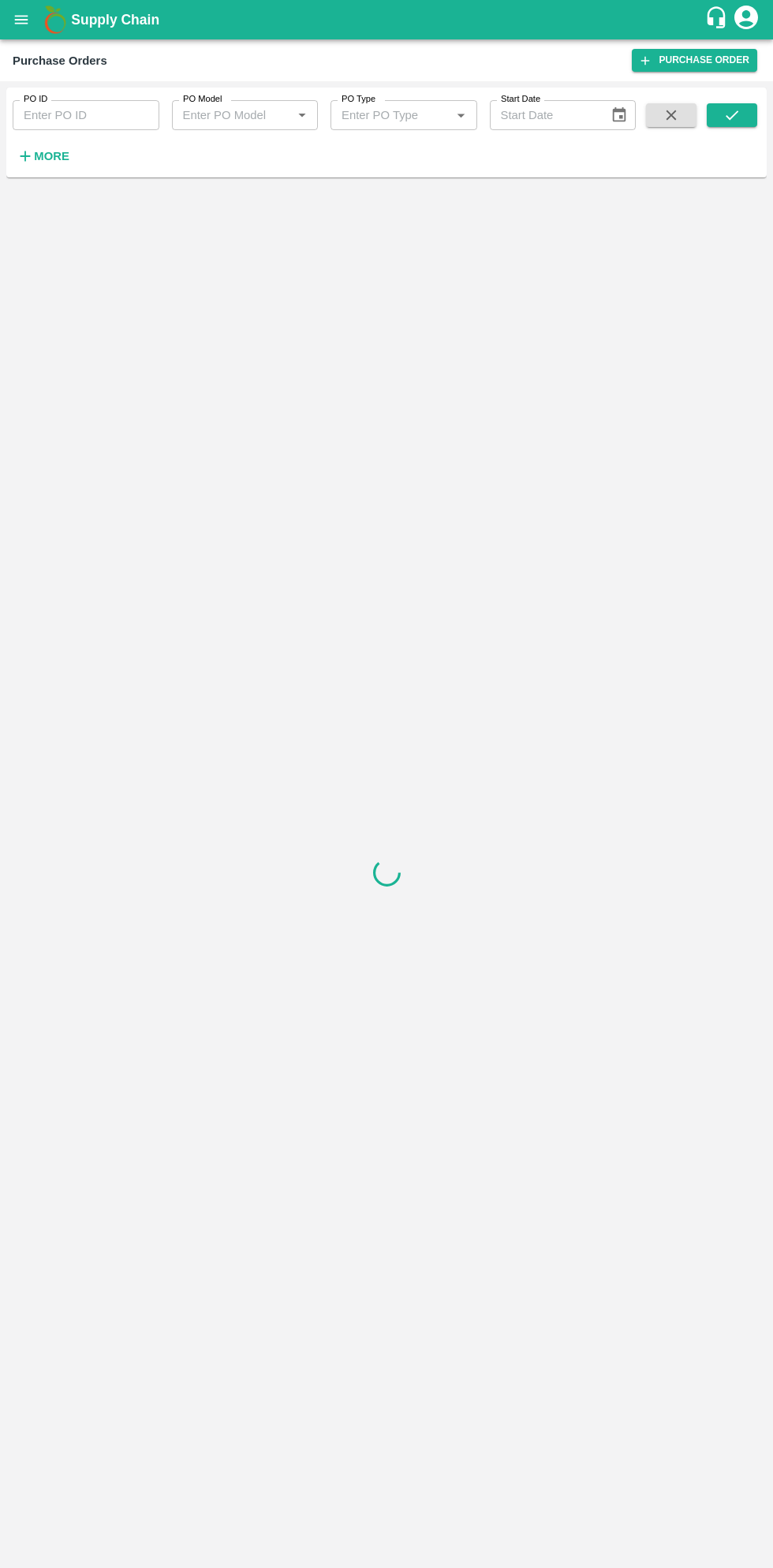
click at [60, 158] on strong "More" at bounding box center [52, 156] width 36 height 13
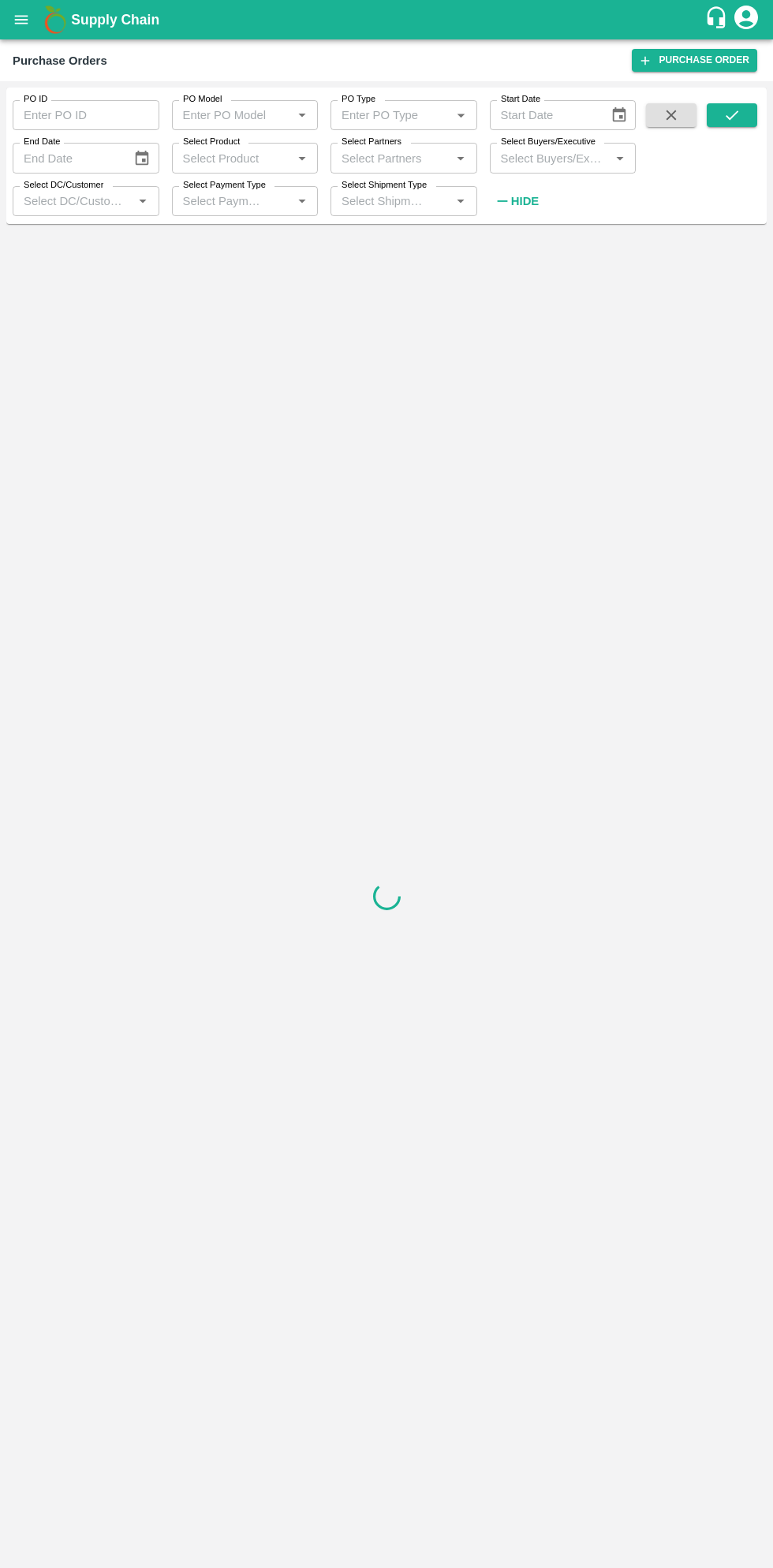
click at [565, 163] on input "Select Buyers/Executive" at bounding box center [549, 157] width 111 height 20
type input "sagar"
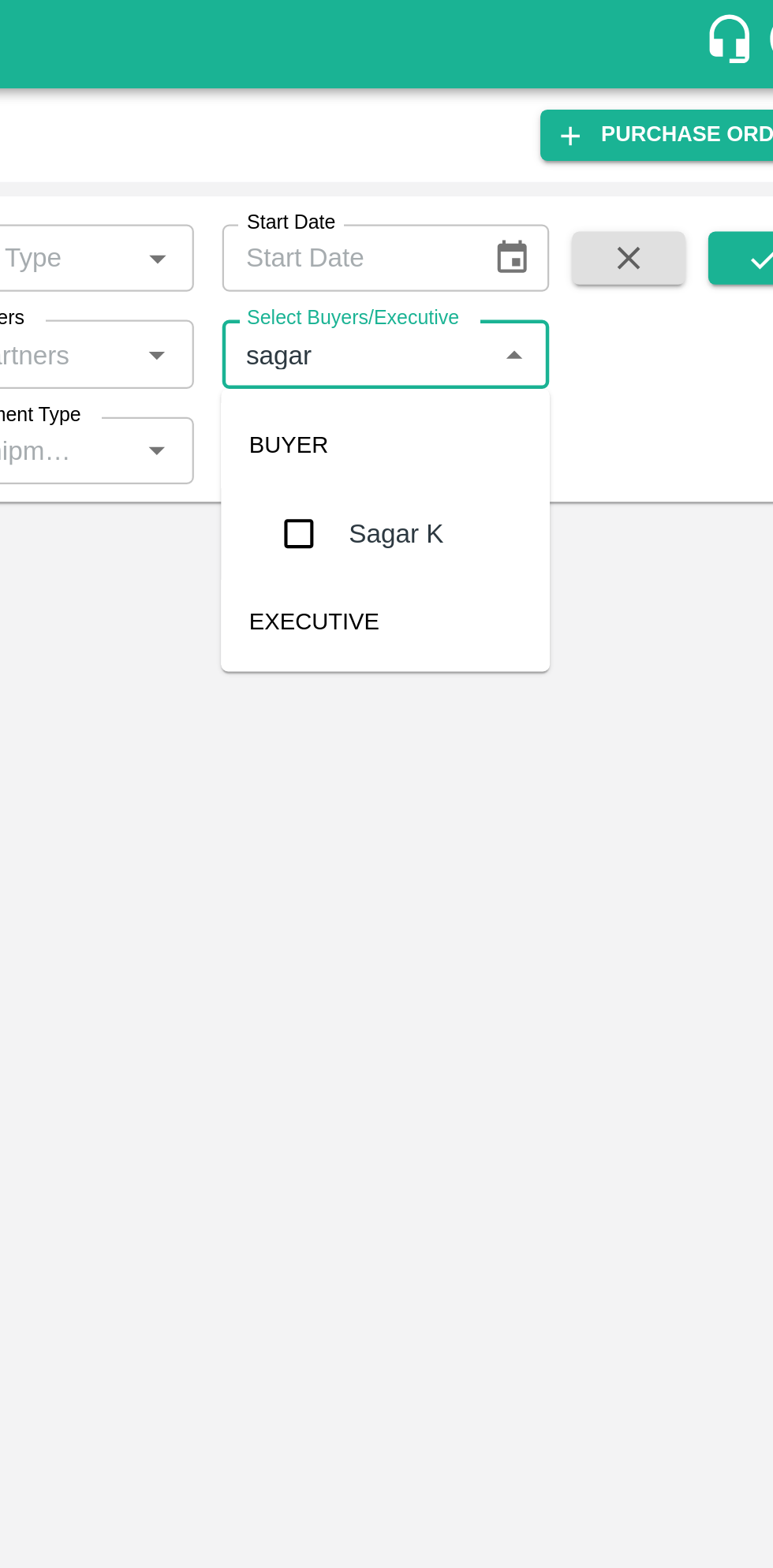
click at [528, 244] on input "checkbox" at bounding box center [523, 238] width 31 height 31
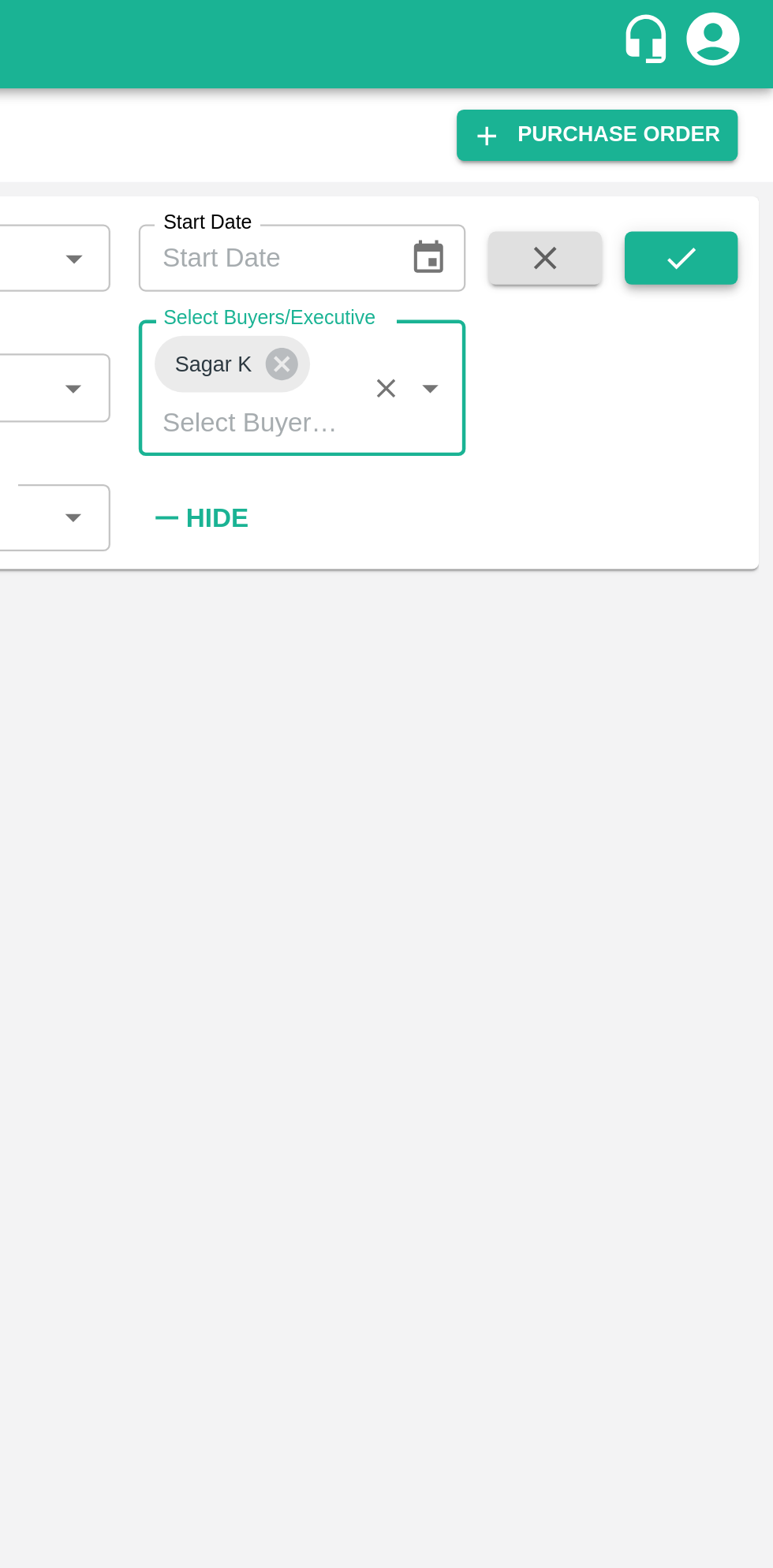
click at [732, 104] on button "submit" at bounding box center [732, 115] width 51 height 24
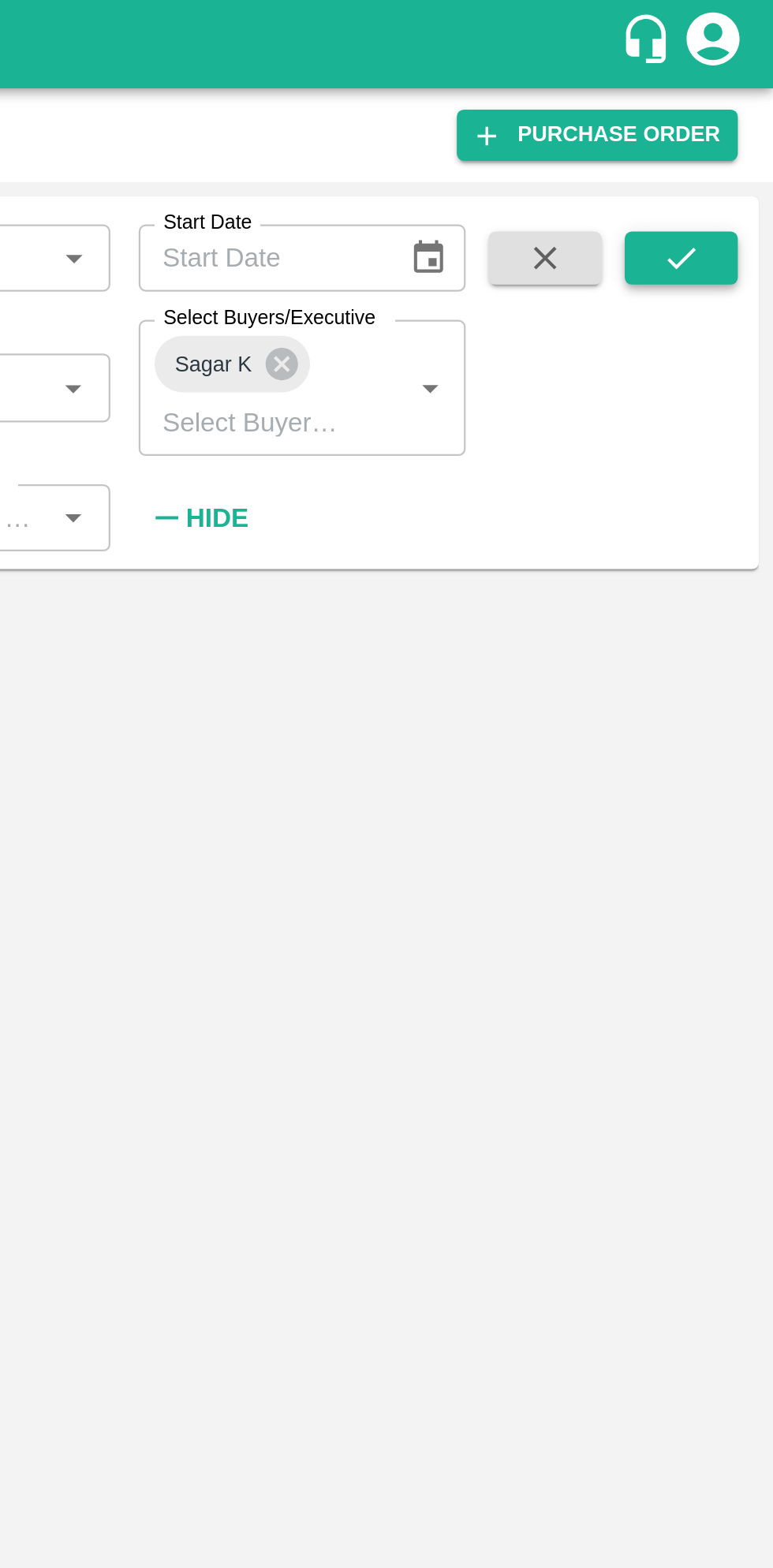
click at [736, 118] on icon "submit" at bounding box center [732, 115] width 17 height 17
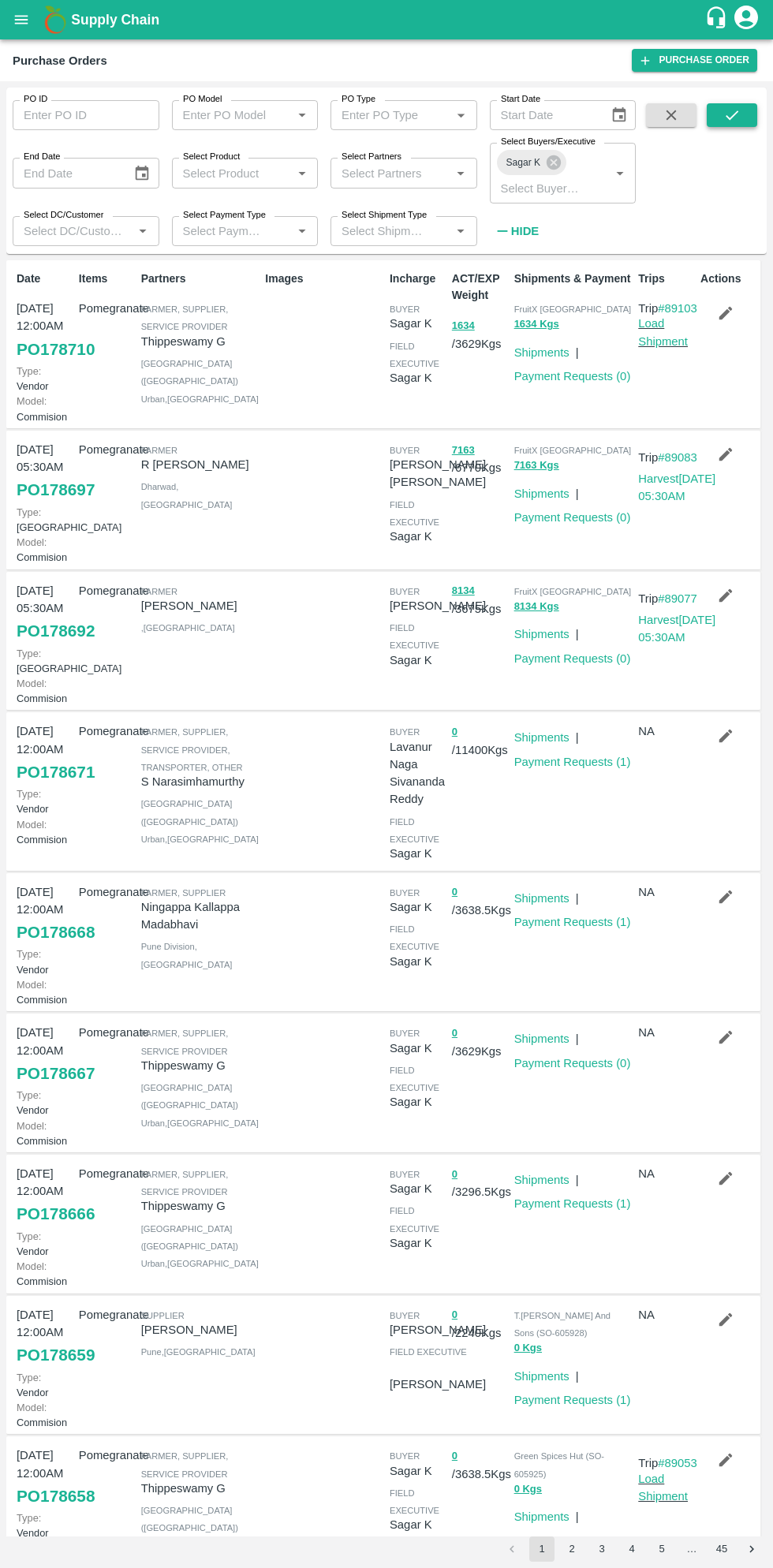
click at [739, 119] on icon "submit" at bounding box center [732, 115] width 17 height 17
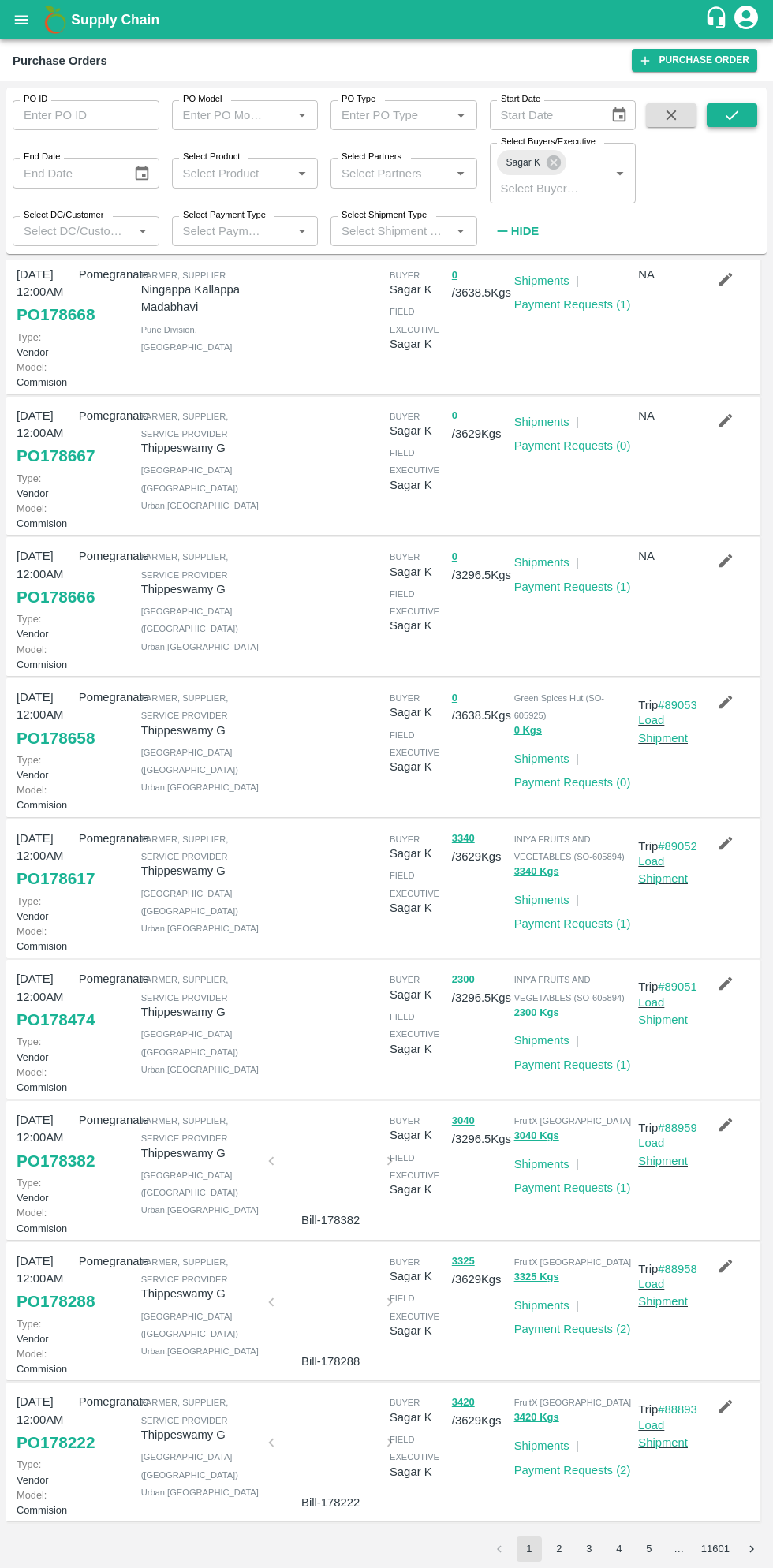
scroll to position [318, 0]
click at [583, 1071] on link "Payment Requests ( 1 )" at bounding box center [572, 1064] width 117 height 13
click at [598, 922] on link "Payment Requests ( 1 )" at bounding box center [572, 924] width 117 height 13
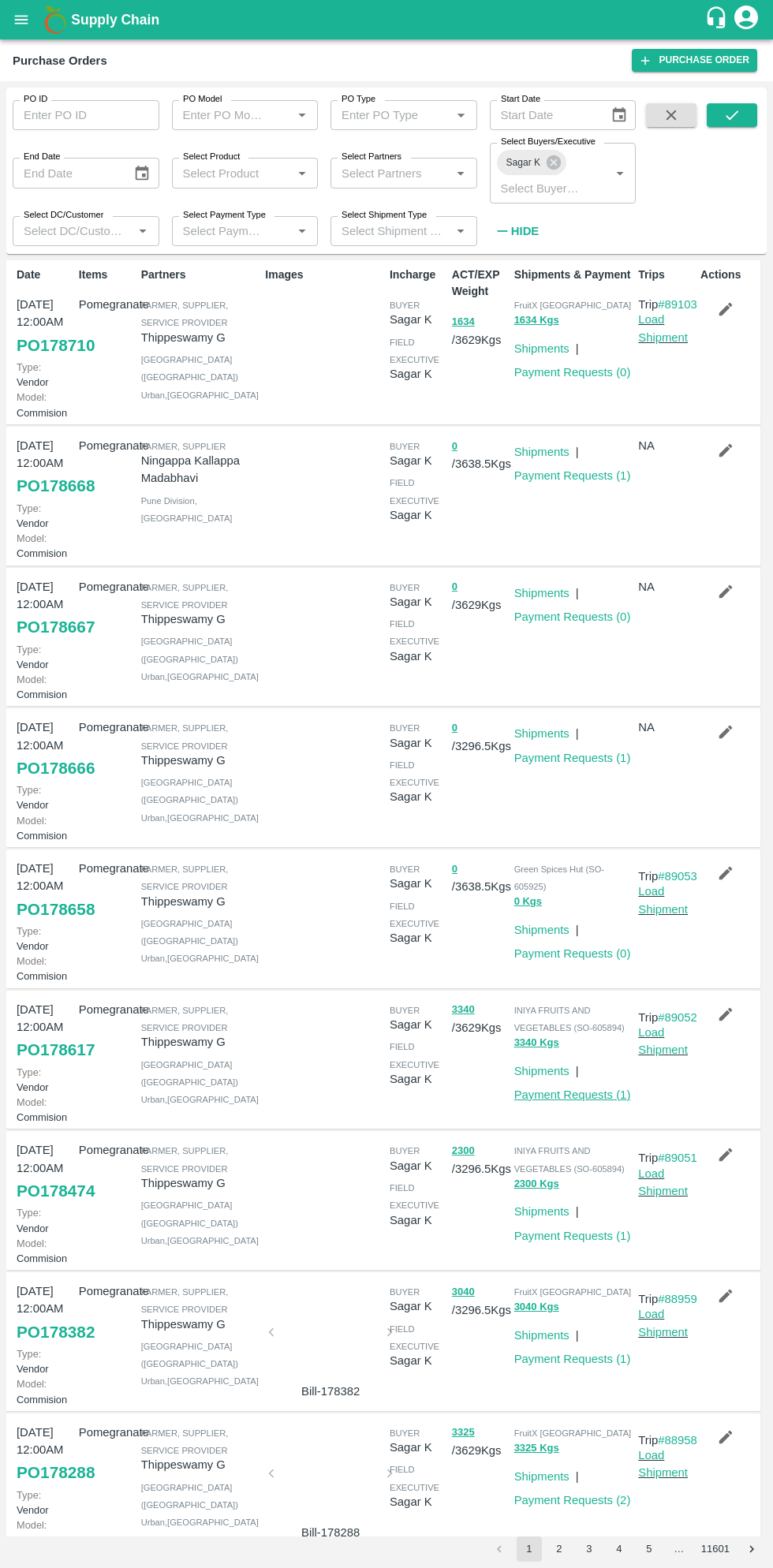
scroll to position [2, 0]
